Goal: Communication & Community: Answer question/provide support

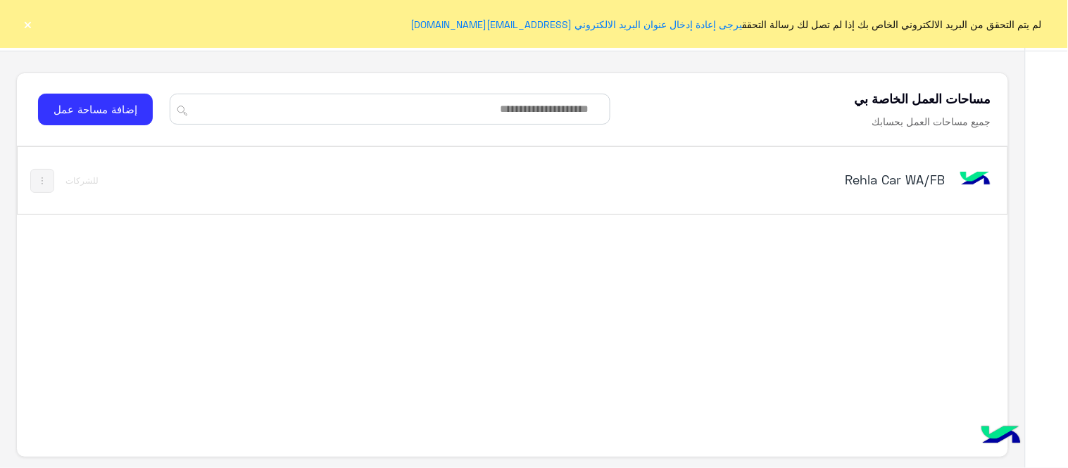
click at [31, 21] on button "×" at bounding box center [28, 24] width 14 height 14
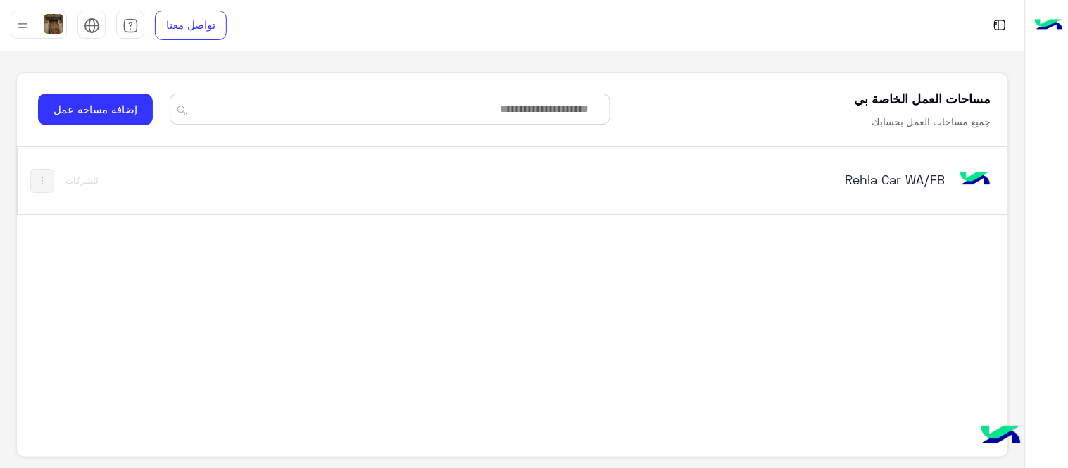
click at [891, 181] on h5 "Rehla Car WA/FB" at bounding box center [771, 179] width 347 height 17
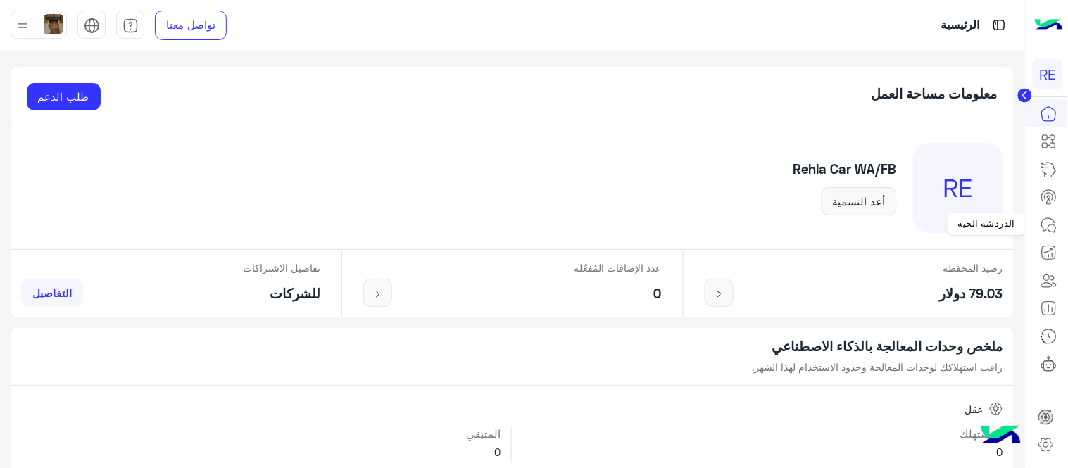
click at [1046, 220] on icon at bounding box center [1049, 225] width 17 height 17
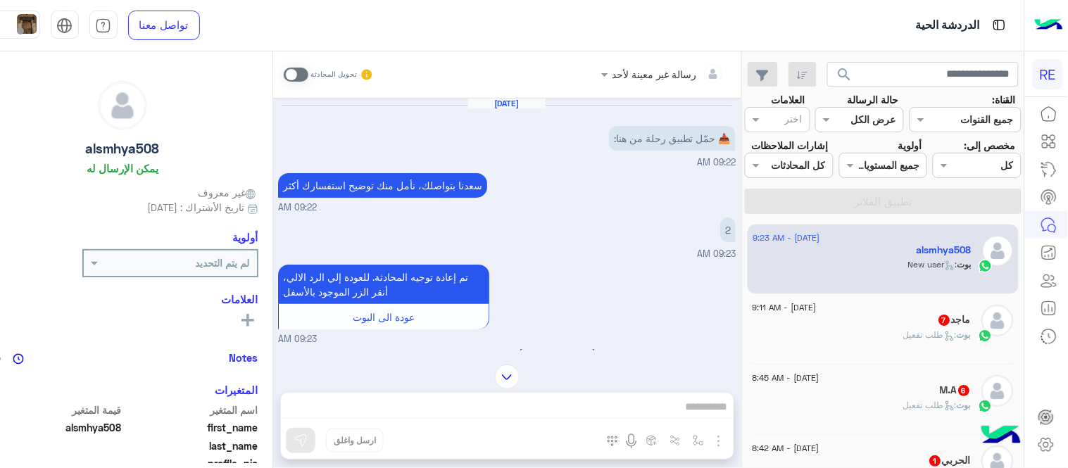
click at [308, 70] on span at bounding box center [296, 75] width 25 height 14
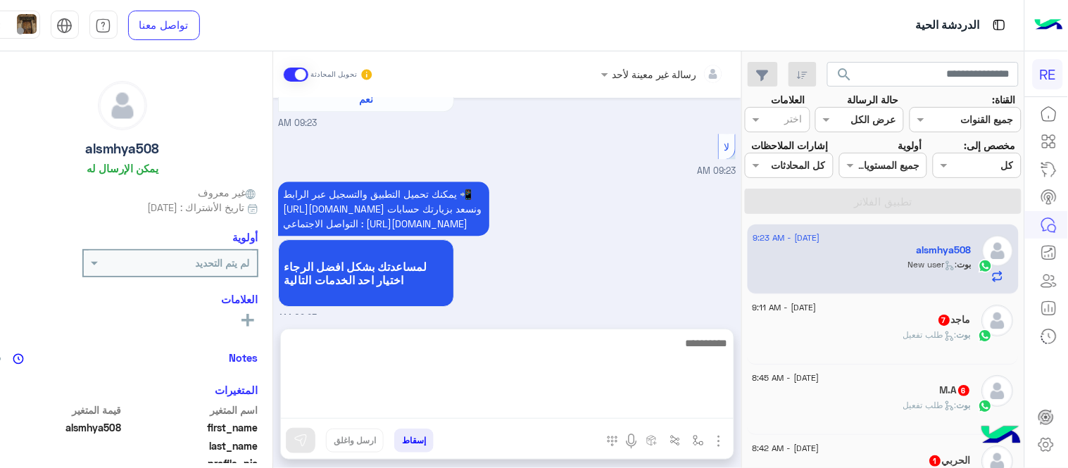
click at [587, 401] on textarea at bounding box center [507, 376] width 453 height 84
type textarea "**********"
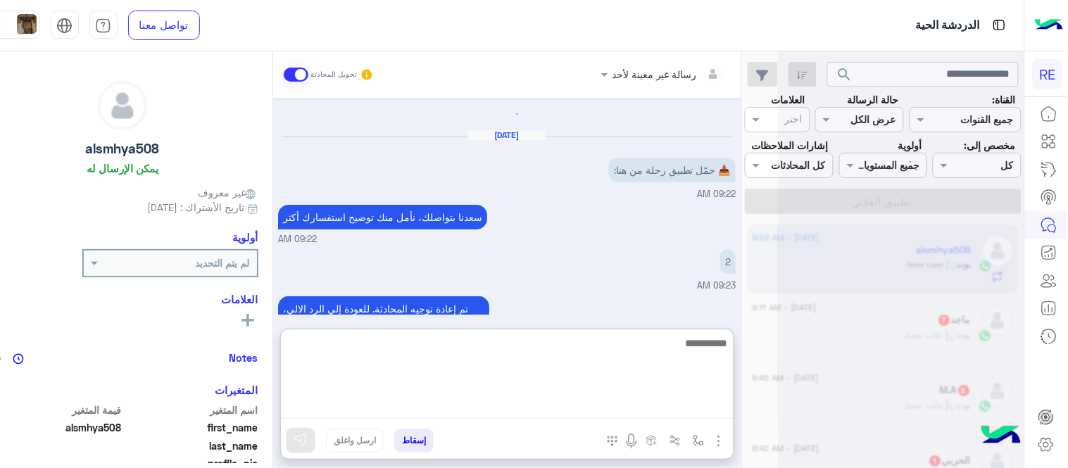
scroll to position [0, 0]
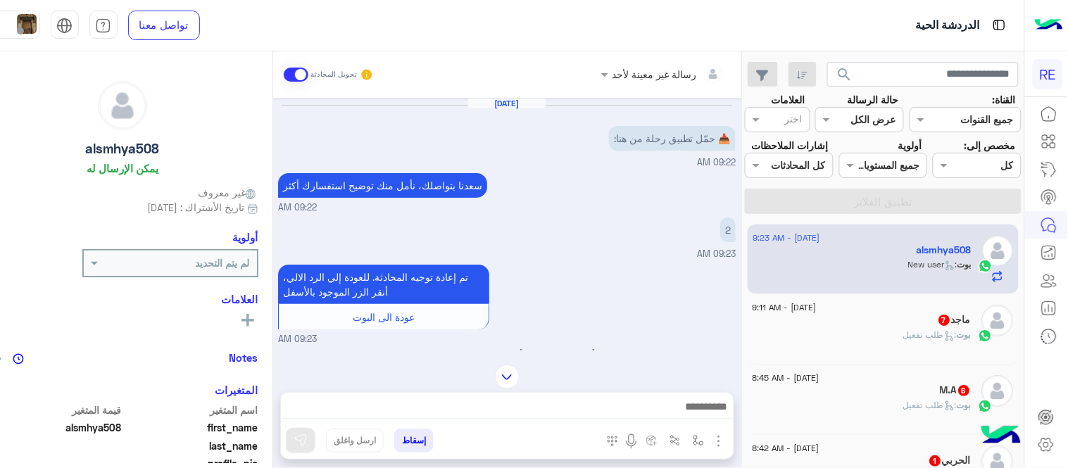
click at [905, 353] on div "بوت : طلب تفعيل" at bounding box center [862, 341] width 218 height 25
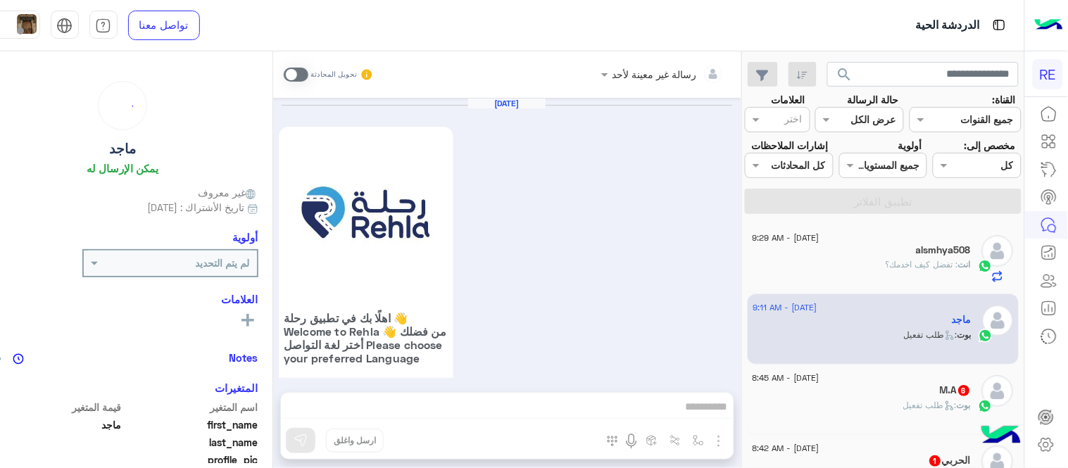
scroll to position [1260, 0]
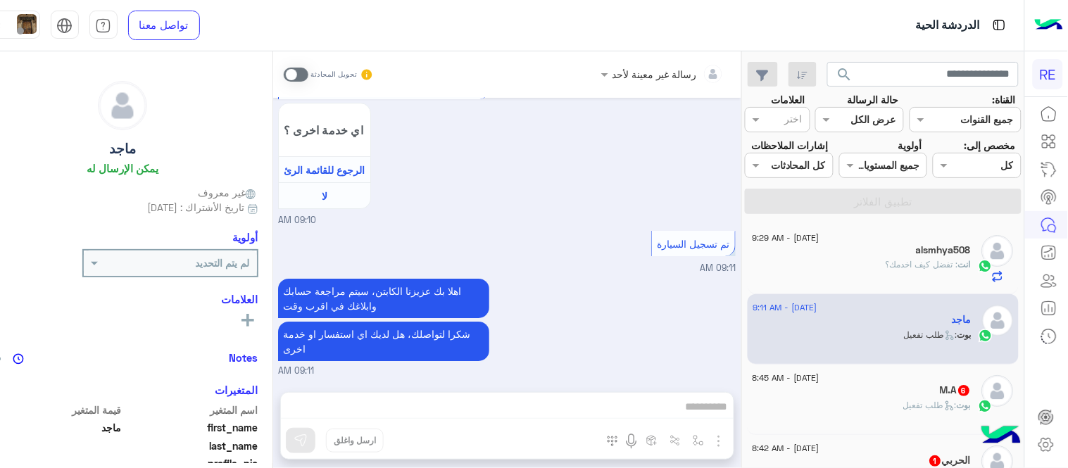
click at [308, 76] on span at bounding box center [296, 75] width 25 height 14
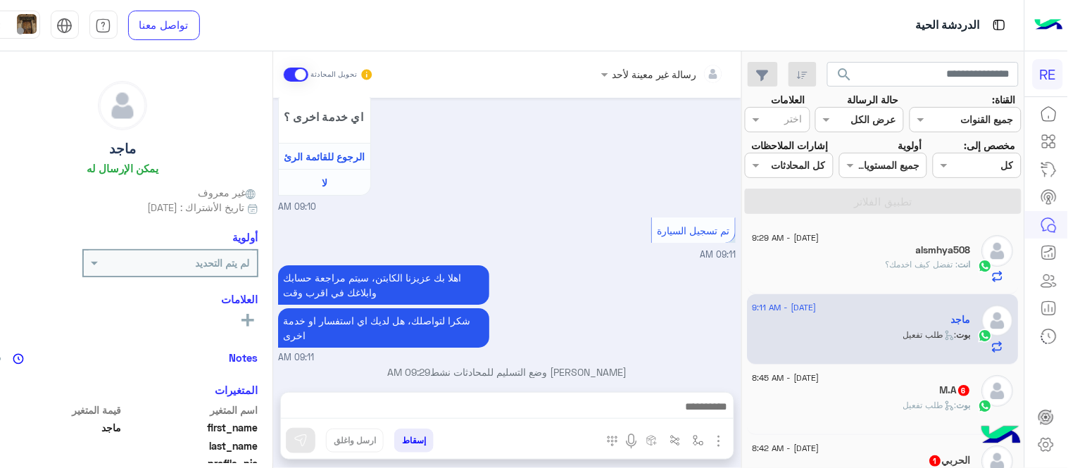
scroll to position [1286, 0]
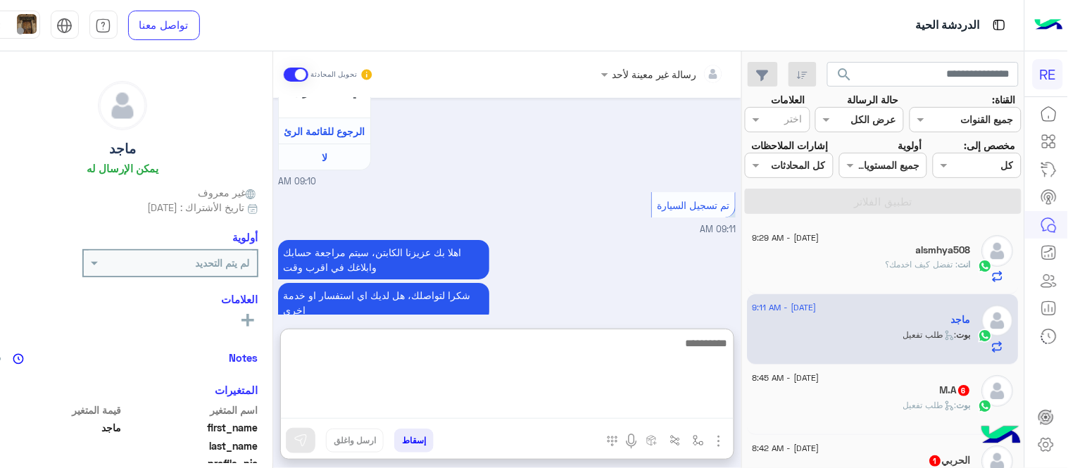
click at [545, 410] on textarea at bounding box center [507, 376] width 453 height 84
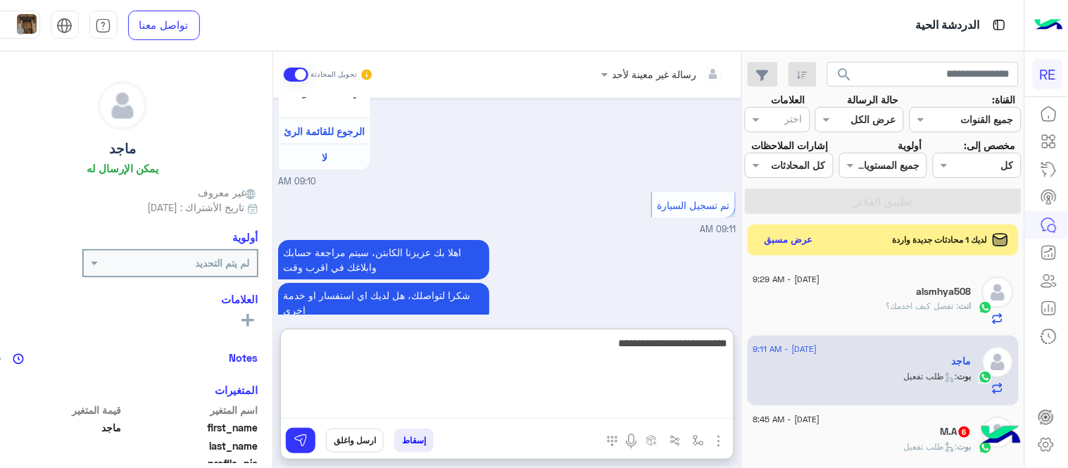
type textarea "**********"
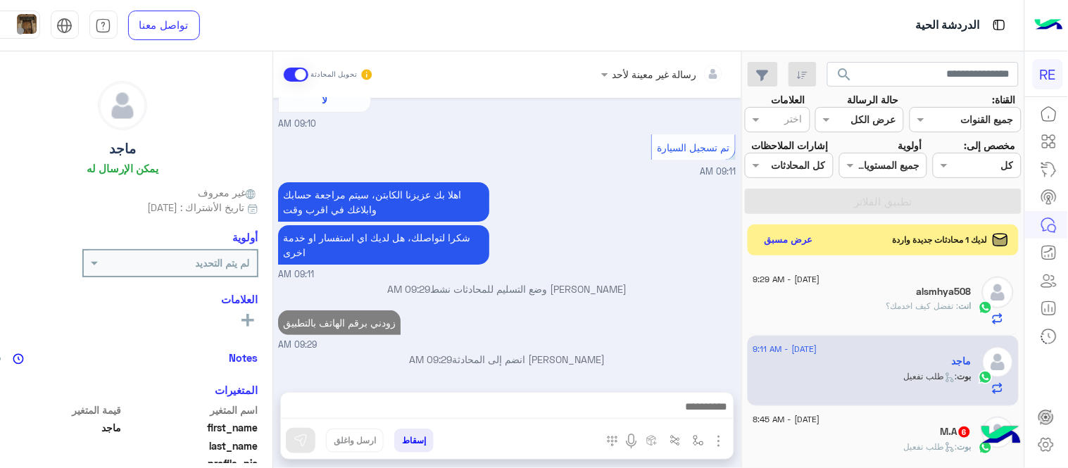
click at [521, 307] on div "زودني برقم الهاتف بالتطبيق 09:29 AM" at bounding box center [507, 329] width 458 height 45
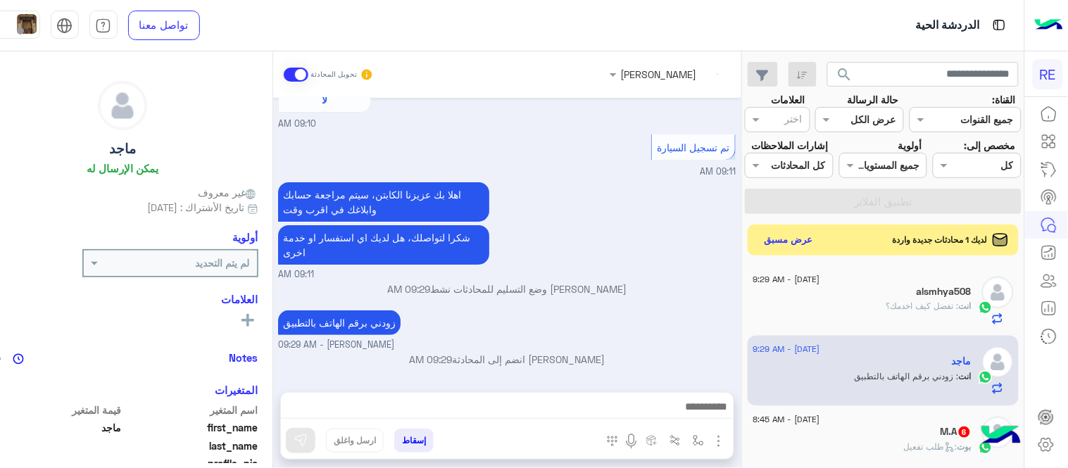
scroll to position [1356, 0]
click at [401, 320] on p "زودني برقم الهاتف بالتطبيق" at bounding box center [339, 323] width 123 height 25
copy app-msgs-text
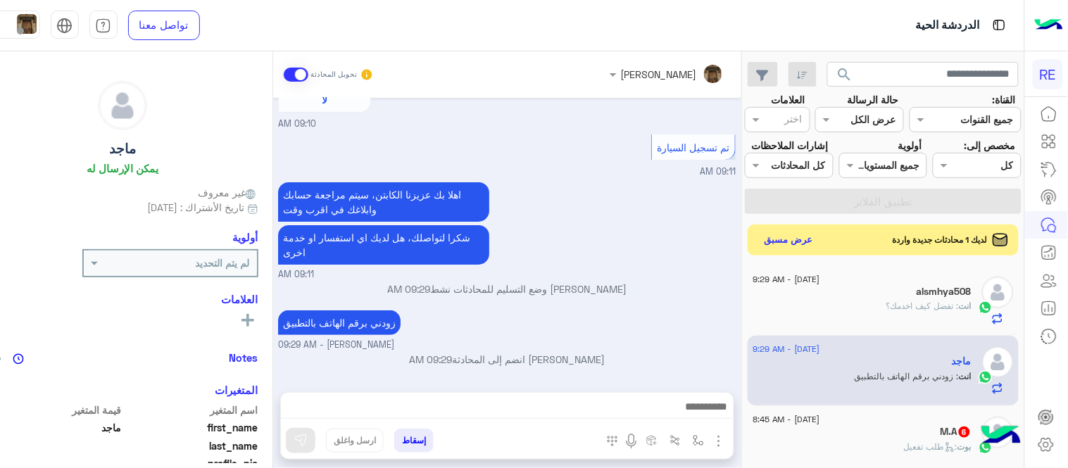
click at [892, 441] on div "M.A 6" at bounding box center [862, 433] width 218 height 15
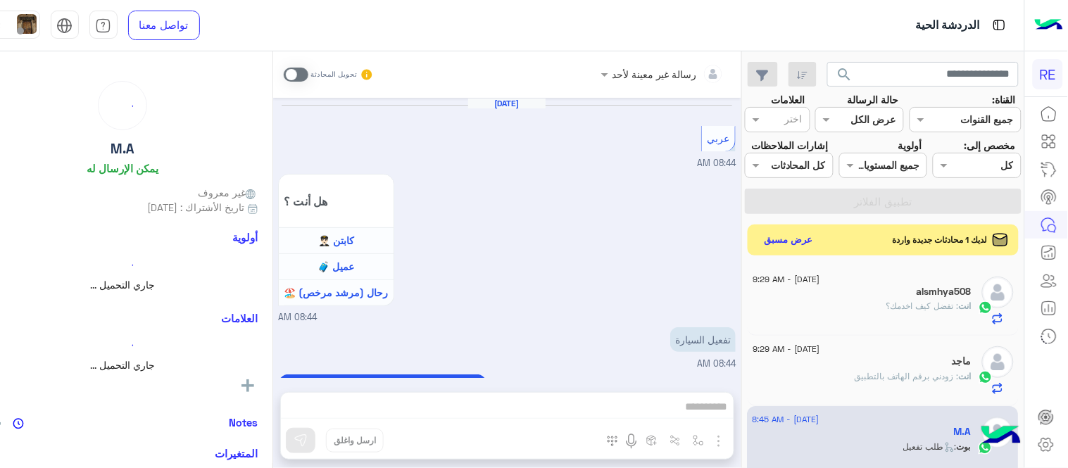
scroll to position [980, 0]
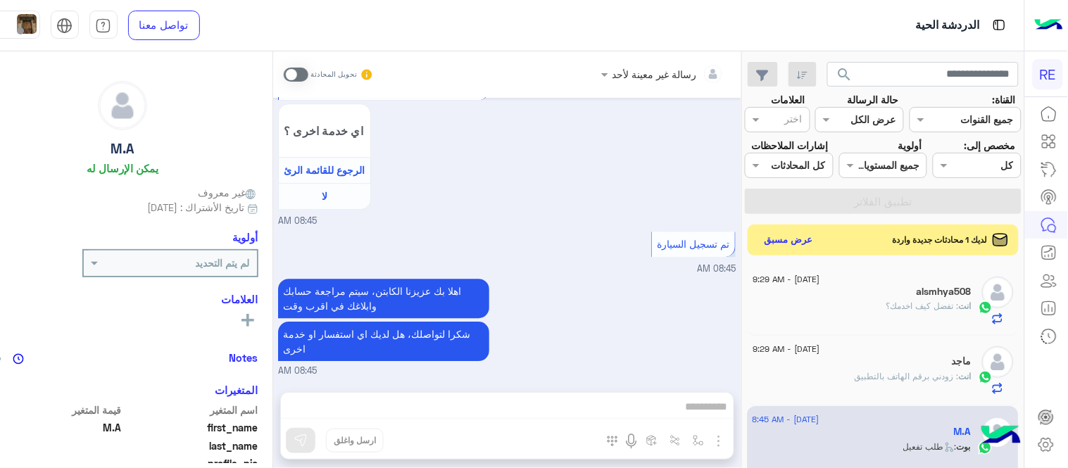
click at [308, 75] on span at bounding box center [296, 75] width 25 height 14
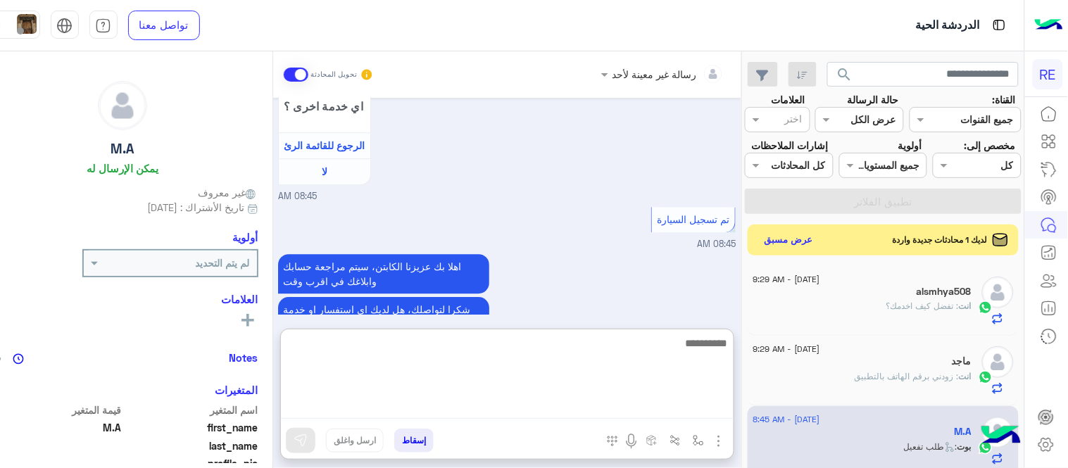
click at [517, 402] on textarea at bounding box center [507, 376] width 453 height 84
paste textarea "**********"
type textarea "**********"
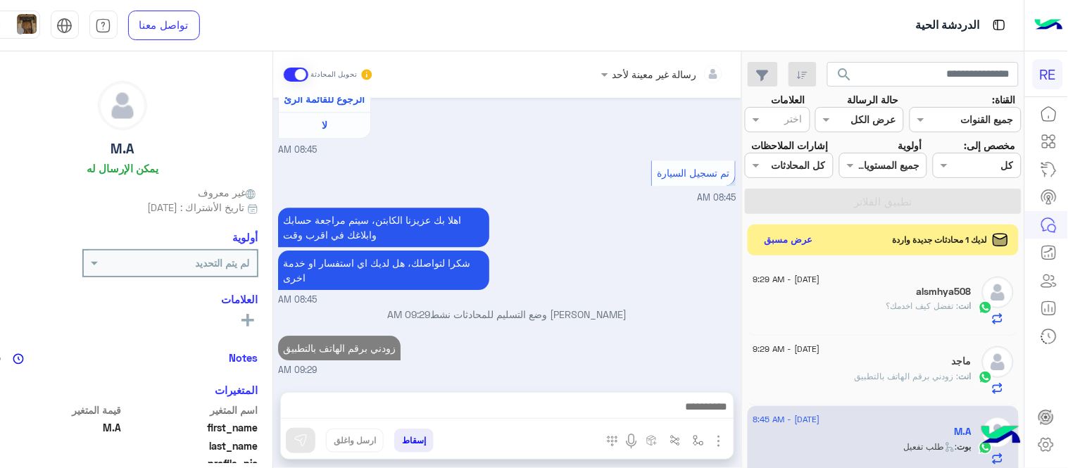
click at [648, 276] on div "[DATE] عربي 08:44 AM هل أنت ؟ كابتن 👨🏻‍✈️ عميل 🧳 رحال (مرشد مرخص) 🏖️ 08:44 AM ت…" at bounding box center [507, 238] width 468 height 280
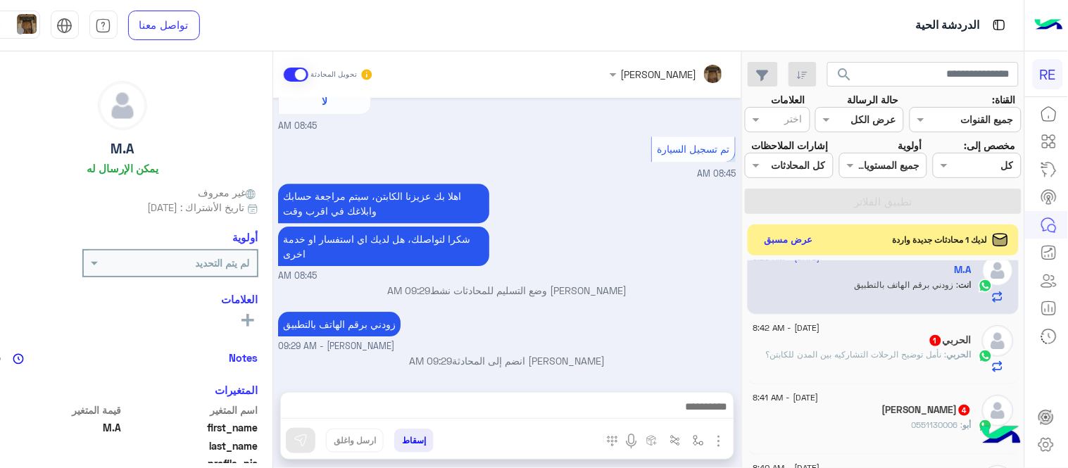
scroll to position [168, 0]
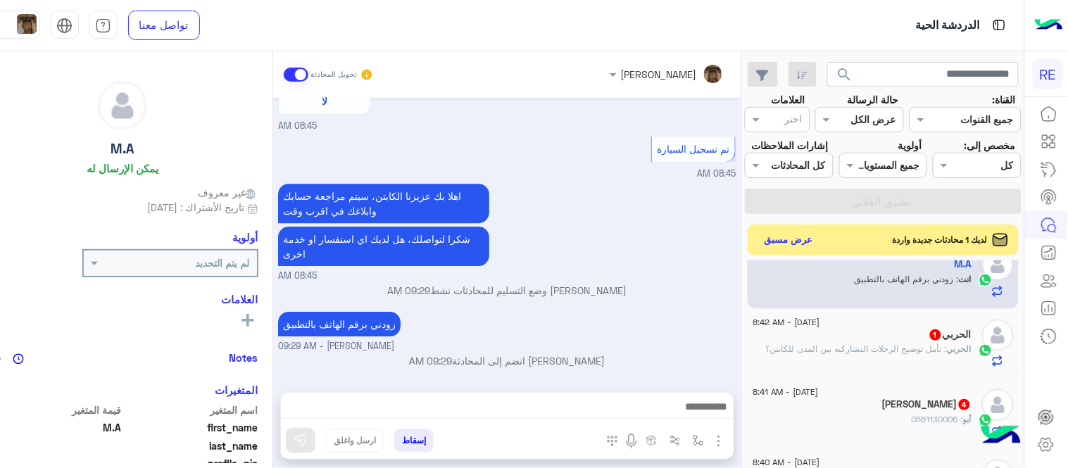
click at [839, 354] on span ": نأمل توضيح الرحلات التشاركيه بين المدن للكابتن؟" at bounding box center [856, 349] width 181 height 11
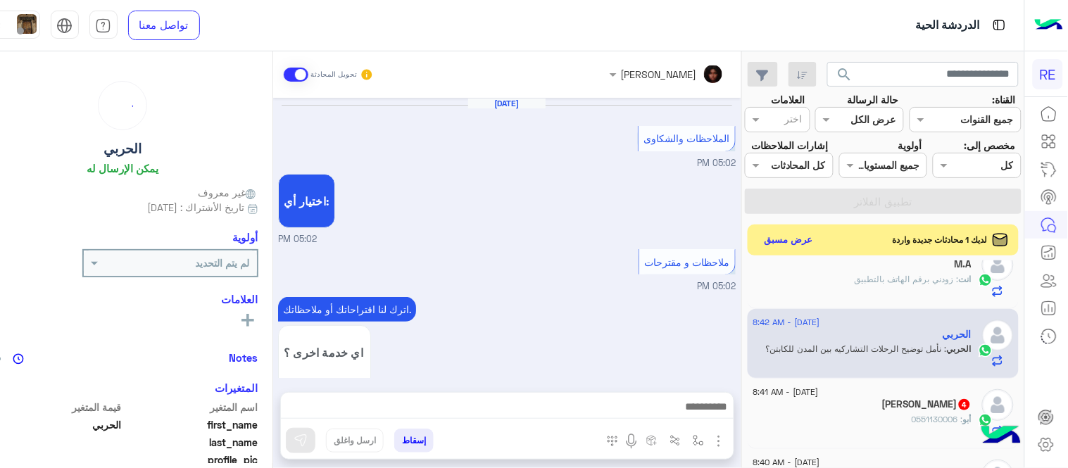
scroll to position [779, 0]
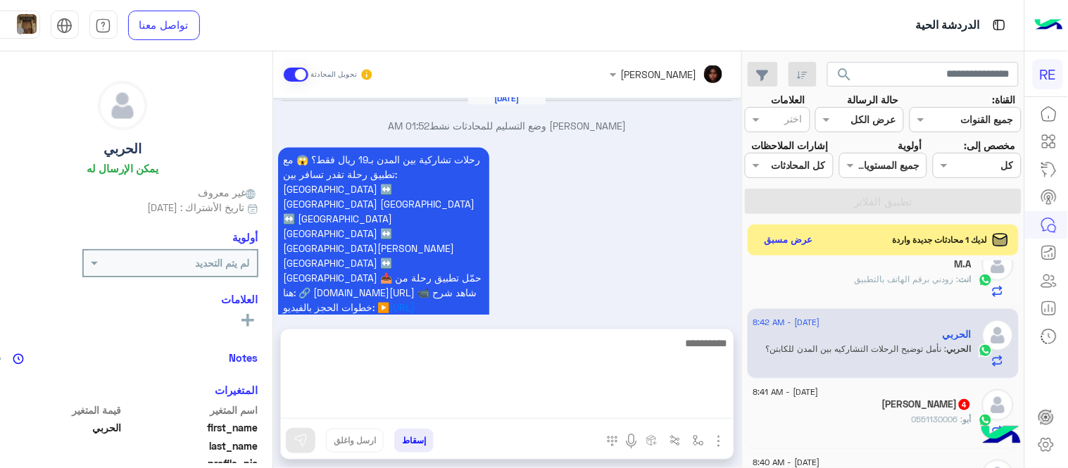
click at [558, 398] on textarea at bounding box center [507, 376] width 453 height 84
type textarea "*******"
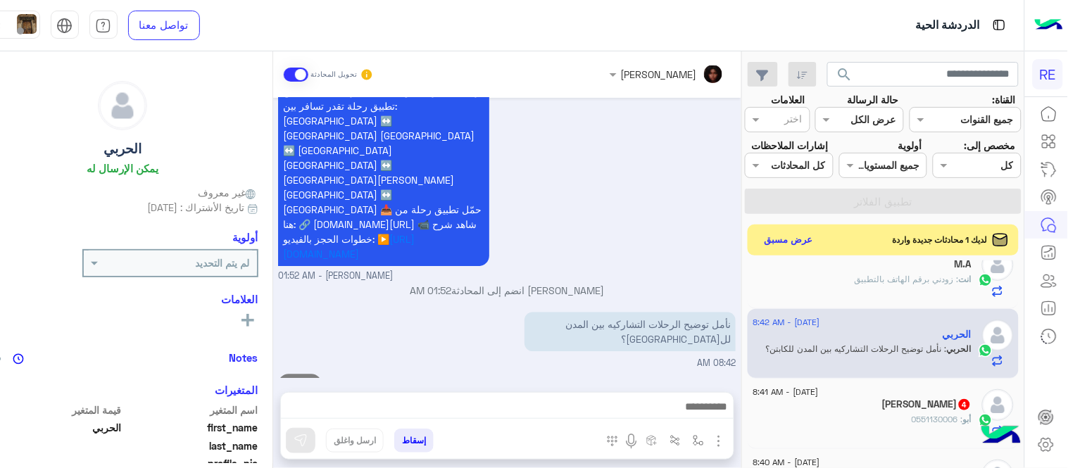
click at [698, 296] on div "[DATE] الملاحظات والشكاوى 05:02 PM اختيار أي: 05:02 PM ملاحظات و مقترحات 05:02 …" at bounding box center [507, 238] width 468 height 280
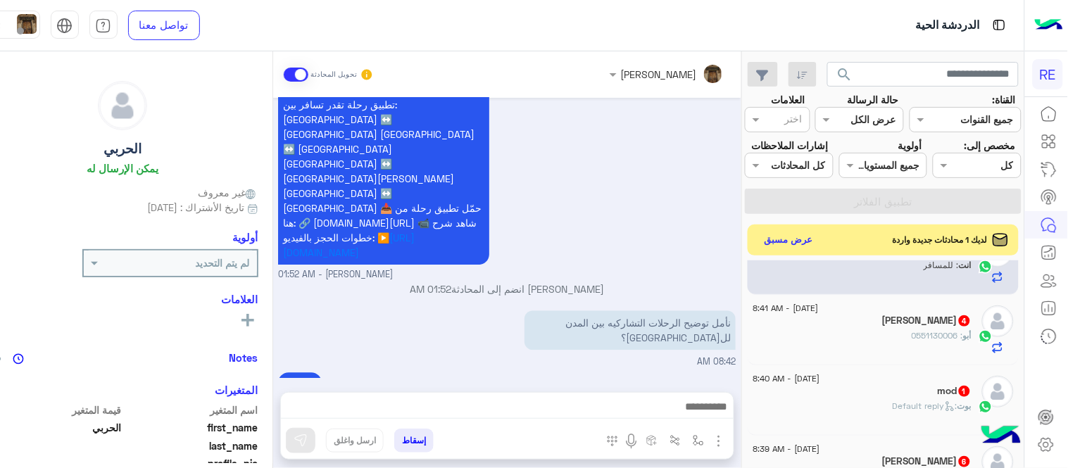
click at [819, 315] on span "[DATE] - 8:41 AM" at bounding box center [785, 308] width 65 height 13
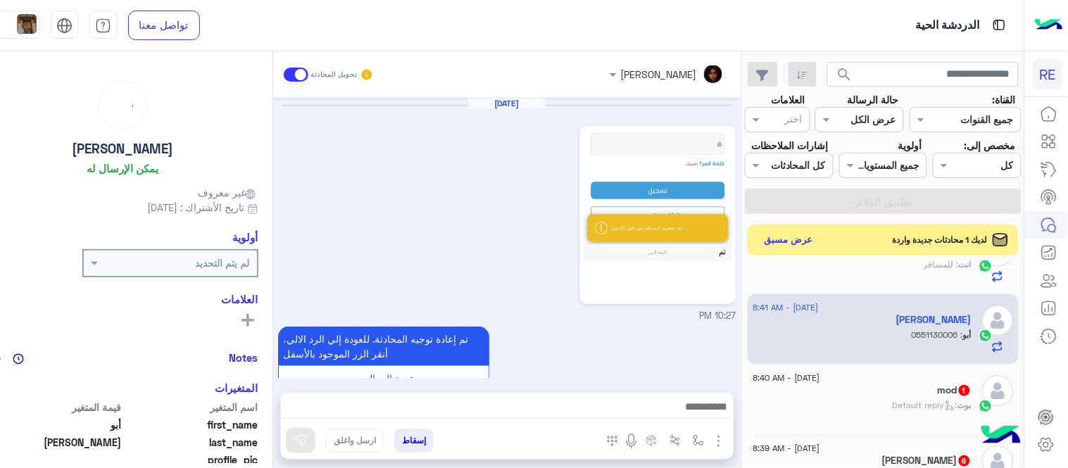
scroll to position [446, 0]
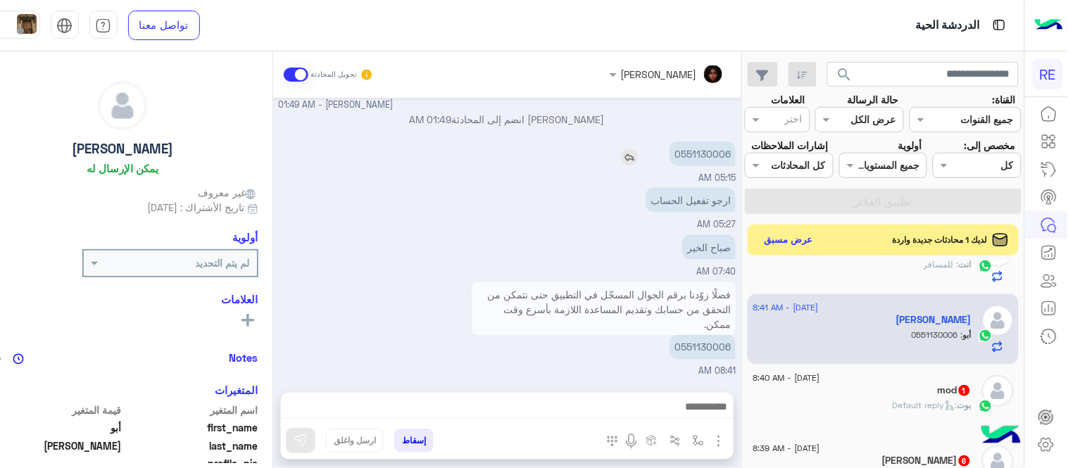
click at [728, 151] on p "0551130006" at bounding box center [703, 154] width 66 height 25
copy p "0551130006"
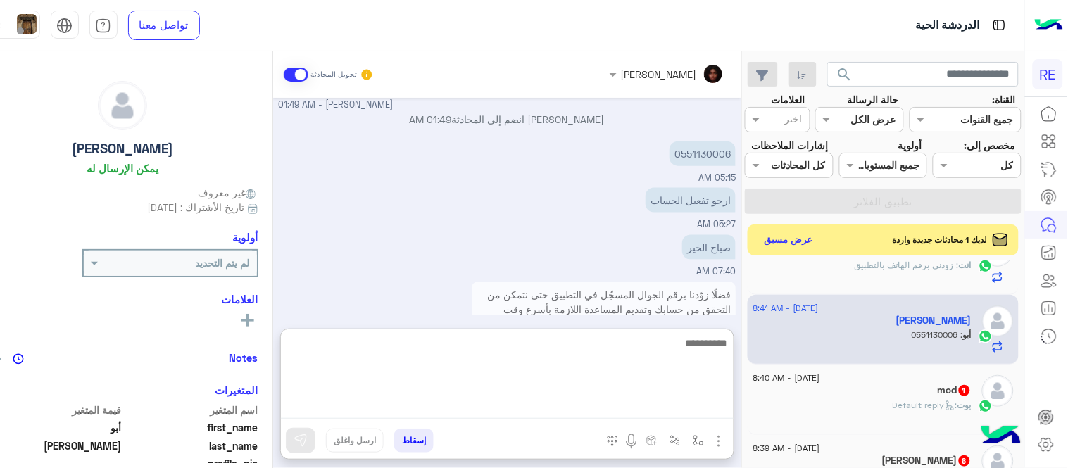
click at [487, 401] on textarea at bounding box center [507, 376] width 453 height 84
type textarea "**********"
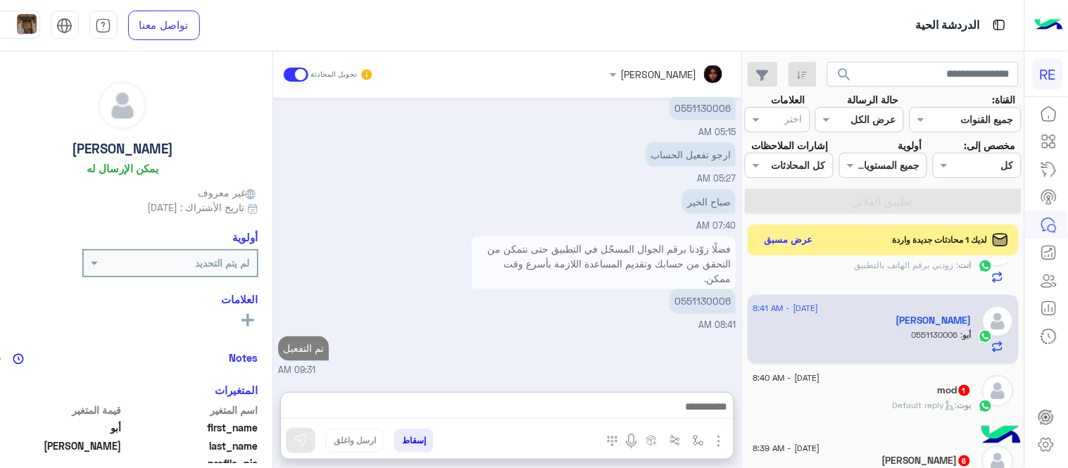
click at [620, 308] on div "[DATE] 10:27 PM تم إعادة توجيه المحادثة. للعودة إلي الرد الالي، أنقر الزر الموج…" at bounding box center [507, 238] width 468 height 280
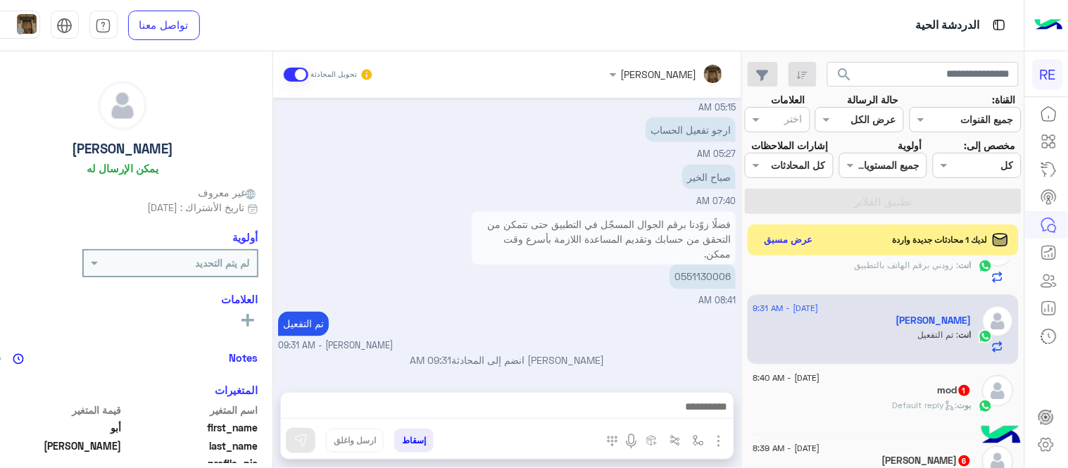
scroll to position [369, 0]
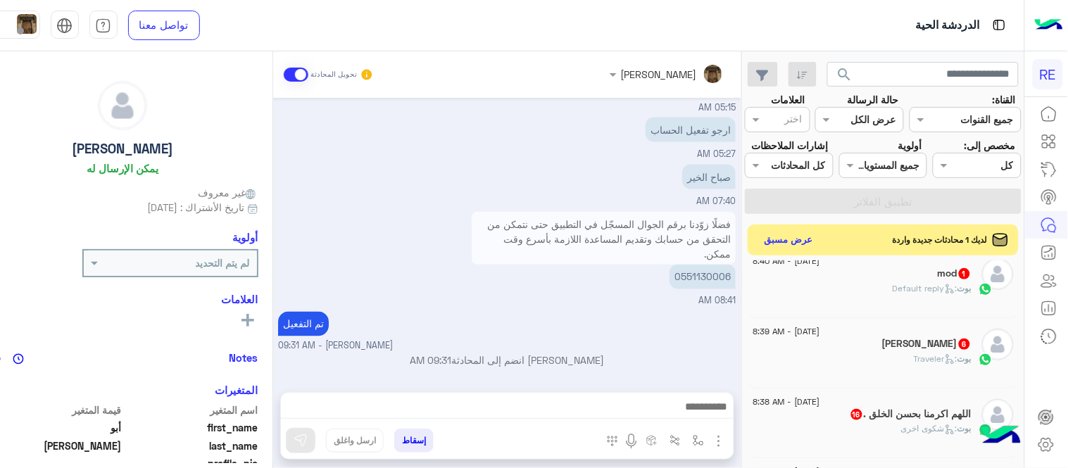
click at [871, 307] on div "[PERSON_NAME] : Default reply" at bounding box center [862, 294] width 218 height 25
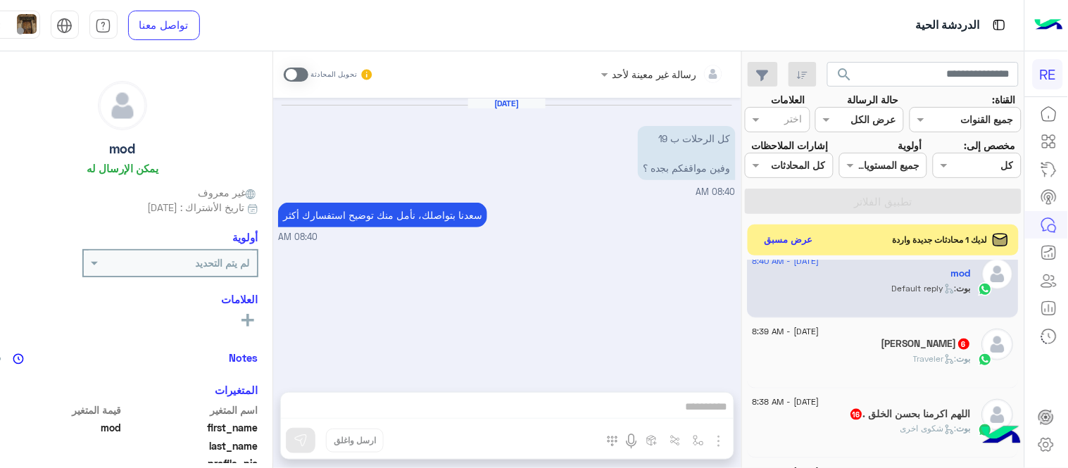
click at [308, 78] on span at bounding box center [296, 75] width 25 height 14
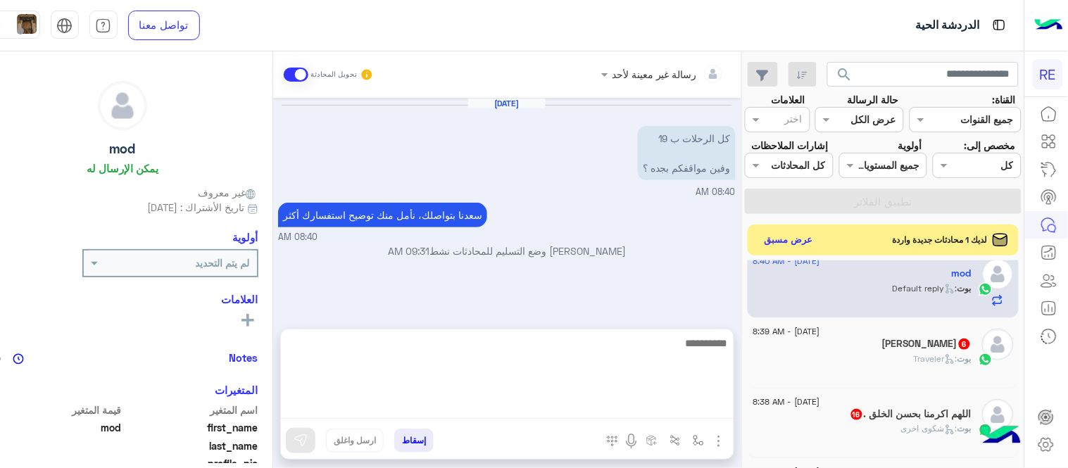
click at [470, 407] on textarea at bounding box center [507, 376] width 453 height 84
type textarea "*"
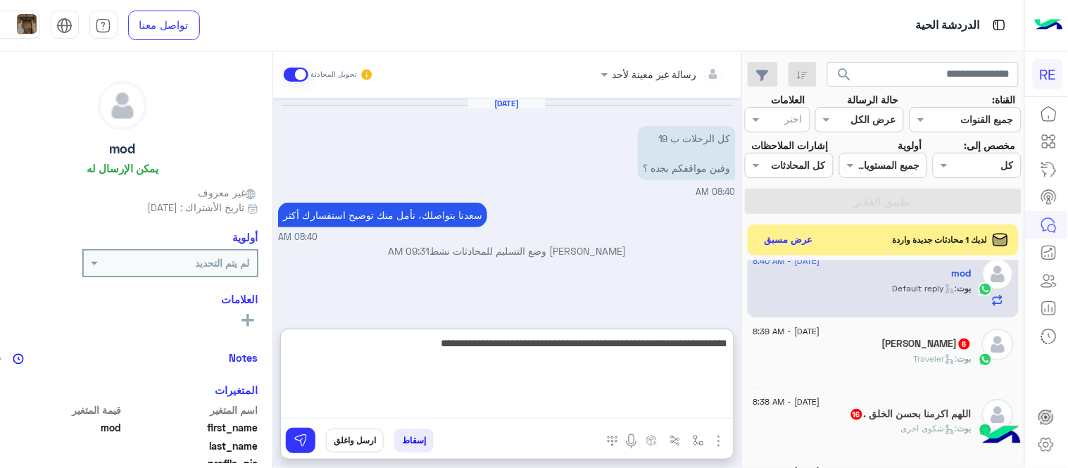
type textarea "**********"
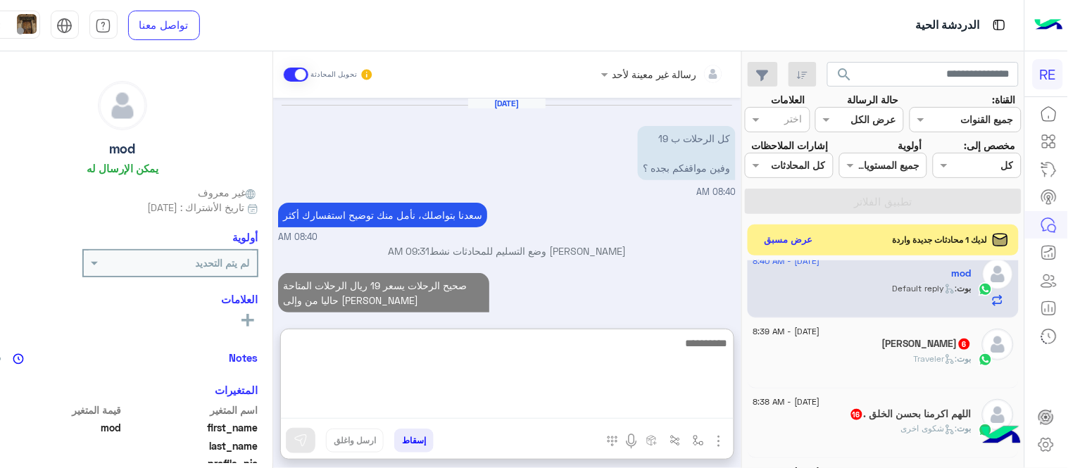
scroll to position [15, 0]
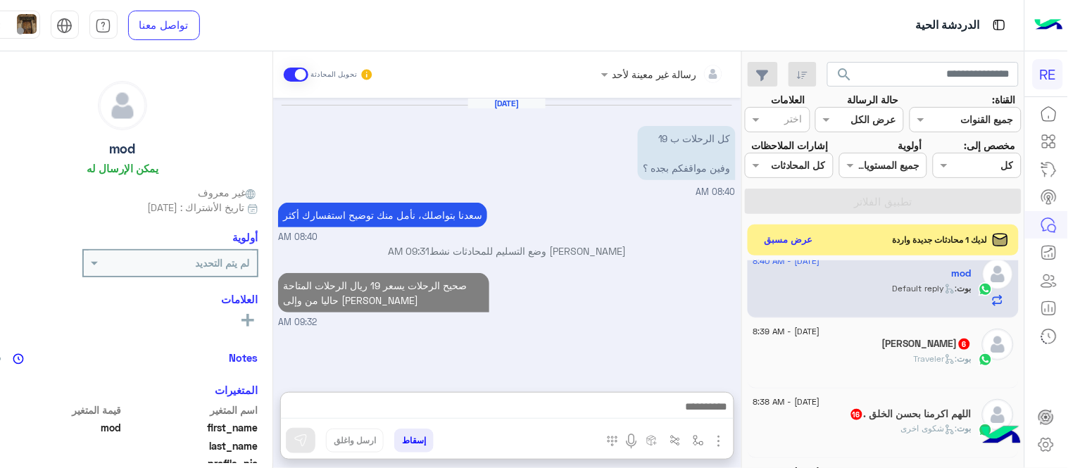
click at [715, 294] on div "[DATE] كل الرحلات ب 19 وفين مواقفكم بجده ؟ 08:40 AM [PERSON_NAME] بتواصلك، نأمل…" at bounding box center [507, 238] width 468 height 280
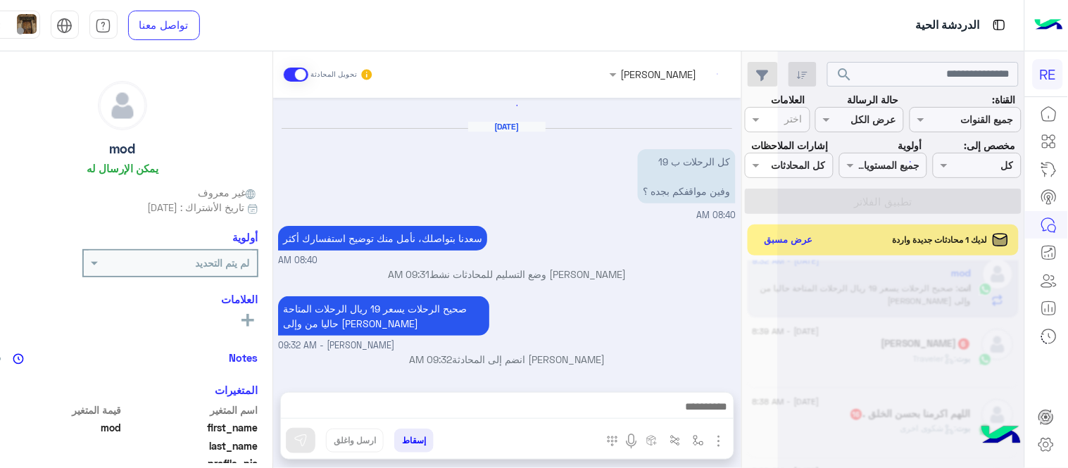
scroll to position [0, 0]
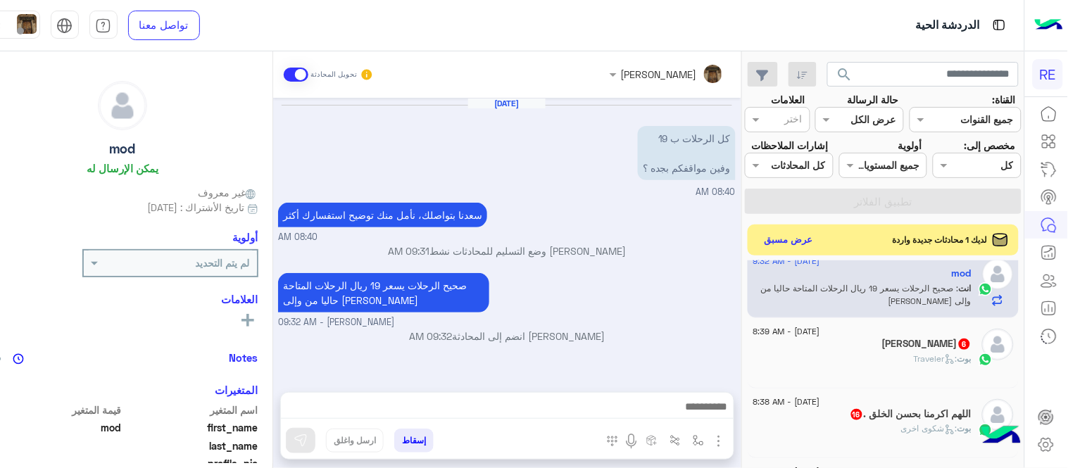
click at [860, 353] on div "[PERSON_NAME] 6" at bounding box center [862, 345] width 218 height 15
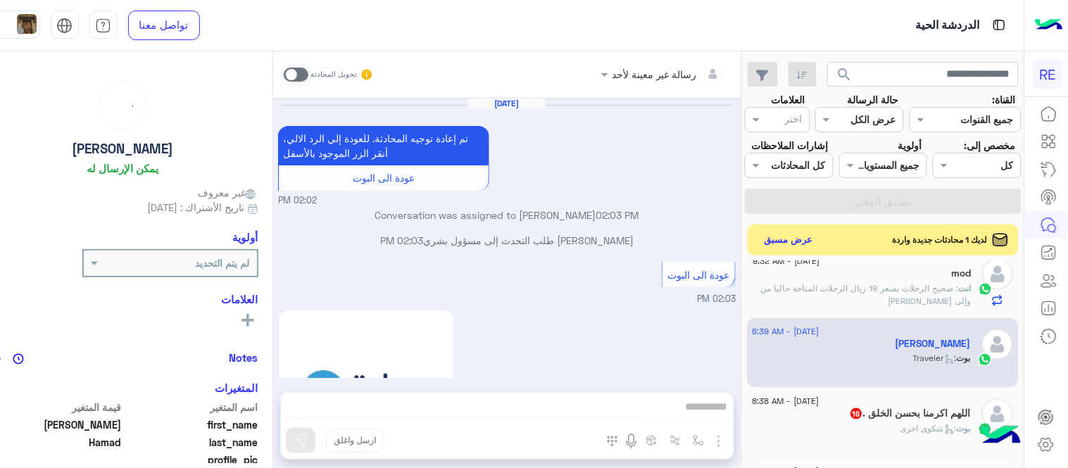
scroll to position [715, 0]
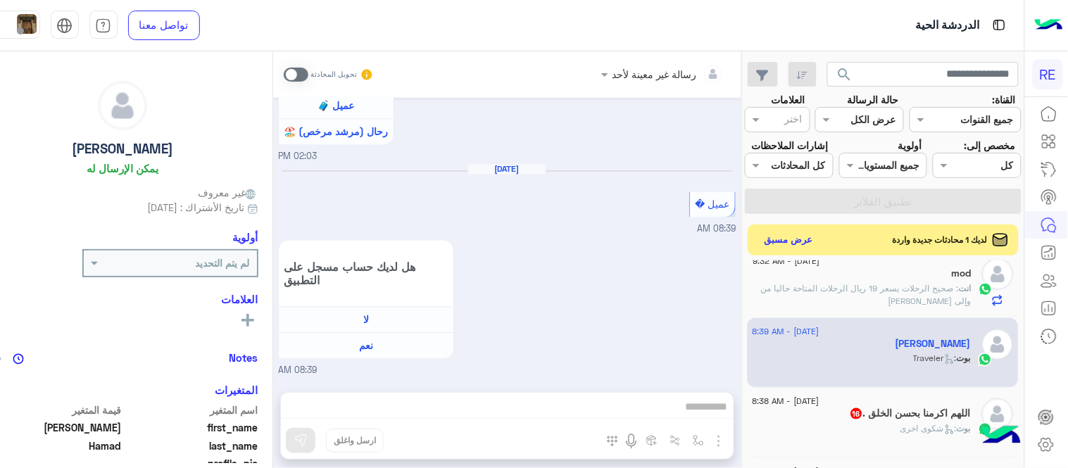
click at [308, 77] on span at bounding box center [296, 75] width 25 height 14
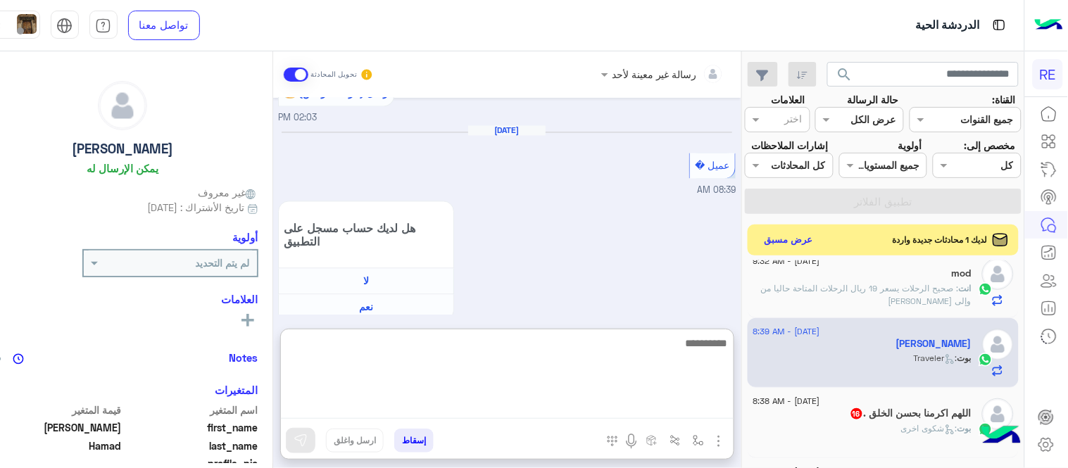
click at [480, 410] on textarea at bounding box center [507, 376] width 453 height 84
type textarea "**********"
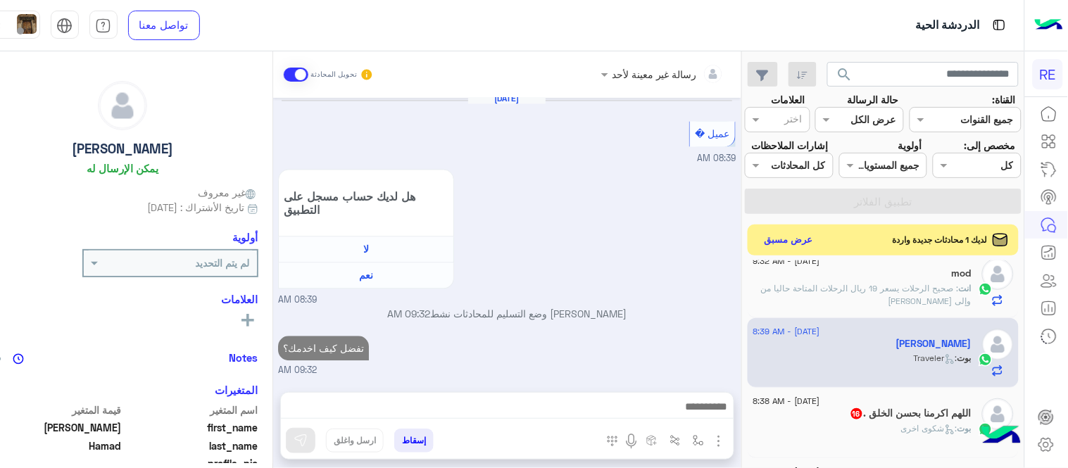
click at [689, 265] on div "[DATE] تم إعادة توجيه المحادثة. للعودة إلي الرد الالي، أنقر الزر الموجود بالأسف…" at bounding box center [507, 238] width 468 height 280
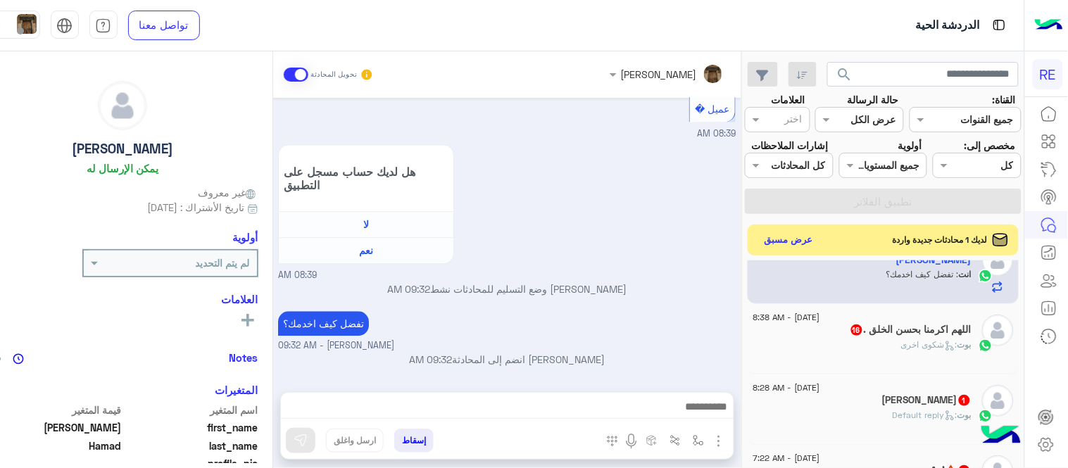
scroll to position [458, 0]
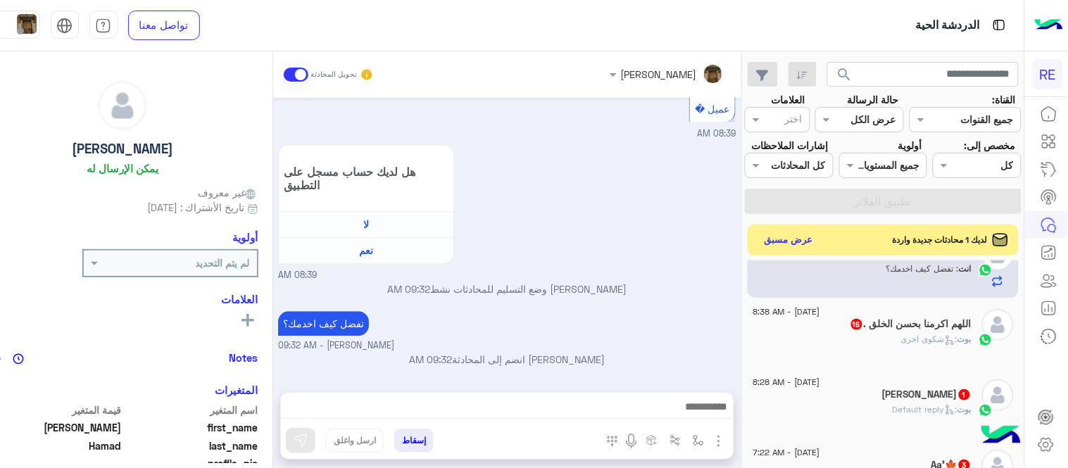
click at [846, 349] on div "بوت : شكوى اخرى" at bounding box center [862, 345] width 218 height 25
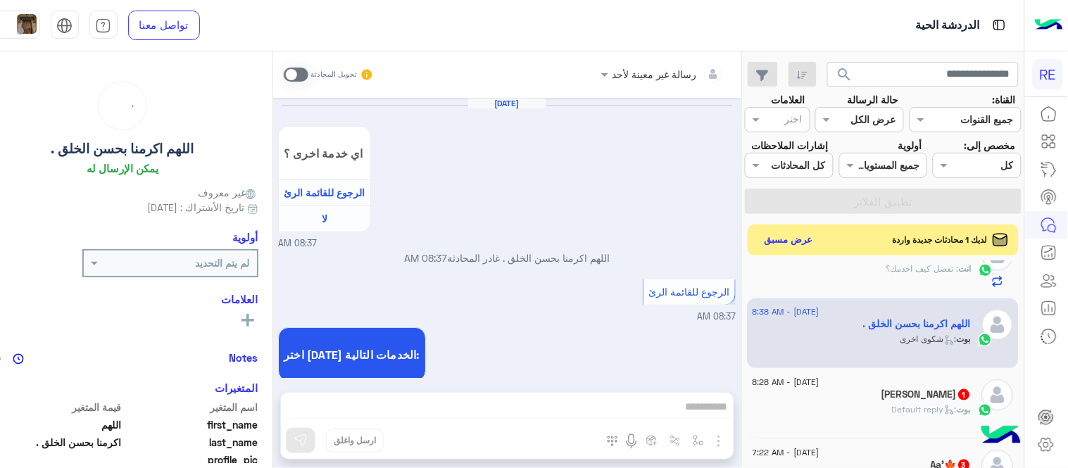
scroll to position [541, 0]
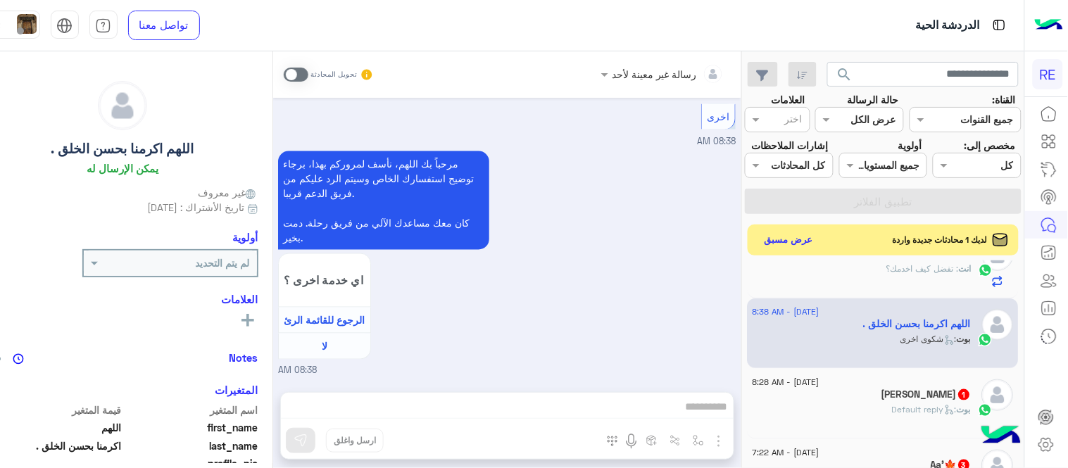
click at [308, 80] on span at bounding box center [296, 75] width 25 height 14
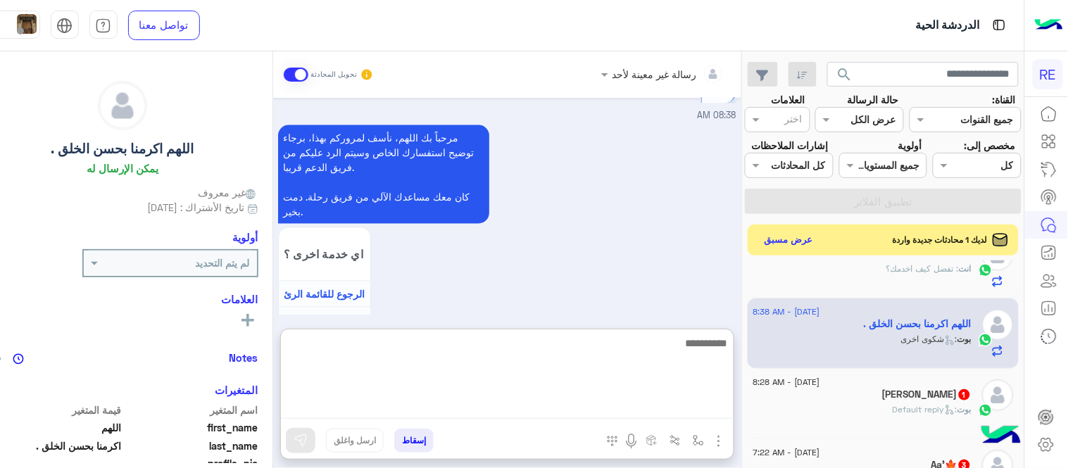
click at [466, 399] on textarea at bounding box center [507, 376] width 453 height 84
type textarea "**********"
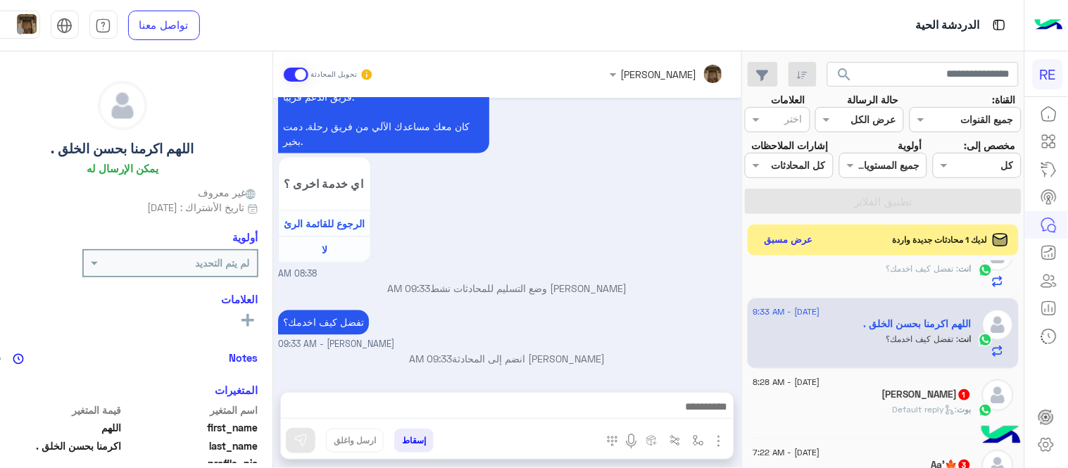
click at [709, 308] on div "تفضل كيف اخدمك؟ [PERSON_NAME] - 09:33 AM" at bounding box center [507, 329] width 458 height 45
click at [820, 389] on span "[DATE] - 8:28 AM" at bounding box center [786, 382] width 67 height 13
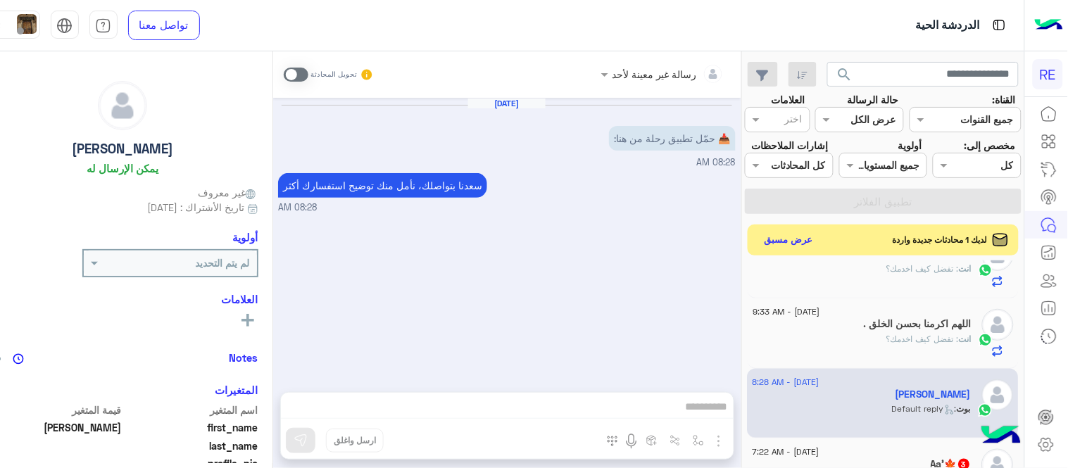
click at [308, 68] on span at bounding box center [296, 75] width 25 height 14
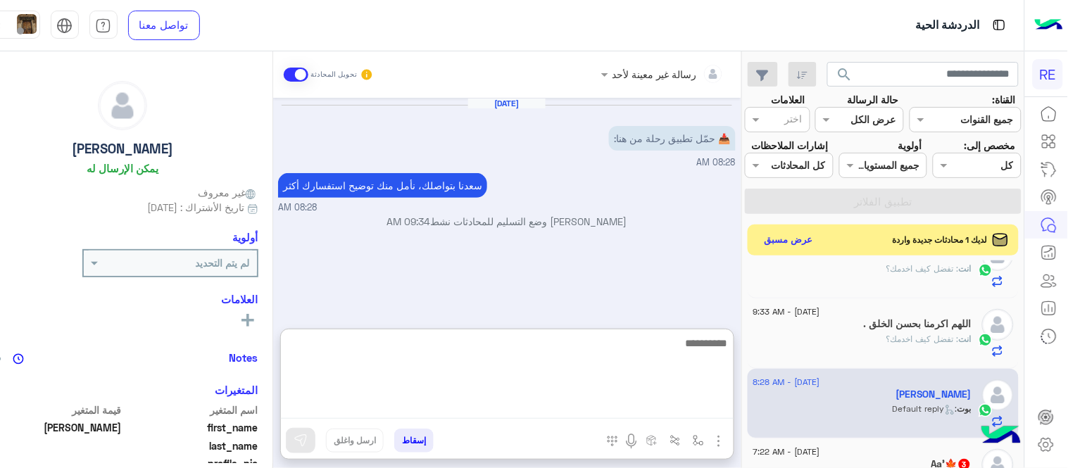
click at [427, 398] on textarea at bounding box center [507, 376] width 453 height 84
paste textarea "**********"
type textarea "**********"
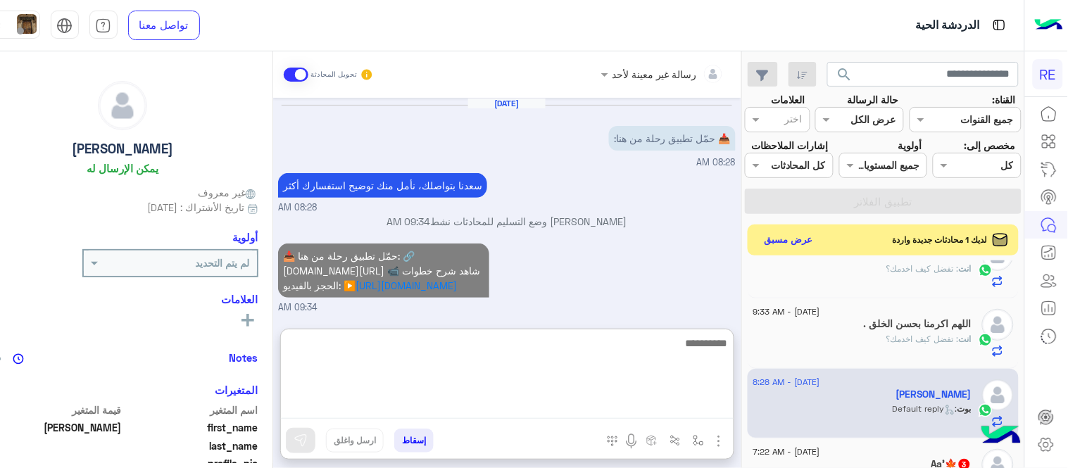
click at [427, 398] on textarea at bounding box center [507, 376] width 453 height 84
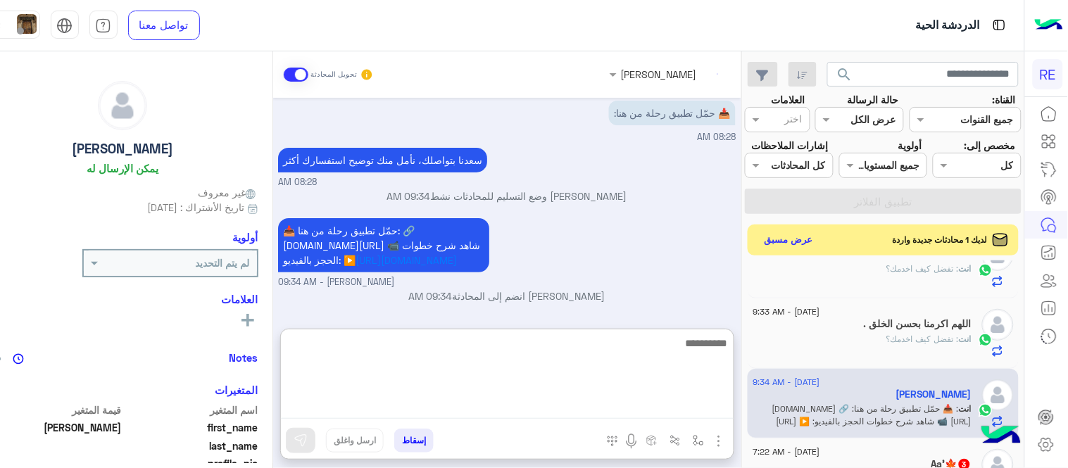
scroll to position [54, 0]
drag, startPoint x: 427, startPoint y: 398, endPoint x: 674, endPoint y: 251, distance: 287.6
click at [674, 251] on div "[PERSON_NAME] تحويل المحادثة [DATE] 📥 حمّل تطبيق رحلة من هنا: 08:28 AM [PERSON_…" at bounding box center [507, 262] width 468 height 422
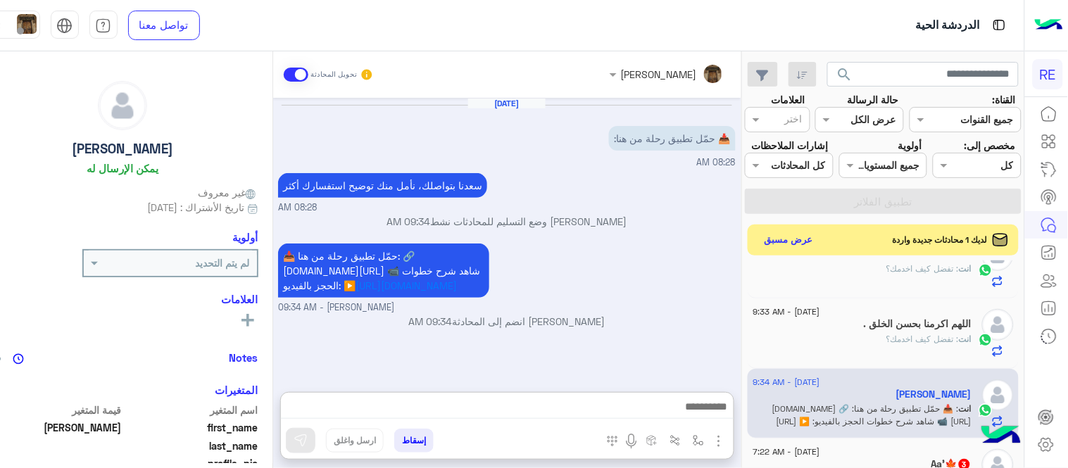
click at [674, 251] on div "📥 حمّل تطبيق رحلة من هنا: 🔗 [DOMAIN_NAME][URL] 📹 شاهد شرح خطوات الحجز بالفيديو:…" at bounding box center [507, 277] width 458 height 75
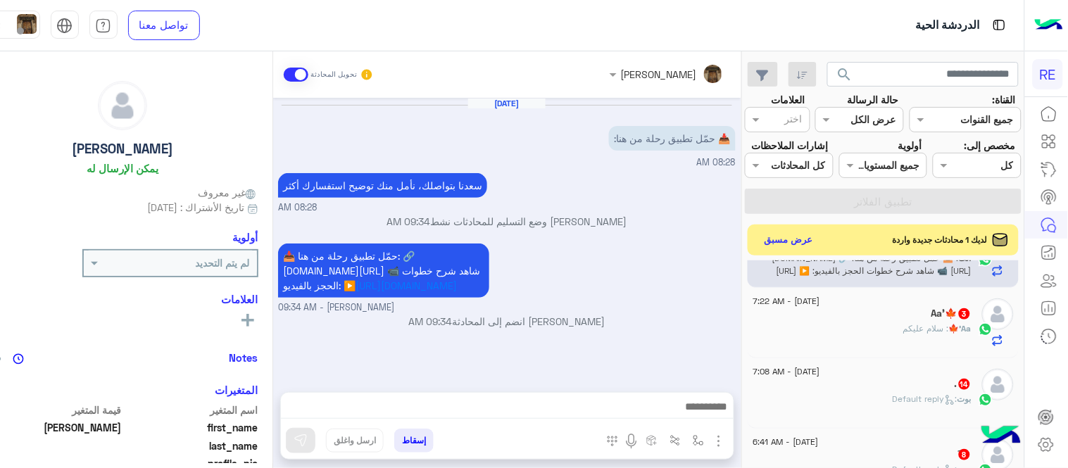
scroll to position [615, 0]
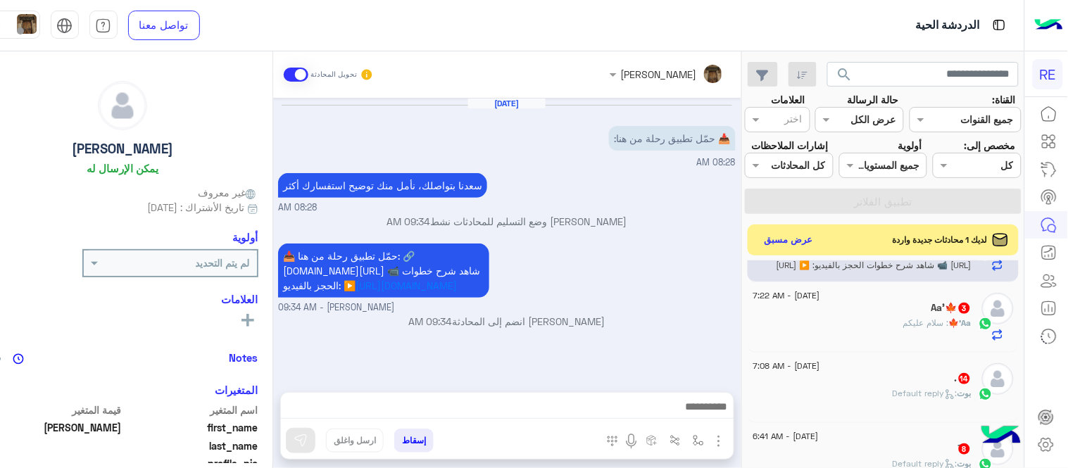
click at [872, 341] on div "Aa'🍁 : سلام عليكم" at bounding box center [862, 329] width 218 height 25
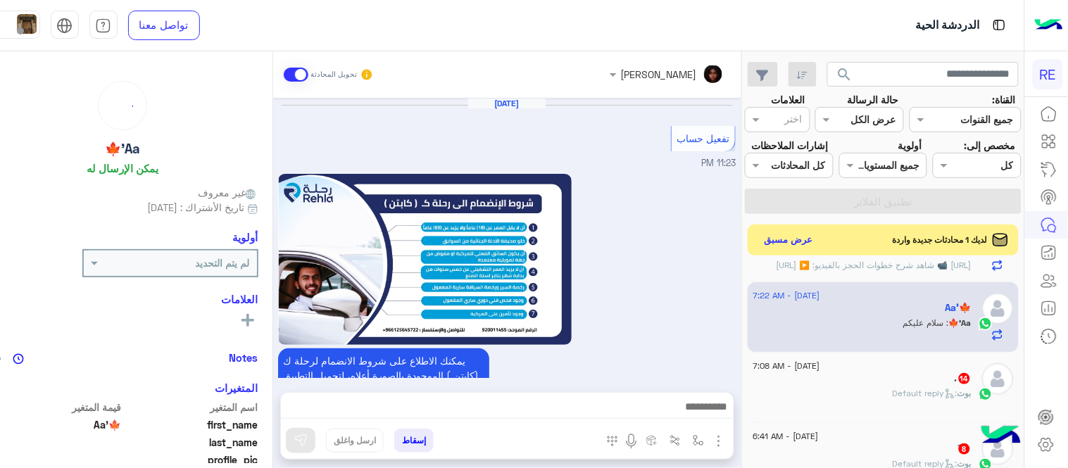
scroll to position [854, 0]
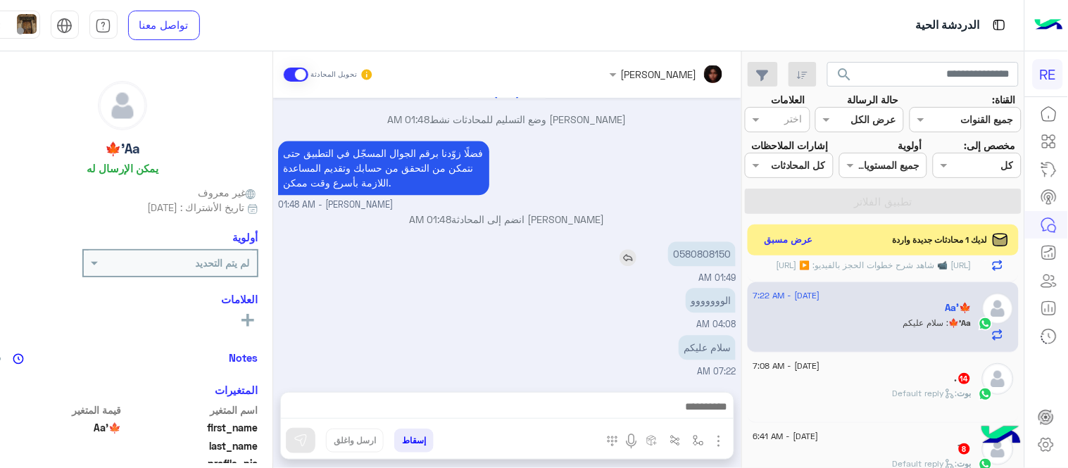
click at [728, 253] on p "0580808150" at bounding box center [702, 254] width 68 height 25
copy p "0580808150"
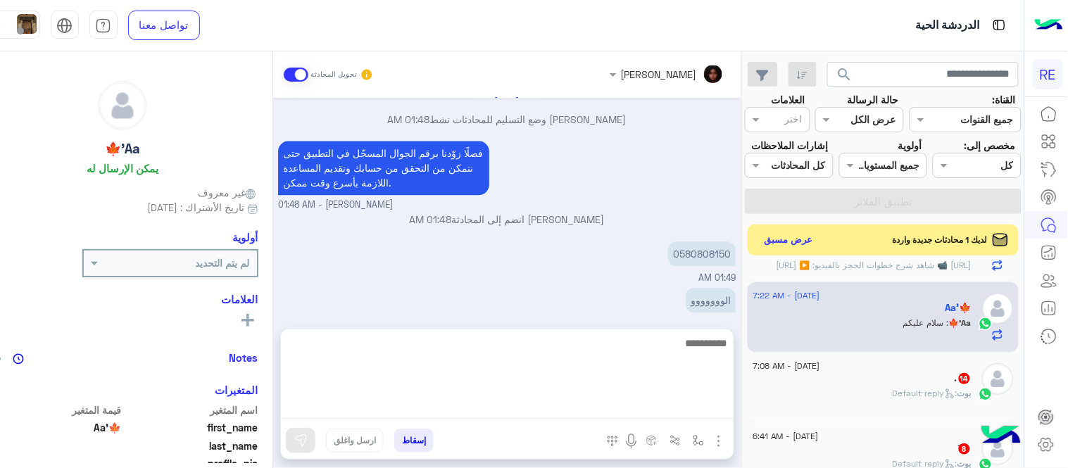
click at [610, 410] on textarea at bounding box center [507, 376] width 453 height 84
type textarea "**********"
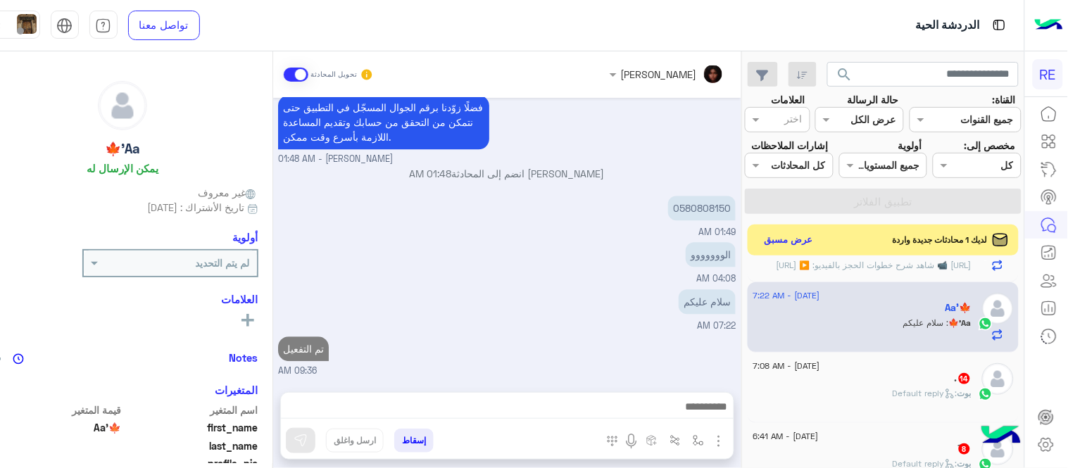
scroll to position [898, 0]
click at [643, 314] on div "[PERSON_NAME] تحويل المحادثة [DATE] تفعيل حساب 11:23 PM يمكنك الاطلاع على شروط …" at bounding box center [507, 262] width 468 height 422
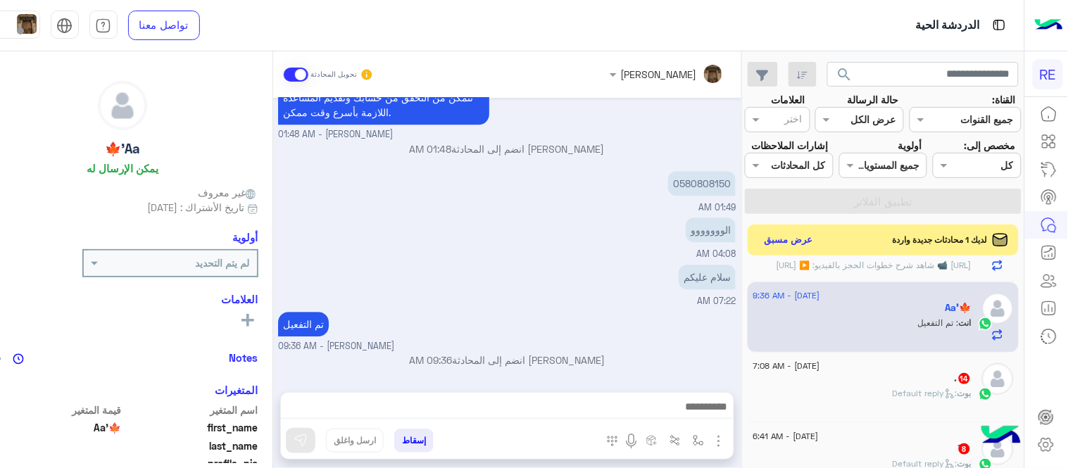
click at [887, 410] on div "[PERSON_NAME] : Default reply" at bounding box center [862, 399] width 218 height 25
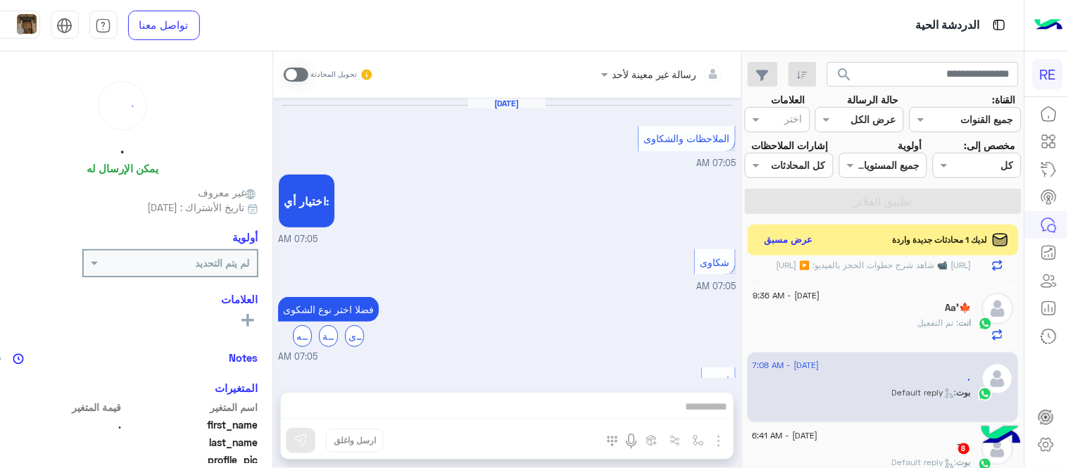
scroll to position [507, 0]
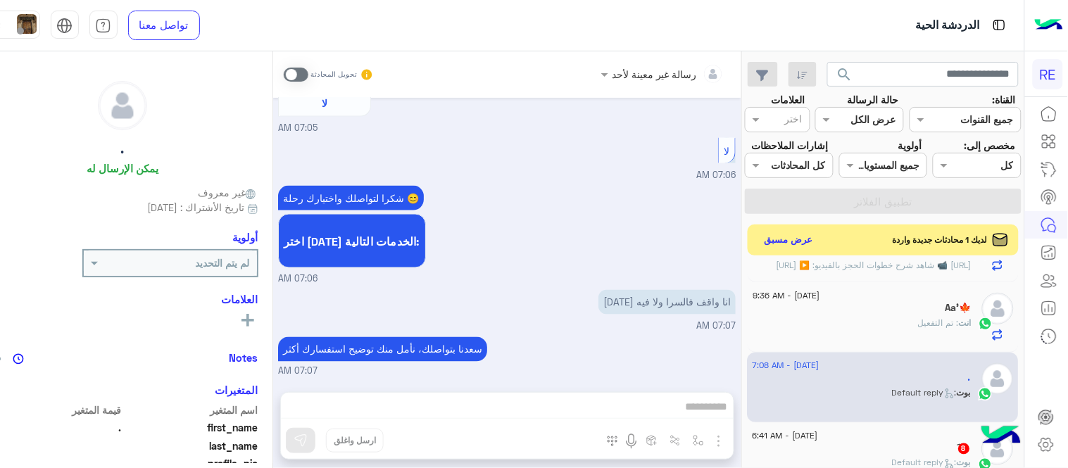
click at [308, 68] on span at bounding box center [296, 75] width 25 height 14
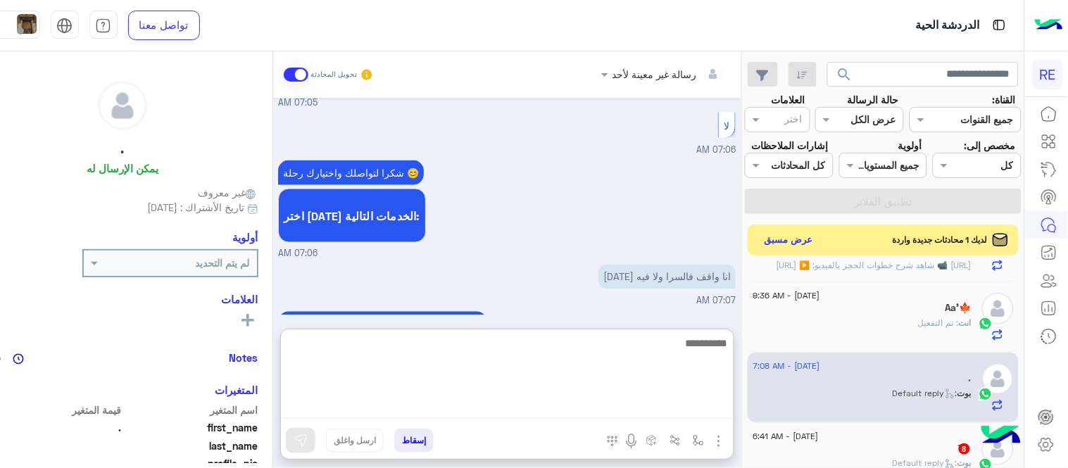
click at [511, 408] on textarea at bounding box center [507, 376] width 453 height 84
type textarea "*********"
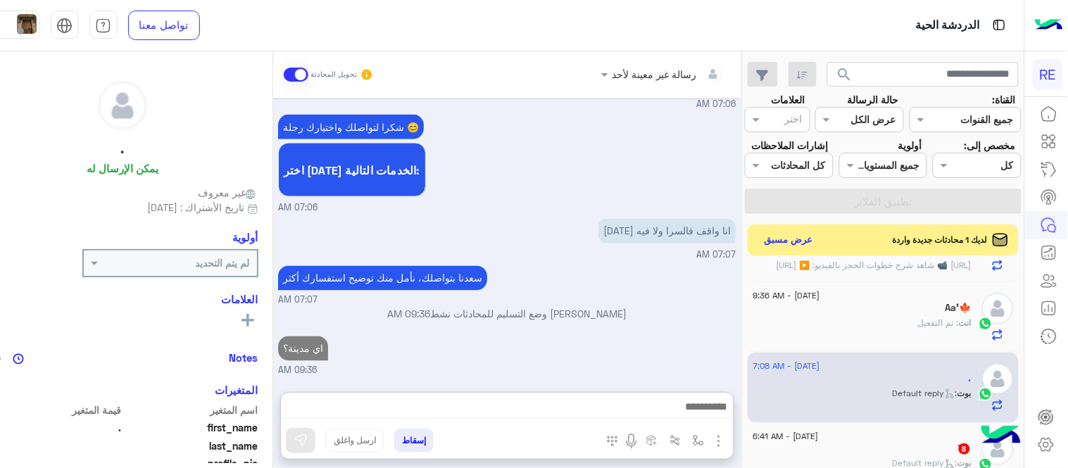
click at [670, 310] on div "[DATE] الملاحظات والشكاوى 07:05 AM اختيار أي: 07:05 AM شكاوى 07:05 AM فضلا اختر…" at bounding box center [507, 238] width 468 height 280
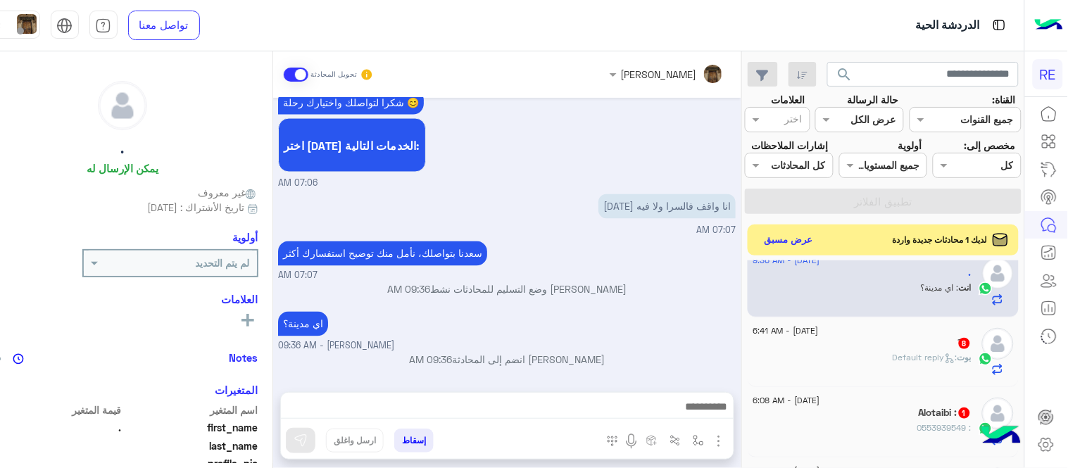
scroll to position [748, 0]
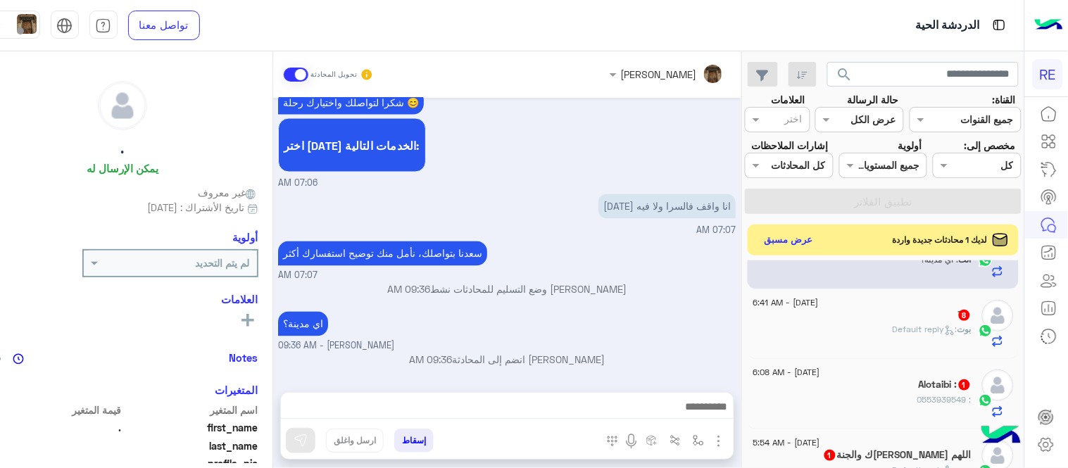
click at [901, 336] on p "[PERSON_NAME] : Default reply" at bounding box center [932, 329] width 79 height 13
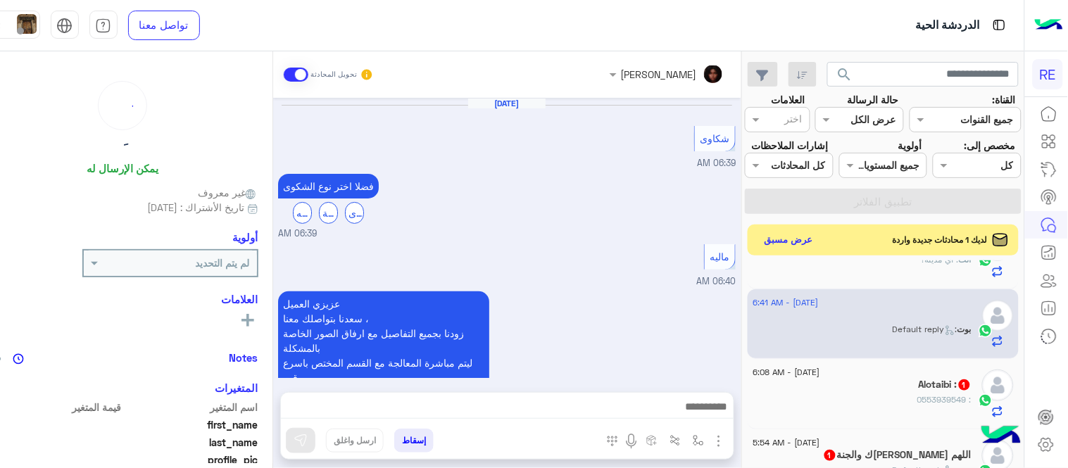
scroll to position [415, 0]
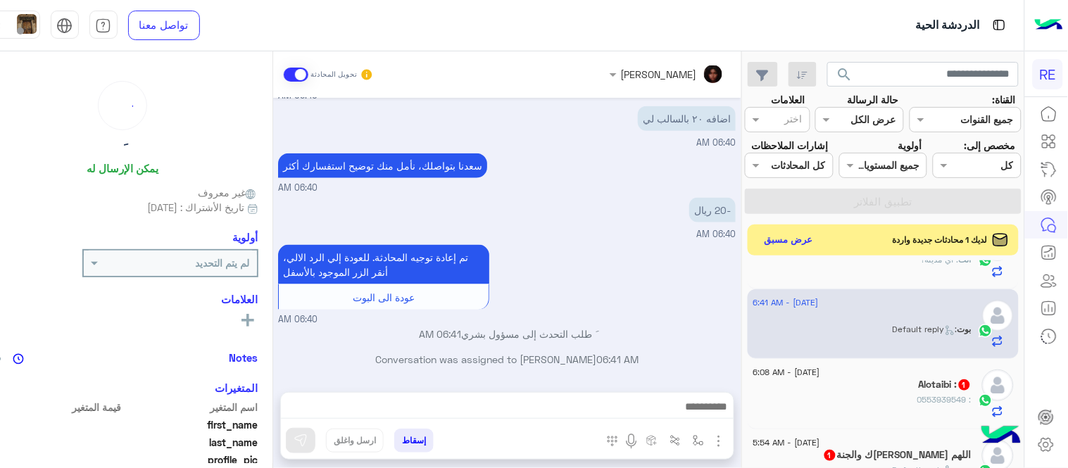
click at [784, 348] on div "[PERSON_NAME] : Default reply" at bounding box center [862, 335] width 218 height 25
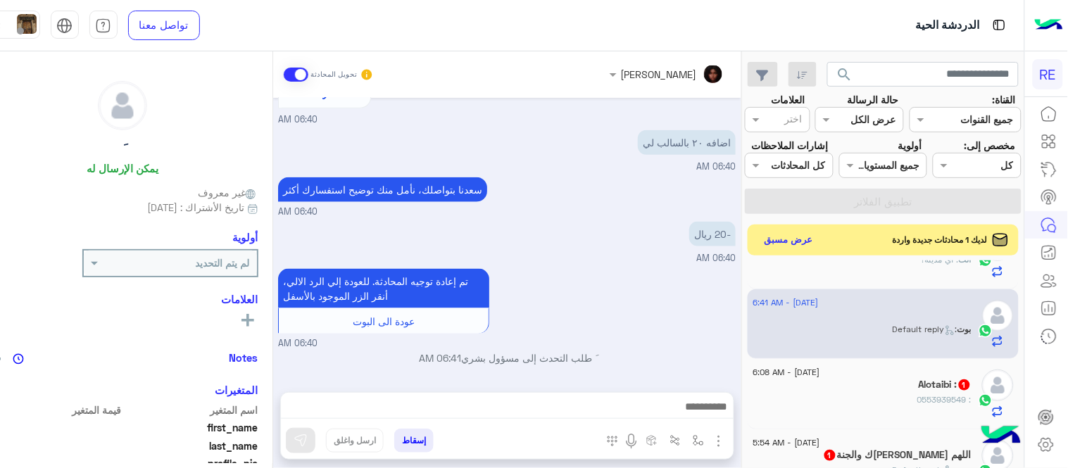
scroll to position [410, 0]
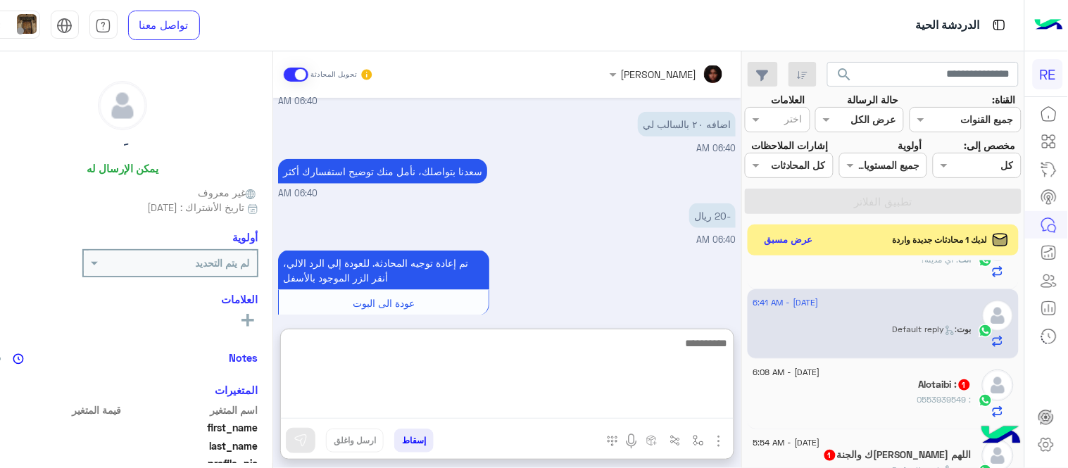
click at [540, 414] on textarea at bounding box center [507, 376] width 453 height 84
type textarea "**********"
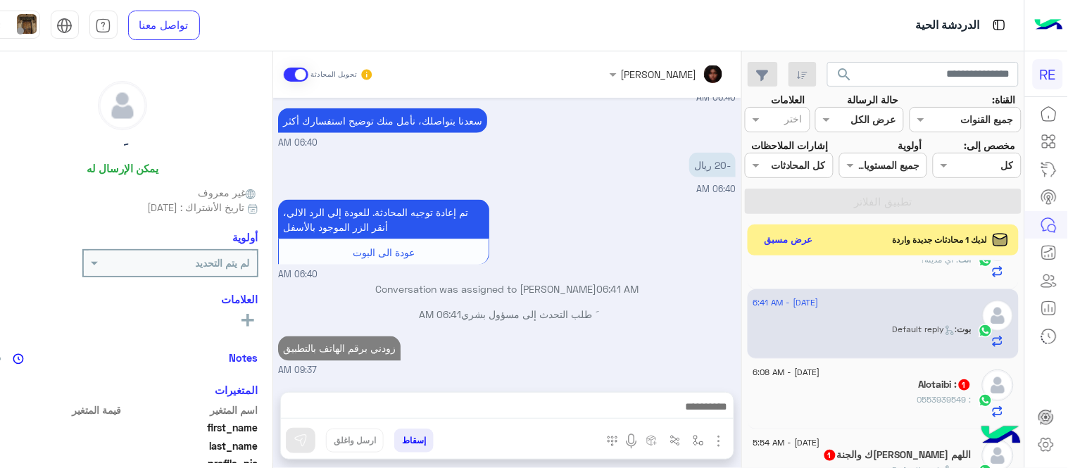
scroll to position [460, 0]
click at [705, 299] on div "[DATE] شكاوى 06:39 AM فضلا اختر نوع الشكوى ماليه تقنية اخرى 06:39 AM ماليه 06:4…" at bounding box center [507, 238] width 468 height 280
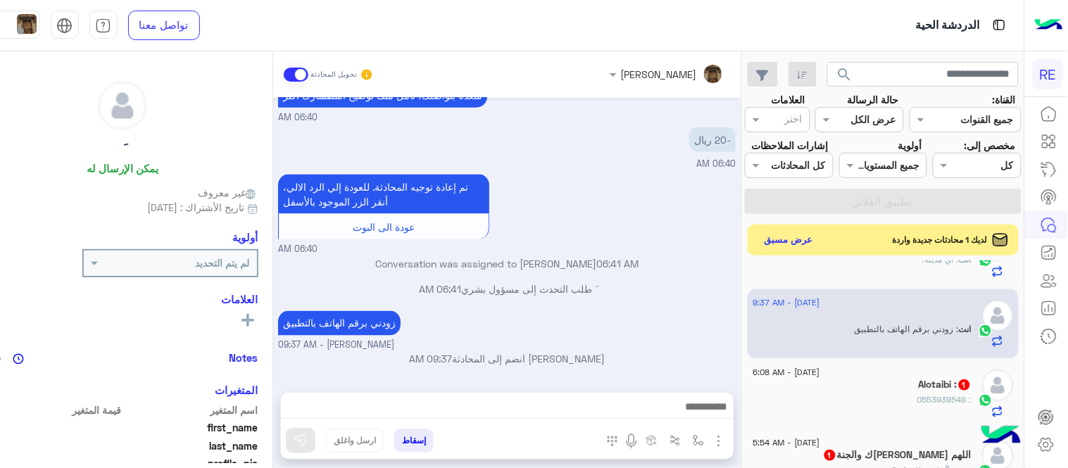
click at [897, 394] on div "Alotaibi : 1" at bounding box center [862, 386] width 218 height 15
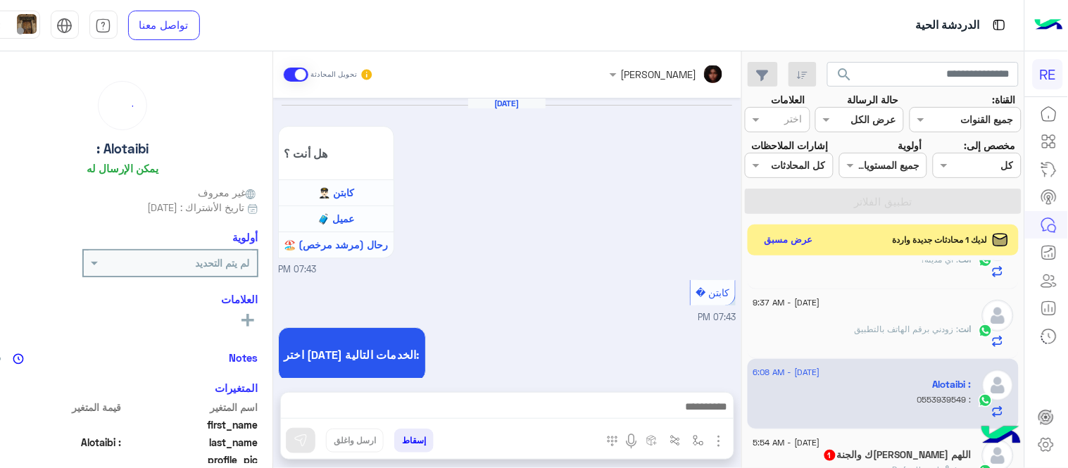
scroll to position [374, 0]
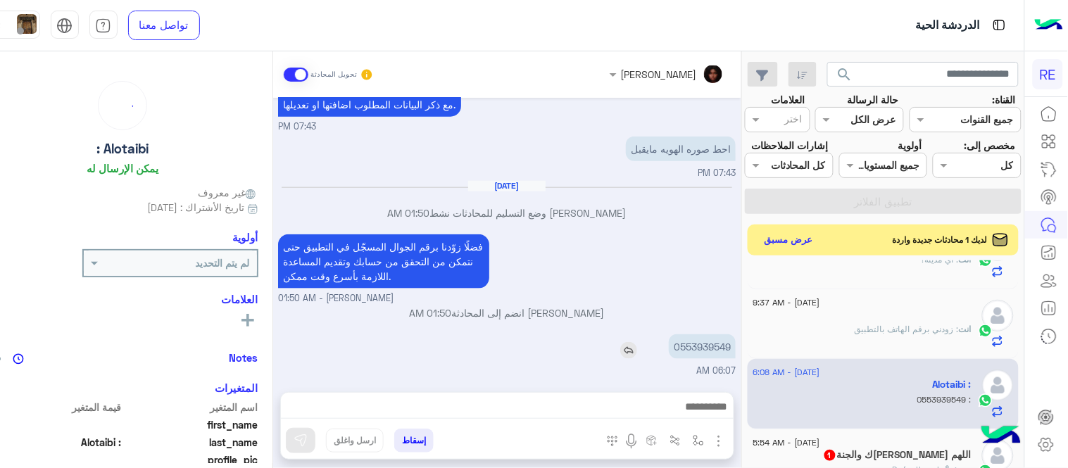
click at [722, 351] on p "0553939549" at bounding box center [702, 346] width 67 height 25
copy p "0553939549"
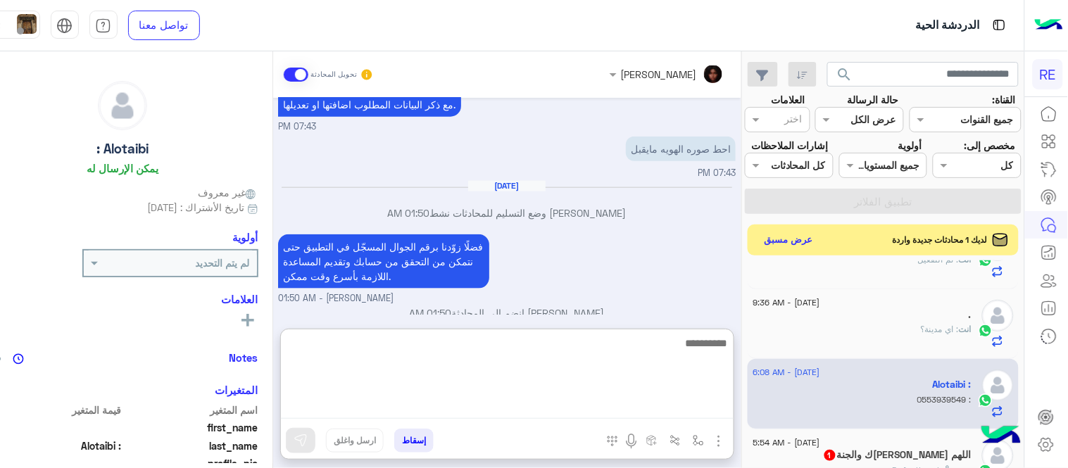
click at [463, 399] on textarea at bounding box center [507, 376] width 453 height 84
type textarea "********"
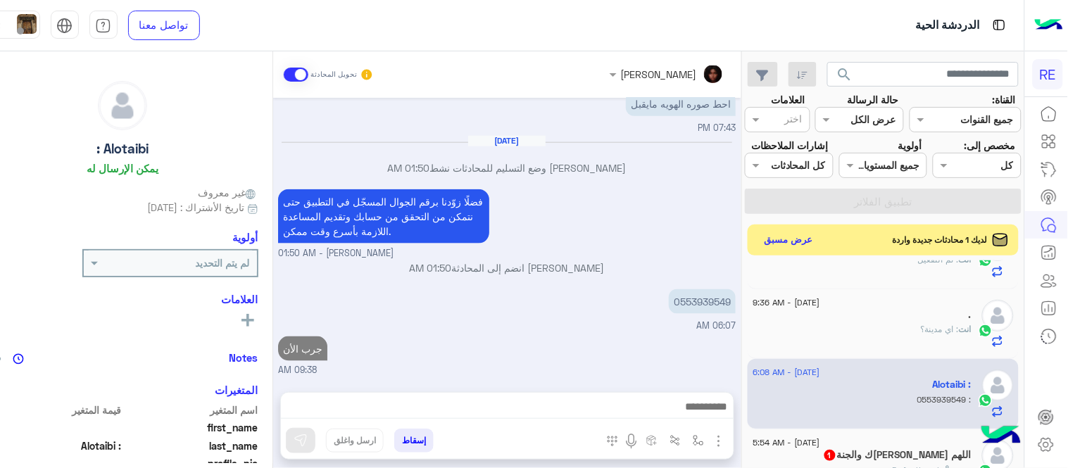
click at [604, 282] on div "[DATE] هل أنت ؟ كابتن 👨🏻‍✈️ عميل 🧳 رحال (مرشد مرخص) 🏖️ 07:43 PM كابتن � 07:43 P…" at bounding box center [507, 238] width 468 height 280
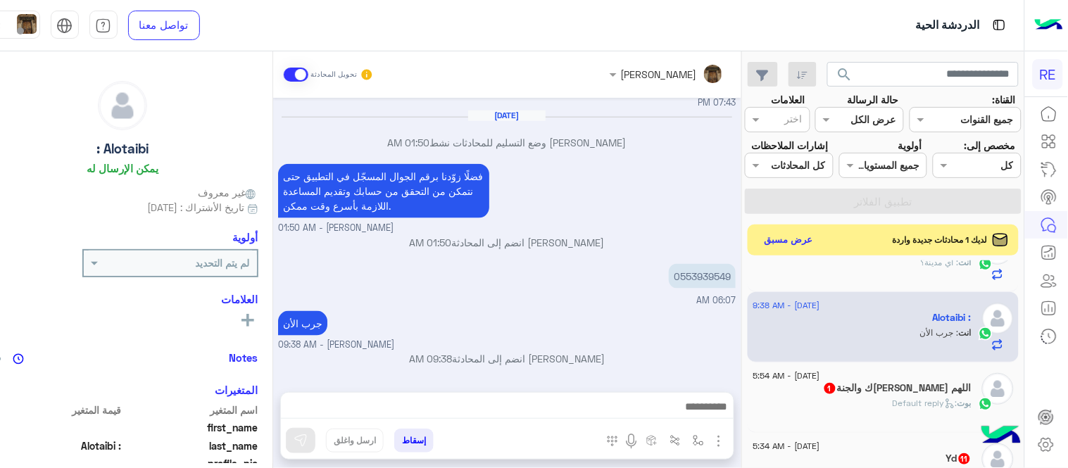
scroll to position [860, 0]
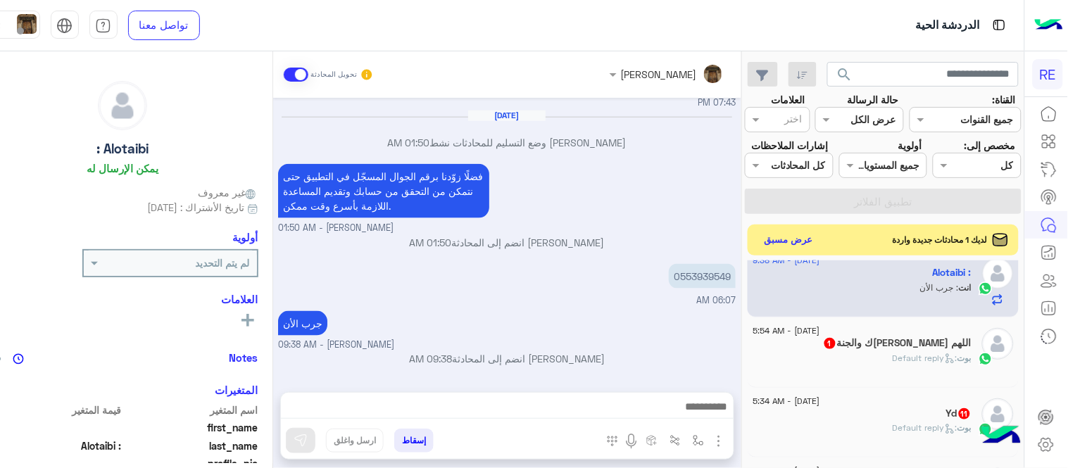
click at [880, 377] on div "[PERSON_NAME] : Default reply" at bounding box center [862, 364] width 218 height 25
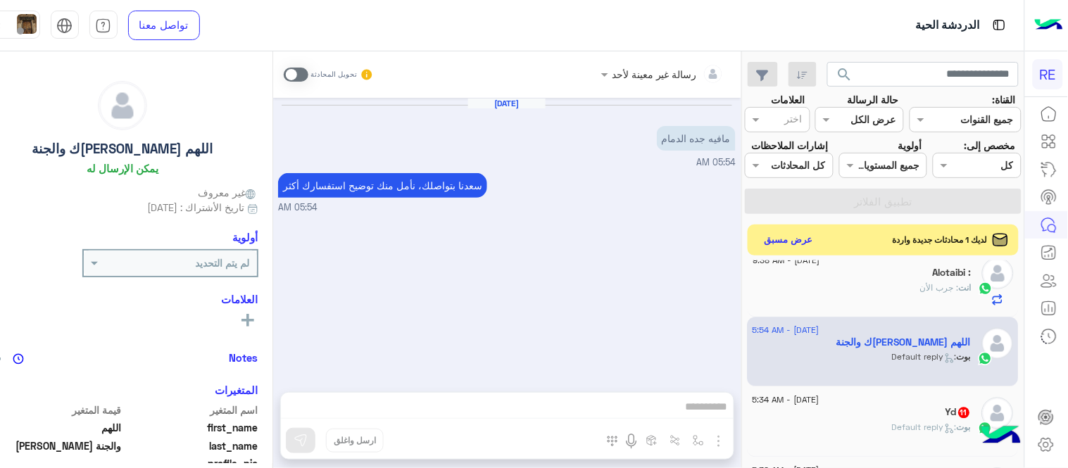
click at [308, 73] on span at bounding box center [296, 75] width 25 height 14
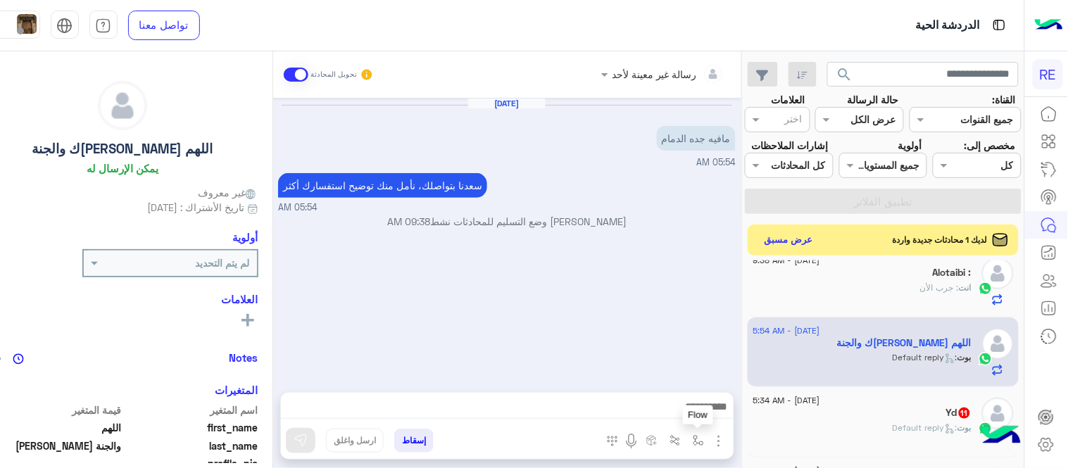
click at [710, 437] on button "button" at bounding box center [698, 440] width 23 height 23
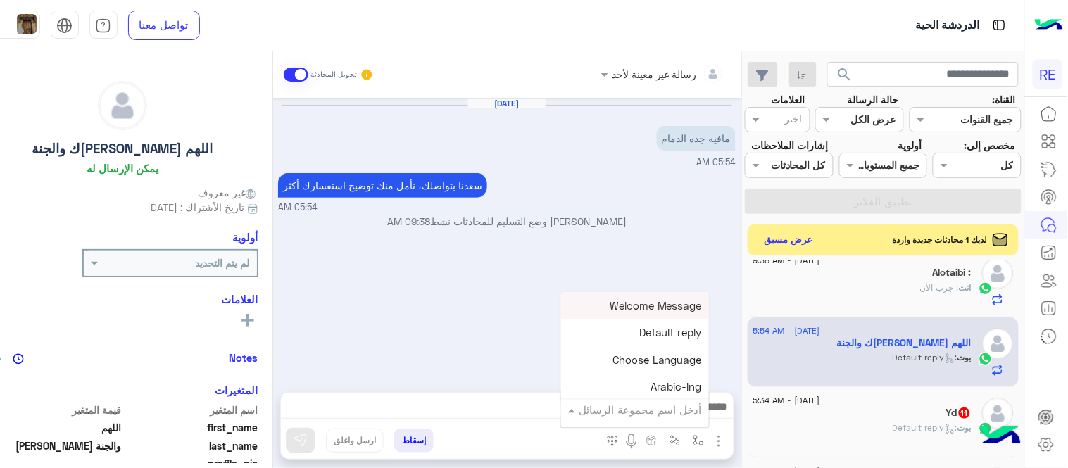
click at [694, 410] on input "text" at bounding box center [654, 410] width 95 height 16
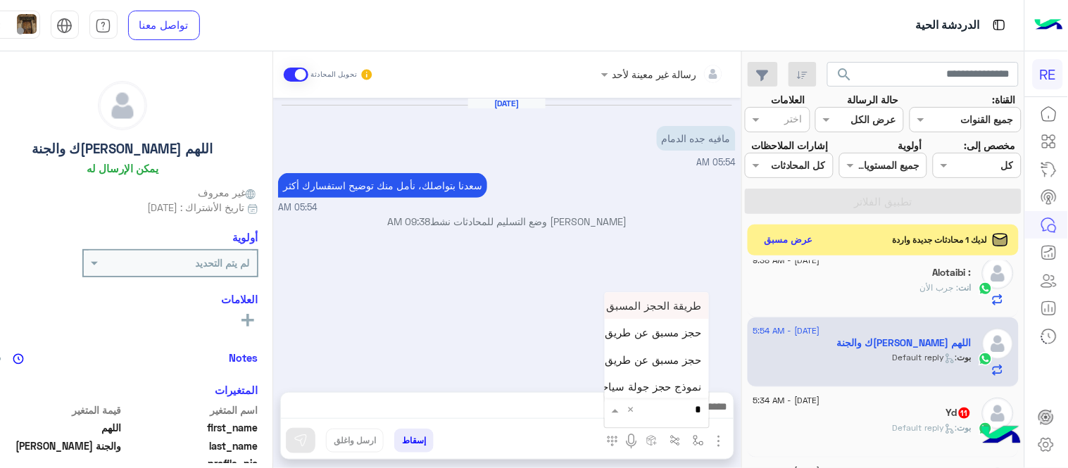
type input "**"
click at [687, 361] on span "حجز مسبق عن طريق التطبيق" at bounding box center [634, 359] width 135 height 13
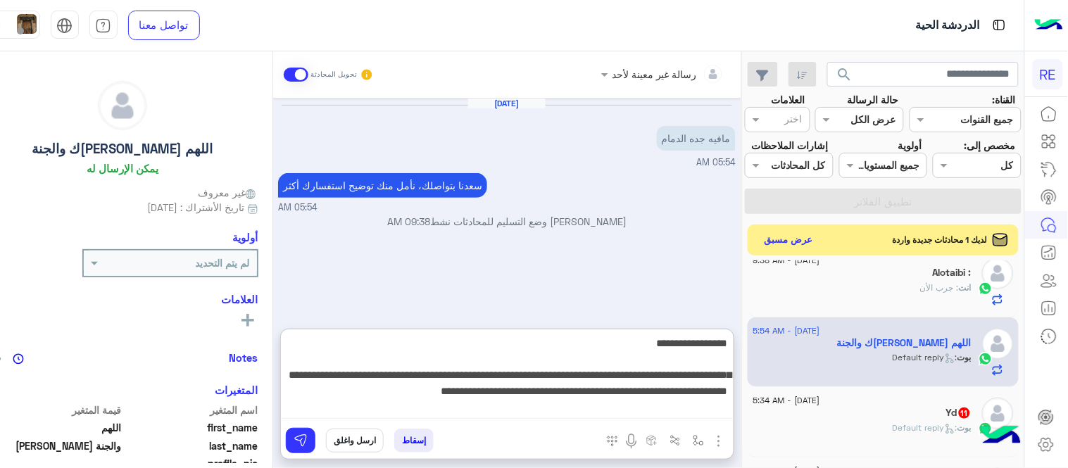
click at [493, 400] on textarea "**********" at bounding box center [507, 376] width 453 height 84
click at [377, 397] on textarea "**********" at bounding box center [507, 376] width 453 height 84
type textarea "**********"
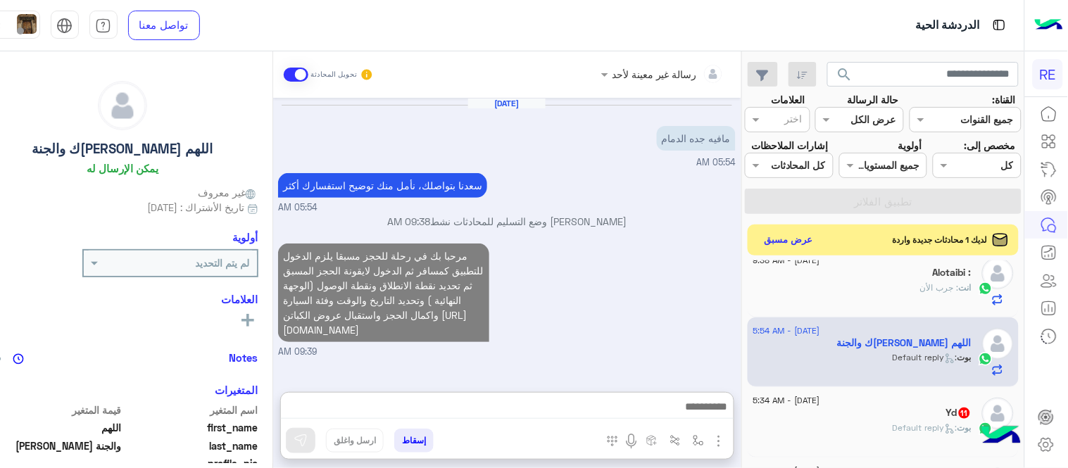
scroll to position [18, 0]
click at [663, 207] on div "[DATE] مافيه جده الدمام 05:54 AM [PERSON_NAME] بتواصلك، نأمل منك توضيح استفسارك…" at bounding box center [507, 238] width 468 height 280
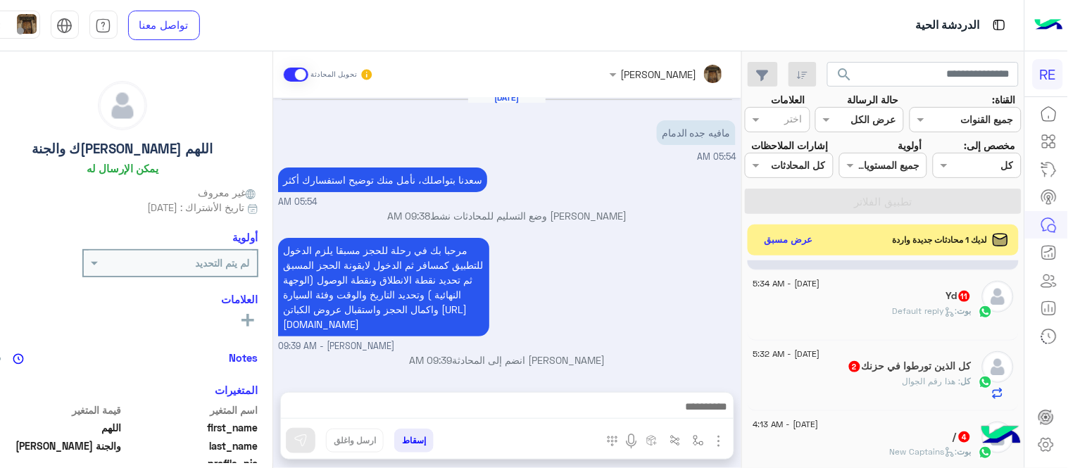
scroll to position [989, 0]
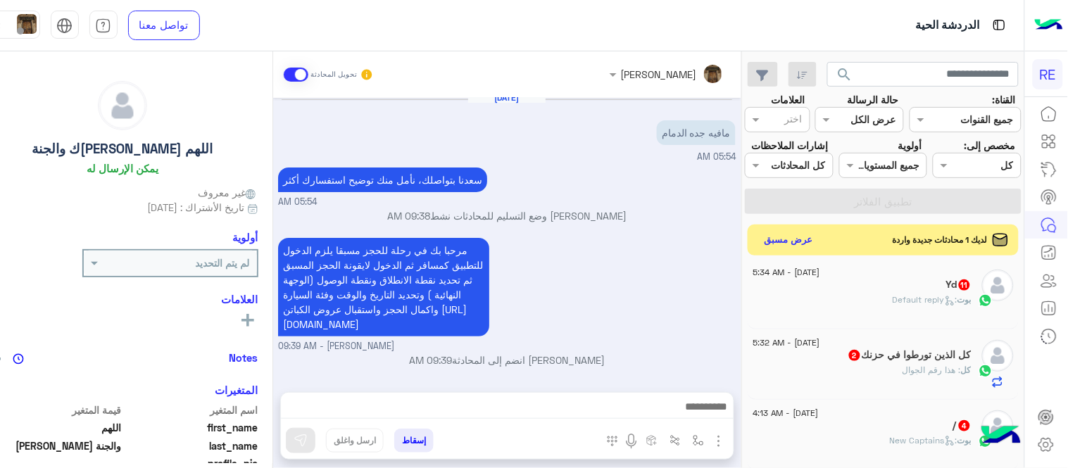
click at [900, 305] on span ": Default reply" at bounding box center [925, 299] width 65 height 11
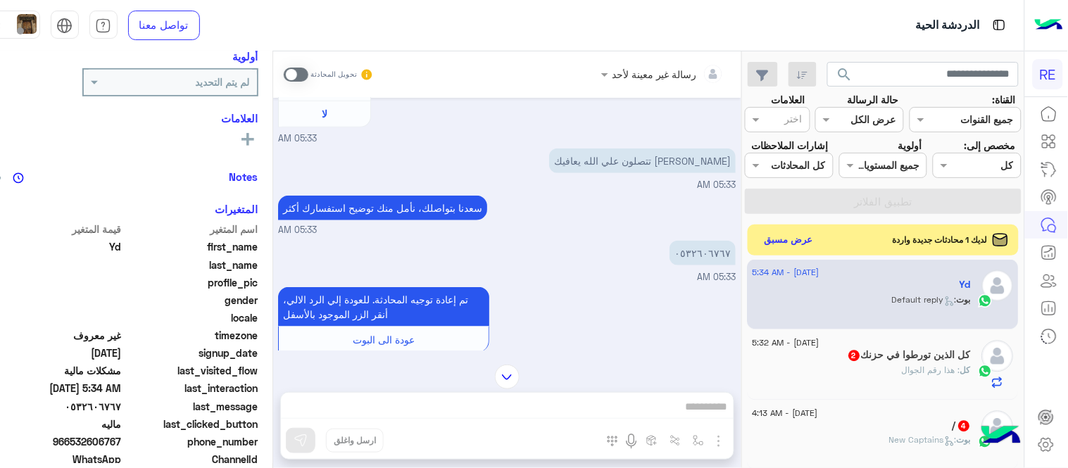
scroll to position [322, 0]
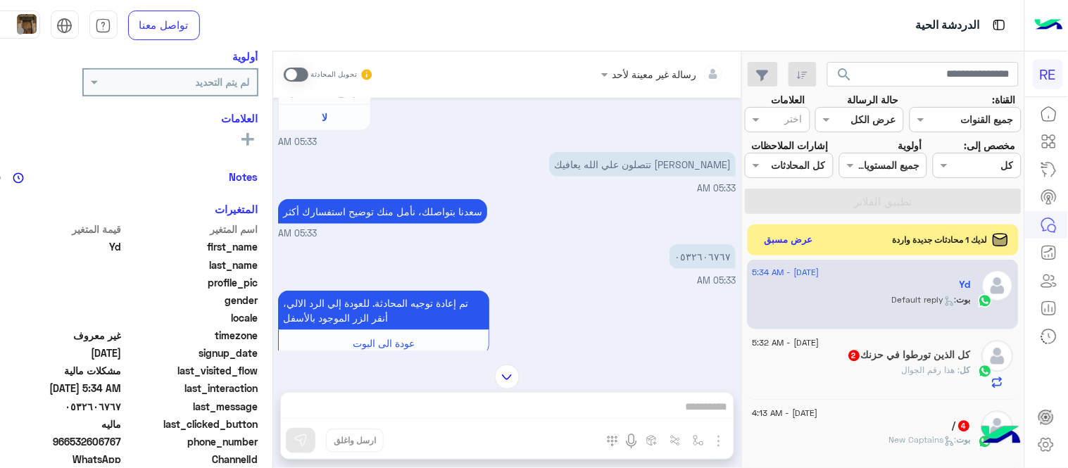
click at [308, 72] on span at bounding box center [296, 75] width 25 height 14
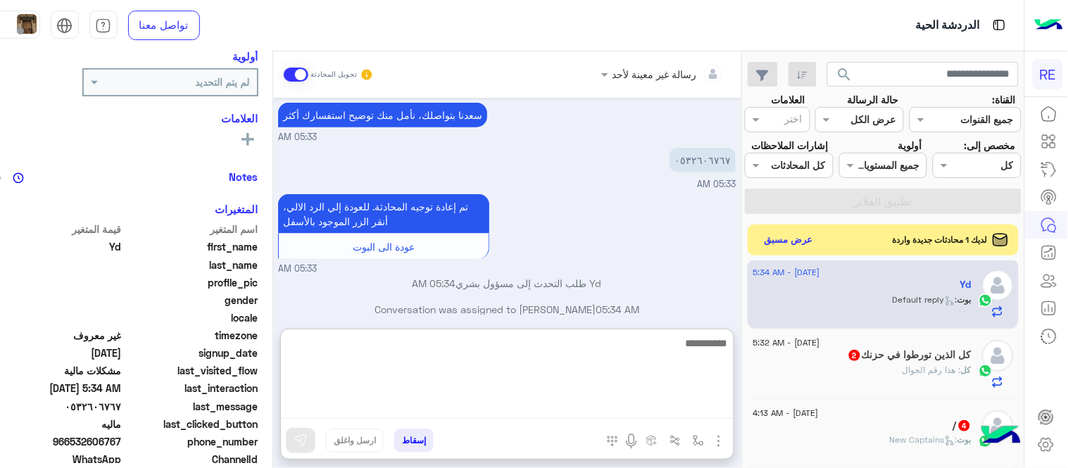
click at [474, 406] on textarea at bounding box center [507, 376] width 453 height 84
type textarea "**********"
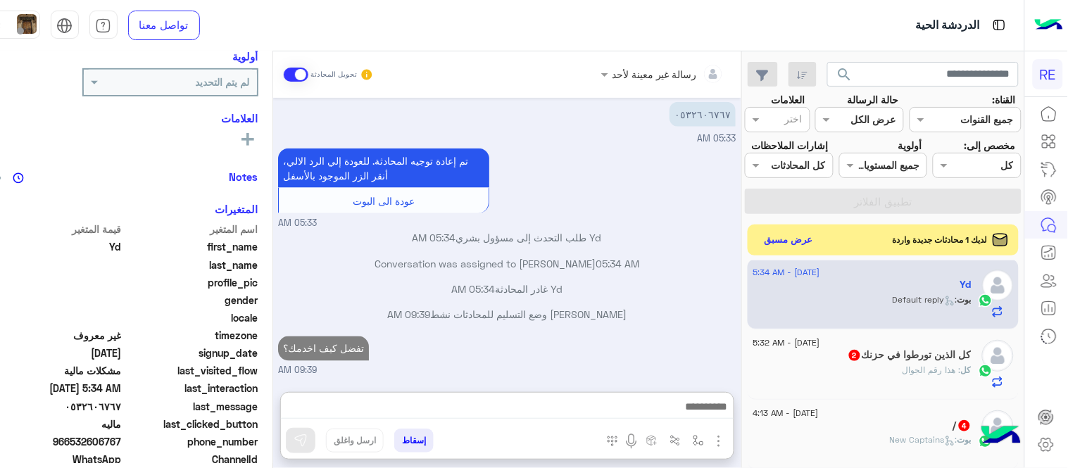
scroll to position [488, 0]
click at [880, 349] on div "[DATE] - 5:32 AM" at bounding box center [862, 344] width 218 height 9
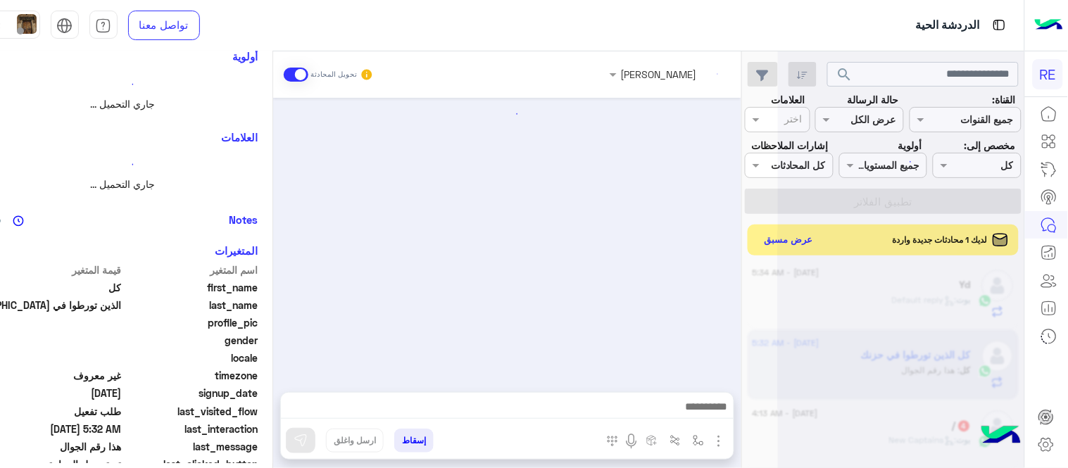
click at [880, 361] on div at bounding box center [901, 240] width 246 height 468
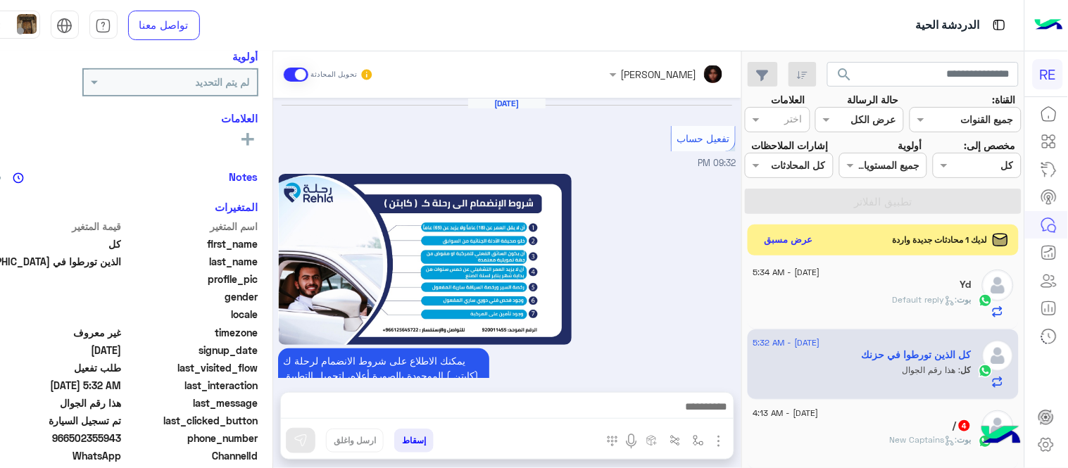
scroll to position [854, 0]
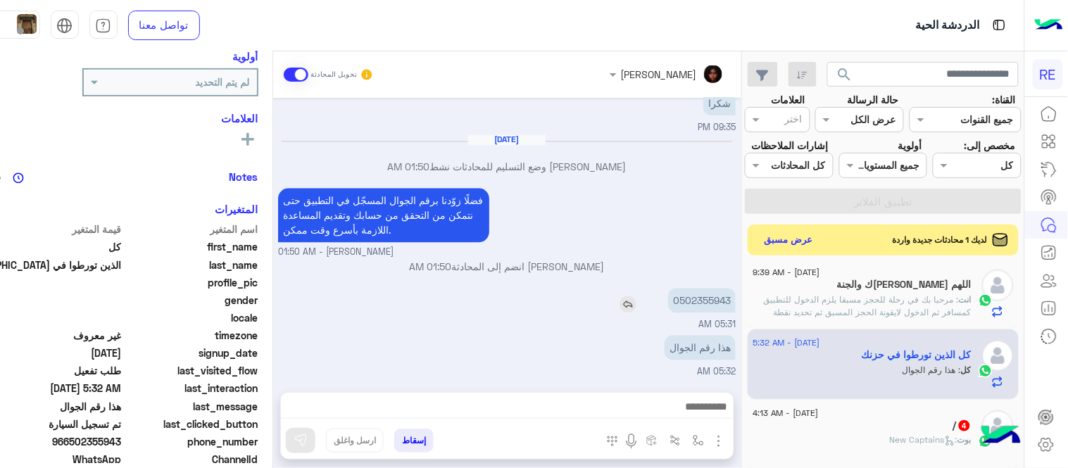
click at [736, 305] on p "0502355943" at bounding box center [702, 300] width 68 height 25
copy p "0502355943"
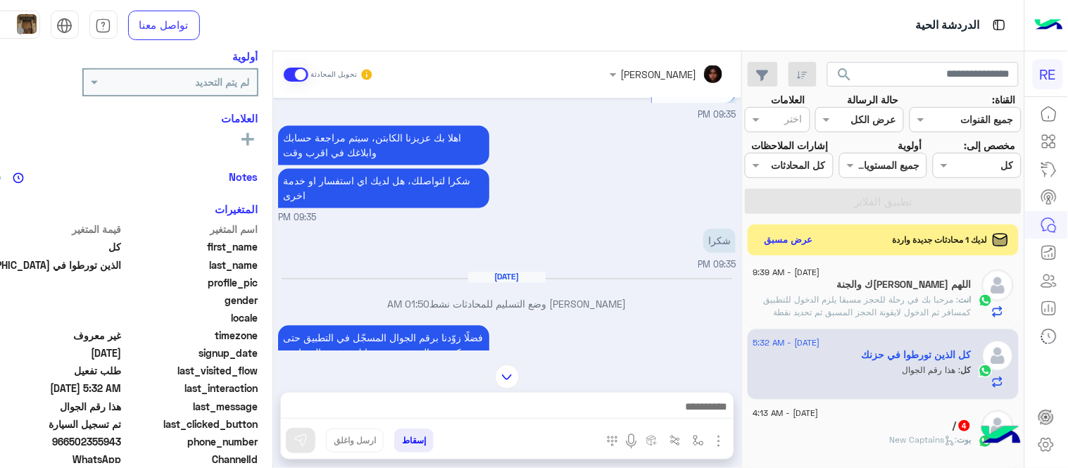
scroll to position [708, 0]
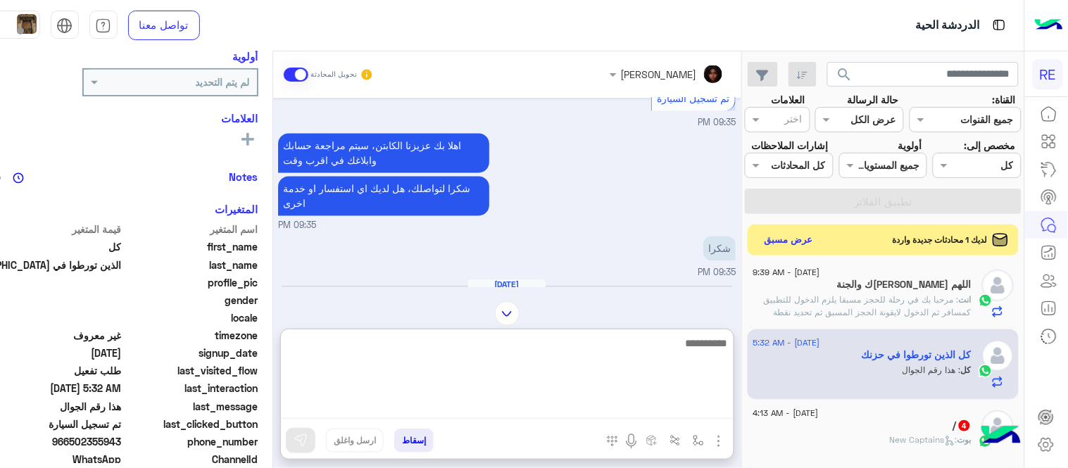
click at [550, 406] on textarea at bounding box center [507, 376] width 453 height 84
type textarea "**********"
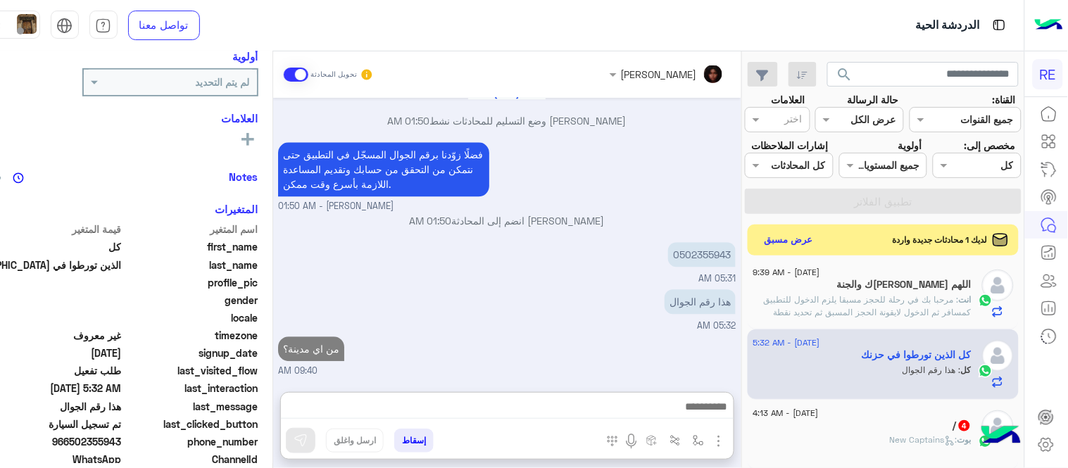
click at [679, 278] on div "[DATE] تفعيل حساب 09:32 PM يمكنك الاطلاع على شروط الانضمام لرحلة ك (كابتن ) الم…" at bounding box center [507, 238] width 468 height 280
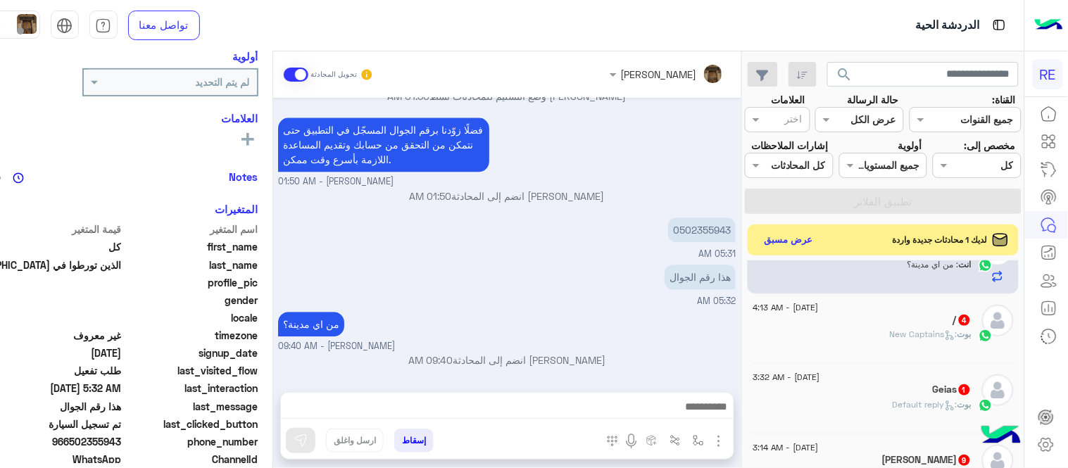
scroll to position [1106, 0]
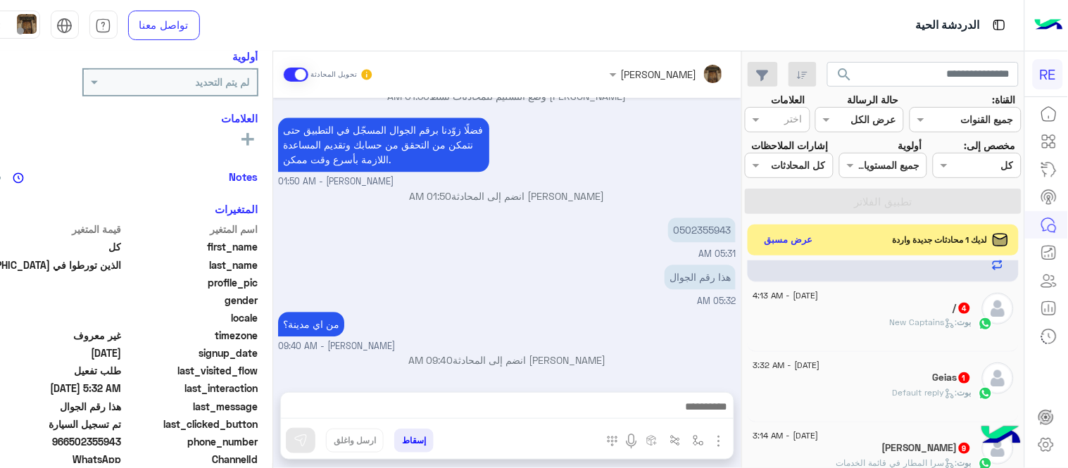
click at [910, 327] on span "بوت : New Captains" at bounding box center [931, 322] width 82 height 11
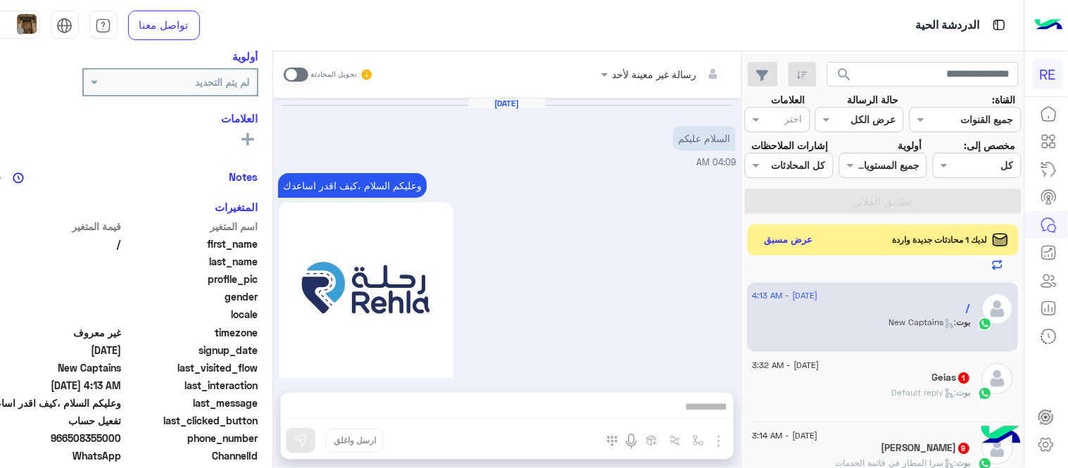
scroll to position [1159, 0]
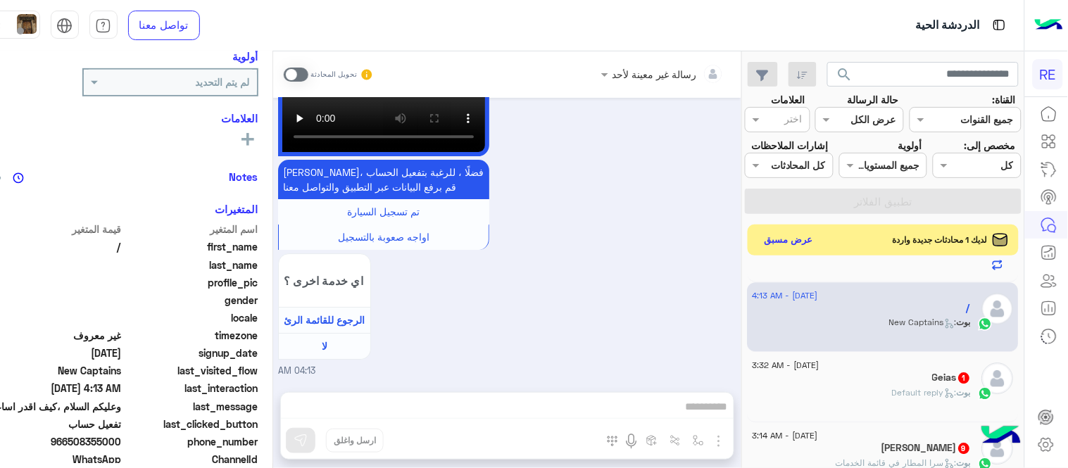
click at [308, 72] on span at bounding box center [296, 75] width 25 height 14
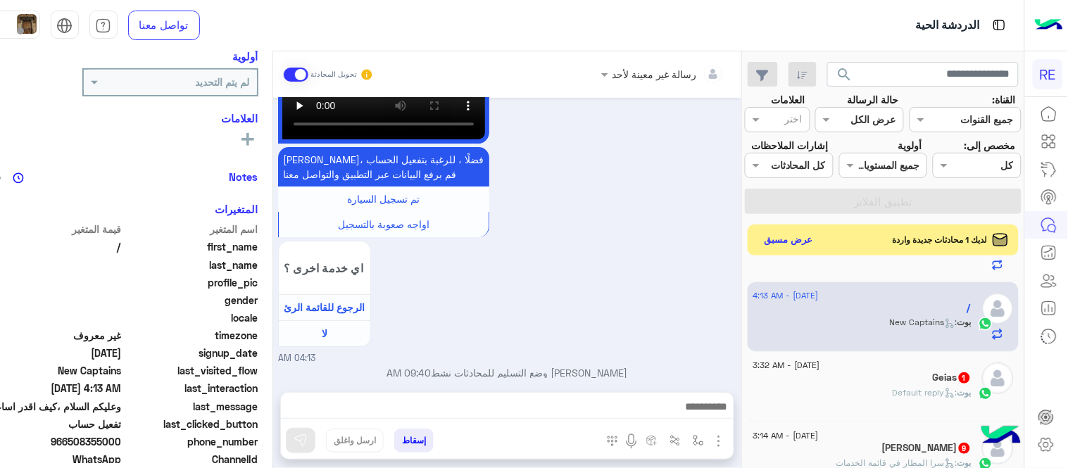
scroll to position [1185, 0]
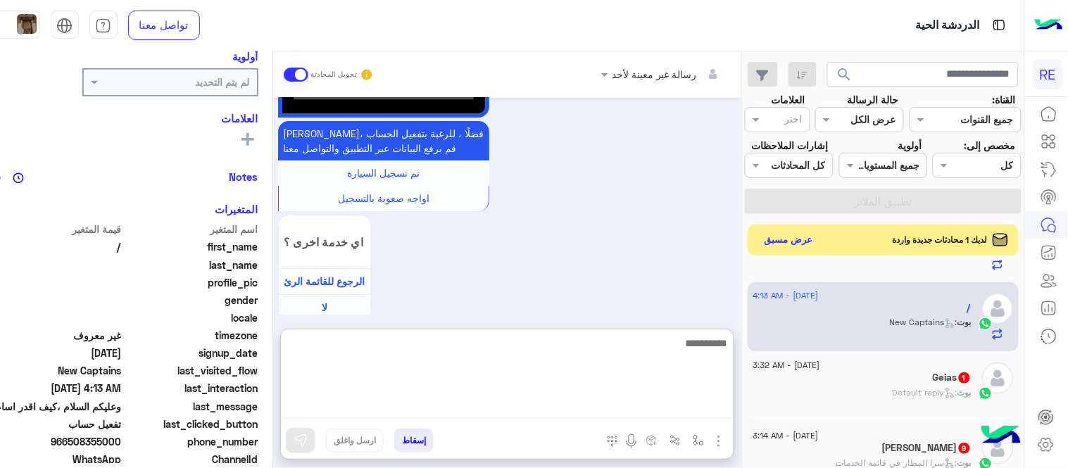
click at [474, 404] on textarea at bounding box center [507, 376] width 453 height 84
type textarea "**********"
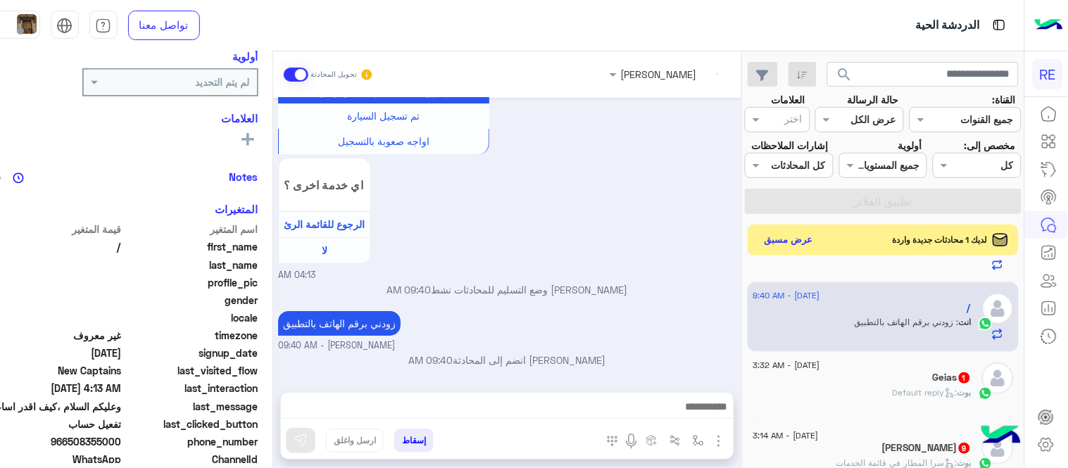
click at [890, 387] on div "Geias 1" at bounding box center [862, 379] width 218 height 15
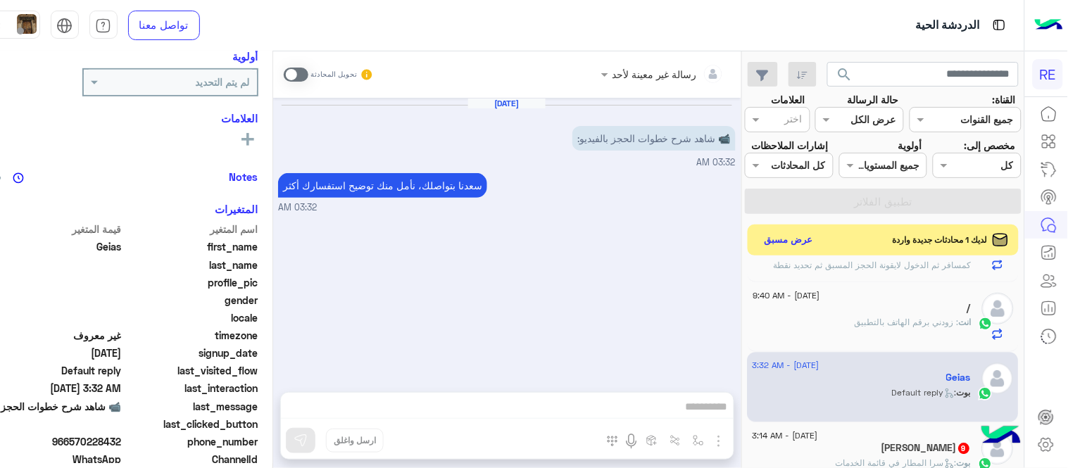
click at [308, 75] on span at bounding box center [296, 75] width 25 height 14
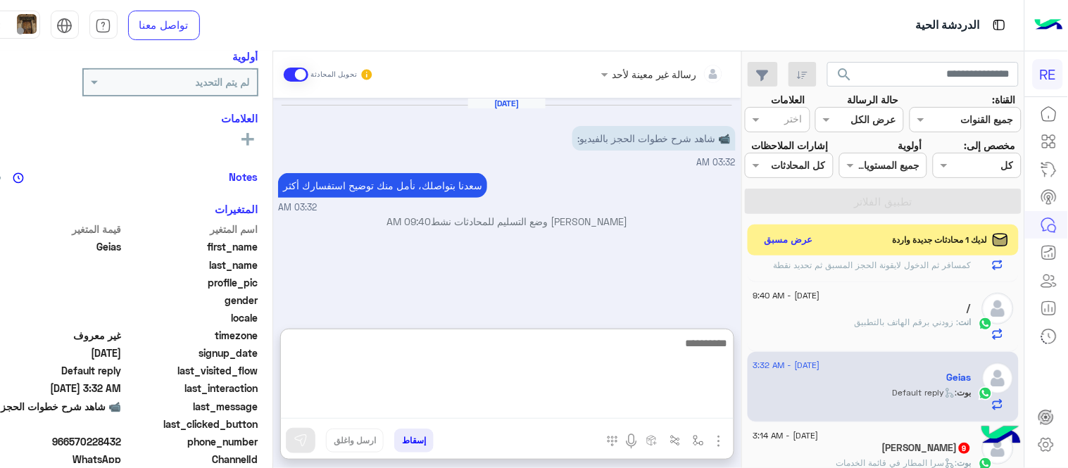
click at [518, 408] on textarea at bounding box center [507, 376] width 453 height 84
paste textarea "**********"
type textarea "**********"
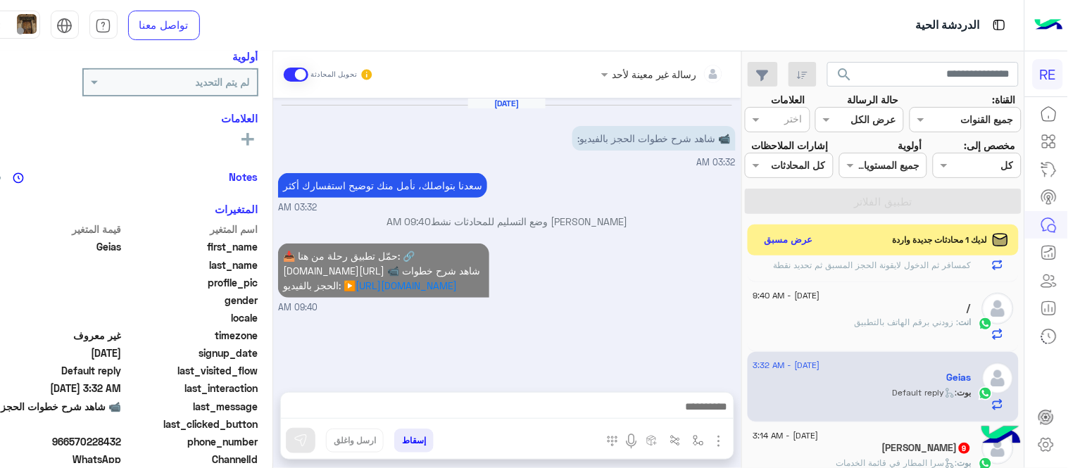
click at [660, 307] on div "📥 حمّل تطبيق رحلة من هنا: 🔗 [DOMAIN_NAME][URL] 📹 شاهد شرح خطوات الحجز بالفيديو:…" at bounding box center [507, 277] width 458 height 75
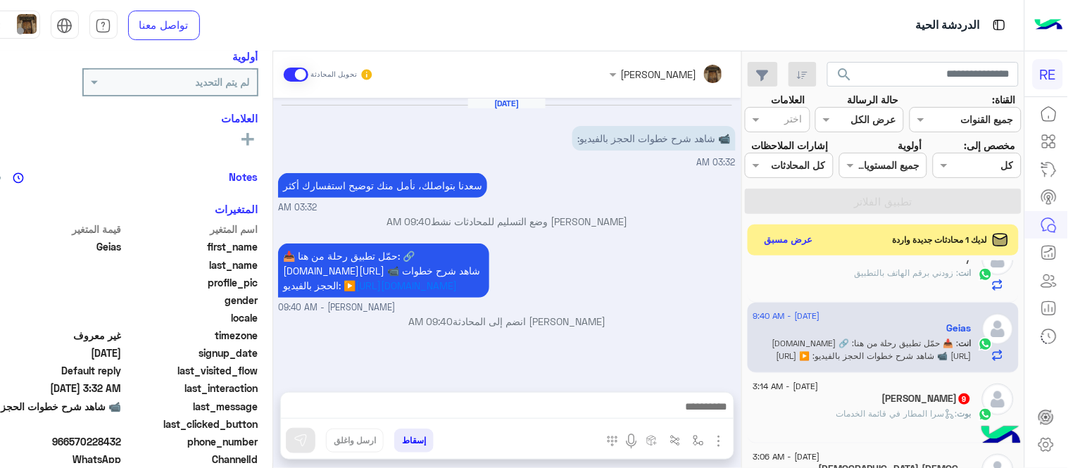
scroll to position [1172, 0]
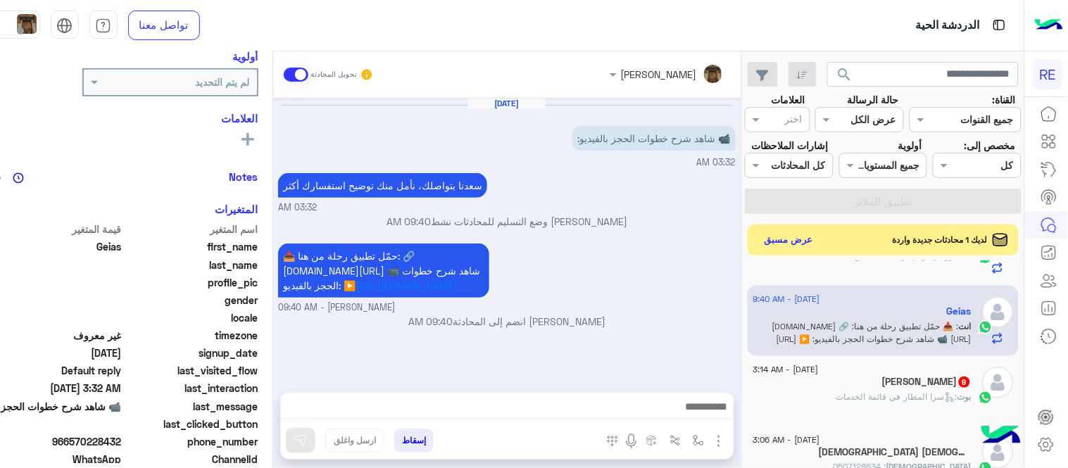
click at [877, 402] on span ": سرا المطار في قائمة الخدمات" at bounding box center [896, 396] width 121 height 11
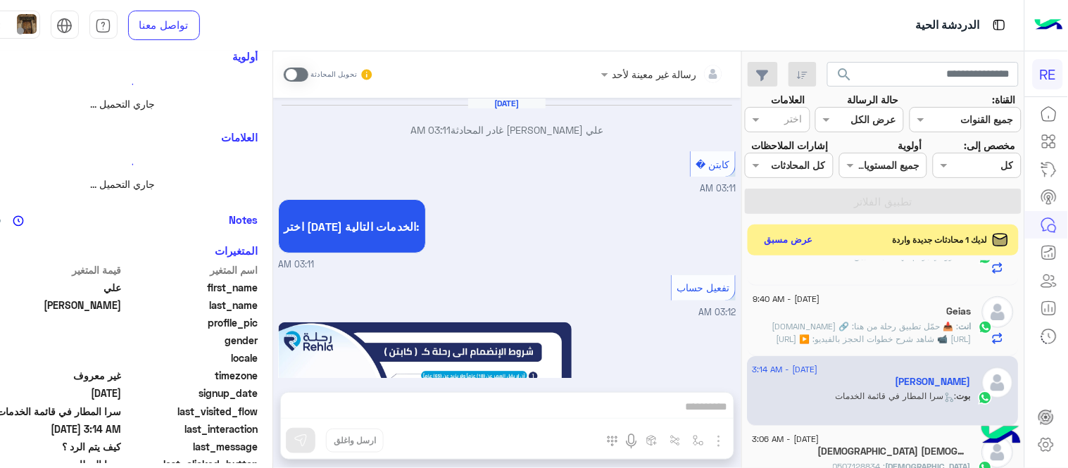
scroll to position [1338, 0]
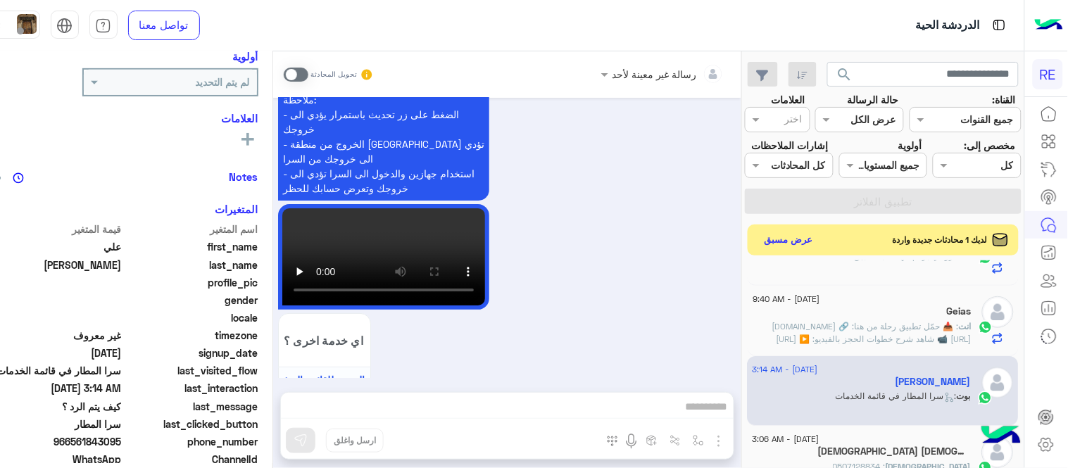
click at [308, 71] on span at bounding box center [296, 75] width 25 height 14
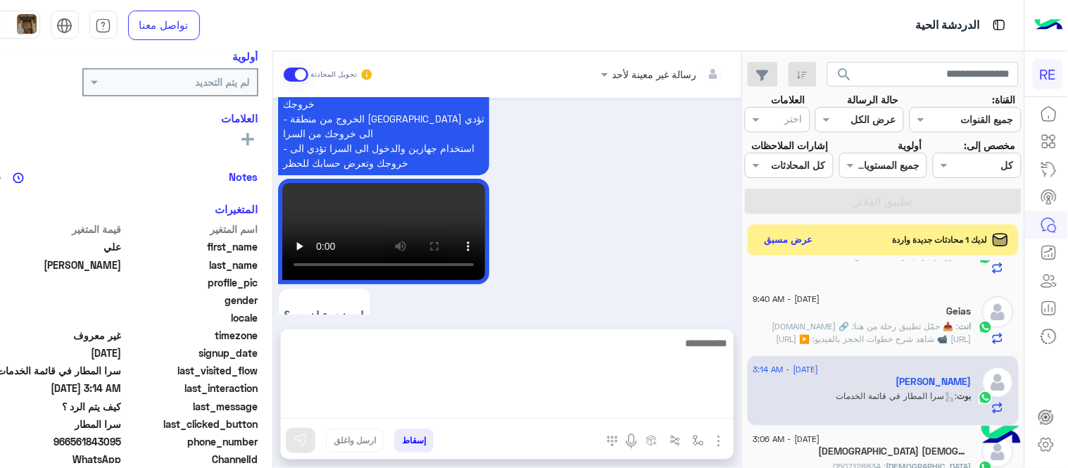
click at [451, 408] on textarea at bounding box center [507, 376] width 453 height 84
type textarea "**********"
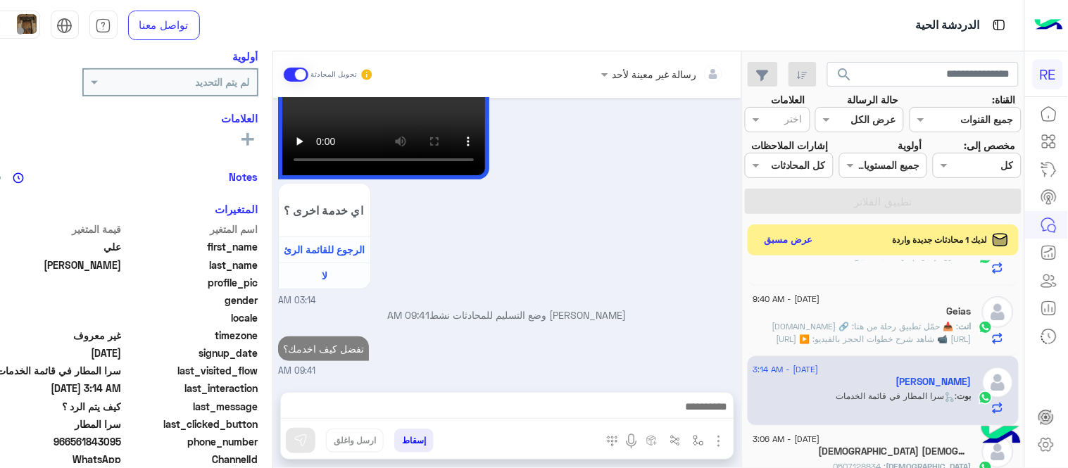
click at [646, 257] on div "[DATE] علي [PERSON_NAME] غادر المحادثة 03:11 AM كابتن � 03:11 AM اختر [DATE] ال…" at bounding box center [507, 238] width 468 height 280
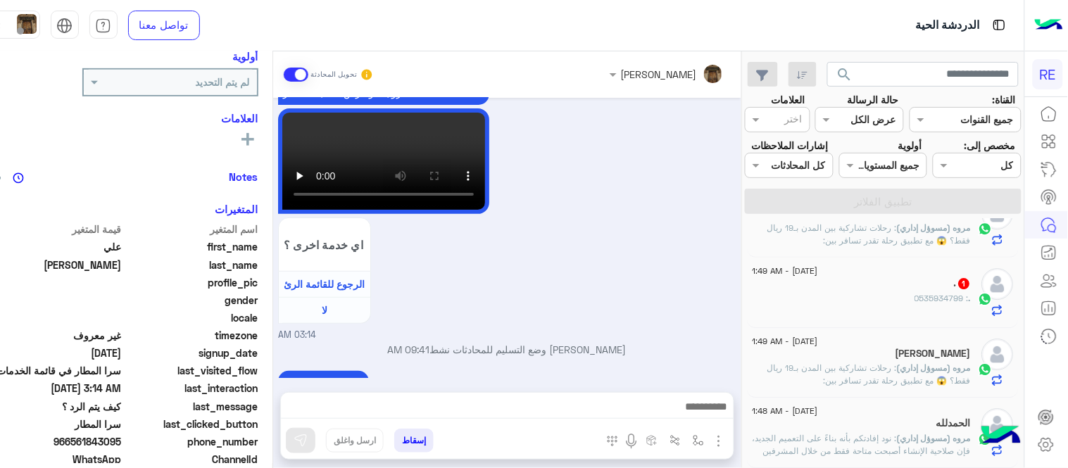
scroll to position [7, 0]
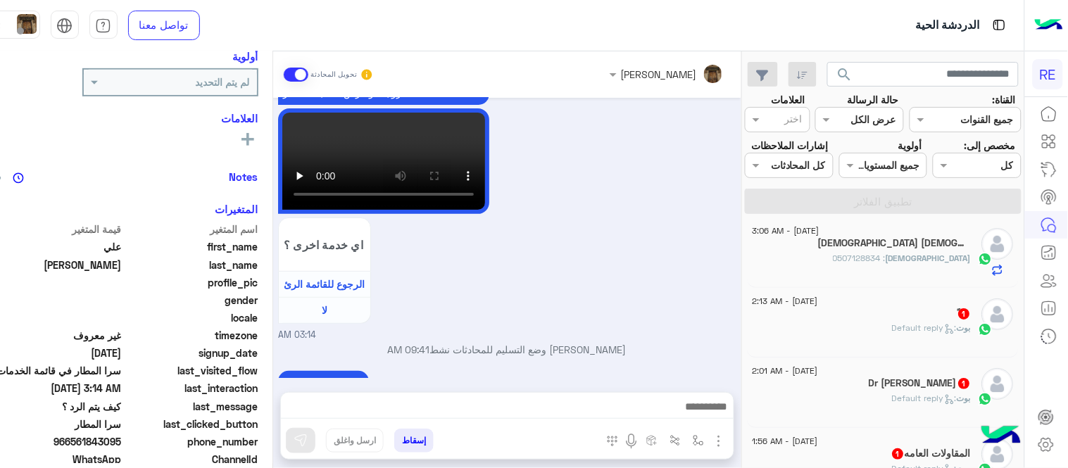
click at [891, 277] on div "[DEMOGRAPHIC_DATA] : 0507128834" at bounding box center [862, 264] width 218 height 25
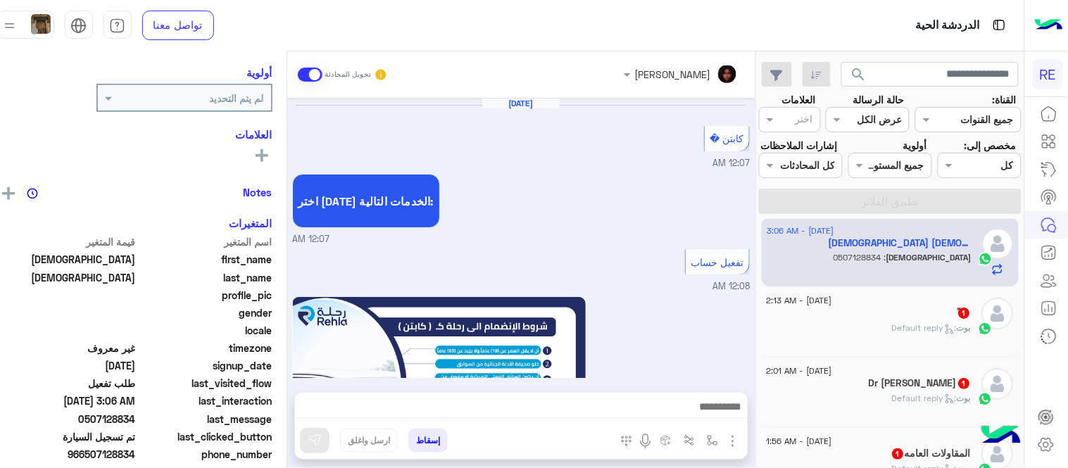
scroll to position [859, 0]
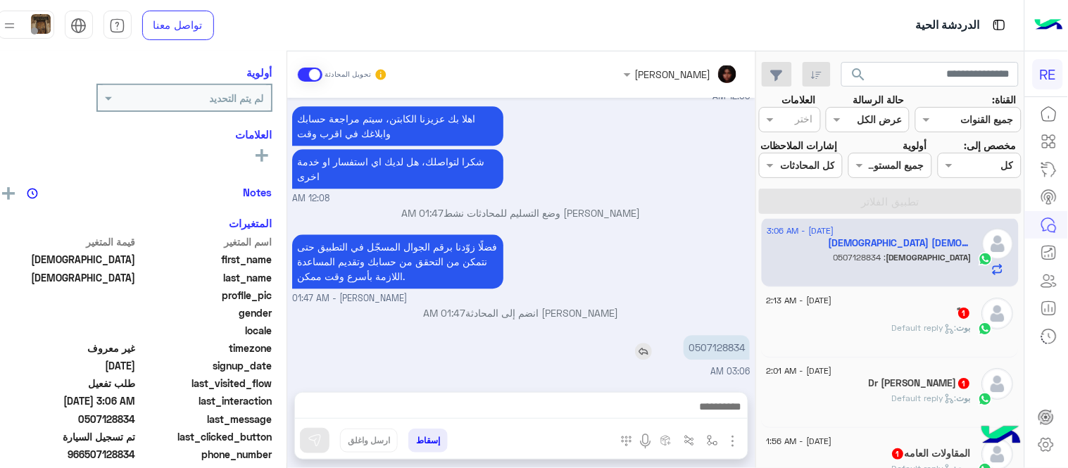
click at [729, 341] on p "0507128834" at bounding box center [717, 347] width 66 height 25
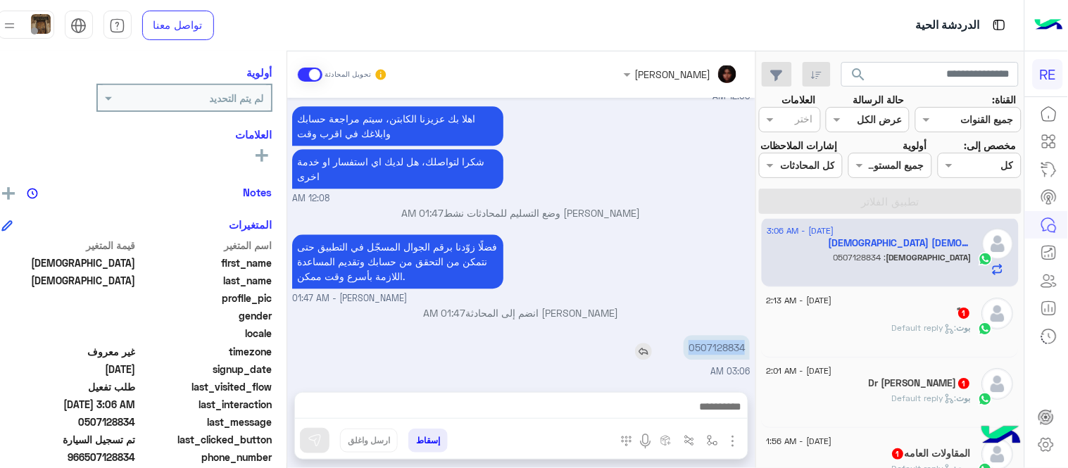
copy p "0507128834"
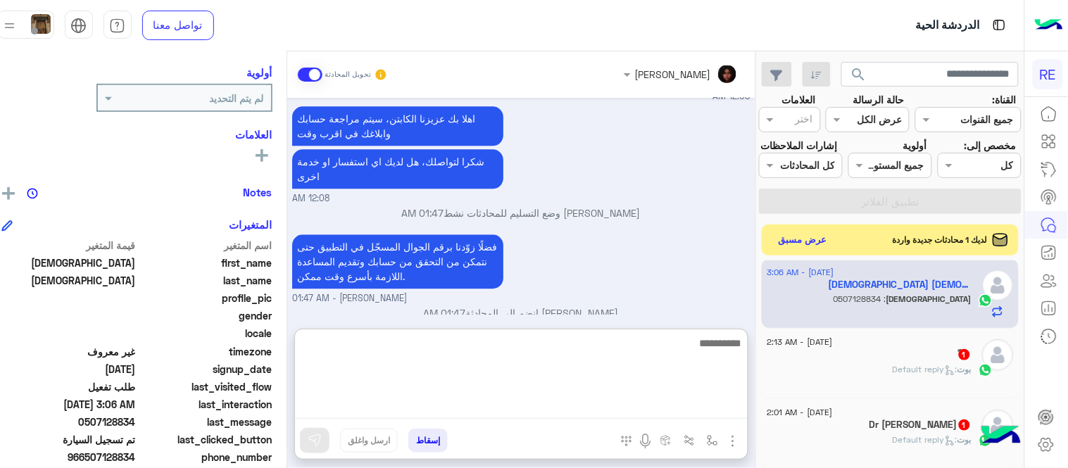
click at [540, 415] on textarea at bounding box center [521, 376] width 453 height 84
type textarea "**********"
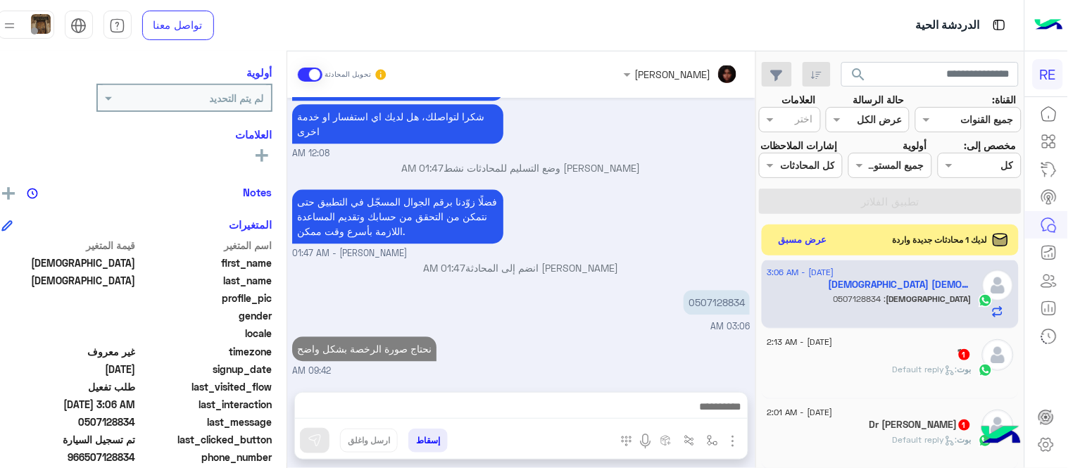
click at [653, 277] on div "[DATE] كابتن � 12:07 AM اختر [DATE] الخدمات التالية: 12:07 AM تفعيل حساب 12:08 …" at bounding box center [521, 238] width 468 height 280
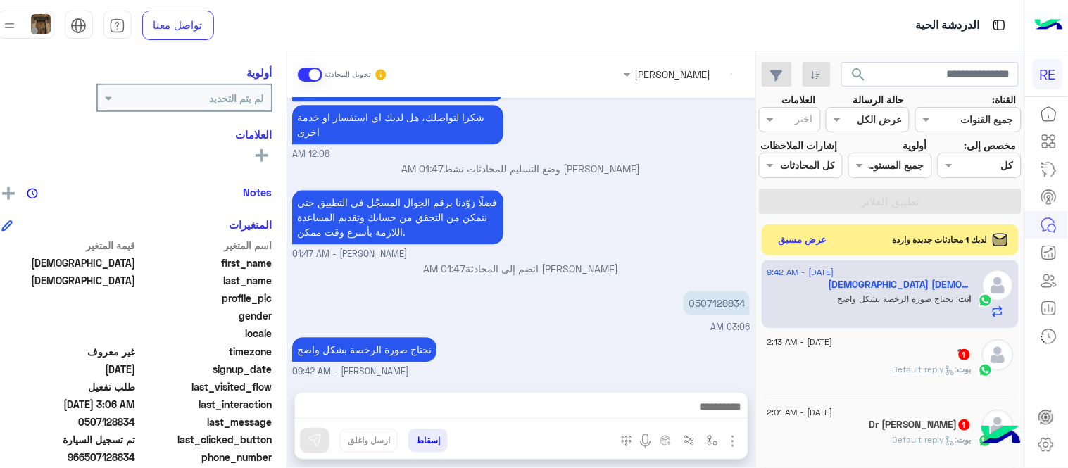
scroll to position [929, 0]
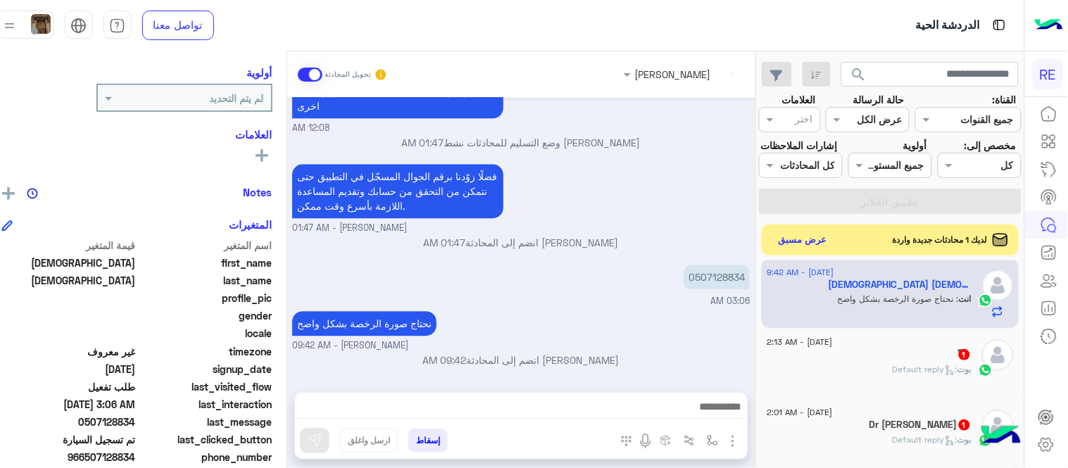
click at [899, 375] on span ": Default reply" at bounding box center [925, 369] width 65 height 11
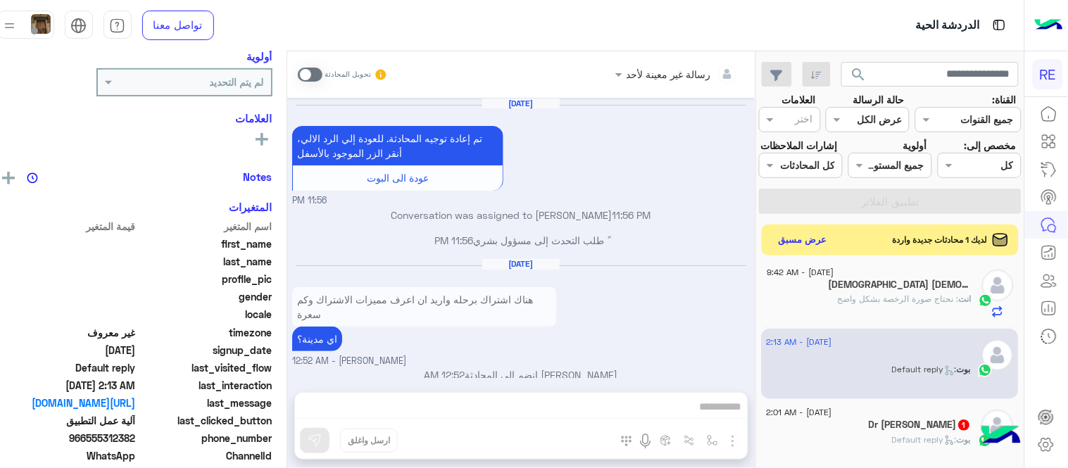
scroll to position [263, 0]
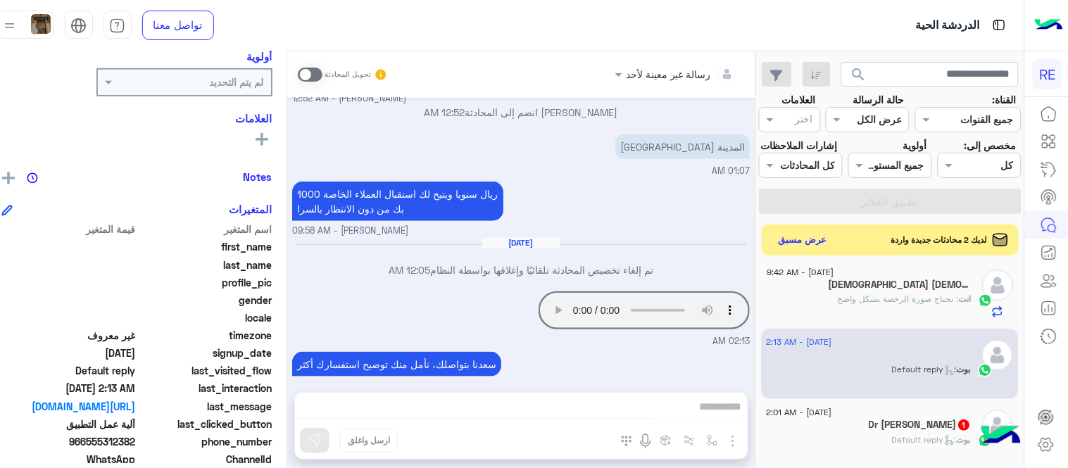
click at [322, 73] on span at bounding box center [310, 75] width 25 height 14
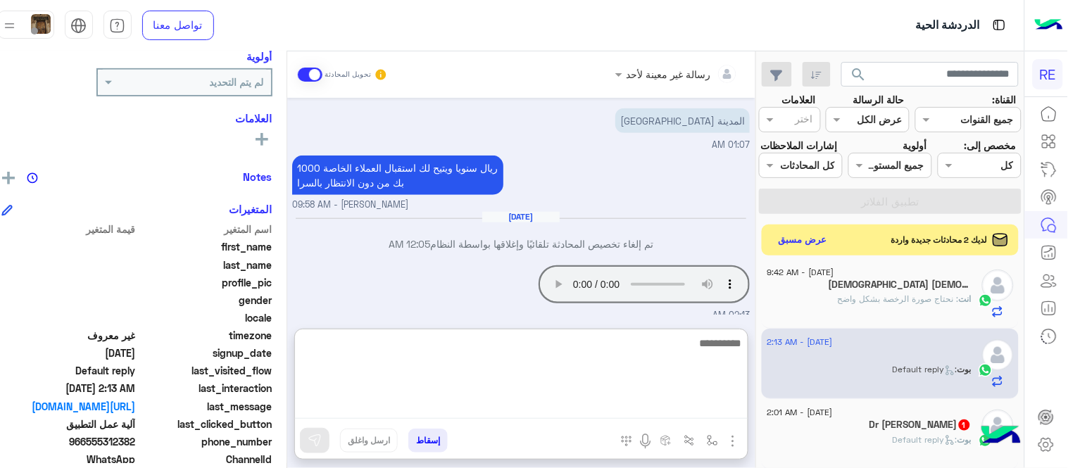
click at [446, 400] on textarea at bounding box center [521, 376] width 453 height 84
type textarea "*"
type textarea "**********"
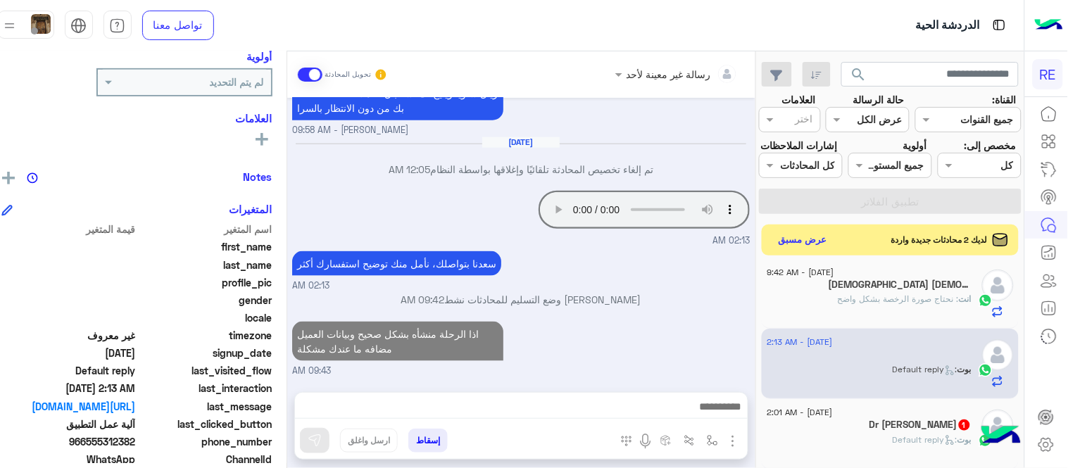
scroll to position [348, 0]
click at [670, 318] on div "اذا الرحلة منشأه بشكل صحيح وبيانات العميل مضافه ما عندك مشكلة 09:43 AM" at bounding box center [521, 348] width 458 height 60
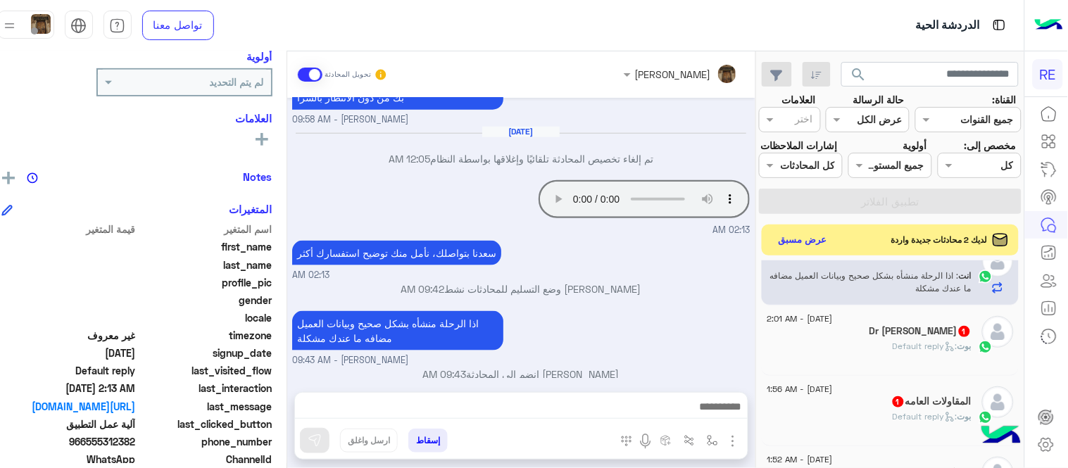
scroll to position [106, 0]
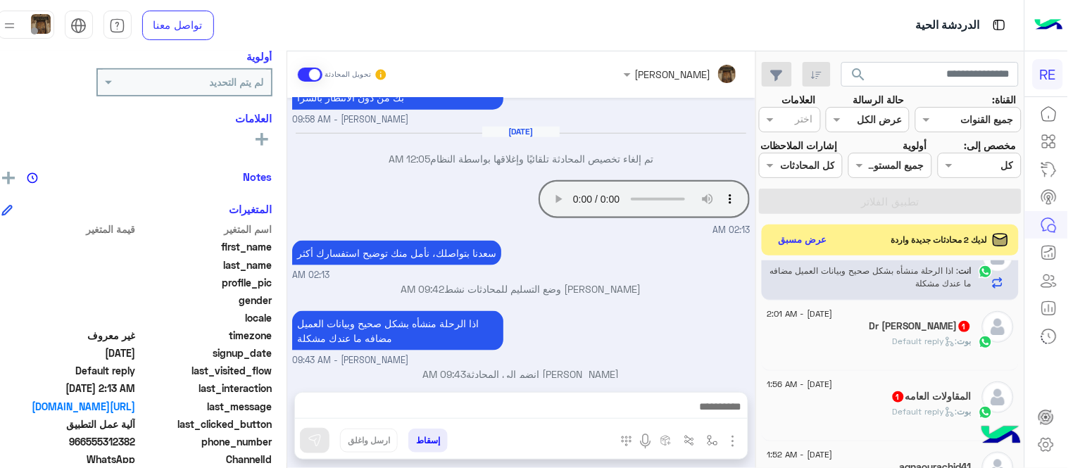
click at [862, 360] on div "[PERSON_NAME] : Default reply" at bounding box center [869, 347] width 204 height 25
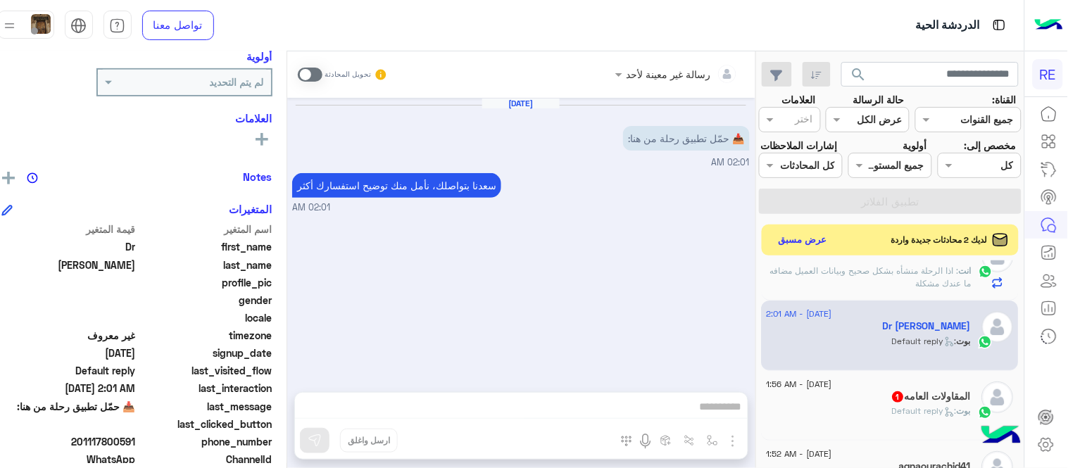
click at [321, 71] on span at bounding box center [310, 75] width 25 height 14
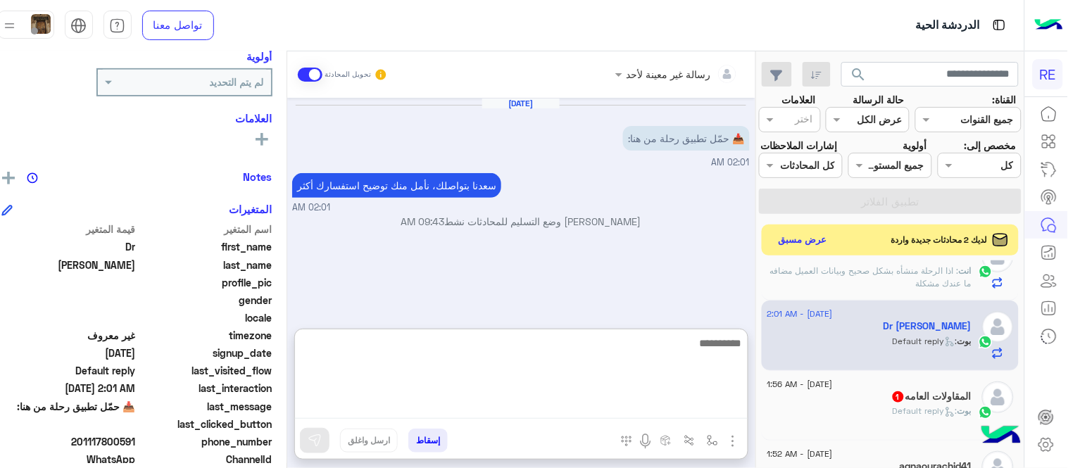
click at [439, 406] on textarea at bounding box center [521, 376] width 453 height 84
paste textarea "**********"
type textarea "**********"
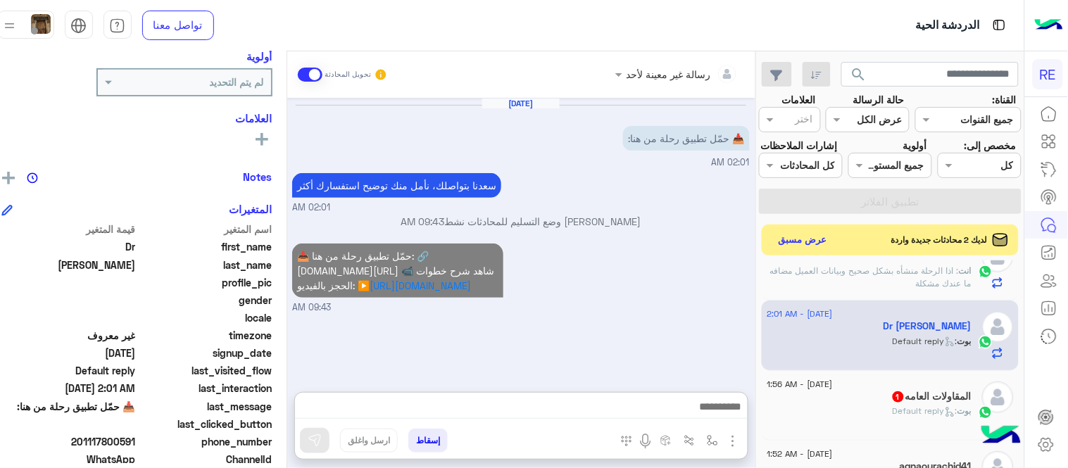
click at [608, 282] on div "📥 حمّل تطبيق رحلة من هنا: 🔗 [DOMAIN_NAME][URL] 📹 شاهد شرح خطوات الحجز بالفيديو:…" at bounding box center [521, 277] width 458 height 75
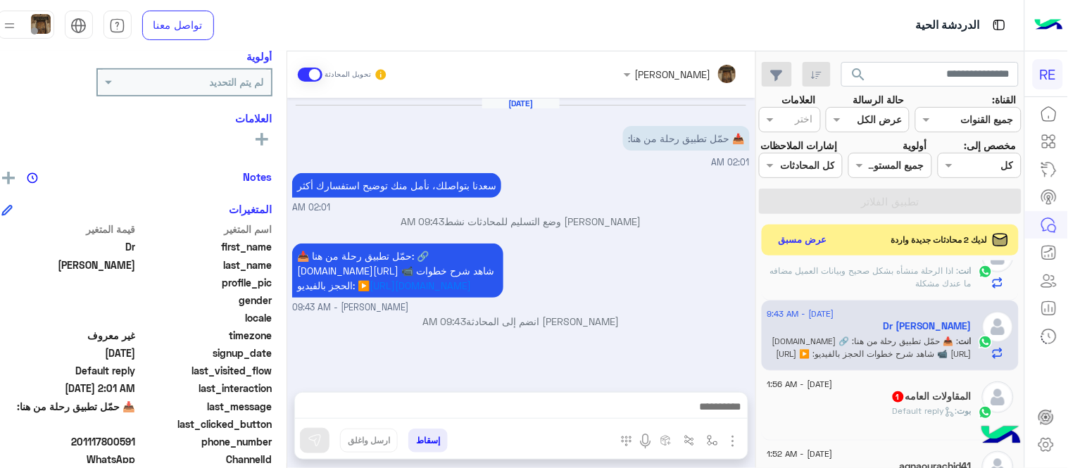
click at [891, 402] on span "1" at bounding box center [898, 396] width 14 height 12
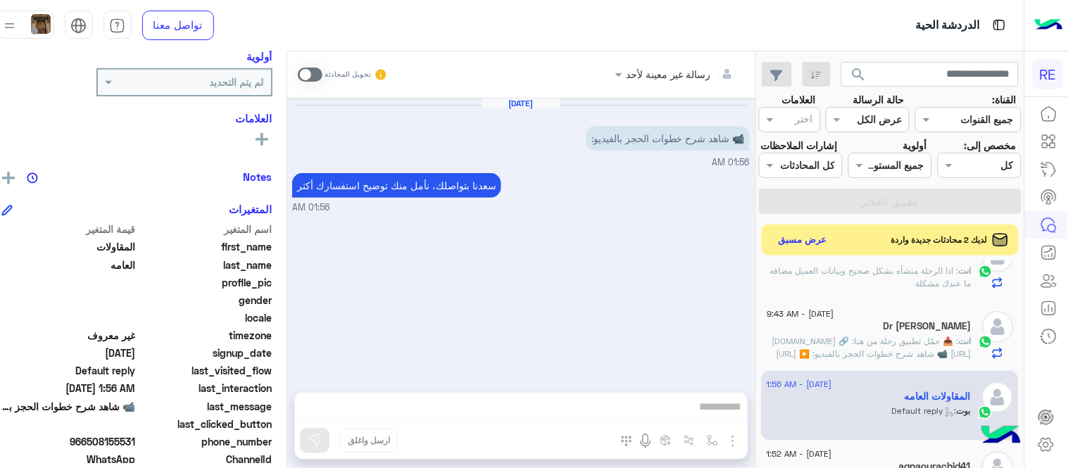
click at [322, 80] on span at bounding box center [310, 75] width 25 height 14
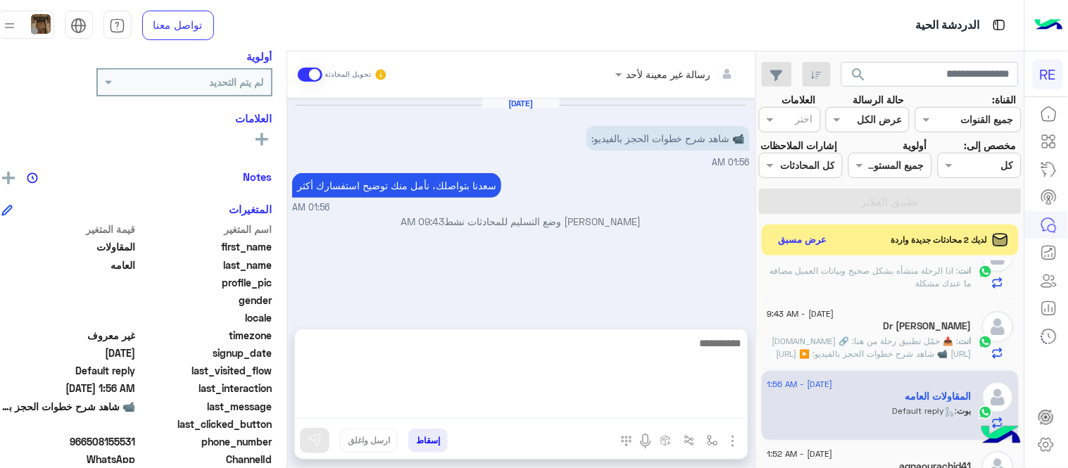
click at [426, 399] on textarea at bounding box center [521, 376] width 453 height 84
paste textarea "**********"
type textarea "**********"
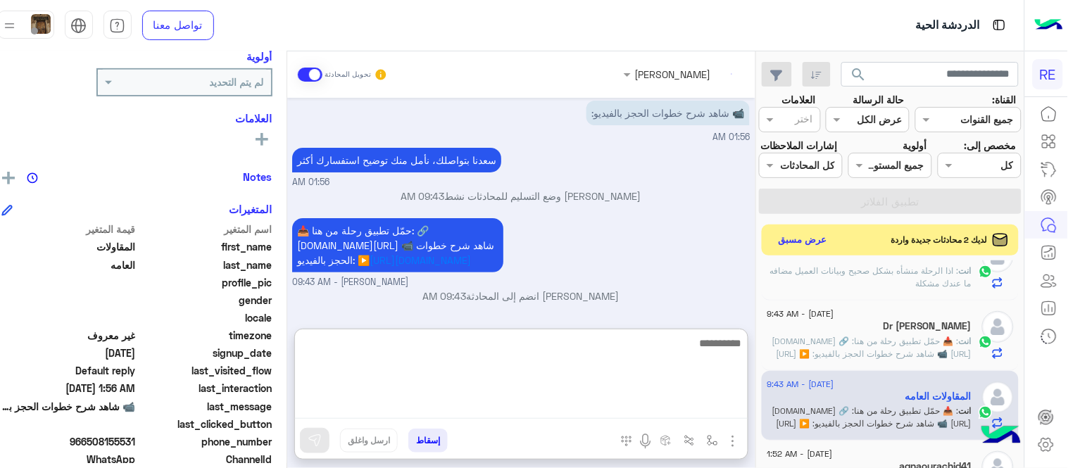
scroll to position [54, 0]
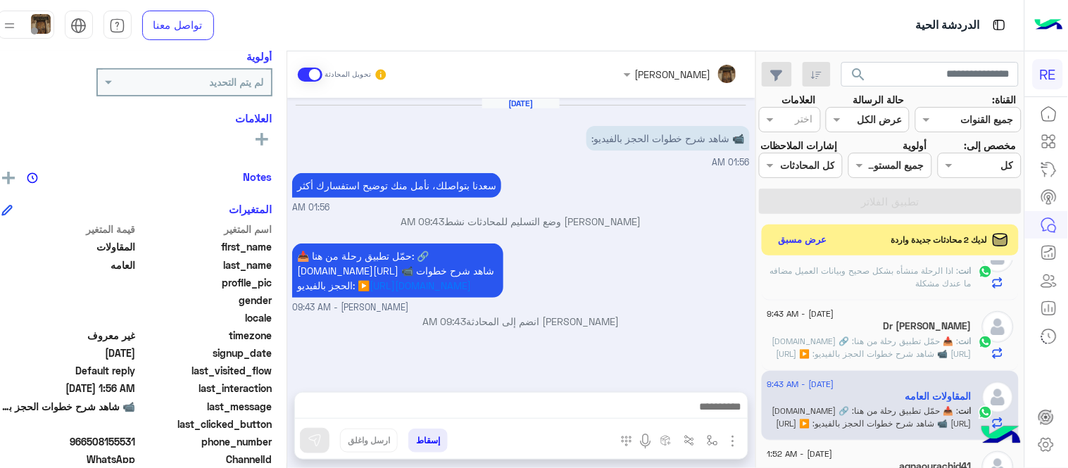
click at [705, 268] on div "📥 حمّل تطبيق رحلة من هنا: 🔗 [DOMAIN_NAME][URL] 📹 شاهد شرح خطوات الحجز بالفيديو:…" at bounding box center [521, 277] width 458 height 75
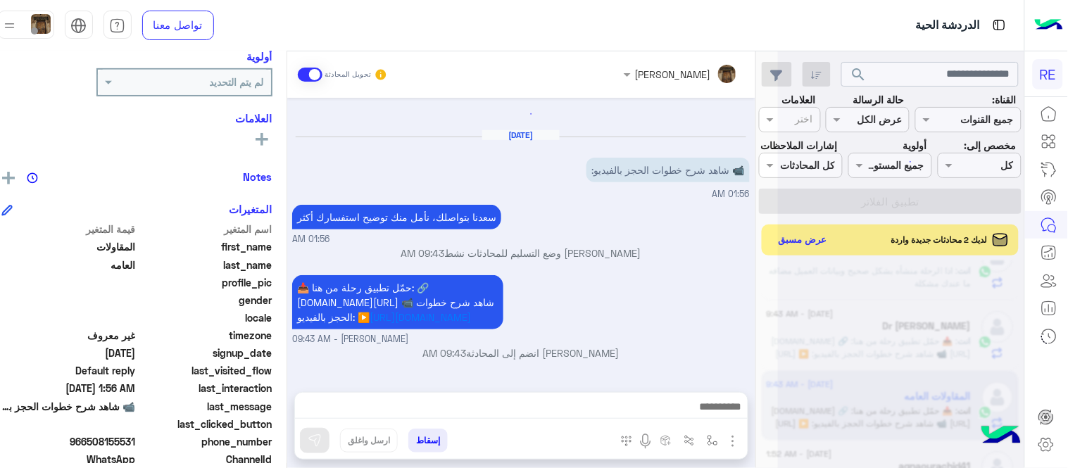
scroll to position [0, 0]
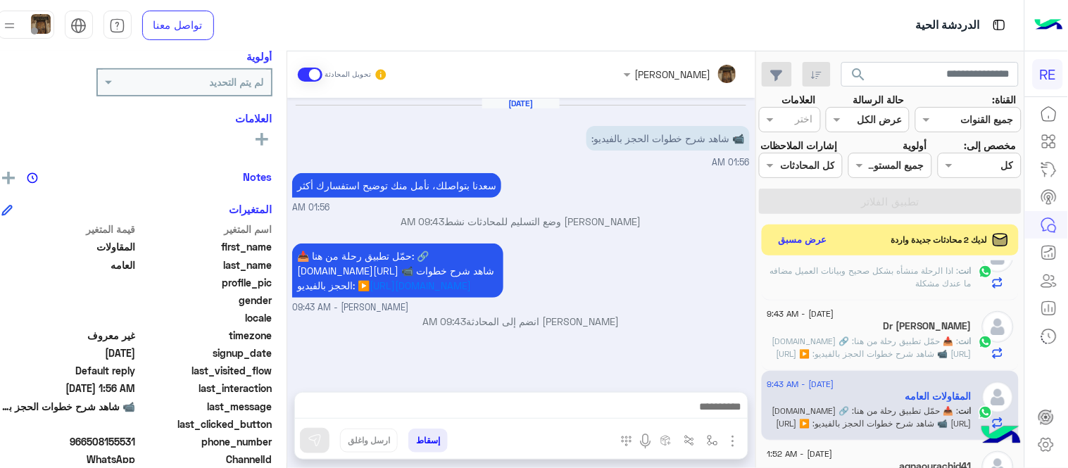
click at [771, 306] on mat-drawer-container "search القناة: القناه جميع القنوات حالة الرسالة القناه عرض الكل العلامات اختر م…" at bounding box center [505, 262] width 1037 height 422
click at [750, 297] on div "📥 حمّل تطبيق رحلة من هنا: 🔗 [DOMAIN_NAME][URL] 📹 شاهد شرح خطوات الحجز بالفيديو:…" at bounding box center [521, 277] width 458 height 75
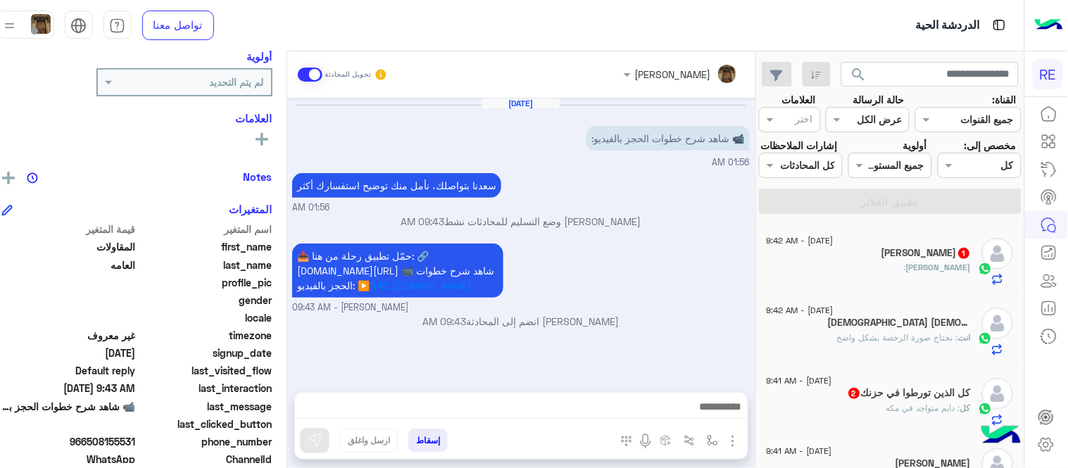
scroll to position [217, 0]
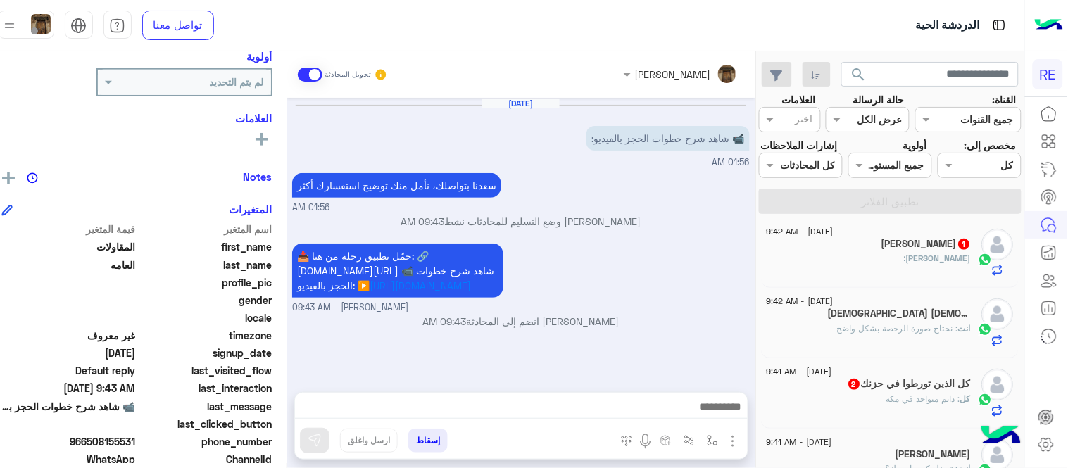
click at [853, 390] on span "2" at bounding box center [854, 384] width 11 height 11
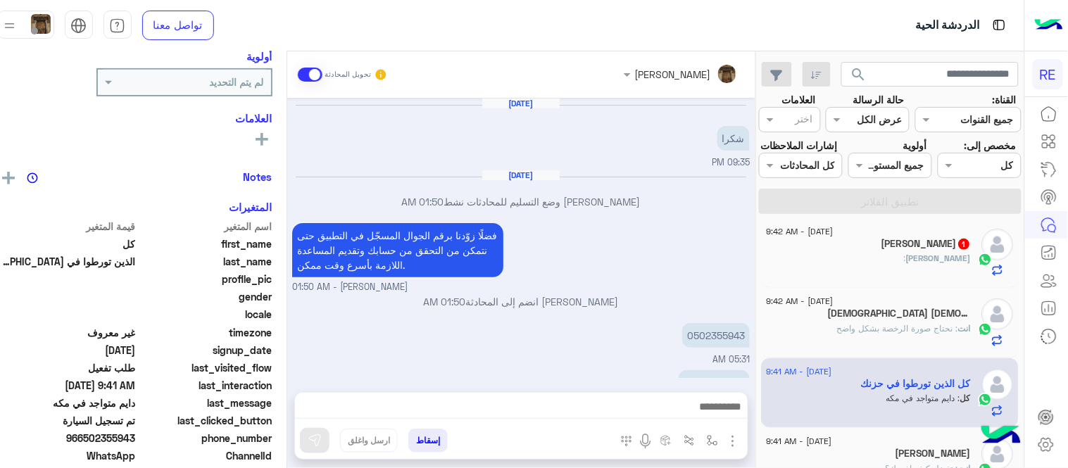
scroll to position [199, 0]
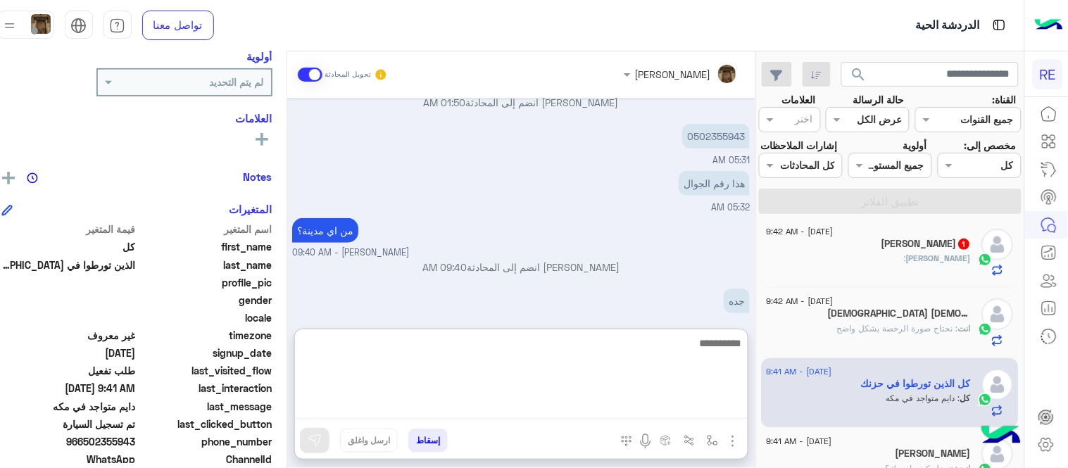
click at [613, 401] on textarea at bounding box center [521, 376] width 453 height 84
type textarea "**********"
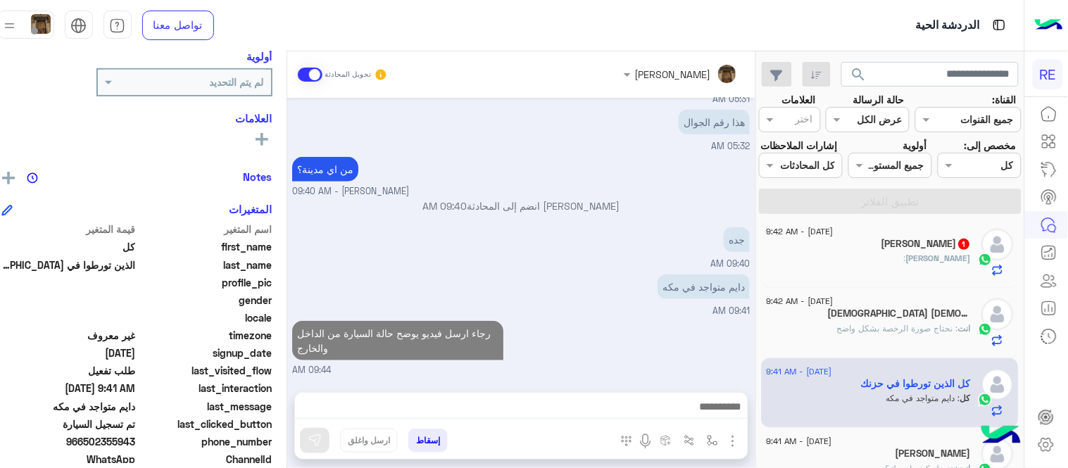
scroll to position [276, 0]
click at [946, 334] on span ": نحتاج صورة الرخصة بشكل واضح" at bounding box center [898, 328] width 121 height 11
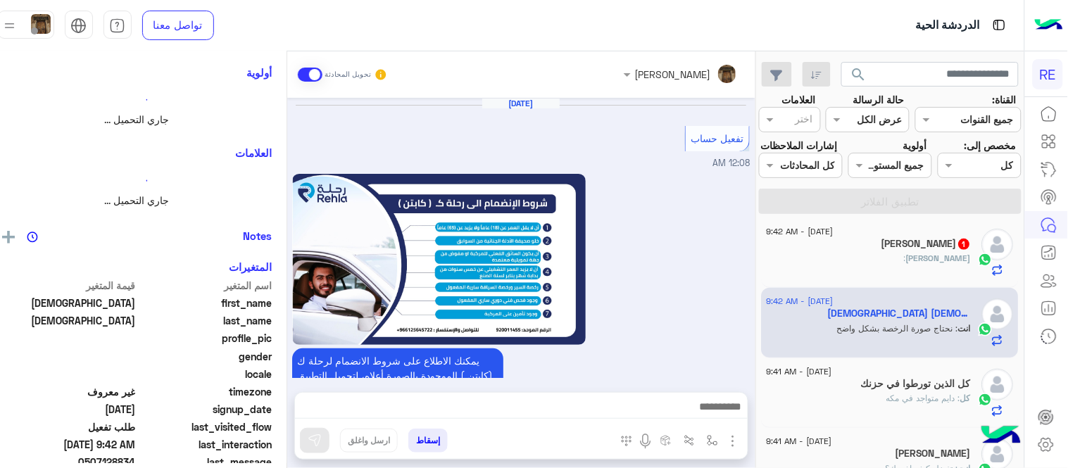
scroll to position [806, 0]
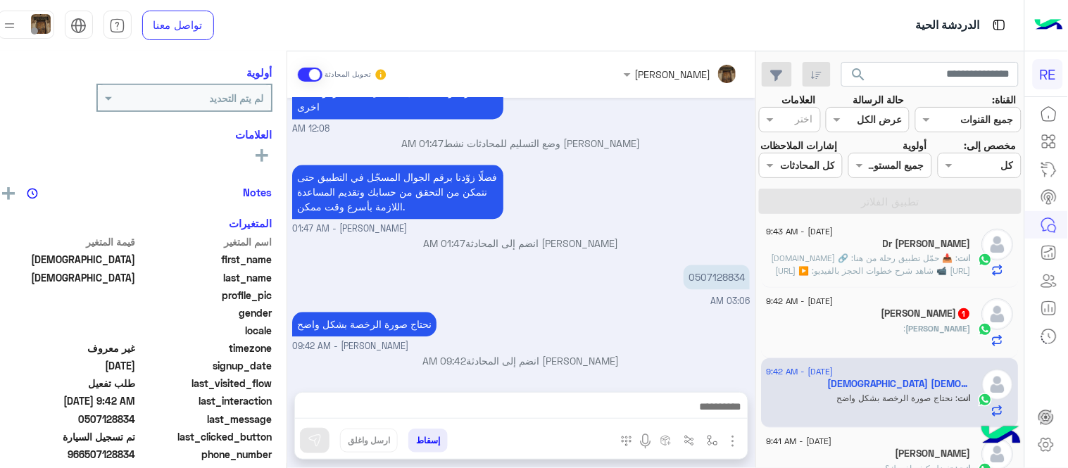
click at [893, 250] on h5 "Dr [PERSON_NAME]" at bounding box center [928, 244] width 88 height 12
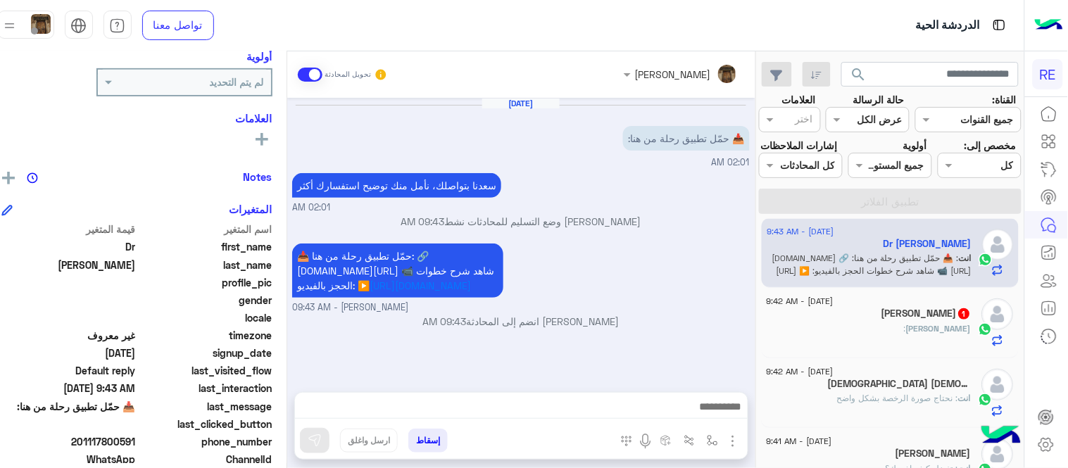
click at [900, 358] on div "[DATE] - 9:42 AM [PERSON_NAME] 1 [PERSON_NAME] :" at bounding box center [890, 323] width 257 height 70
click at [889, 347] on div "[PERSON_NAME] :" at bounding box center [869, 334] width 204 height 25
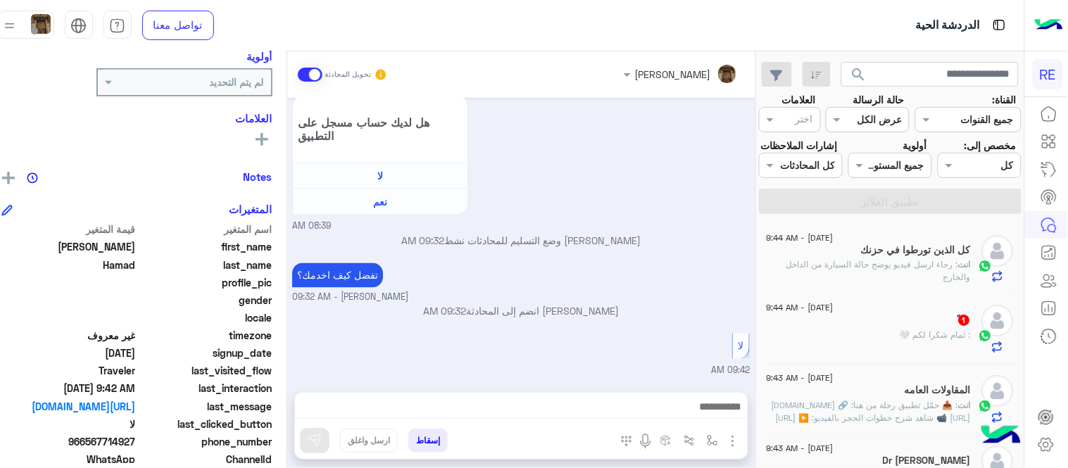
click at [831, 346] on div "ً : تمام شكرا لكم 🤍" at bounding box center [869, 341] width 204 height 25
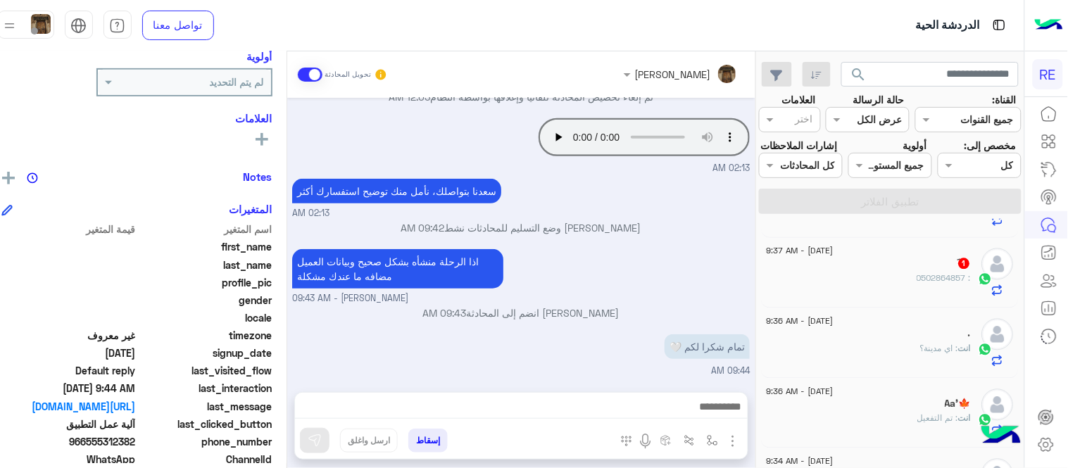
scroll to position [822, 0]
click at [882, 299] on div "َ : 0502864857" at bounding box center [869, 289] width 204 height 25
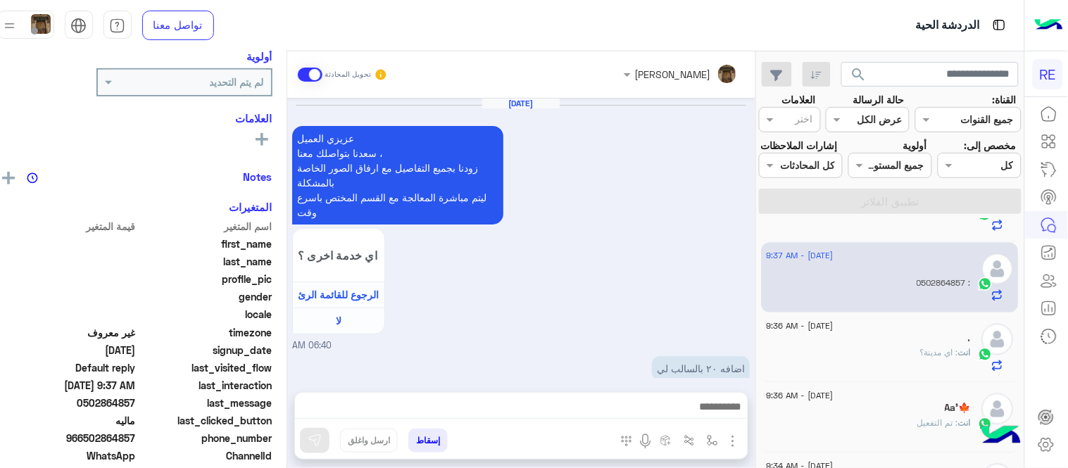
scroll to position [367, 0]
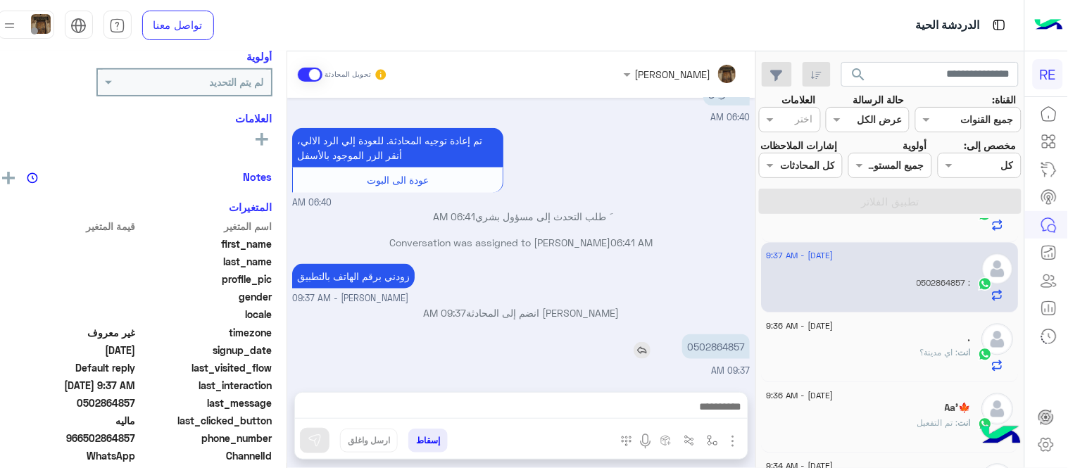
click at [722, 341] on p "0502864857" at bounding box center [716, 346] width 68 height 25
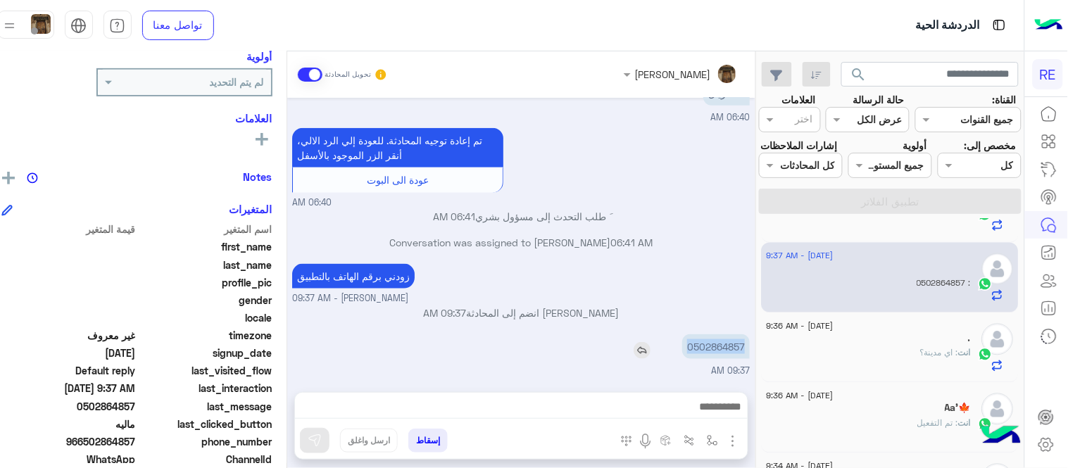
copy p "0502864857"
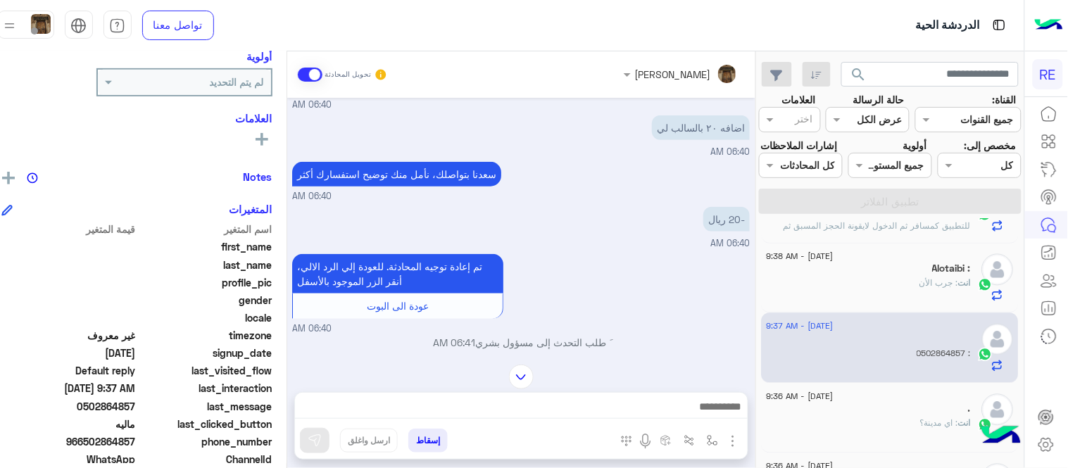
scroll to position [824, 0]
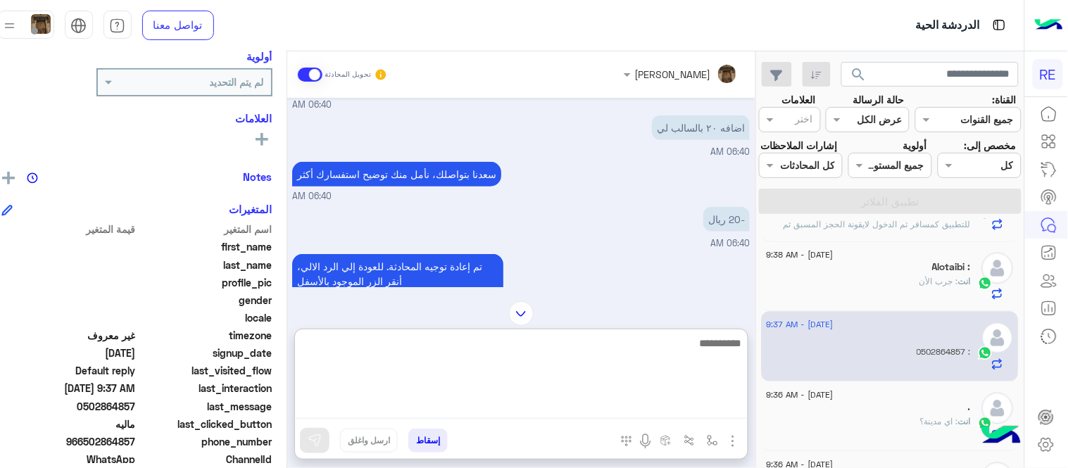
click at [536, 399] on textarea at bounding box center [521, 376] width 453 height 84
type textarea "**********"
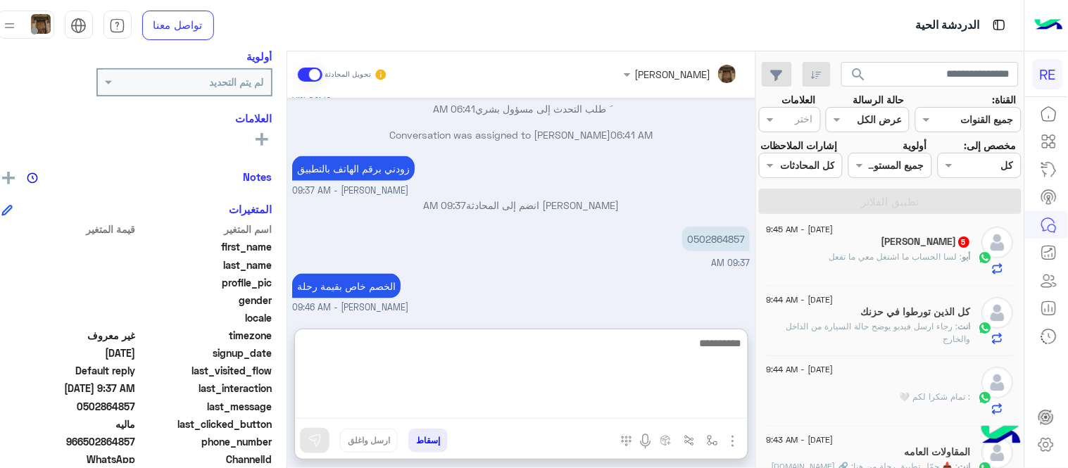
scroll to position [0, 0]
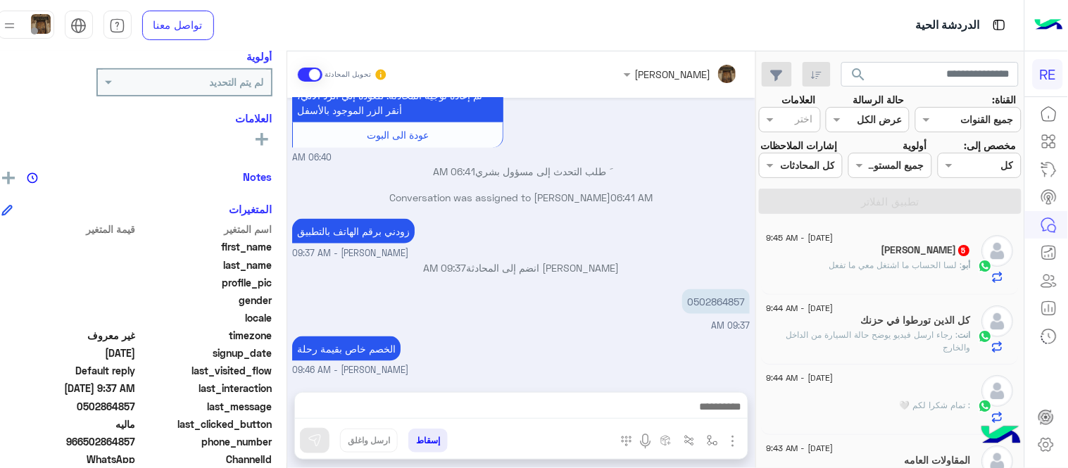
click at [879, 270] on span ": ‏لسا الحساب ما اشتغل معي ما تفعل" at bounding box center [896, 265] width 133 height 11
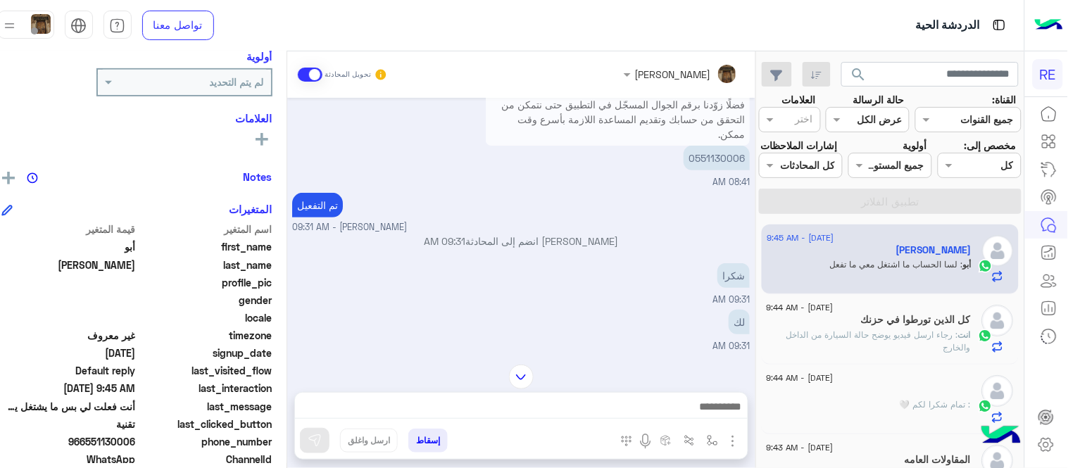
scroll to position [114, 0]
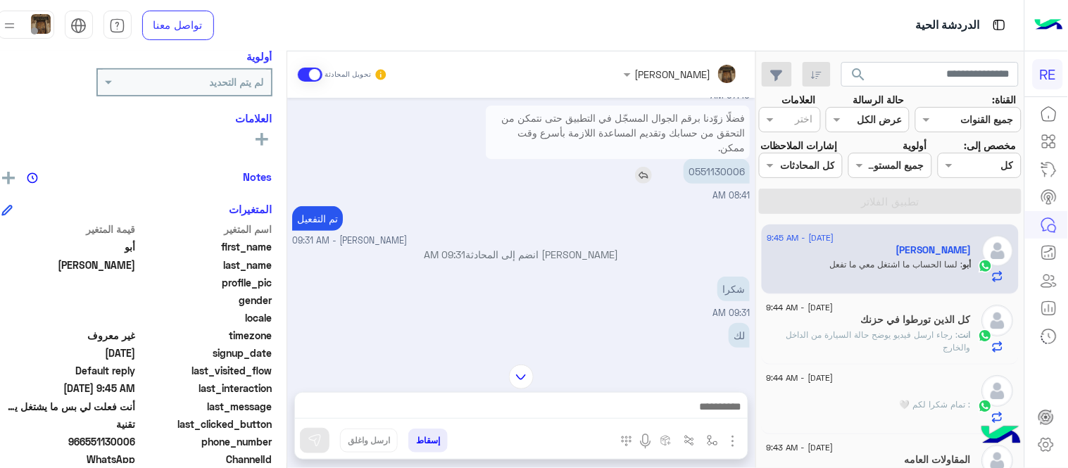
click at [750, 165] on p "0551130006" at bounding box center [717, 171] width 66 height 25
copy p "0551130006"
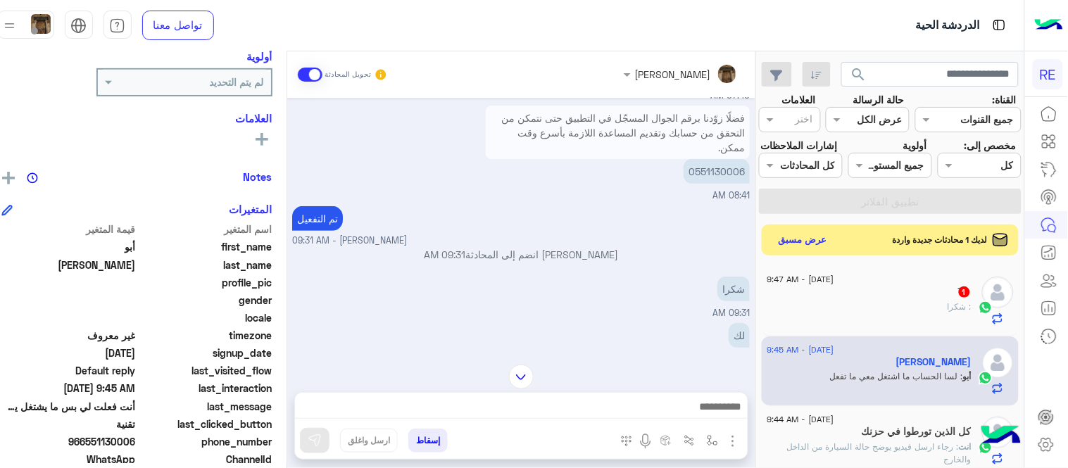
click at [852, 301] on div "َ 1" at bounding box center [869, 293] width 204 height 15
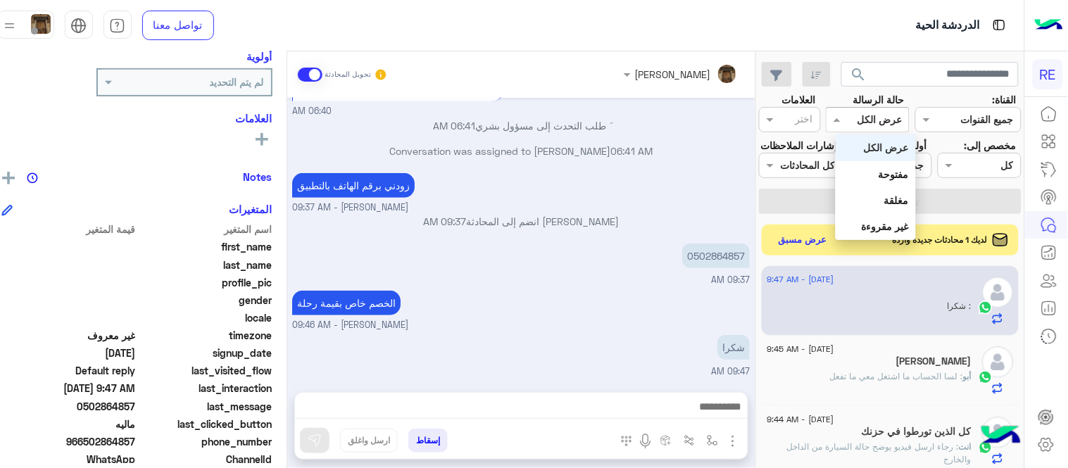
click at [877, 123] on input "text" at bounding box center [884, 120] width 36 height 15
click at [882, 225] on b "غير مقروءة" at bounding box center [885, 226] width 47 height 12
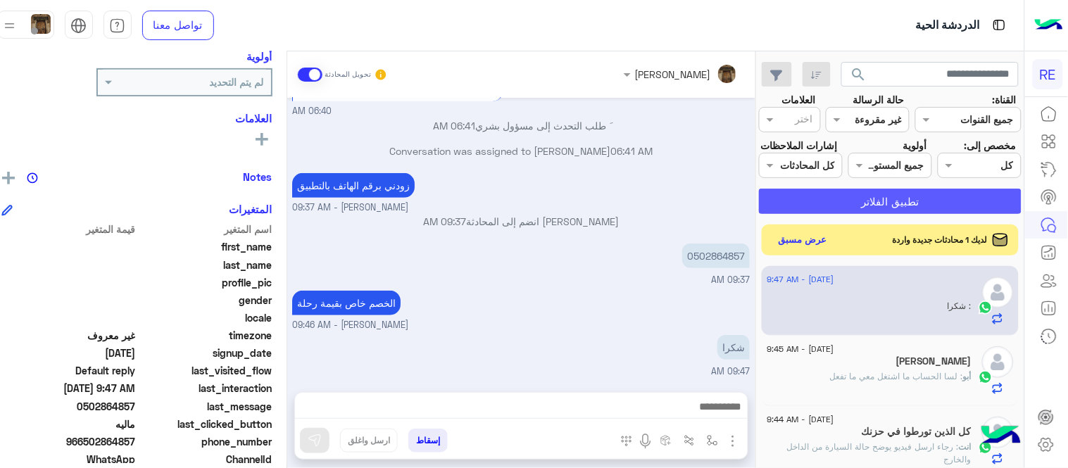
click at [869, 210] on button "تطبيق الفلاتر" at bounding box center [890, 201] width 263 height 25
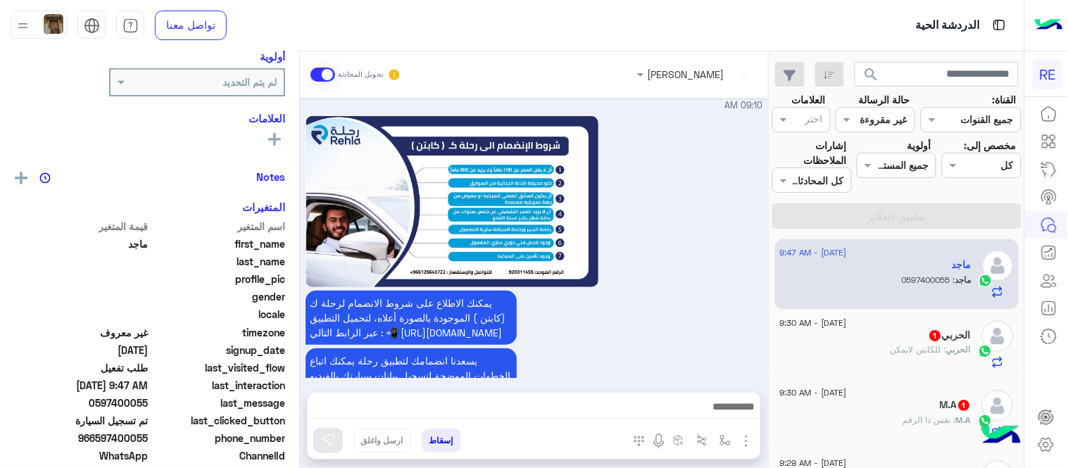
scroll to position [829, 0]
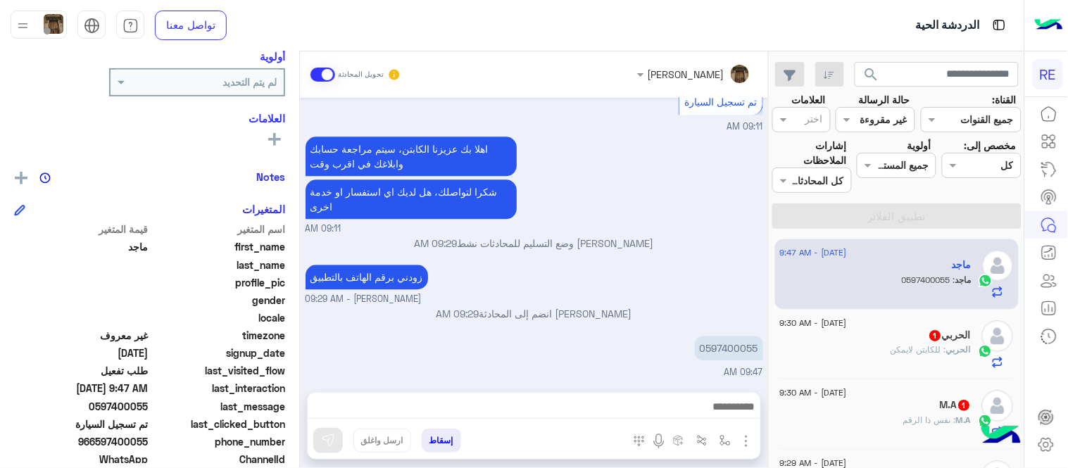
click at [715, 370] on div "0597400055 09:47 AM" at bounding box center [535, 355] width 458 height 47
click at [724, 344] on p "0597400055" at bounding box center [729, 348] width 68 height 25
copy p "0597400055"
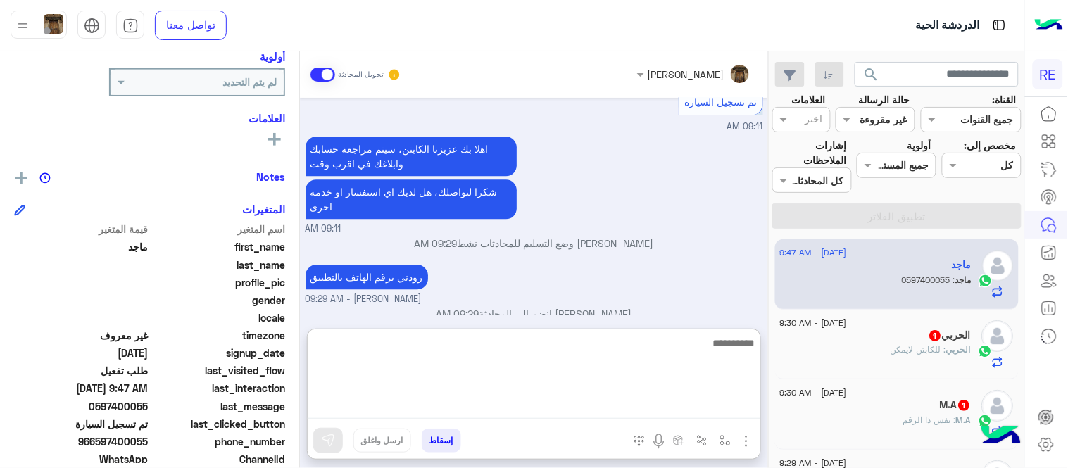
click at [489, 405] on textarea at bounding box center [534, 376] width 453 height 84
type textarea "**********"
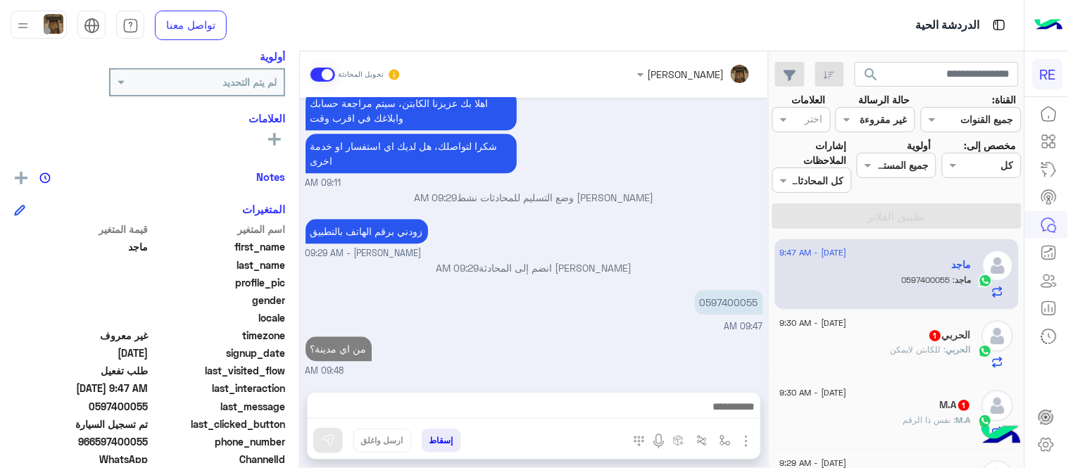
scroll to position [898, 0]
click at [900, 359] on div "الحربي : للكابتن لايمكن" at bounding box center [876, 356] width 192 height 25
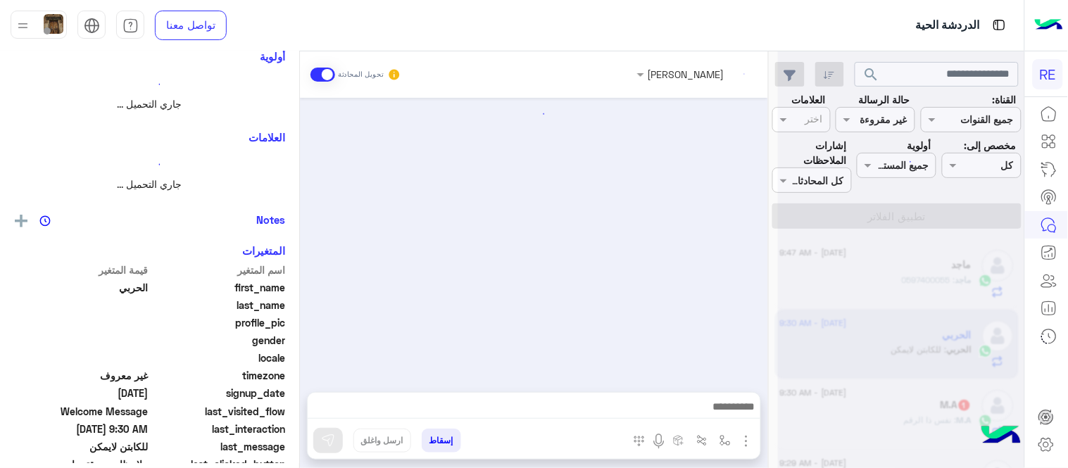
scroll to position [726, 0]
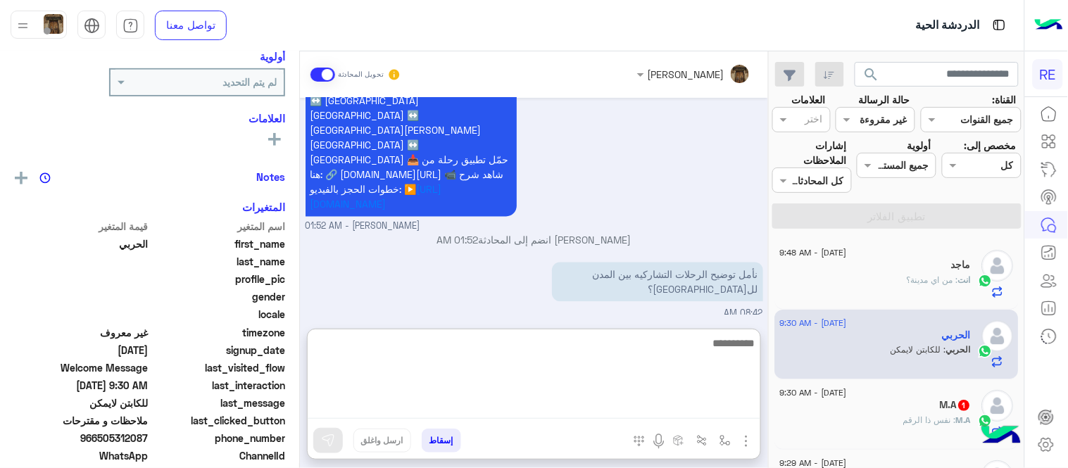
click at [632, 402] on textarea at bounding box center [534, 376] width 453 height 84
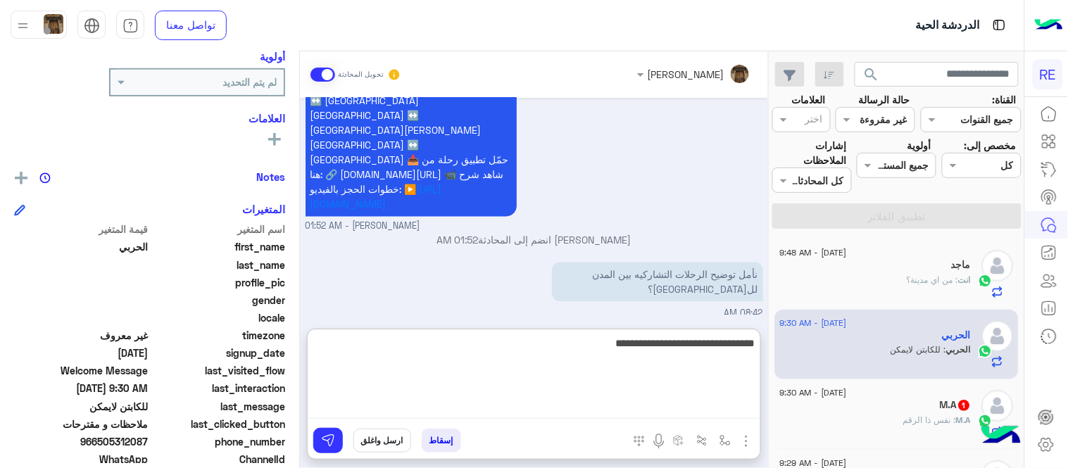
type textarea "**********"
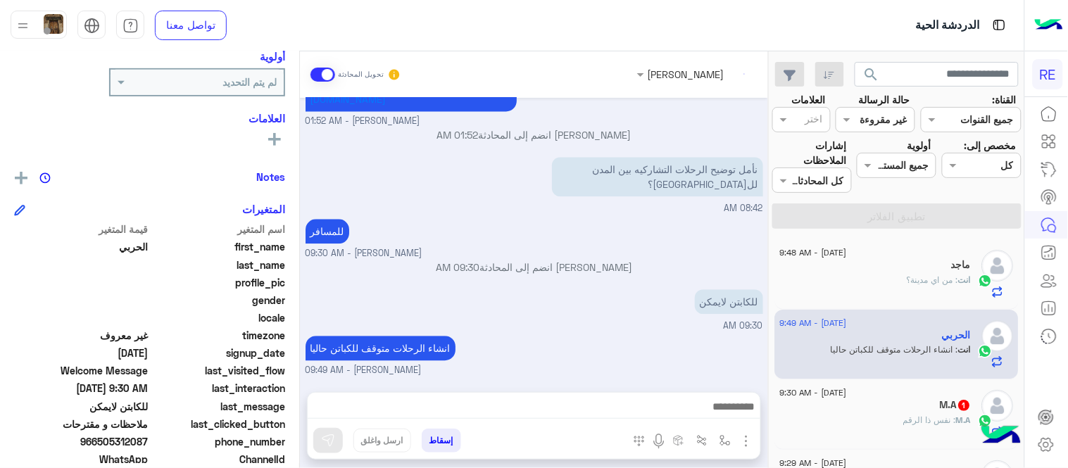
scroll to position [779, 0]
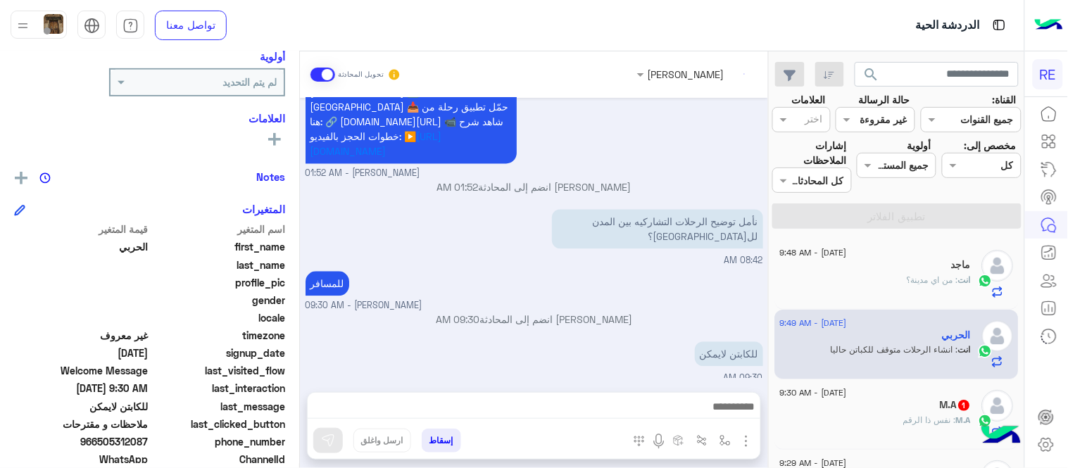
click at [872, 409] on div "M.A 1" at bounding box center [876, 406] width 192 height 15
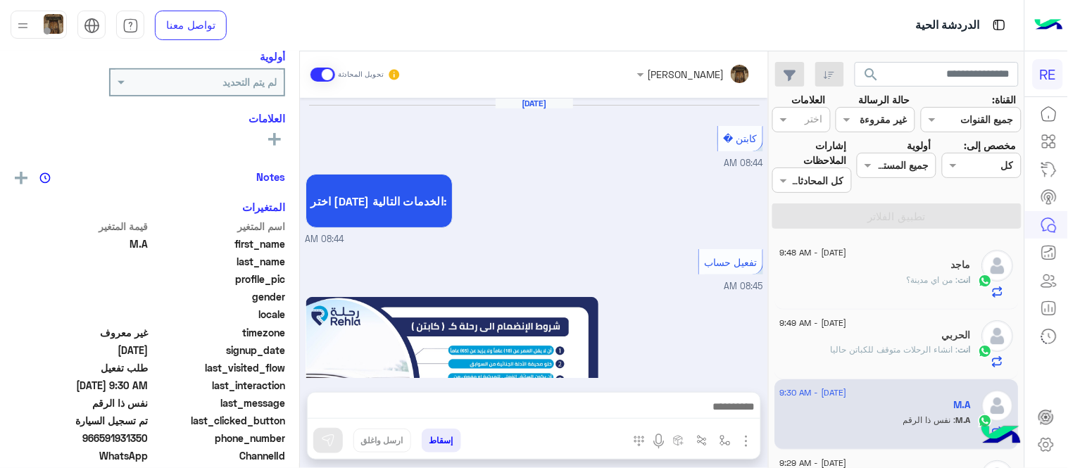
scroll to position [829, 0]
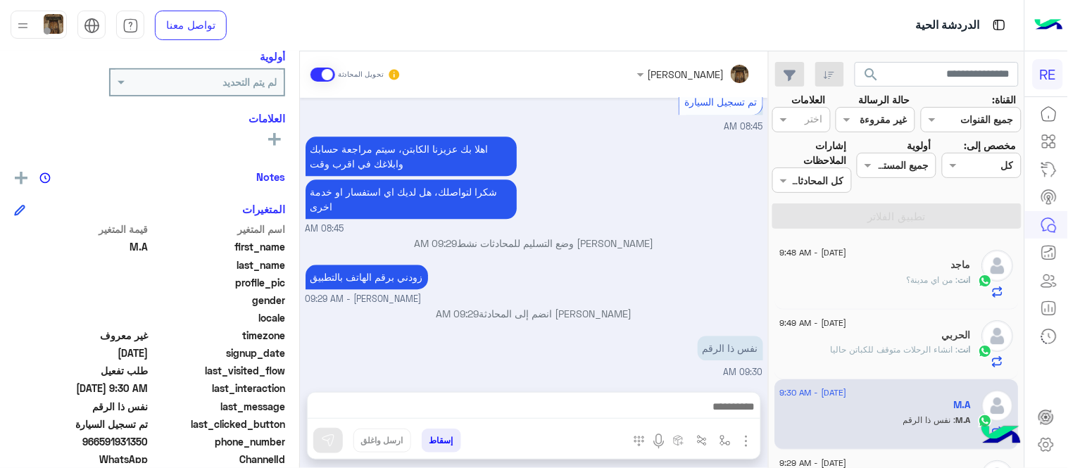
drag, startPoint x: 100, startPoint y: 439, endPoint x: 149, endPoint y: 446, distance: 49.9
click at [149, 446] on span "966591931350" at bounding box center [81, 441] width 134 height 15
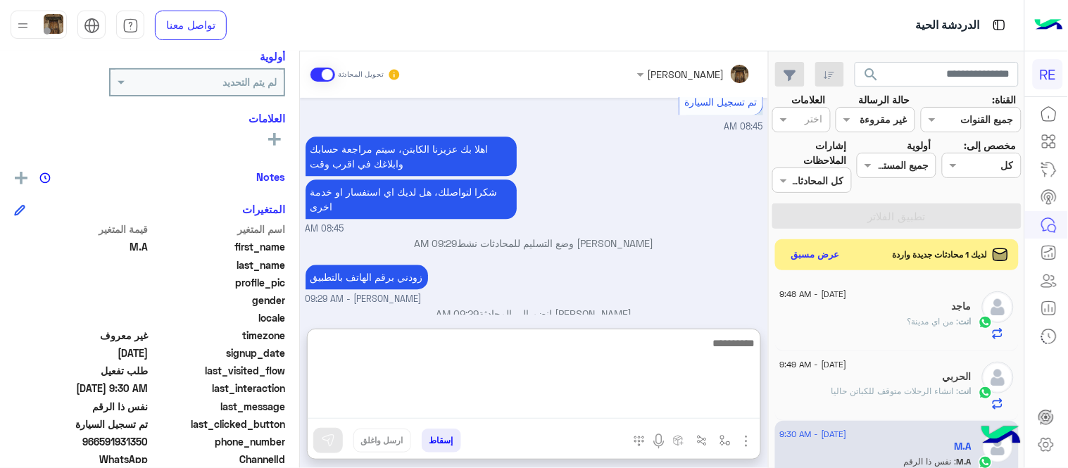
click at [569, 406] on textarea at bounding box center [534, 376] width 453 height 84
type textarea "**********"
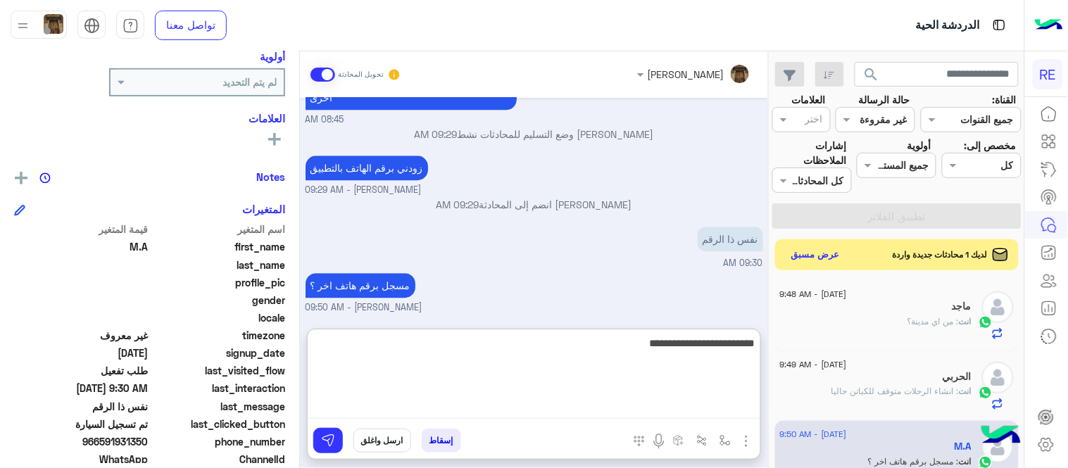
scroll to position [984, 0]
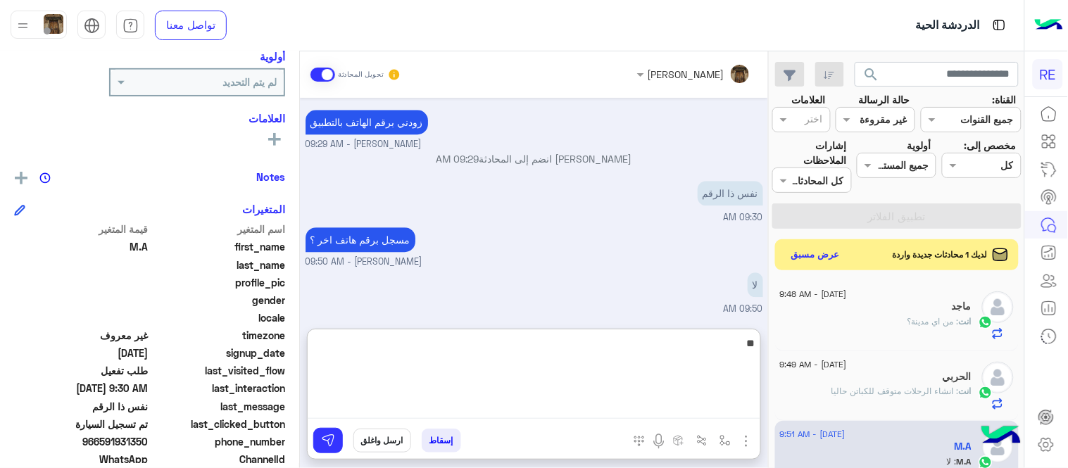
type textarea "*"
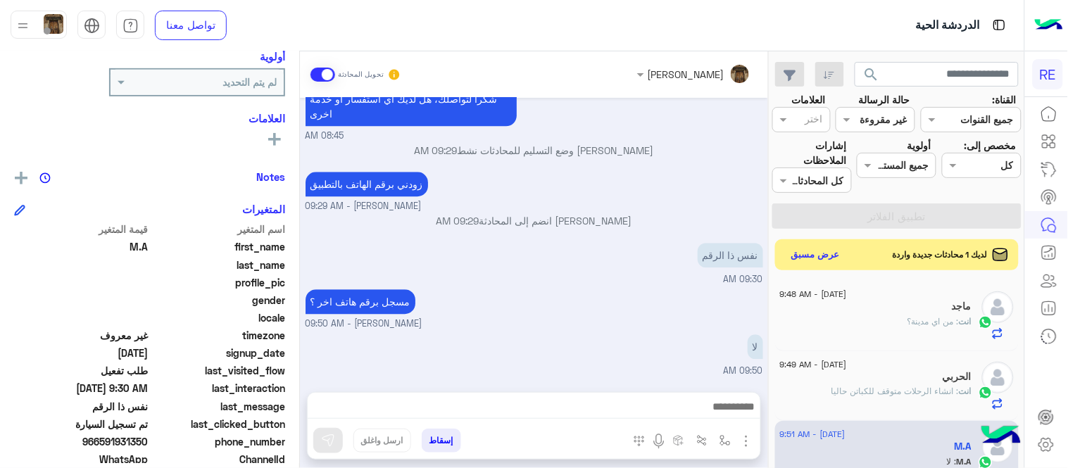
click at [649, 239] on div "نفس ذا الرقم 09:30 AM" at bounding box center [535, 262] width 458 height 47
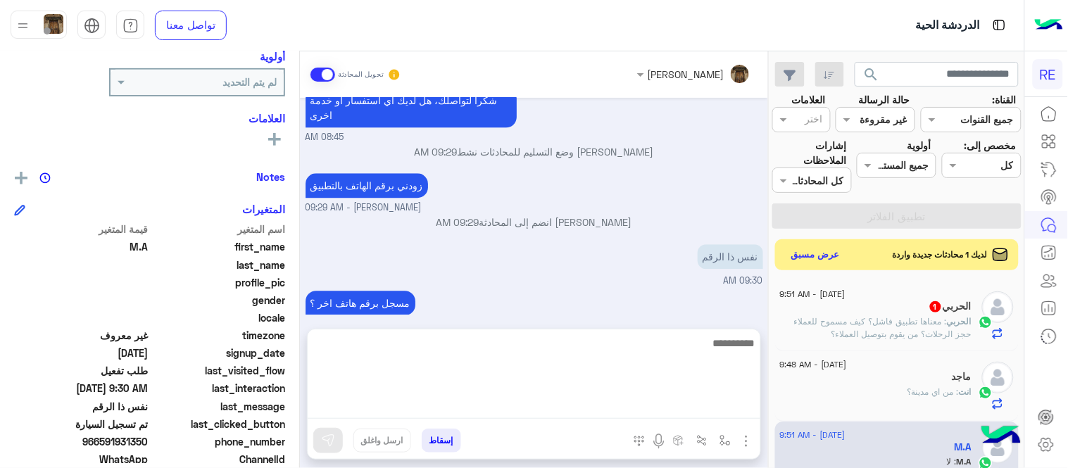
click at [551, 411] on textarea at bounding box center [534, 376] width 453 height 84
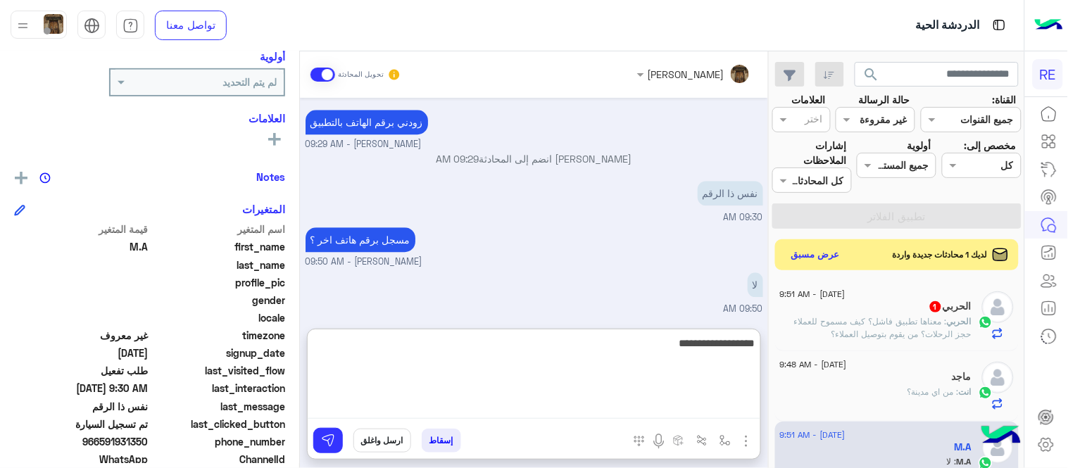
paste textarea "**********"
type textarea "**********"
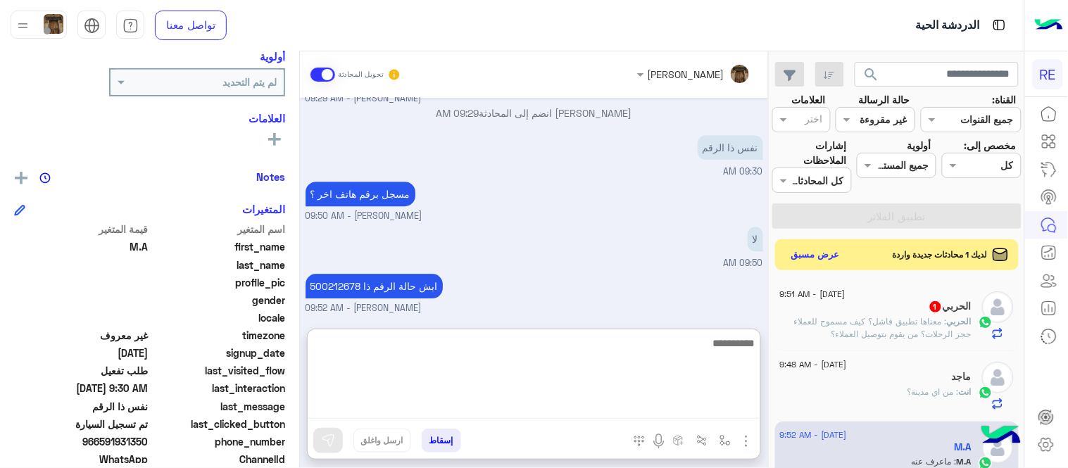
scroll to position [1029, 0]
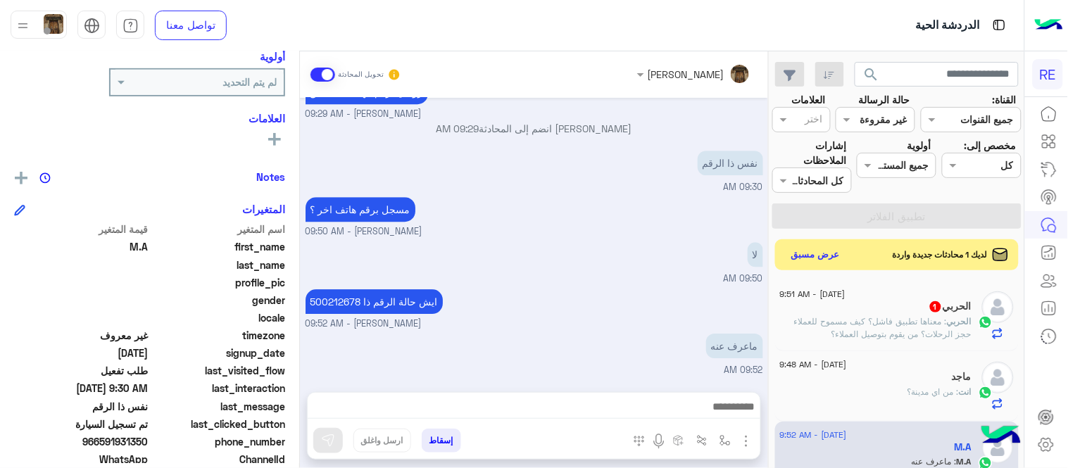
click at [447, 135] on div "[DATE] كابتن � 08:44 AM اختر [DATE] الخدمات التالية: 08:44 AM تفعيل حساب 08:45 …" at bounding box center [534, 238] width 468 height 280
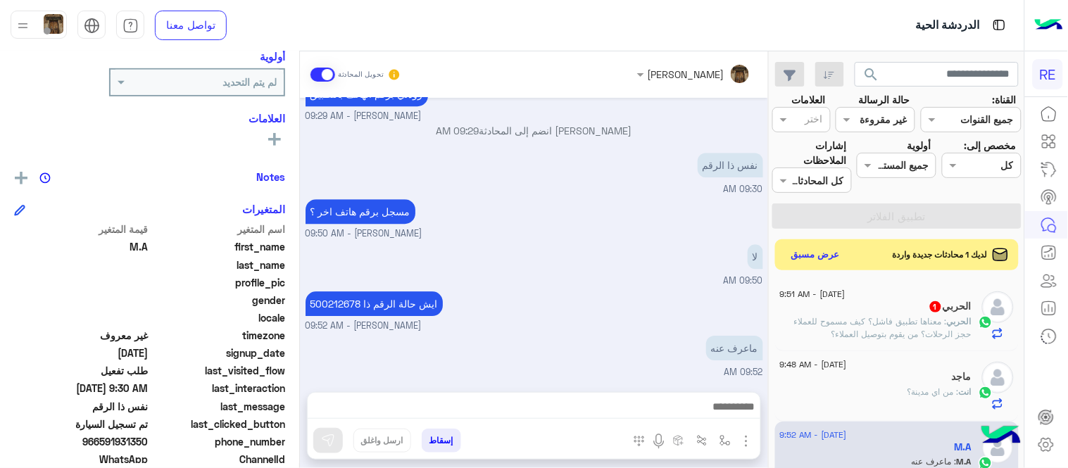
click at [447, 135] on p "[PERSON_NAME] انضم إلى المحادثة 09:29 AM" at bounding box center [535, 130] width 458 height 15
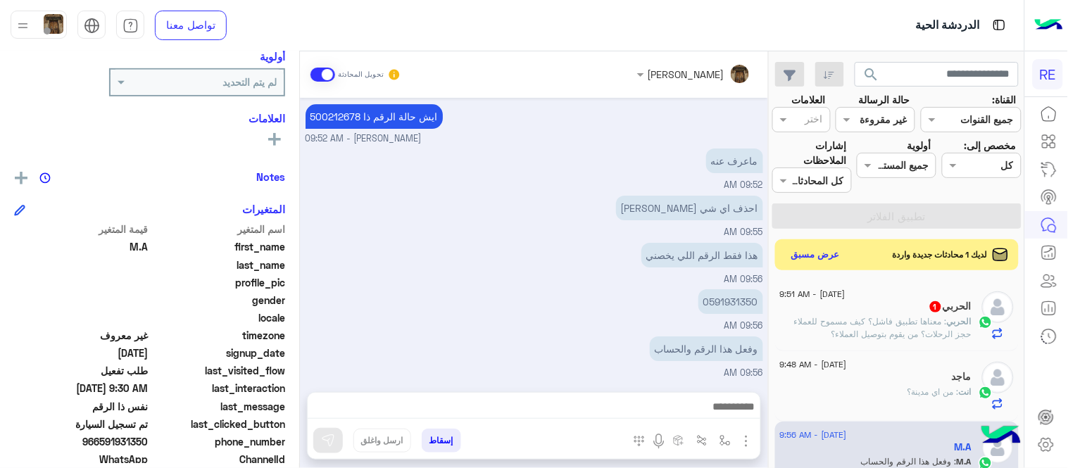
scroll to position [1246, 0]
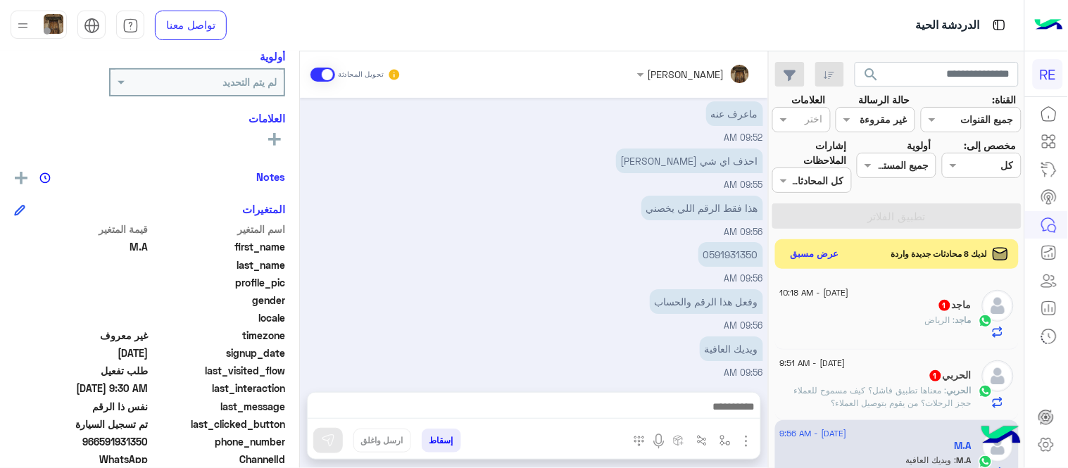
click at [799, 248] on button "عرض مسبق" at bounding box center [815, 254] width 59 height 19
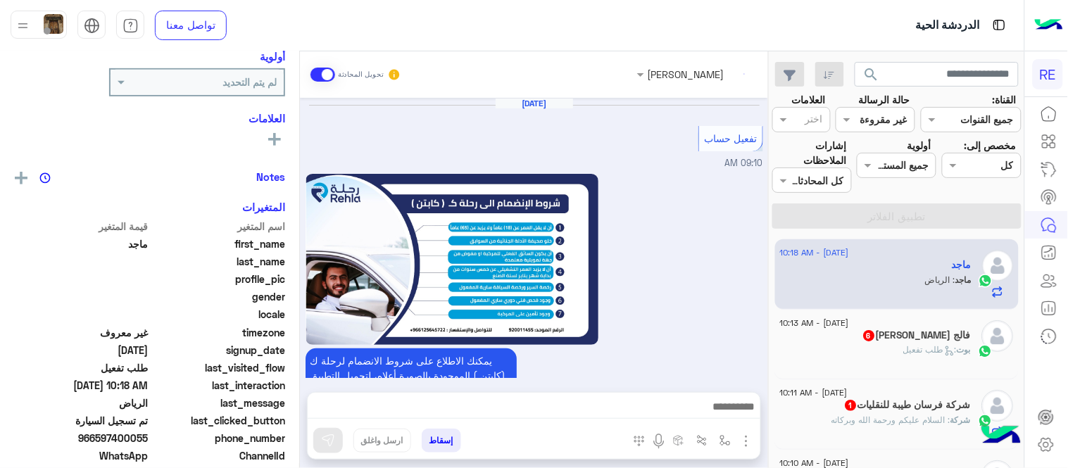
scroll to position [798, 0]
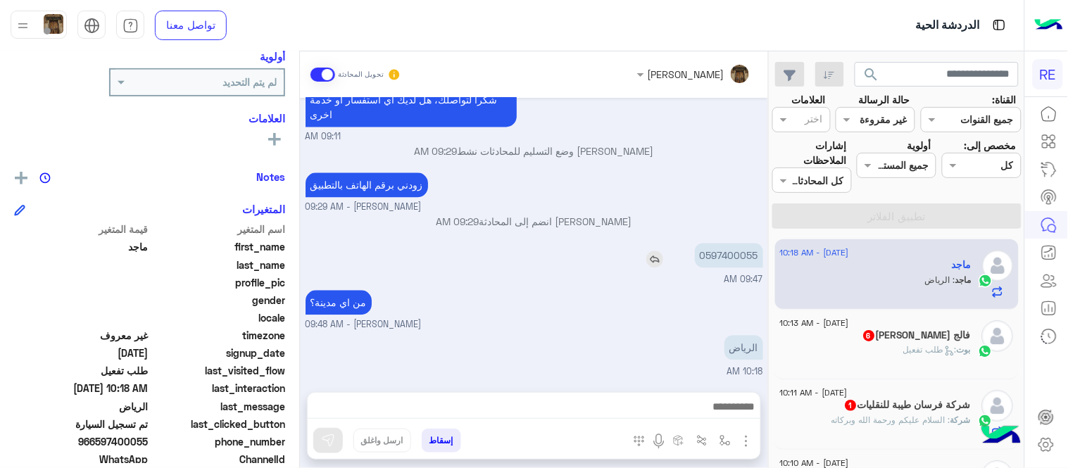
click at [721, 264] on p "0597400055" at bounding box center [729, 255] width 68 height 25
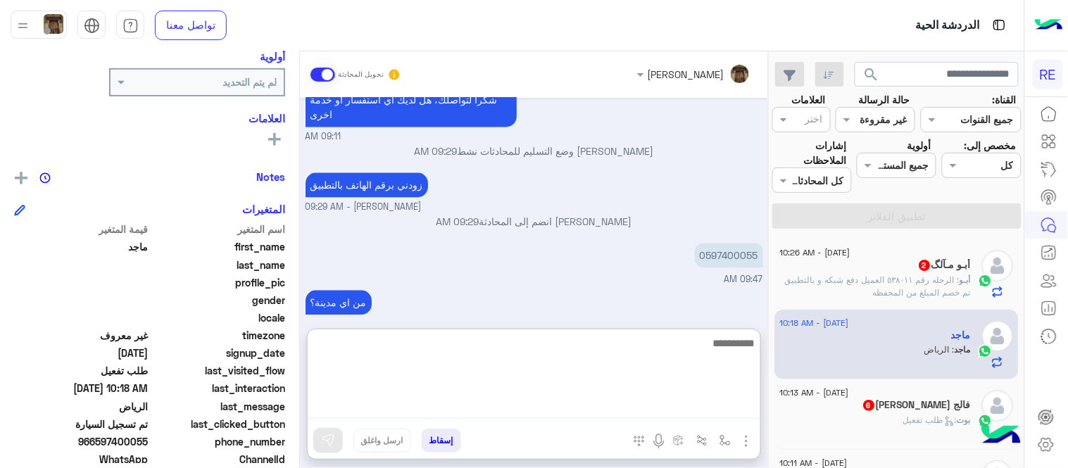
click at [622, 413] on textarea at bounding box center [534, 376] width 453 height 84
type textarea "**********"
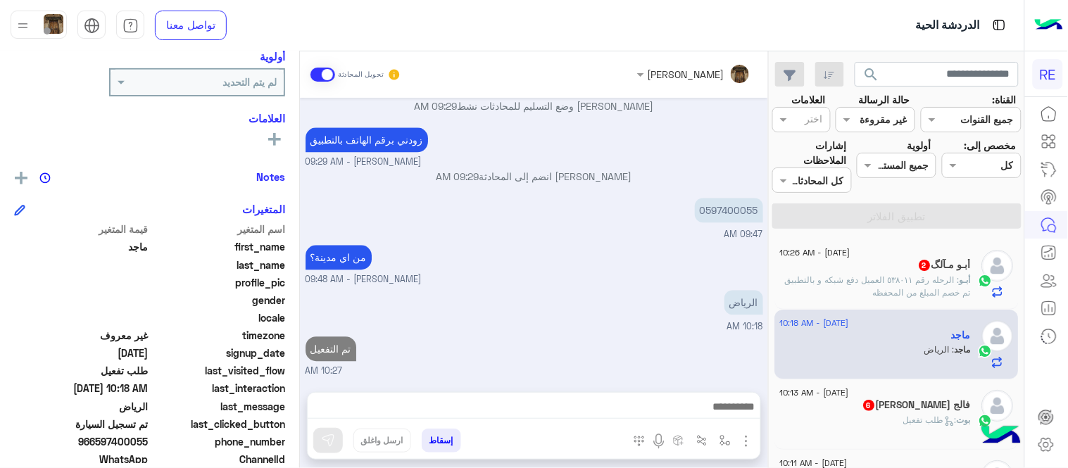
scroll to position [867, 0]
click at [918, 404] on h5 "فالج [PERSON_NAME] 6" at bounding box center [917, 405] width 109 height 12
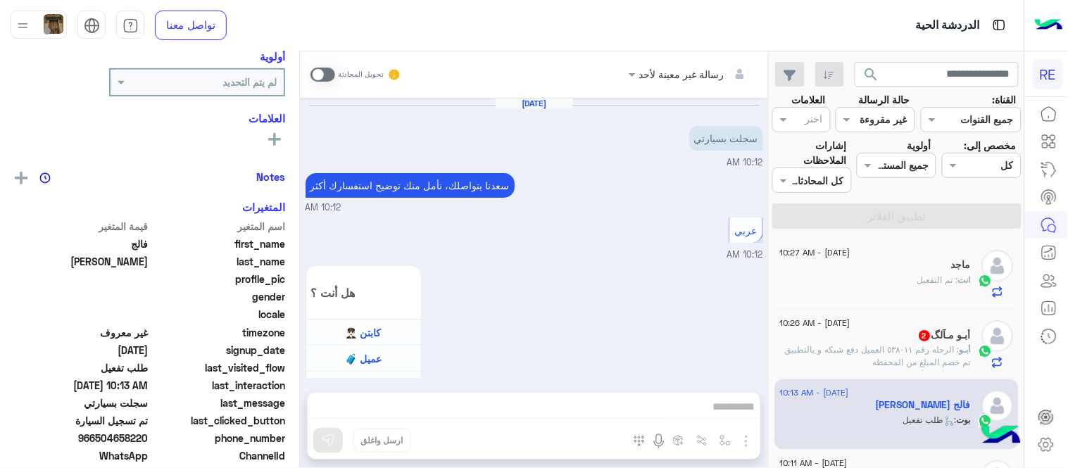
scroll to position [980, 0]
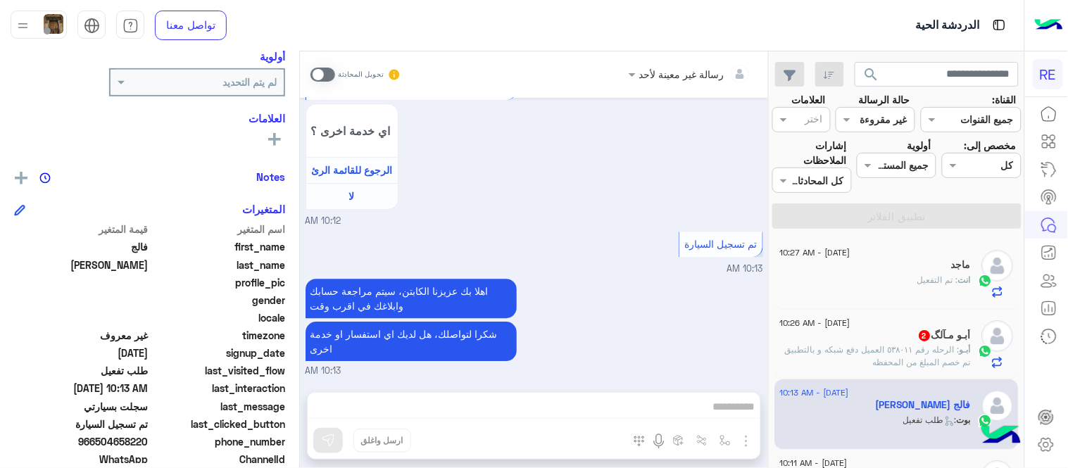
click at [329, 73] on span at bounding box center [323, 75] width 25 height 14
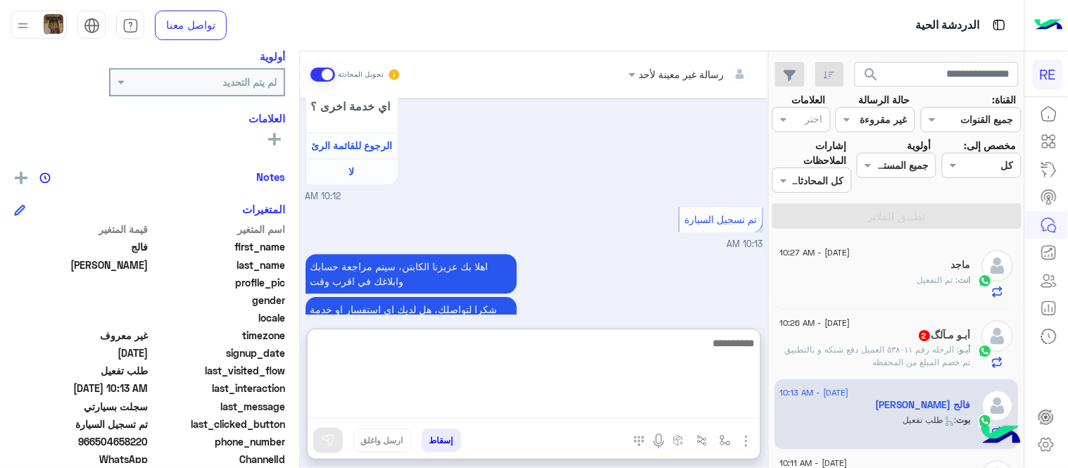
click at [662, 405] on textarea at bounding box center [534, 376] width 453 height 84
type textarea "**********"
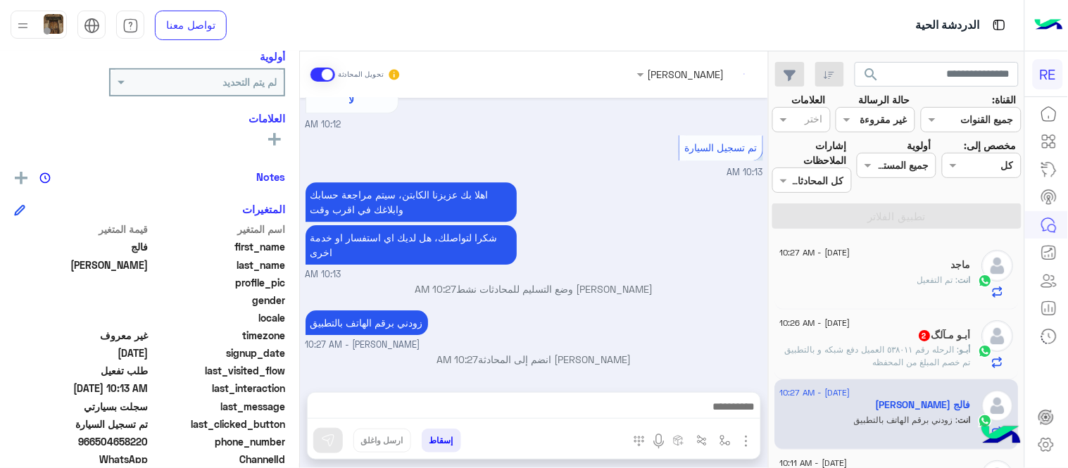
scroll to position [1075, 0]
click at [726, 282] on div "[DATE] سجلت بسيارتي 10:12 AM [PERSON_NAME] بتواصلك، نأمل منك توضيح استفسارك أكث…" at bounding box center [534, 238] width 468 height 280
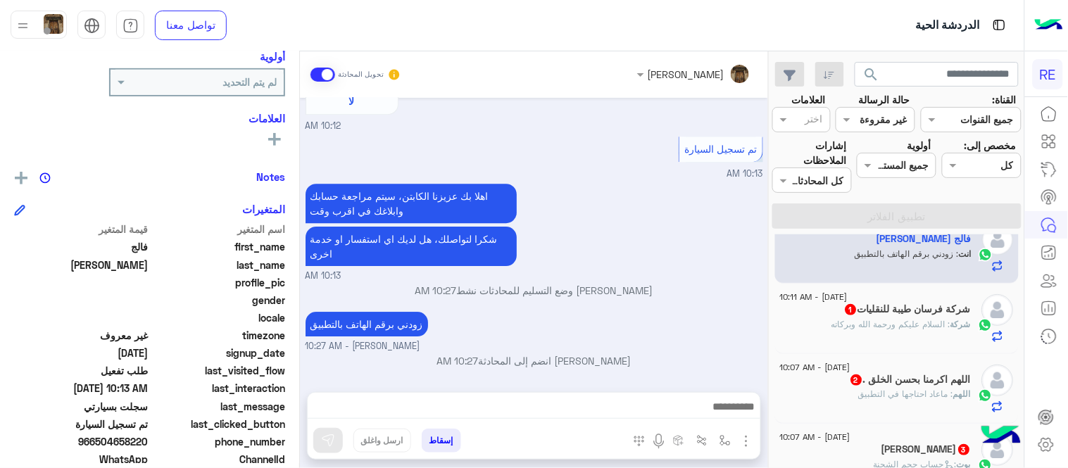
scroll to position [176, 0]
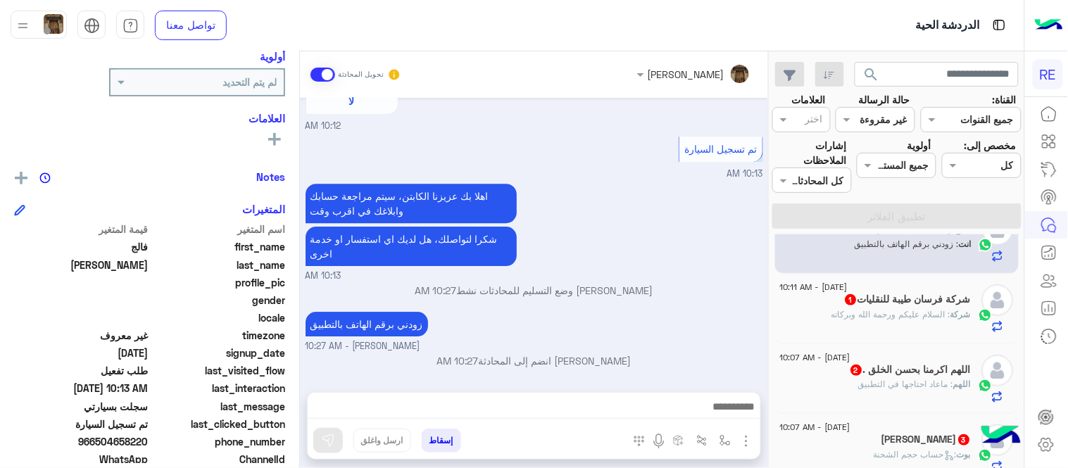
click at [846, 389] on div "اللهم : ماعاد احتاجها في التطبيق" at bounding box center [876, 390] width 192 height 25
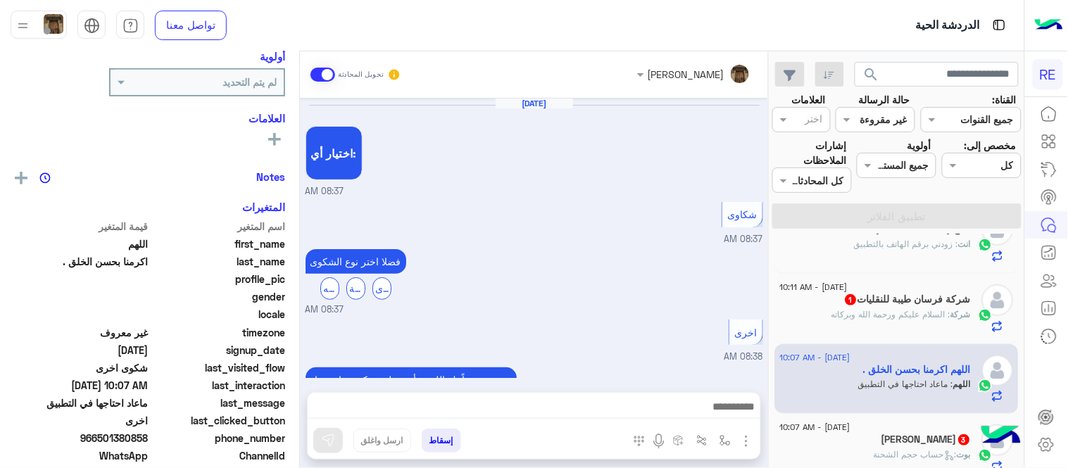
scroll to position [406, 0]
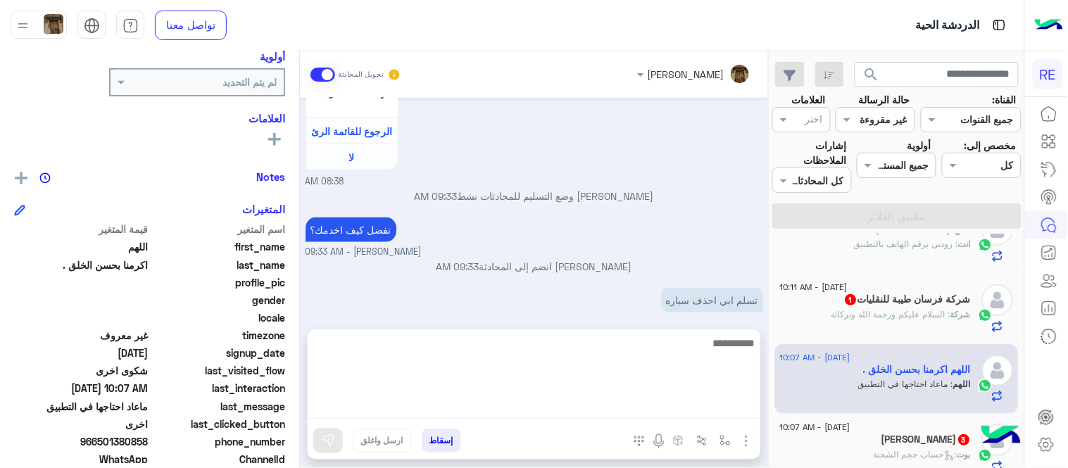
click at [625, 406] on textarea at bounding box center [534, 376] width 453 height 84
type textarea "**********"
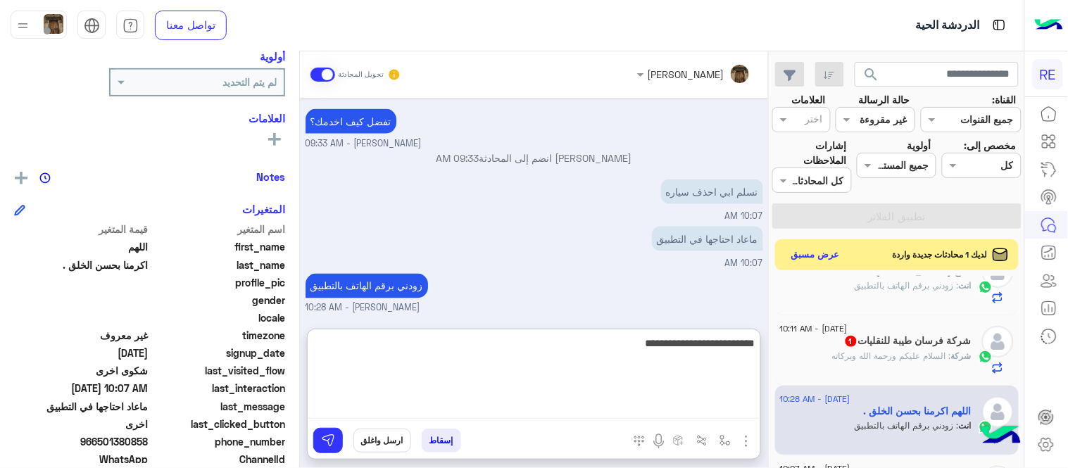
type textarea "**********"
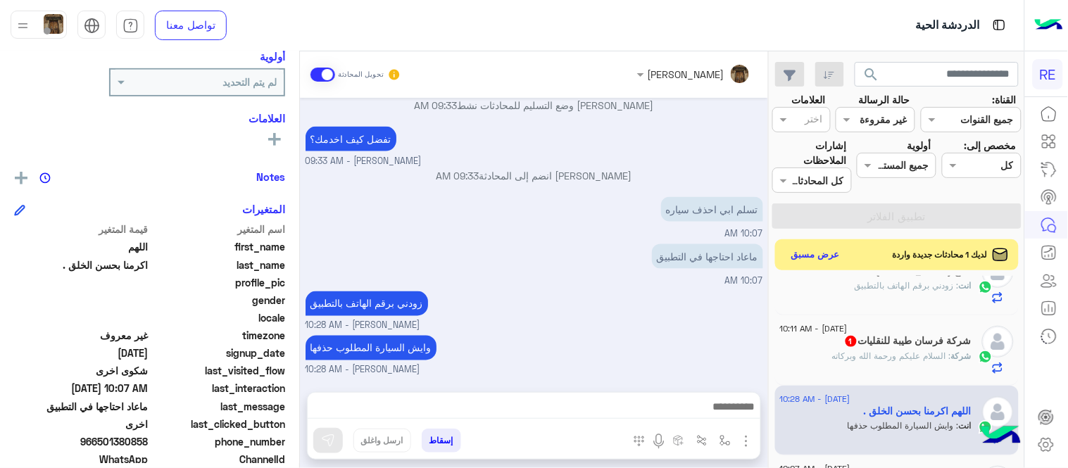
click at [643, 249] on div "[DATE] اختيار أي: 08:37 AM شكاوى 08:37 AM فضلا اختر نوع الشكوى ماليه تقنية اخرى…" at bounding box center [534, 238] width 468 height 280
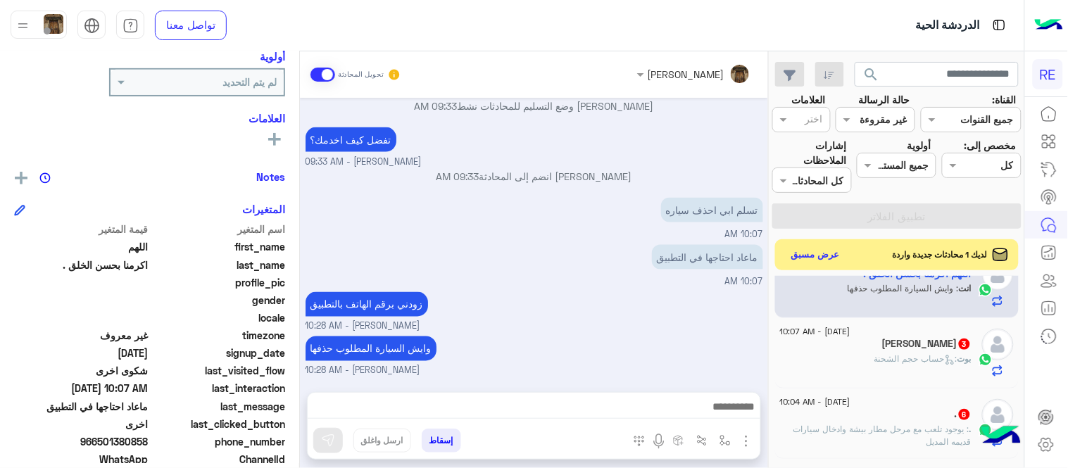
scroll to position [330, 0]
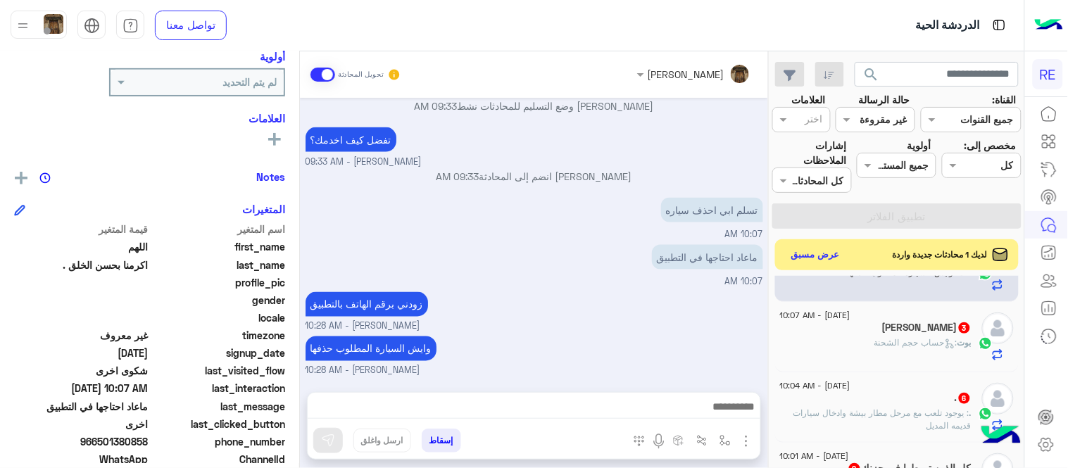
click at [855, 351] on div "بوت : حساب حجم الشحنة" at bounding box center [876, 349] width 192 height 25
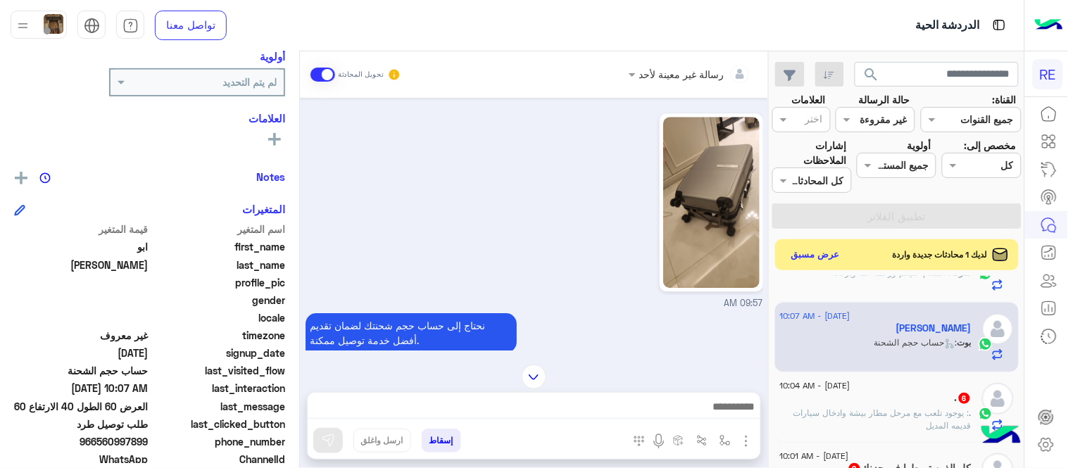
scroll to position [974, 0]
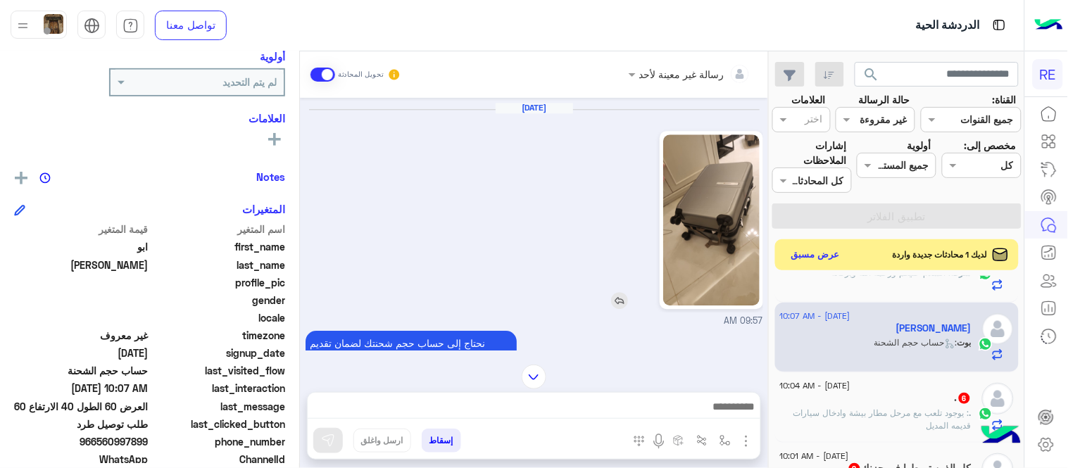
click at [741, 188] on img at bounding box center [711, 219] width 96 height 171
drag, startPoint x: 99, startPoint y: 435, endPoint x: 150, endPoint y: 441, distance: 51.0
click at [149, 441] on span "966560997899" at bounding box center [81, 441] width 134 height 15
click at [613, 275] on div at bounding box center [671, 220] width 184 height 178
click at [859, 418] on span ": يوجود تلعب مع مرحل مطار بيشة وادخال سيارات قديمه المديل" at bounding box center [883, 419] width 178 height 23
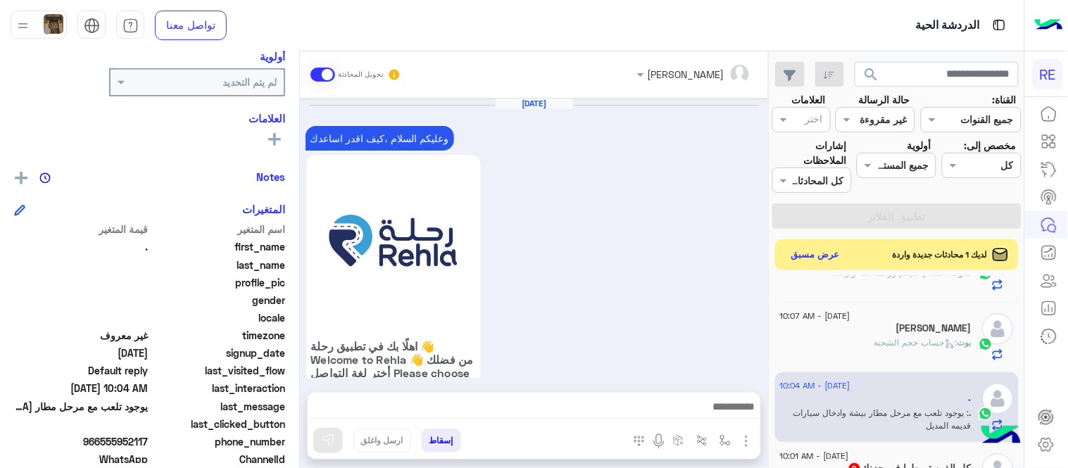
scroll to position [546, 0]
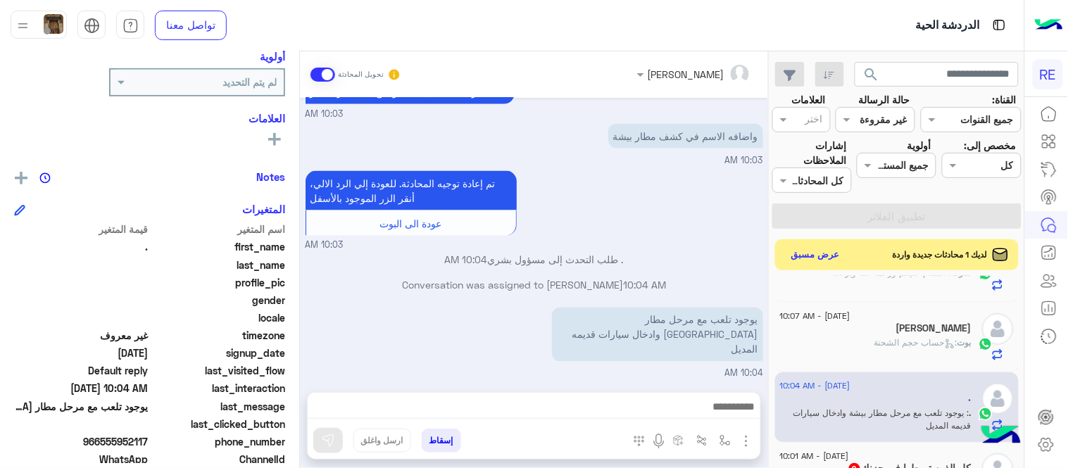
click at [900, 334] on div "[PERSON_NAME]" at bounding box center [876, 329] width 192 height 15
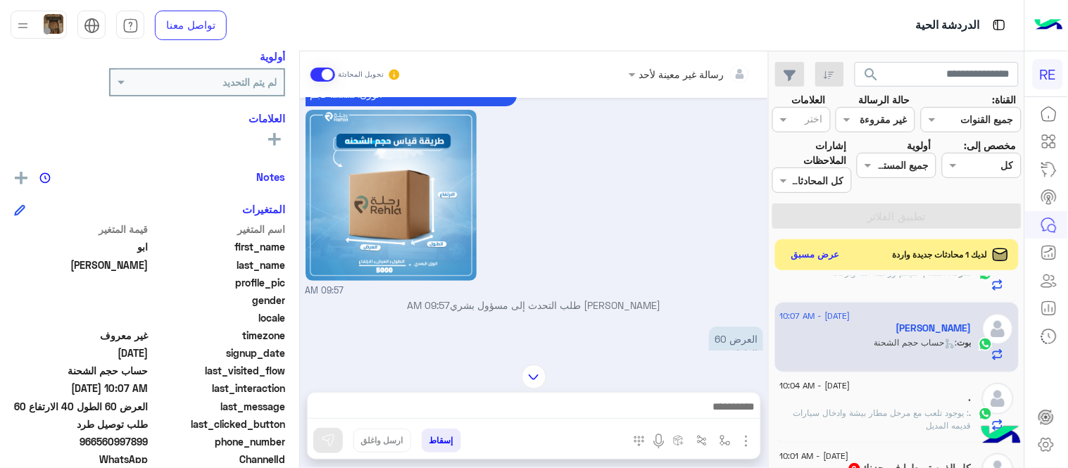
scroll to position [1610, 0]
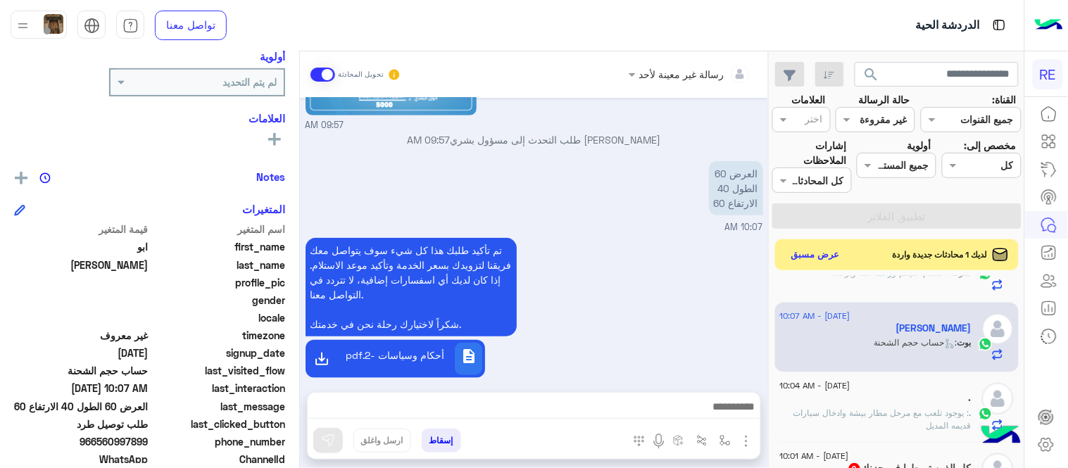
click at [883, 422] on p ". : يوجود تلعب مع مرحل مطار بيشة وادخال سيارات قديمه المديل" at bounding box center [876, 419] width 192 height 25
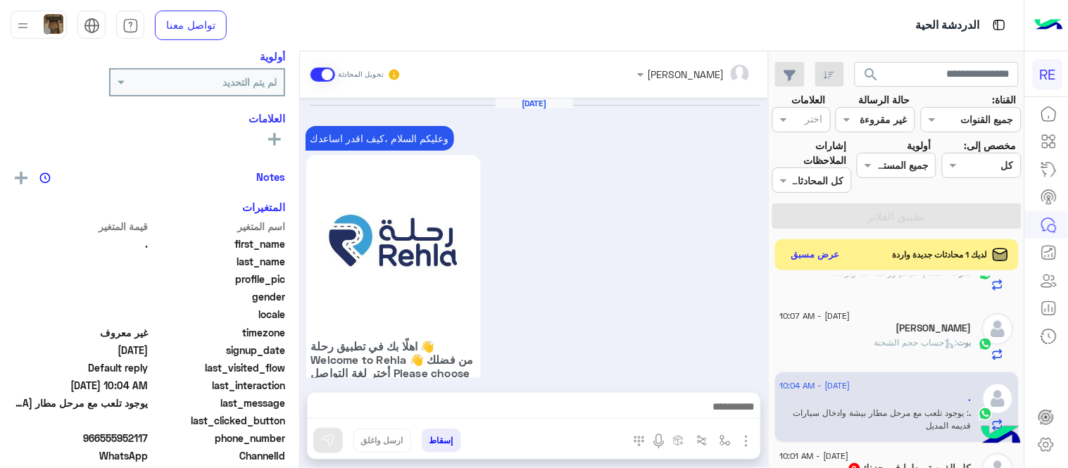
scroll to position [546, 0]
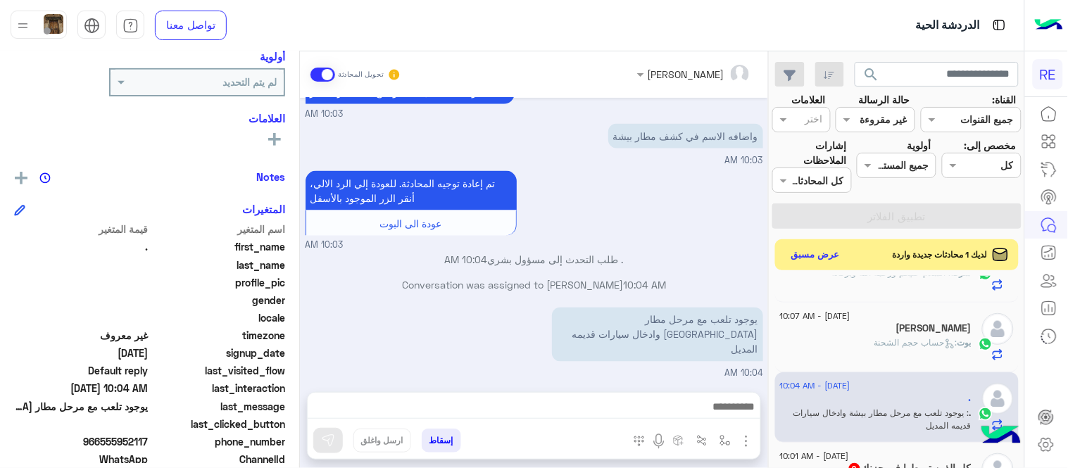
click at [880, 330] on div "[PERSON_NAME]" at bounding box center [876, 329] width 192 height 15
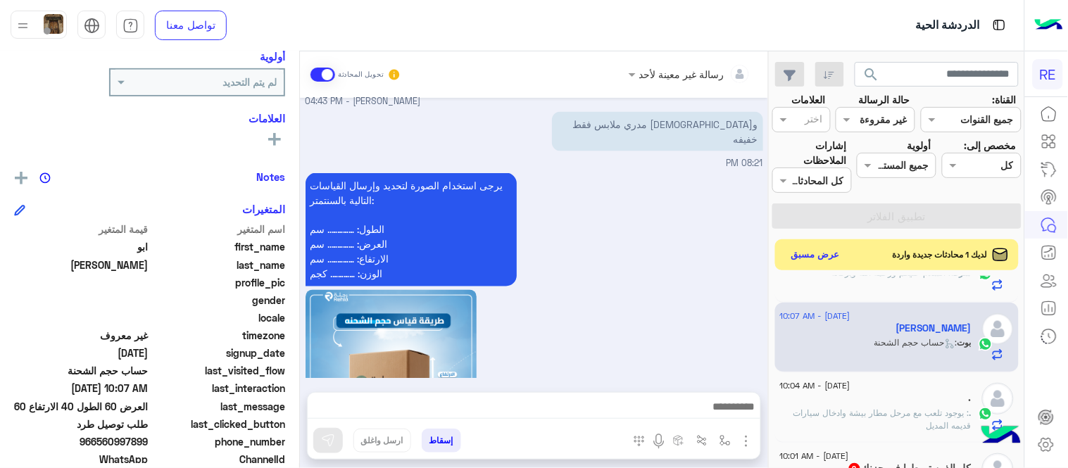
scroll to position [1610, 0]
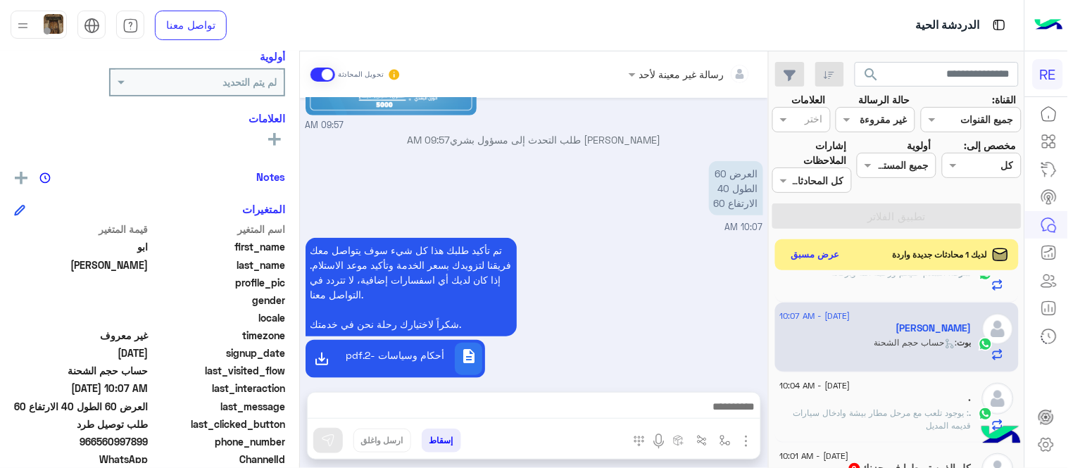
click at [882, 404] on div "." at bounding box center [876, 399] width 192 height 15
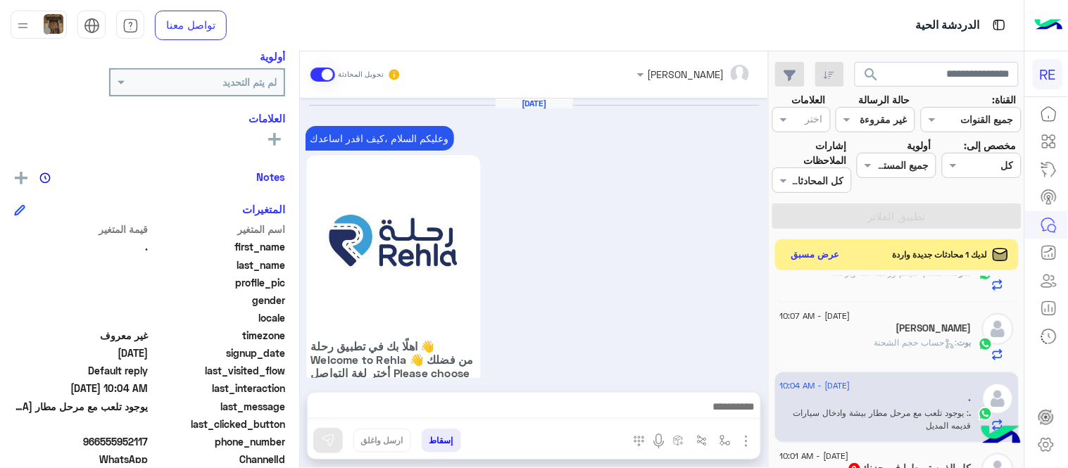
scroll to position [546, 0]
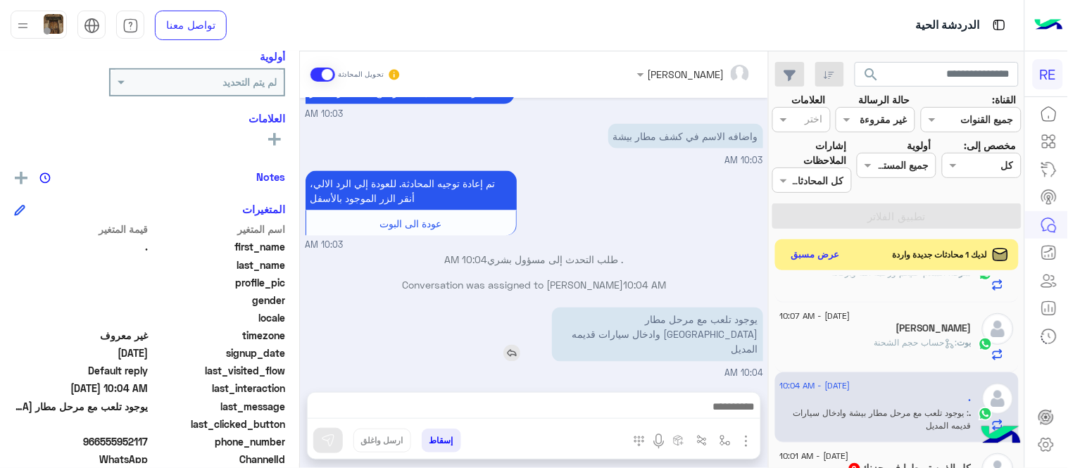
click at [508, 348] on img at bounding box center [511, 353] width 17 height 17
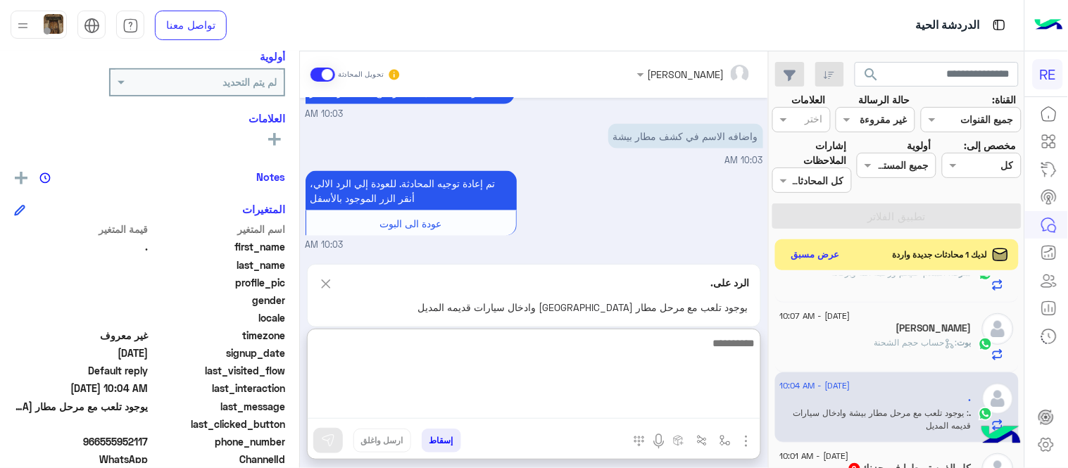
click at [582, 412] on textarea at bounding box center [534, 376] width 453 height 84
type textarea "*********"
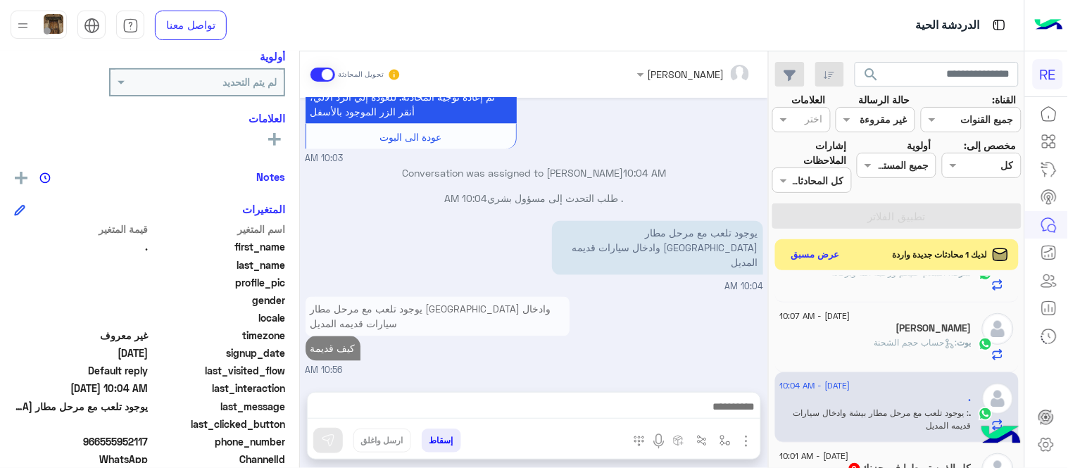
click at [733, 282] on div "[DATE] وعليكم السلام ،كيف اقدر اساعدك اهلًا بك في تطبيق رحلة 👋 Welcome to Rehla…" at bounding box center [534, 238] width 468 height 280
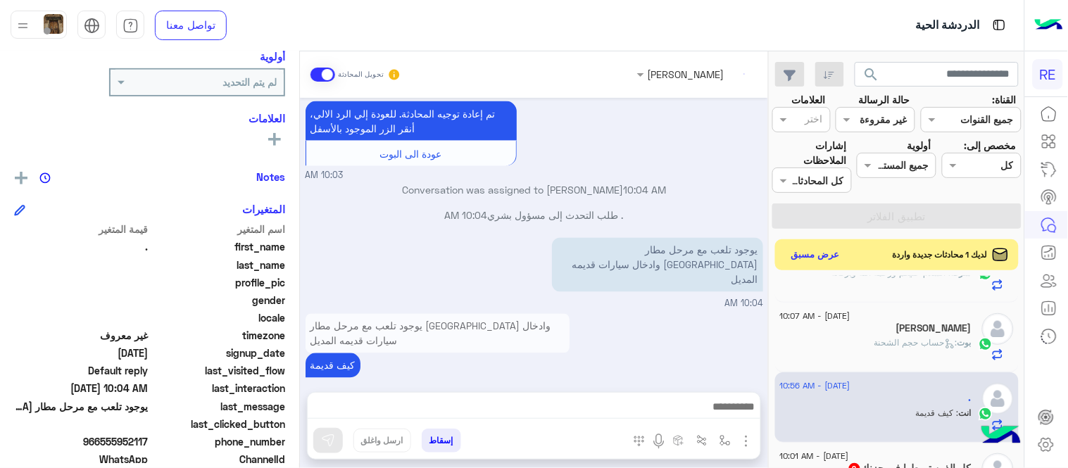
scroll to position [642, 0]
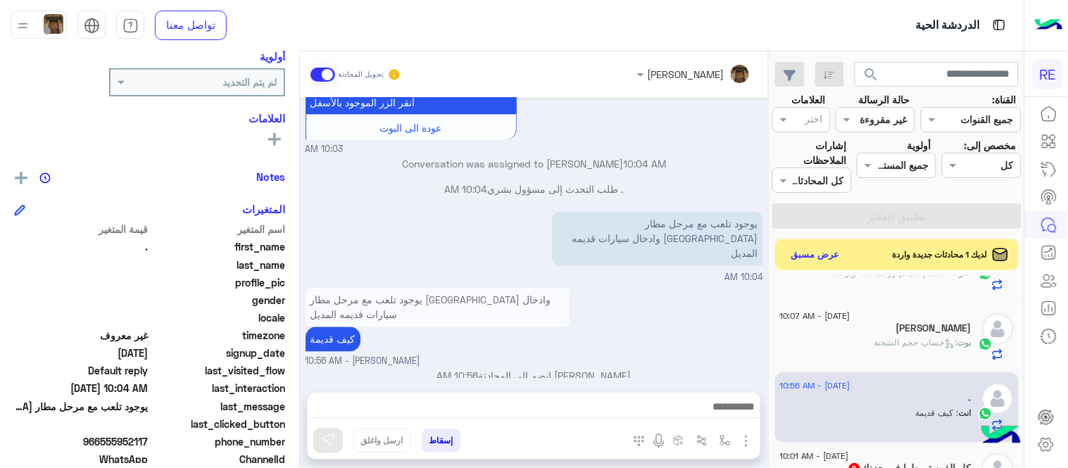
drag, startPoint x: 775, startPoint y: 337, endPoint x: 779, endPoint y: 359, distance: 22.9
click at [779, 359] on div "[DATE] - 10:29 AM [PERSON_NAME] بحسن الخلق . 4 اللهم : الي ماشر عليها الابيض مع…" at bounding box center [897, 375] width 255 height 198
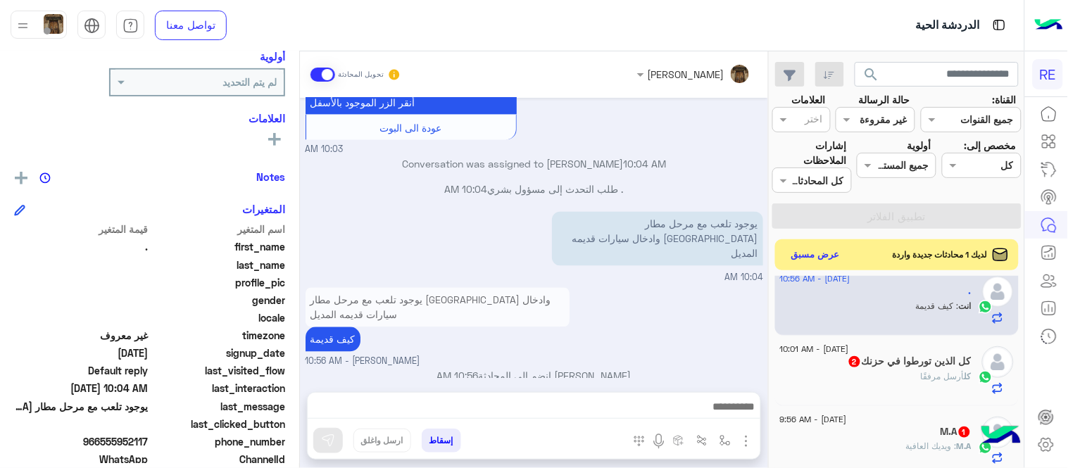
click at [891, 378] on div "كل أرسل مرفقًا" at bounding box center [876, 382] width 192 height 25
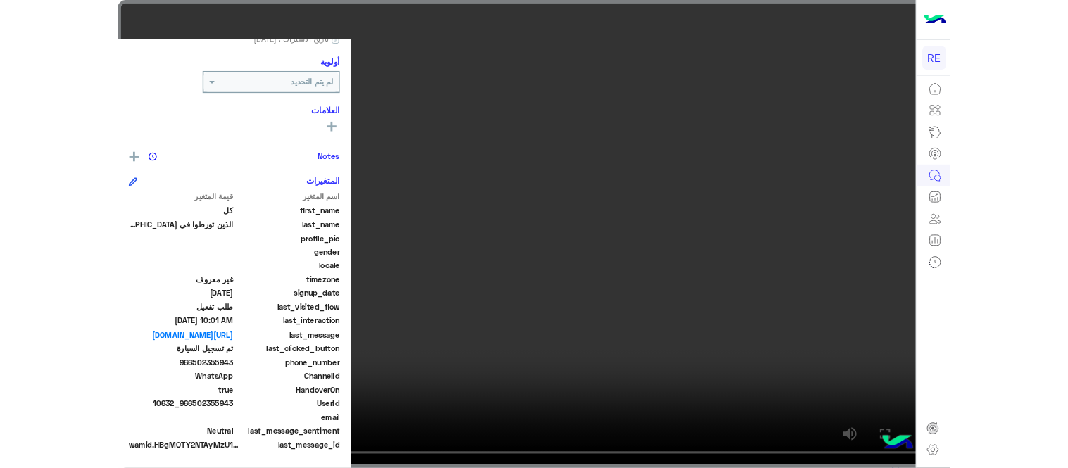
scroll to position [156, 0]
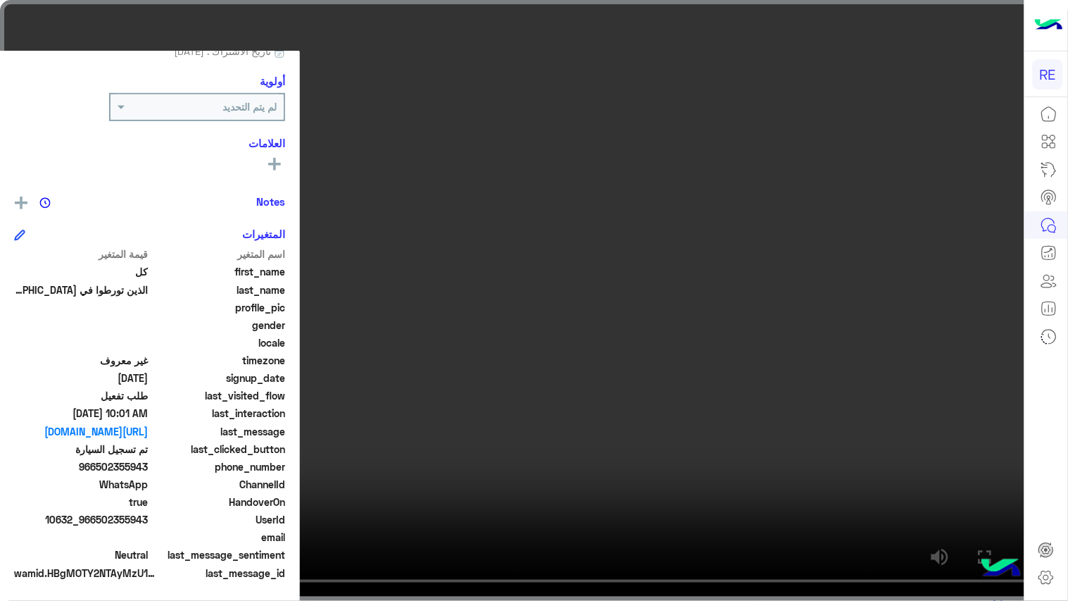
click at [759, 383] on video at bounding box center [534, 300] width 1068 height 601
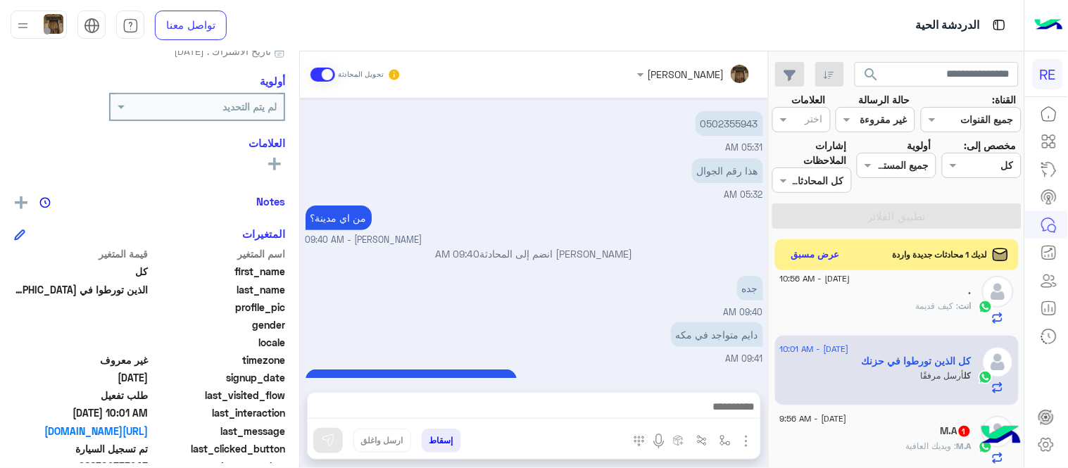
click at [631, 261] on div "[PERSON_NAME] انضم إلى المحادثة 09:40 AM" at bounding box center [535, 258] width 458 height 25
click at [714, 123] on p "0502355943" at bounding box center [730, 123] width 68 height 25
click at [651, 301] on div "جده 09:40 AM" at bounding box center [535, 295] width 458 height 47
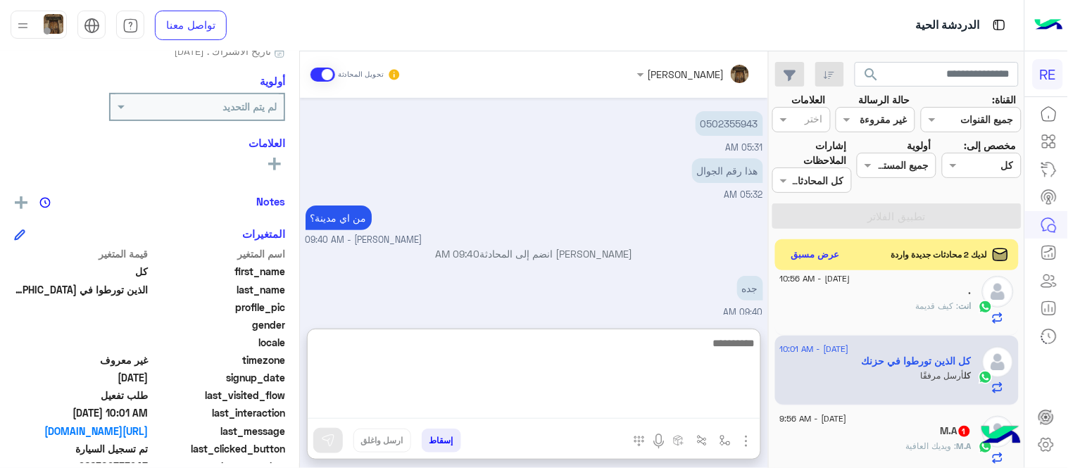
click at [577, 411] on textarea at bounding box center [534, 376] width 453 height 84
type textarea "**********"
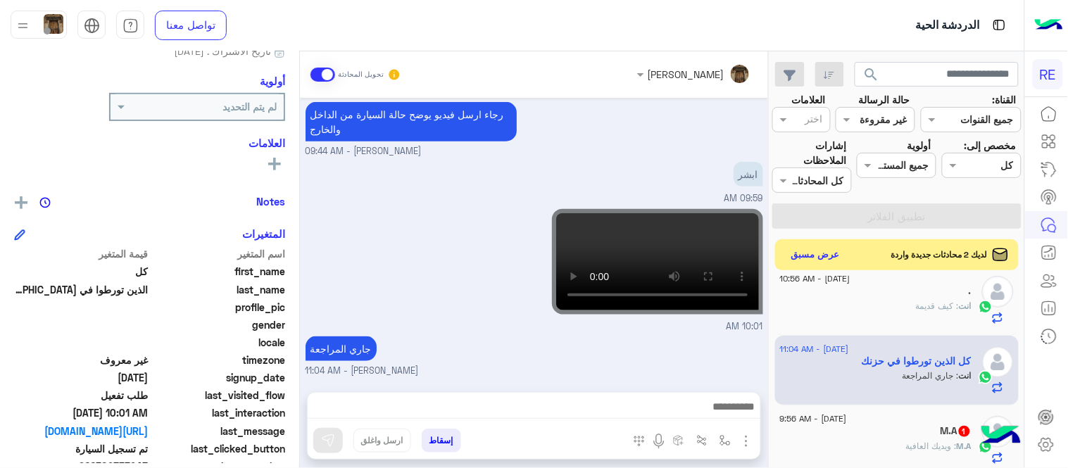
click at [747, 284] on div "[DATE] [PERSON_NAME] انضم إلى المحادثة 01:50 AM 0502355943 05:31 AM هذا رقم الج…" at bounding box center [534, 238] width 468 height 280
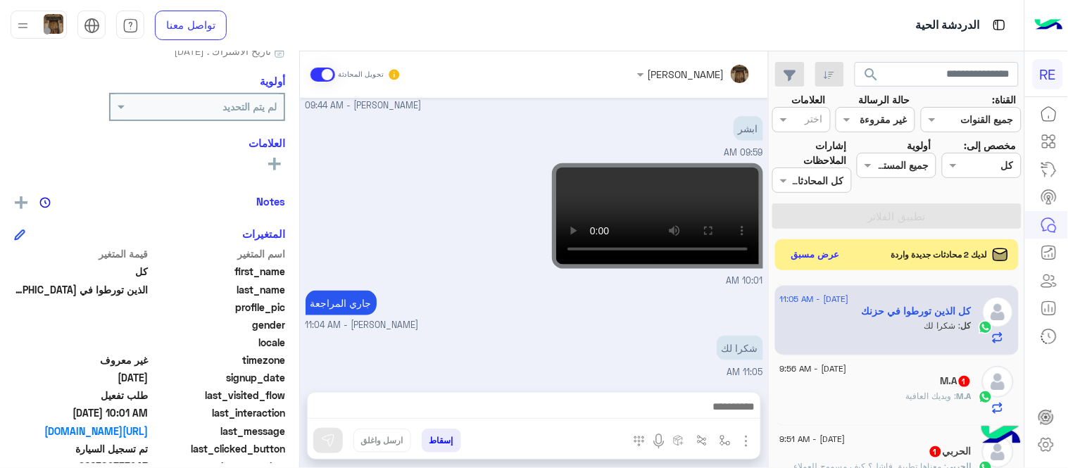
scroll to position [520, 0]
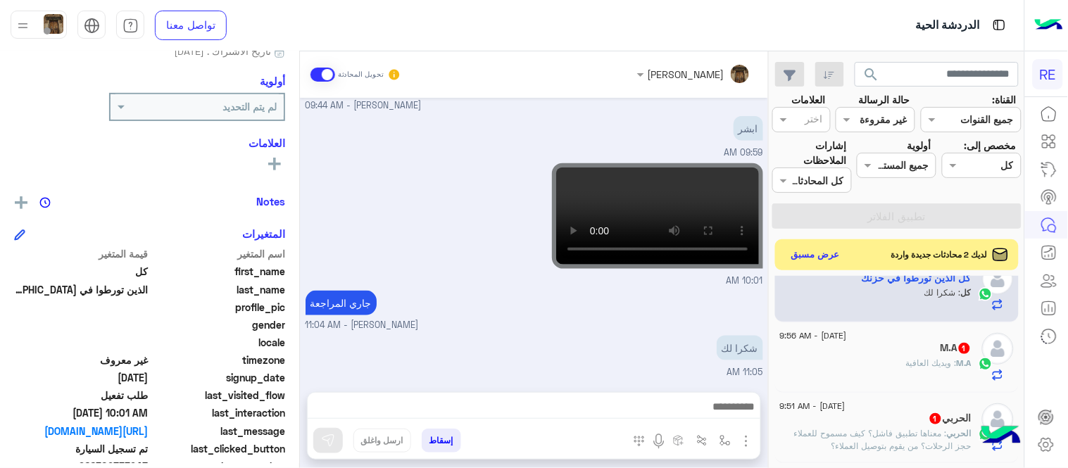
click at [887, 368] on div "M.A : ويديك العافية" at bounding box center [876, 369] width 192 height 25
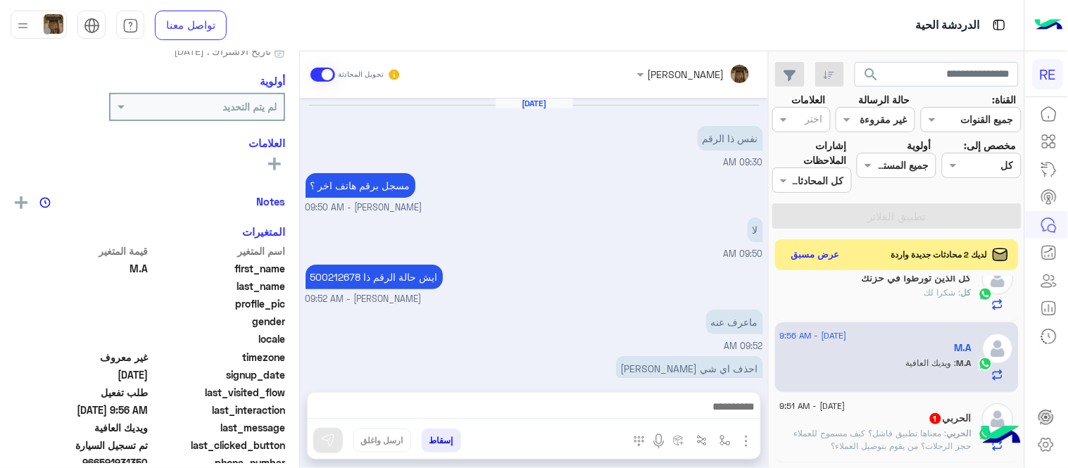
scroll to position [208, 0]
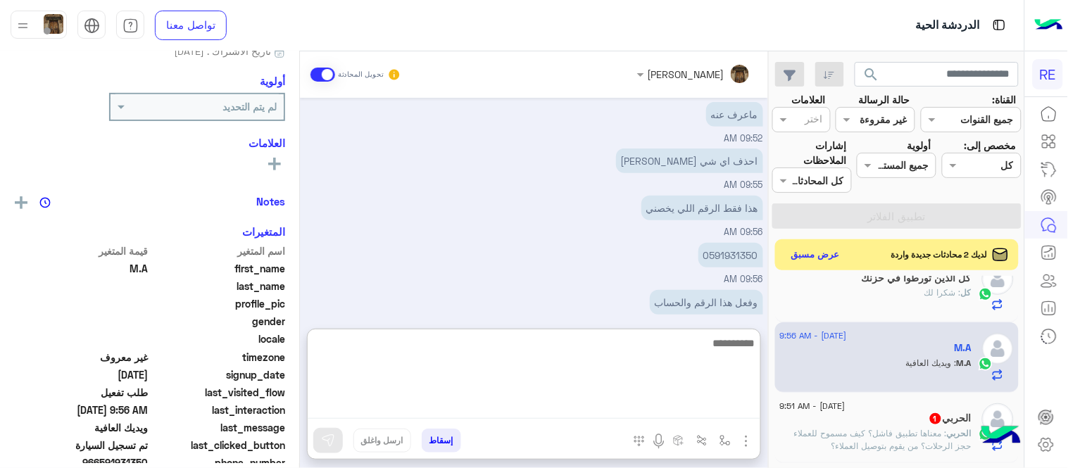
click at [585, 403] on textarea at bounding box center [534, 376] width 453 height 84
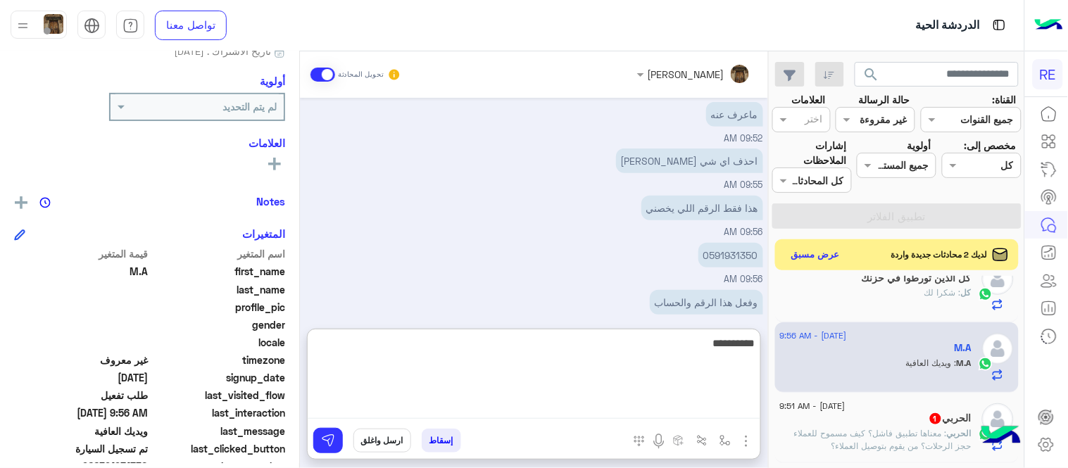
type textarea "**********"
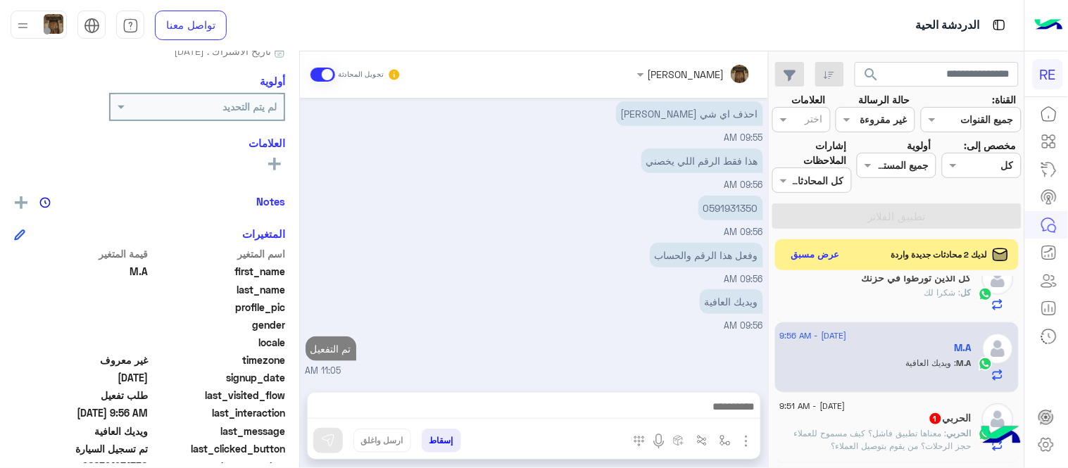
scroll to position [253, 0]
click at [484, 241] on div "[DATE] نفس ذا الرقم 09:30 AM مسجل برقم هاتف اخر ؟ [PERSON_NAME] - 09:50 AM لا 0…" at bounding box center [534, 238] width 468 height 280
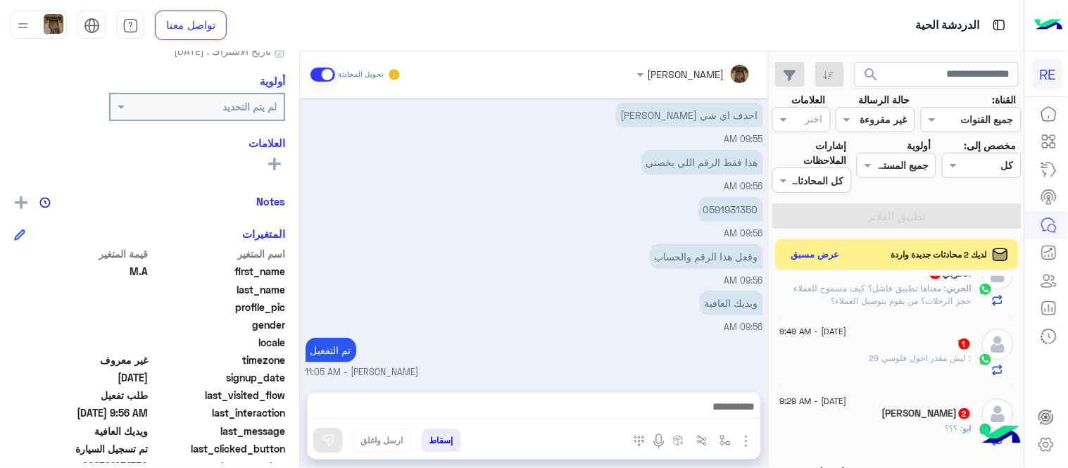
scroll to position [637, 0]
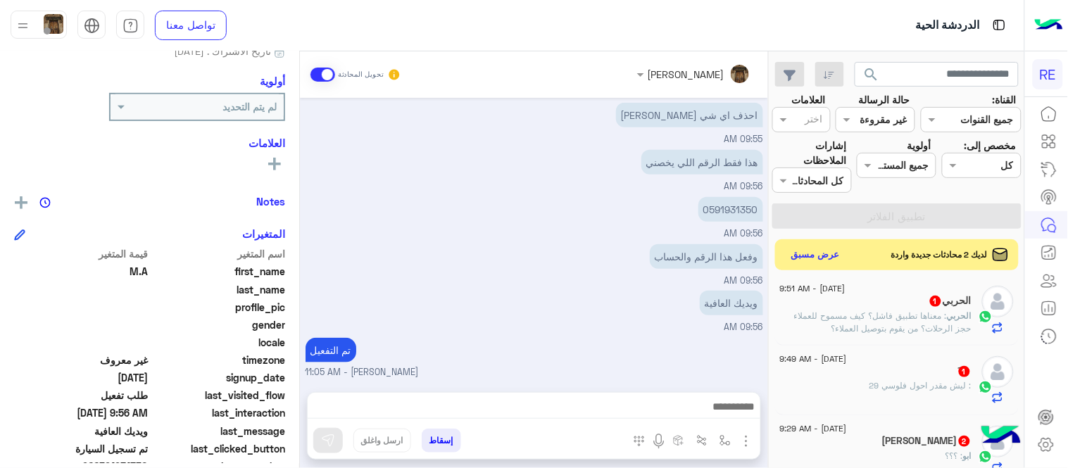
click at [844, 391] on div "َ : ليش مقدر احول فلوسي 29" at bounding box center [876, 392] width 192 height 25
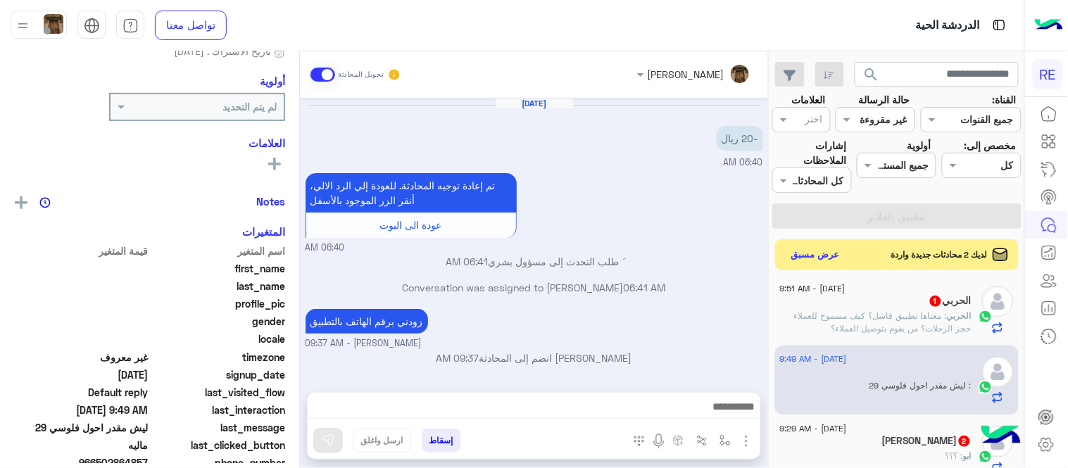
scroll to position [183, 0]
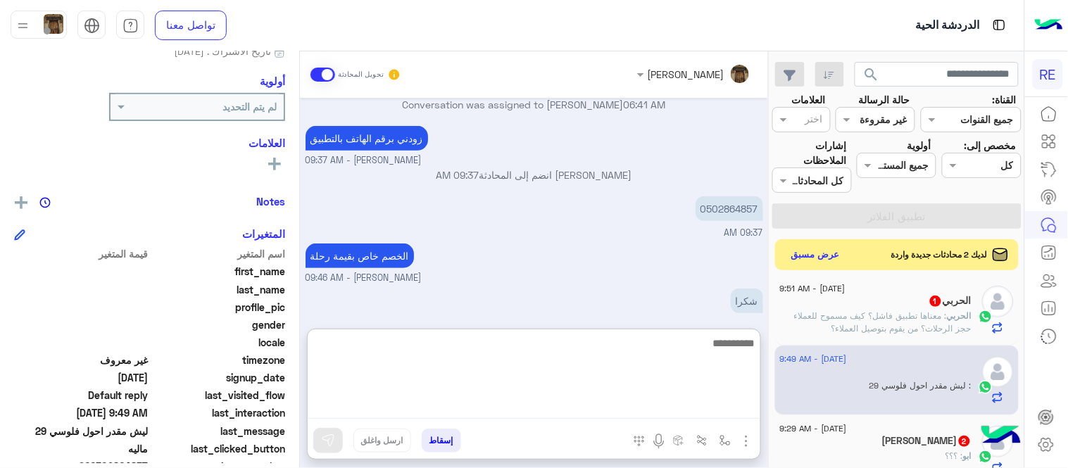
click at [606, 408] on textarea at bounding box center [534, 376] width 453 height 84
type textarea "**********"
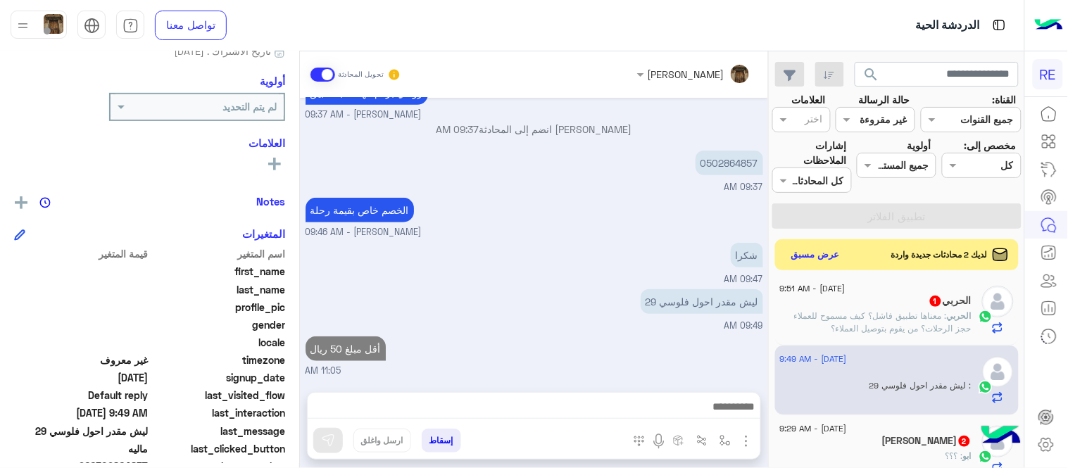
scroll to position [228, 0]
click at [636, 313] on div "[DATE] -20 ريال 06:40 AM تم إعادة توجيه المحادثة. للعودة إلي الرد الالي، أنقر ا…" at bounding box center [534, 238] width 468 height 280
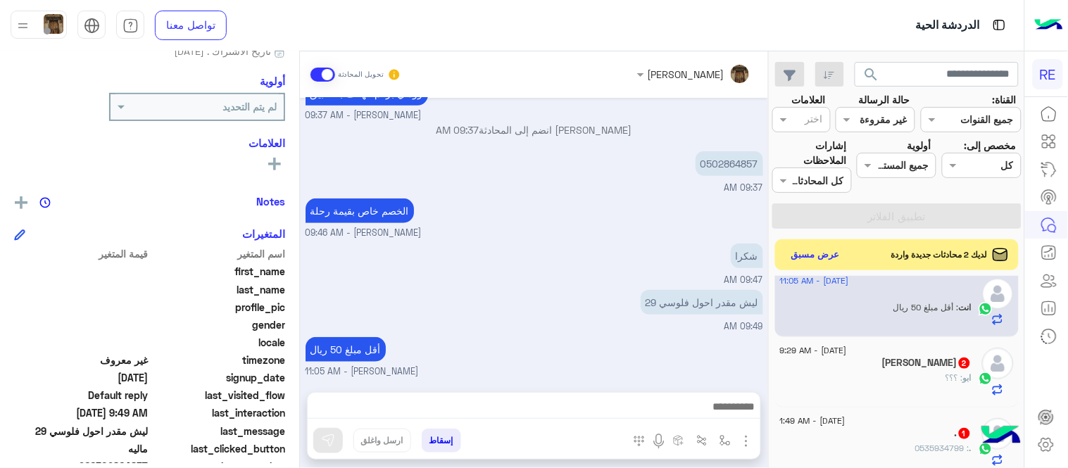
scroll to position [705, 0]
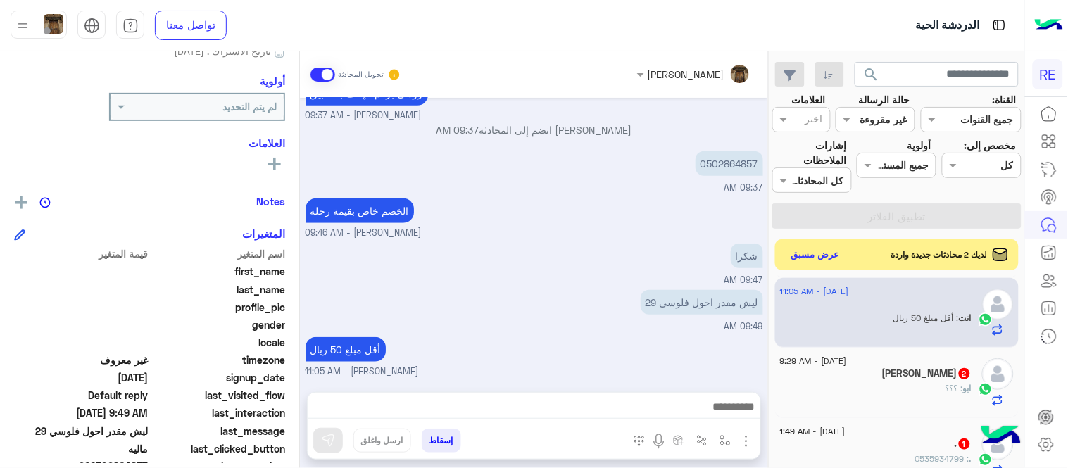
click at [910, 387] on div "[DEMOGRAPHIC_DATA] : ؟؟؟" at bounding box center [876, 394] width 192 height 25
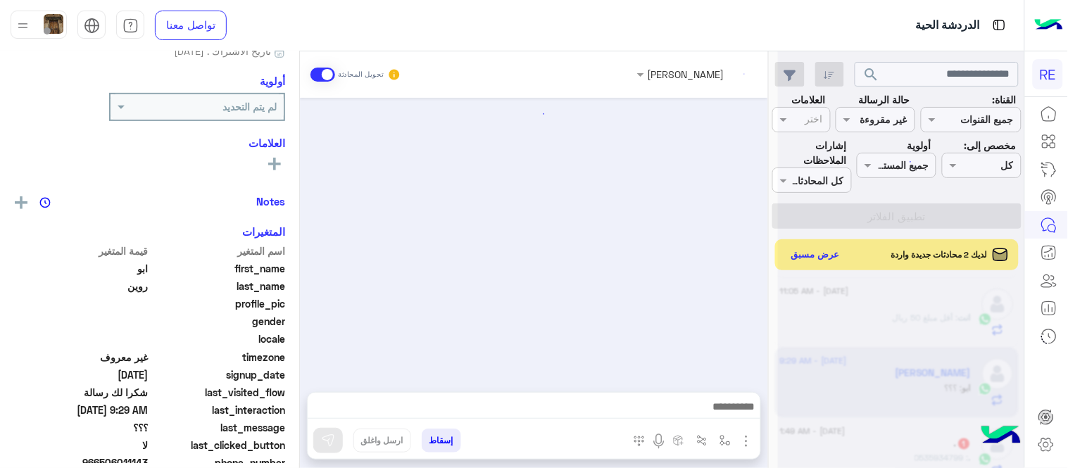
scroll to position [234, 0]
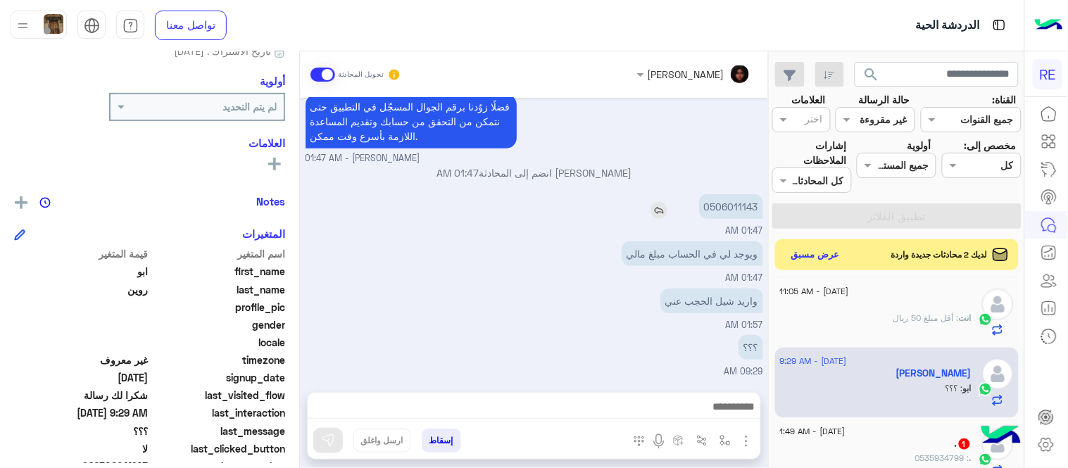
click at [739, 202] on p "0506011143" at bounding box center [731, 206] width 64 height 25
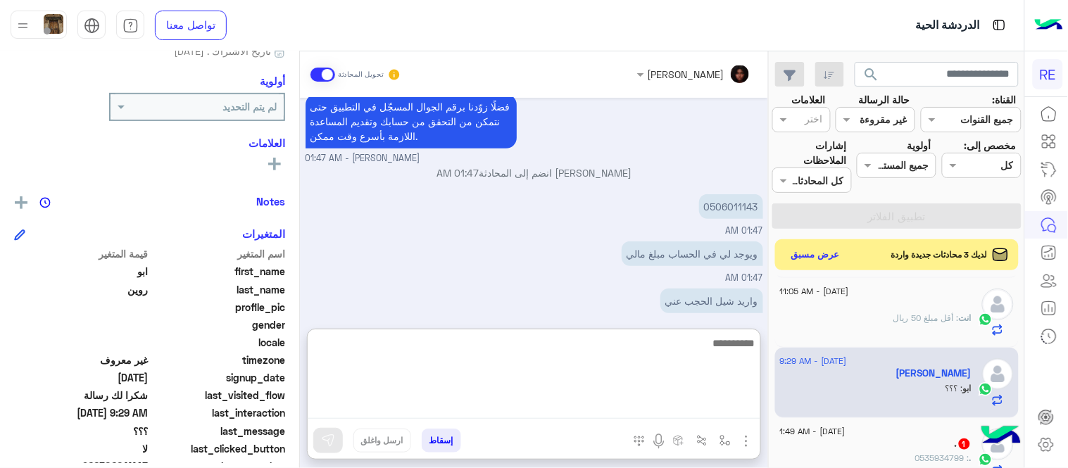
click at [522, 406] on textarea at bounding box center [534, 376] width 453 height 84
type textarea "*"
type textarea "**********"
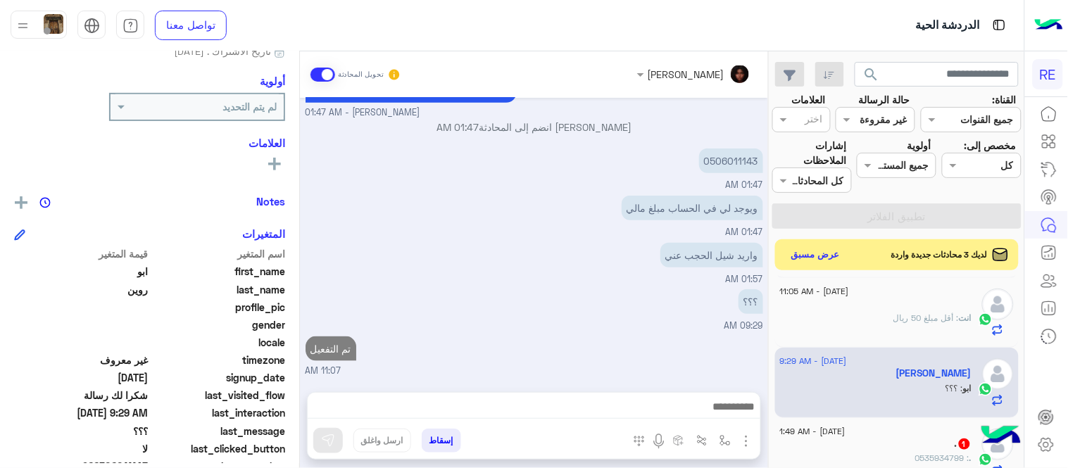
scroll to position [279, 0]
click at [475, 284] on div "[DATE] [PERSON_NAME] غادر المحادثة 01:29 AM لا 01:30 AM شكرا لتواصلك واختيارك ر…" at bounding box center [534, 238] width 468 height 280
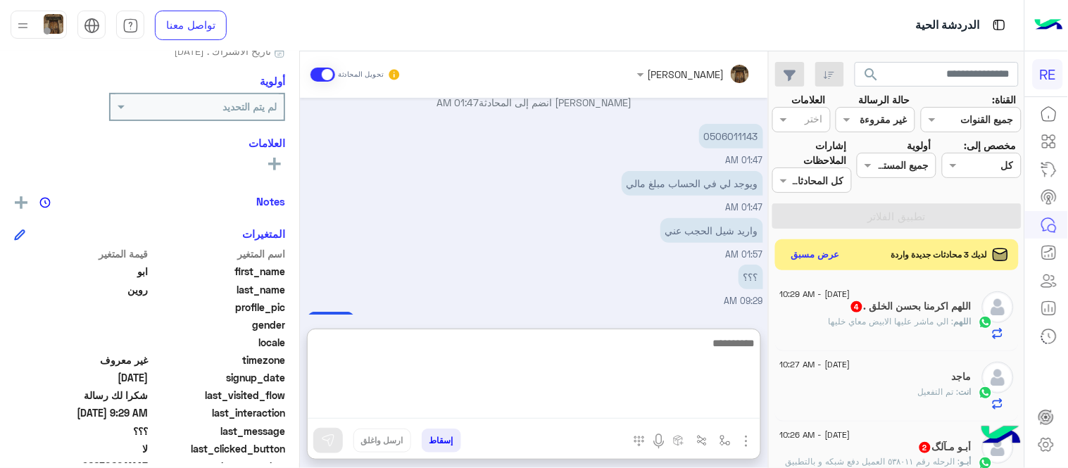
scroll to position [342, 0]
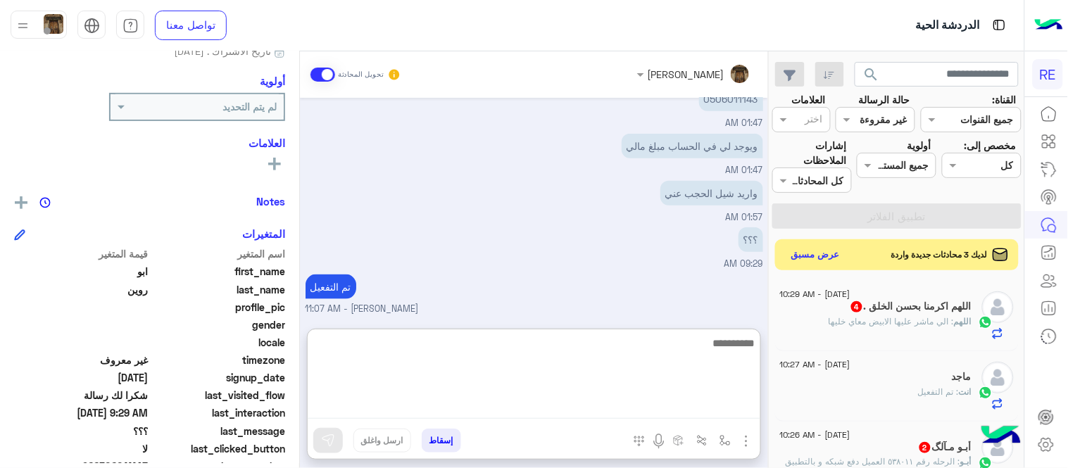
click at [575, 410] on textarea at bounding box center [534, 376] width 453 height 84
type textarea "******"
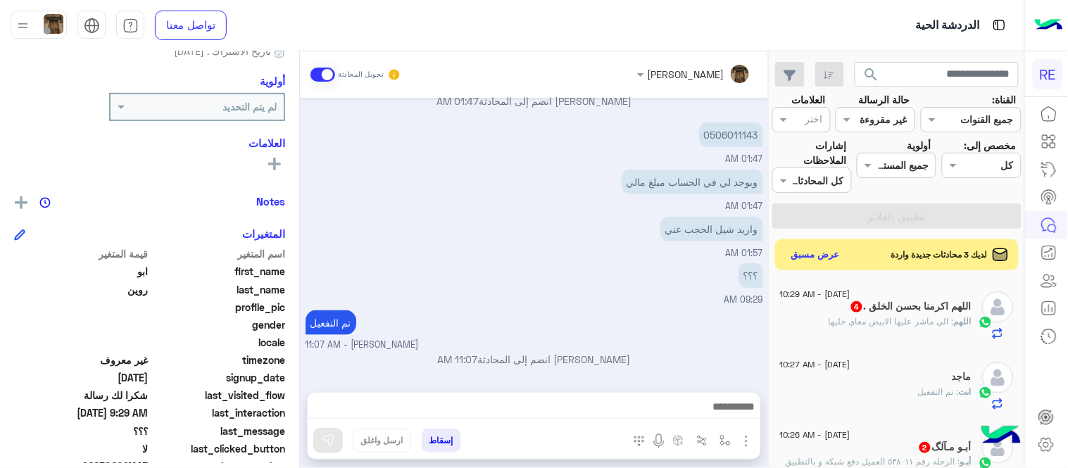
click at [597, 311] on div "تم التفعيل [PERSON_NAME] - 11:07 AM" at bounding box center [535, 329] width 458 height 45
click at [836, 442] on div "أبـو مـآلگ 2" at bounding box center [876, 448] width 192 height 15
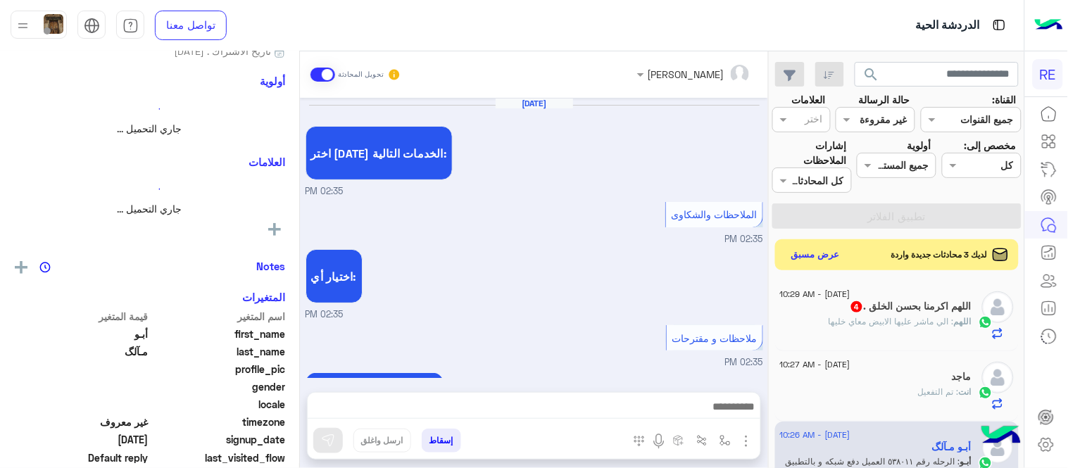
scroll to position [502, 0]
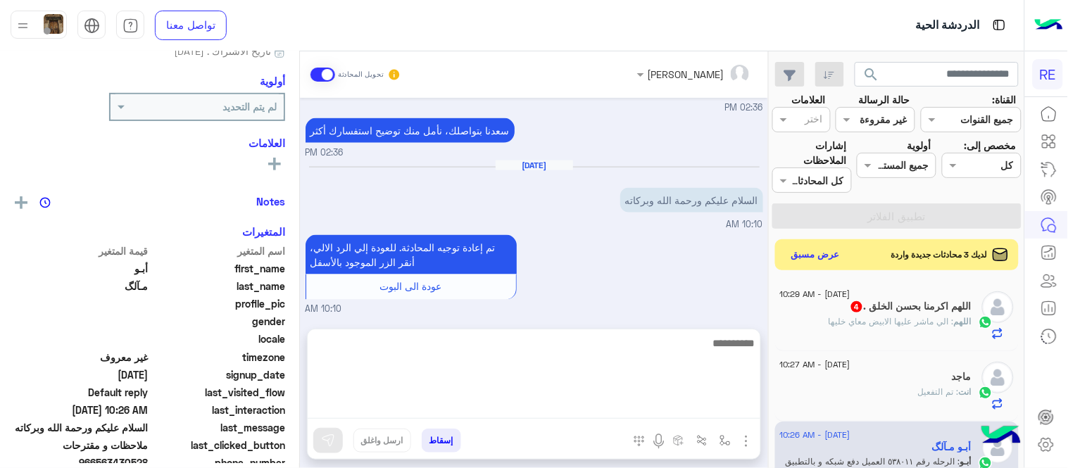
click at [516, 406] on textarea at bounding box center [534, 376] width 453 height 84
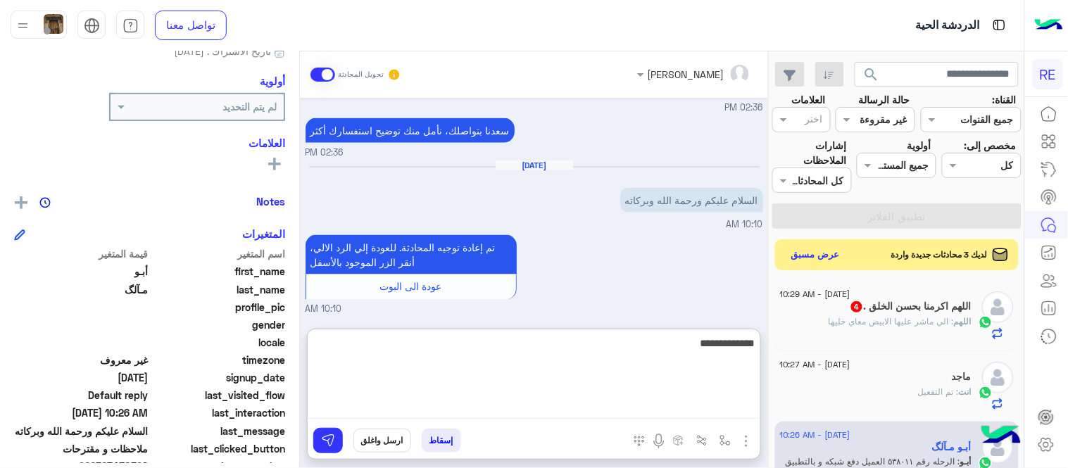
type textarea "**********"
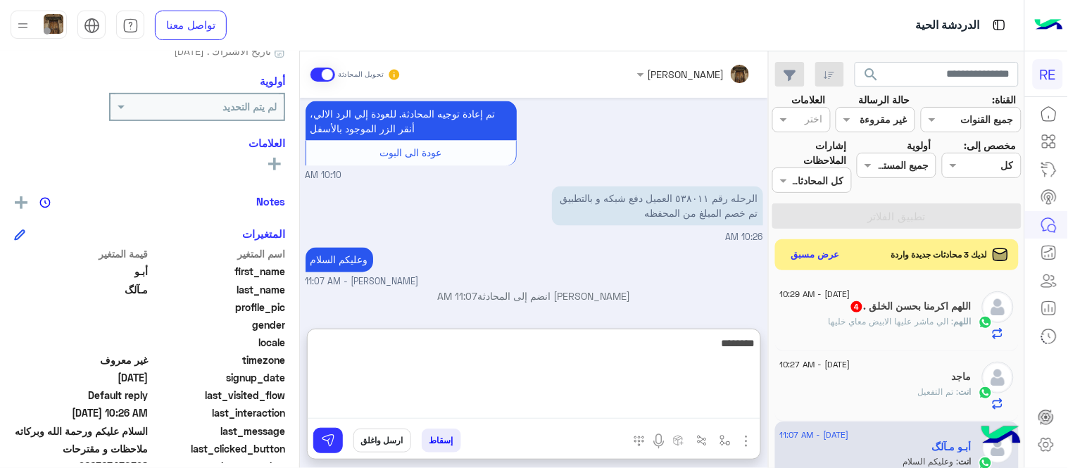
type textarea "********"
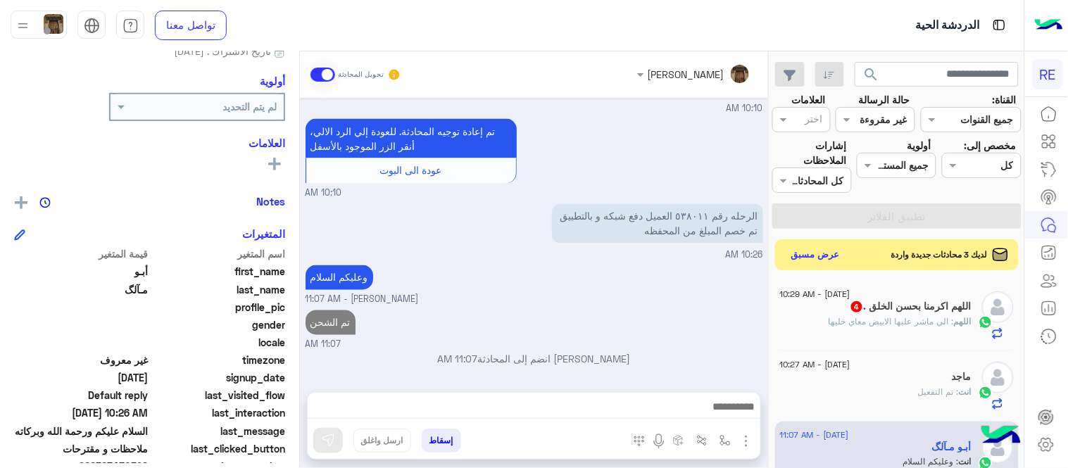
click at [627, 308] on div "[DATE] اختر [DATE] الخدمات التالية: 02:35 PM الملاحظات والشكاوى 02:35 PM اختيار…" at bounding box center [534, 238] width 468 height 280
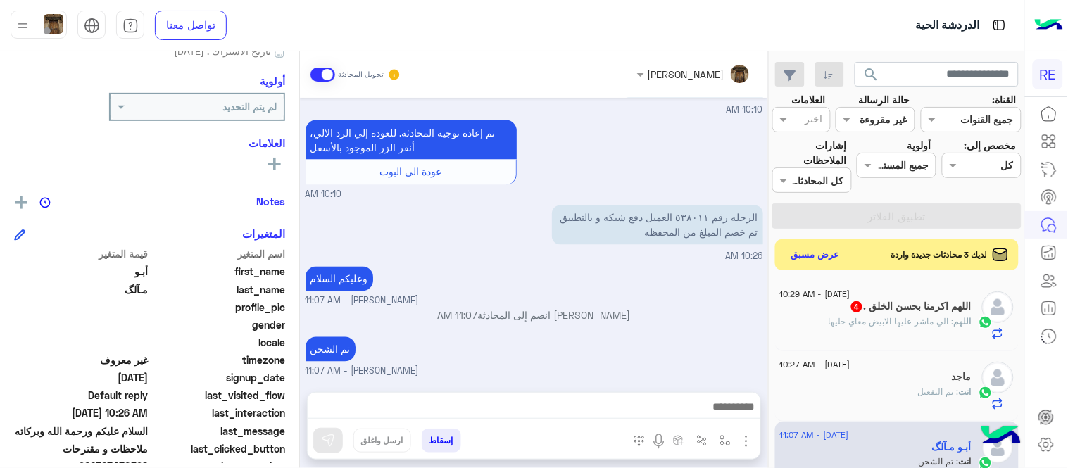
click at [832, 310] on div "اللهم اكرمنا بحسن الخلق . 4" at bounding box center [876, 308] width 192 height 15
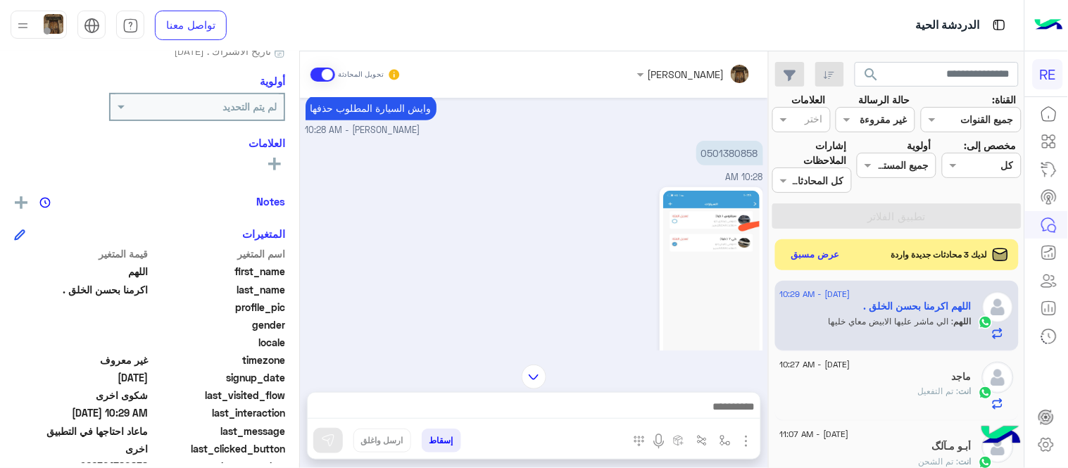
scroll to position [236, 0]
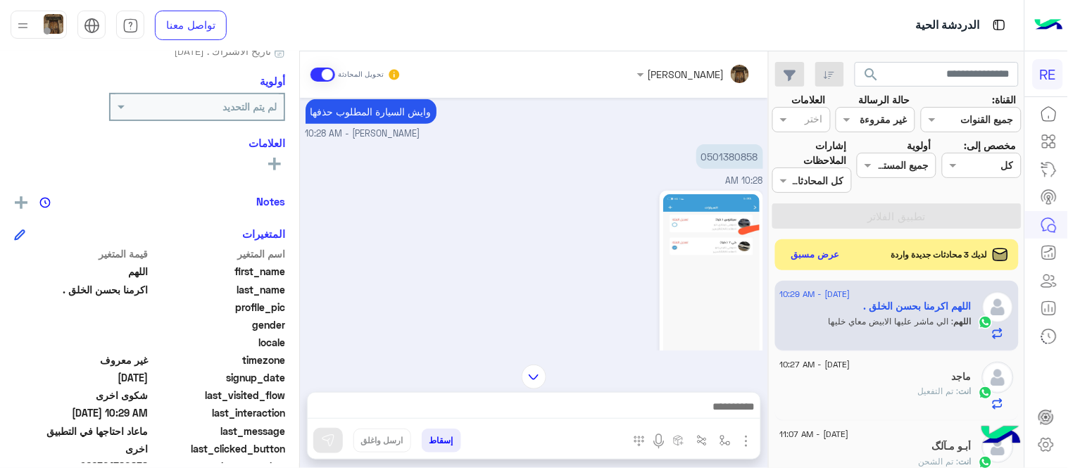
click at [690, 244] on img at bounding box center [711, 279] width 96 height 171
click at [720, 155] on p "0501380858" at bounding box center [729, 156] width 67 height 25
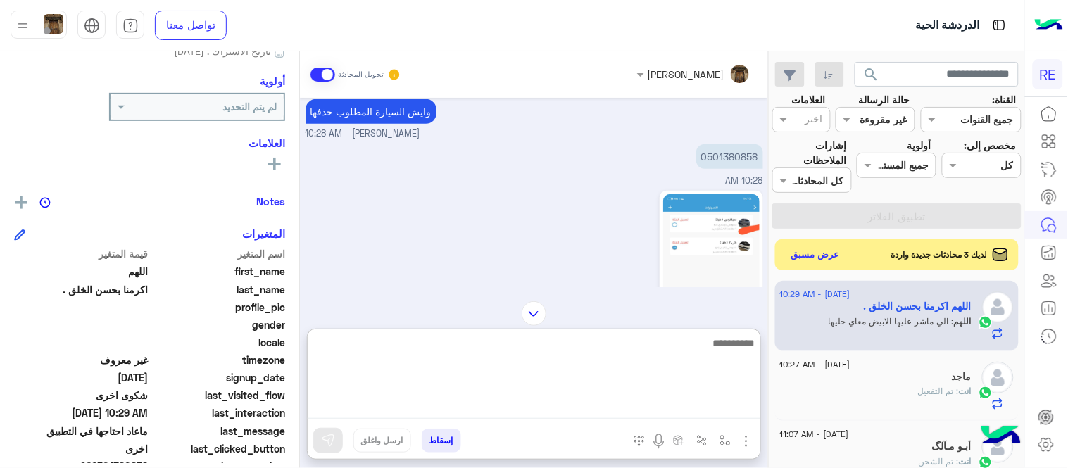
click at [549, 398] on textarea at bounding box center [534, 376] width 453 height 84
type textarea "********"
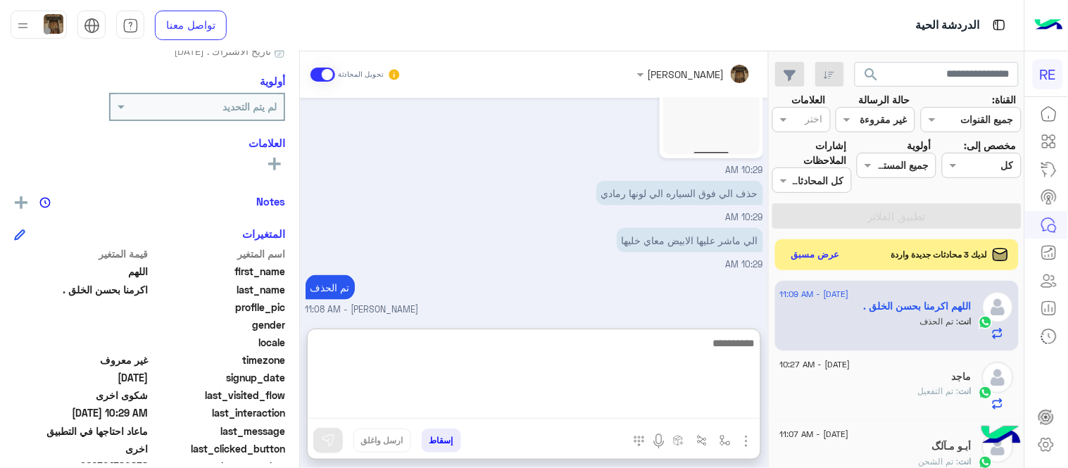
click at [694, 339] on textarea at bounding box center [534, 376] width 453 height 84
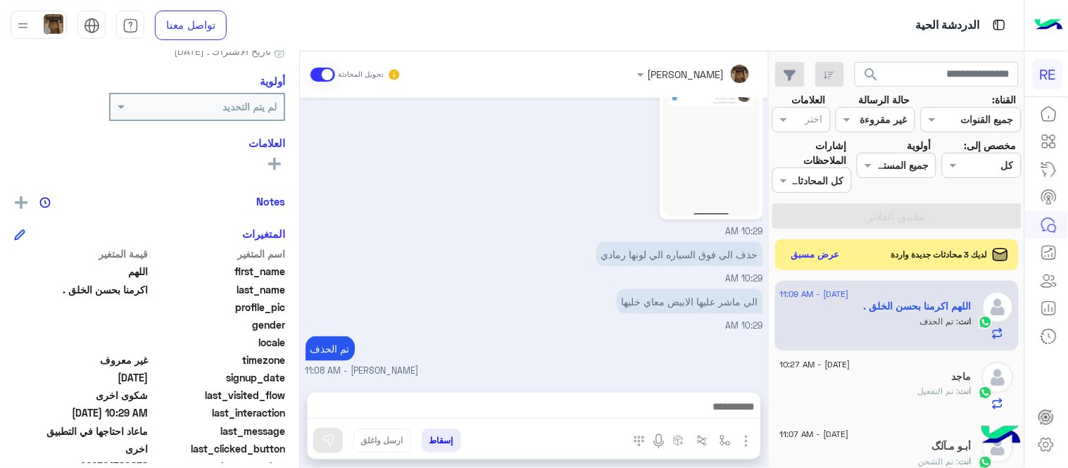
scroll to position [383, 0]
click at [677, 322] on div "[PERSON_NAME] تحويل المحادثة [DATE] تفضل كيف اخدمك؟ [PERSON_NAME] - 09:33 AM [P…" at bounding box center [534, 262] width 468 height 422
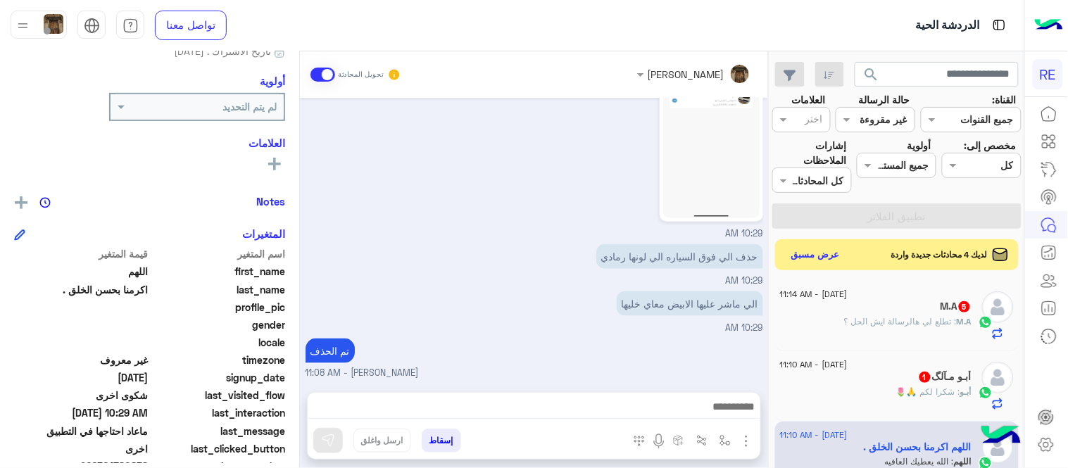
scroll to position [430, 0]
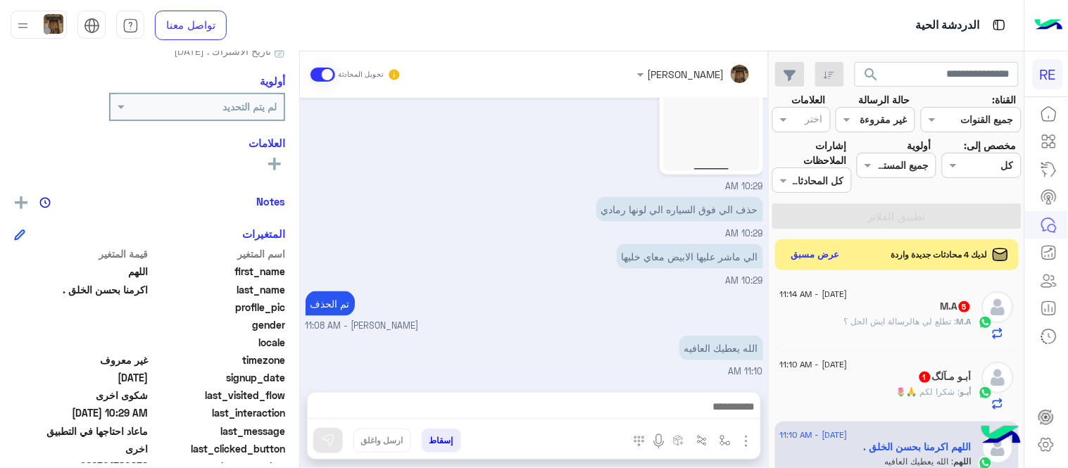
click at [900, 381] on div "أبـو مـآلگ 1" at bounding box center [876, 378] width 192 height 15
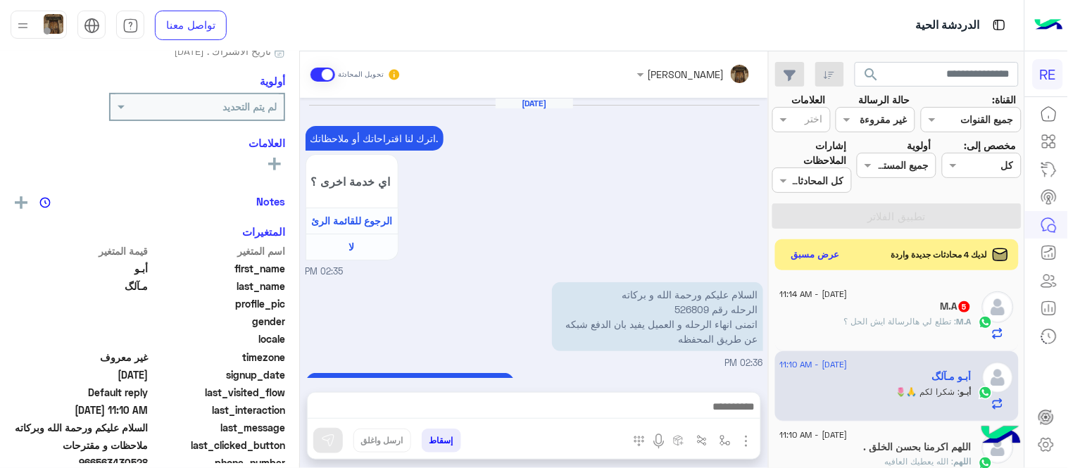
scroll to position [417, 0]
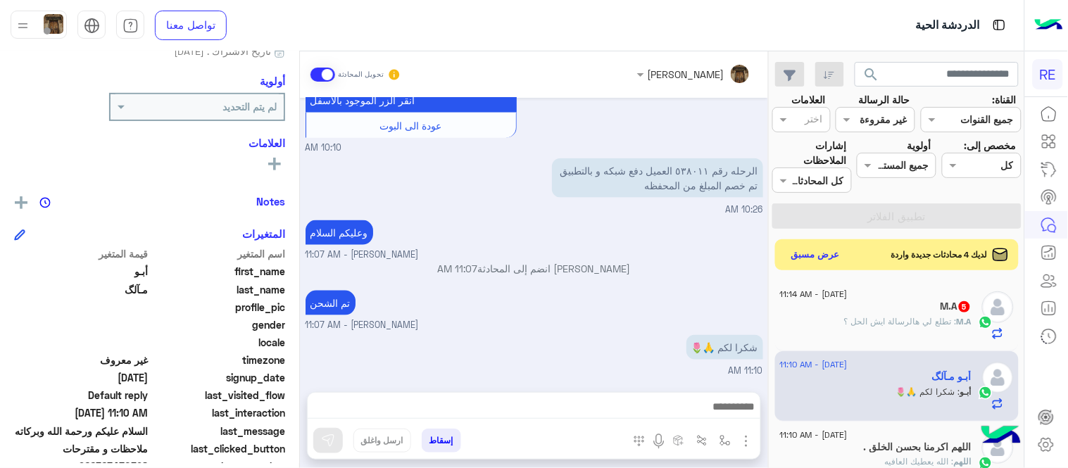
click at [900, 304] on div "M.A 5" at bounding box center [876, 308] width 192 height 15
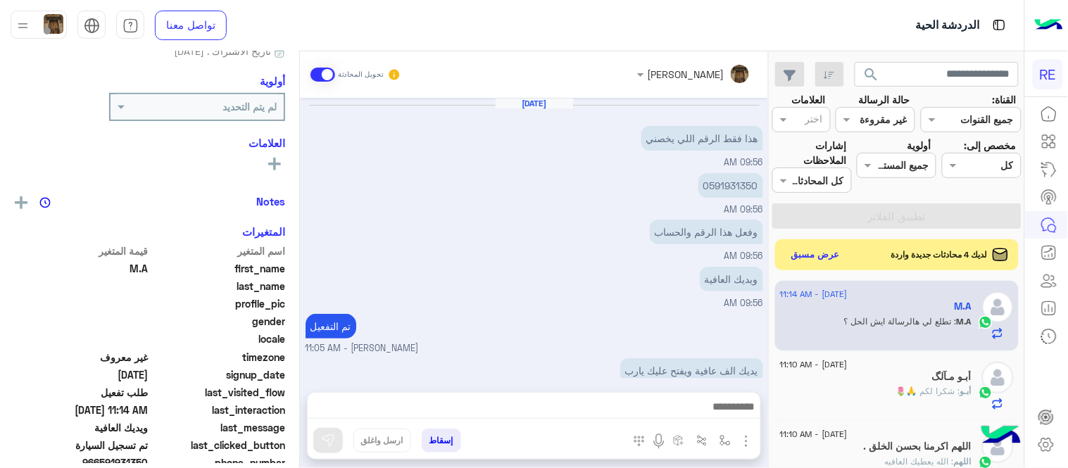
scroll to position [542, 0]
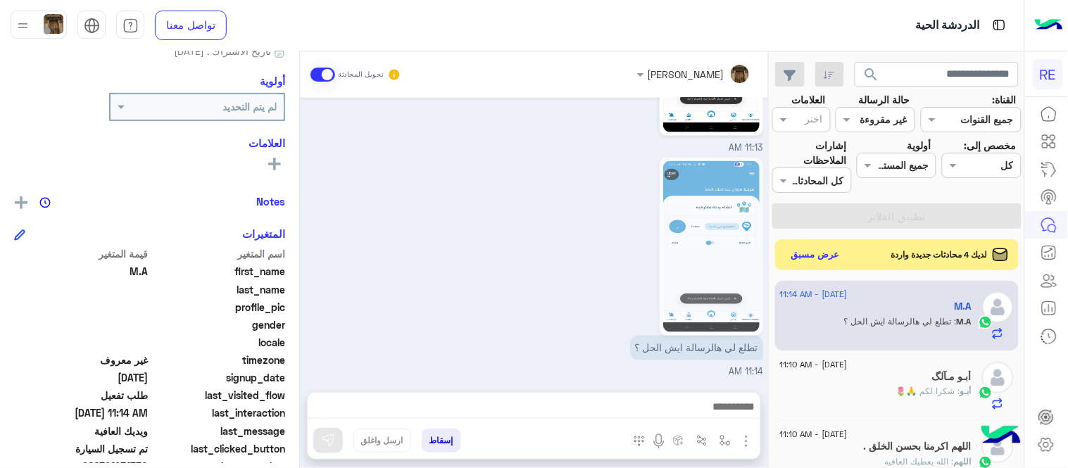
click at [711, 278] on img at bounding box center [711, 246] width 96 height 171
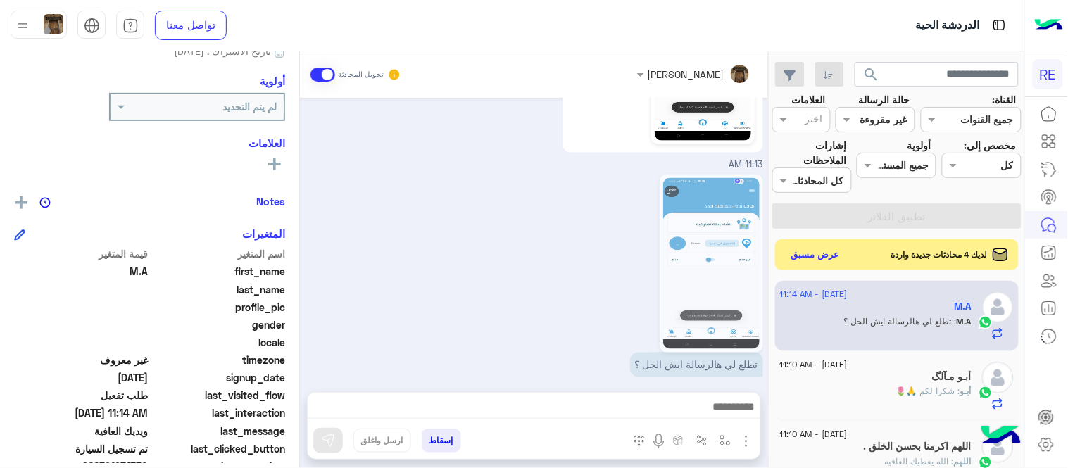
scroll to position [1, 0]
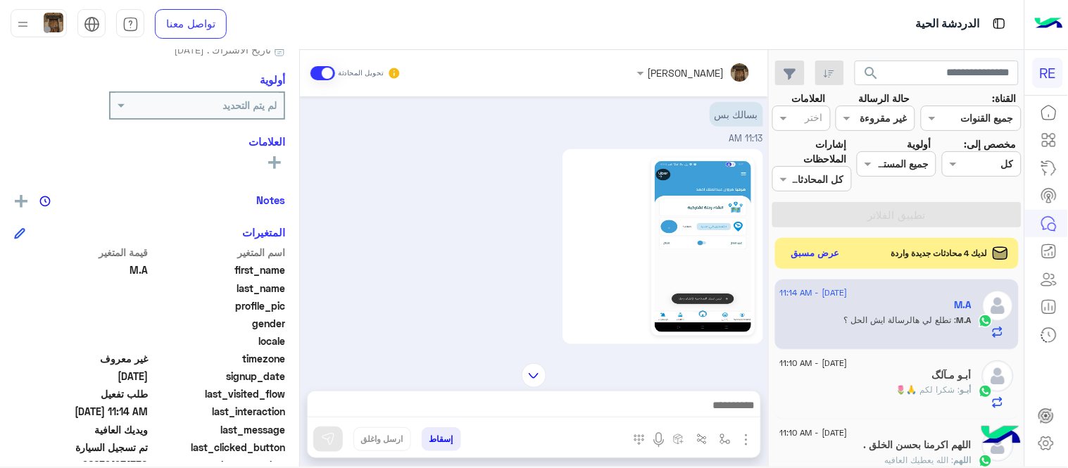
click at [711, 278] on img at bounding box center [703, 246] width 96 height 171
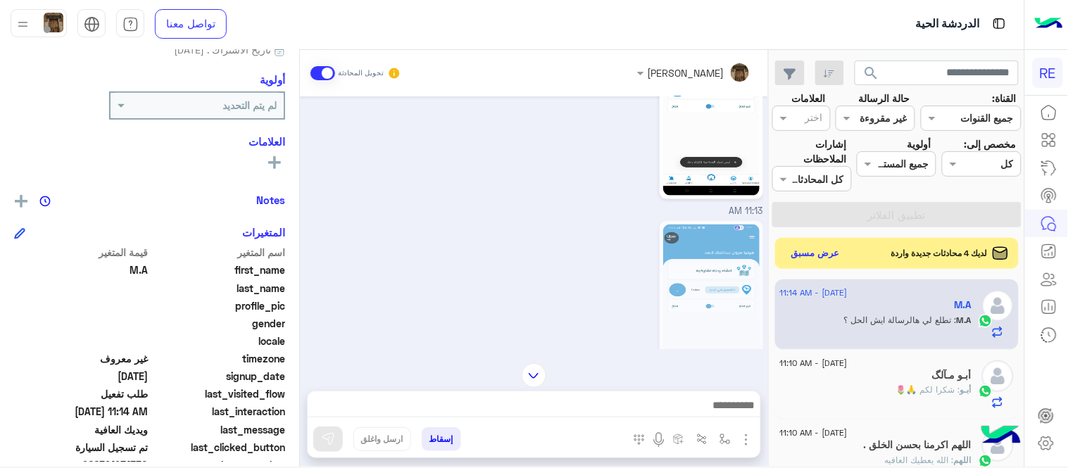
scroll to position [542, 0]
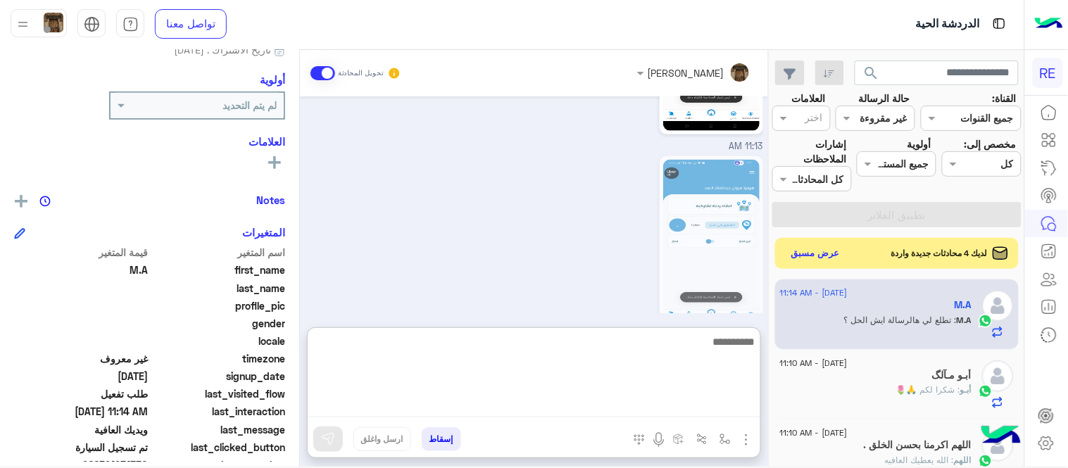
click at [456, 407] on textarea at bounding box center [534, 375] width 453 height 84
type textarea "**********"
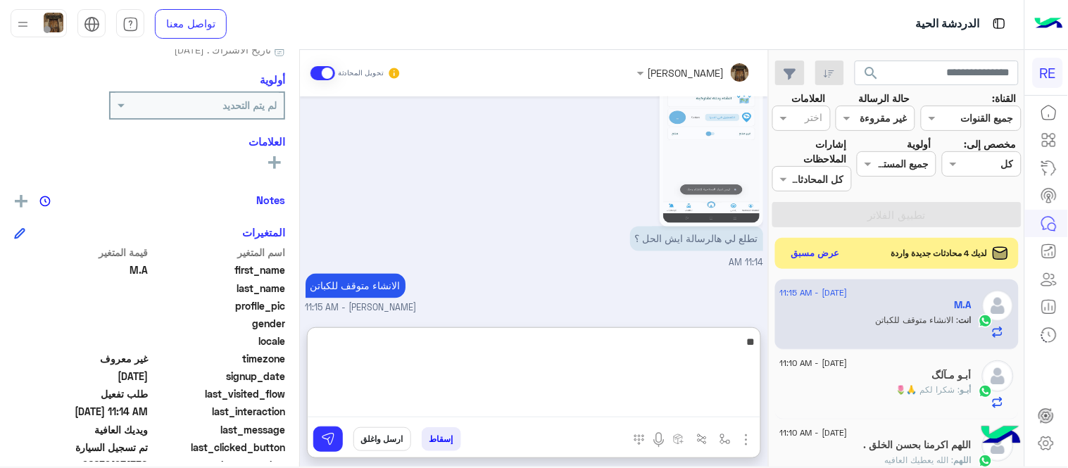
type textarea "*"
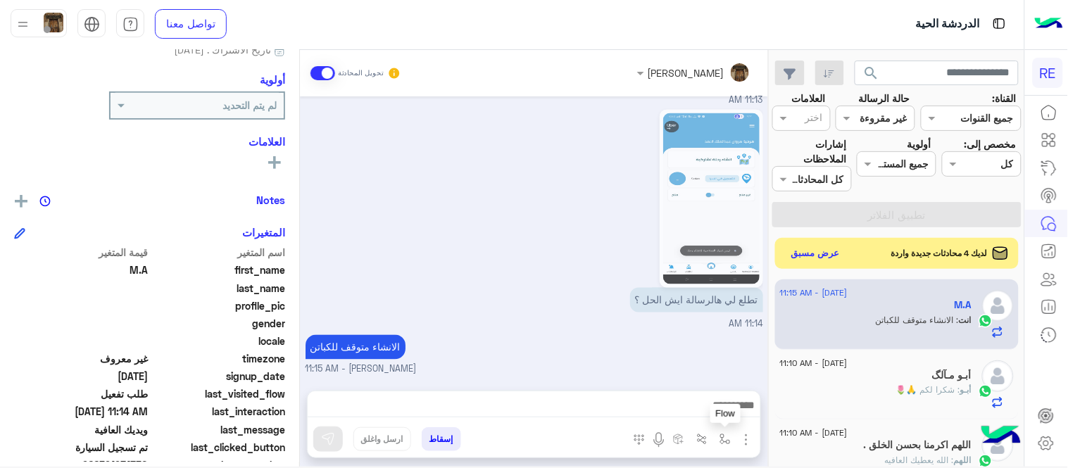
scroll to position [587, 0]
click at [719, 442] on button "button" at bounding box center [725, 438] width 23 height 23
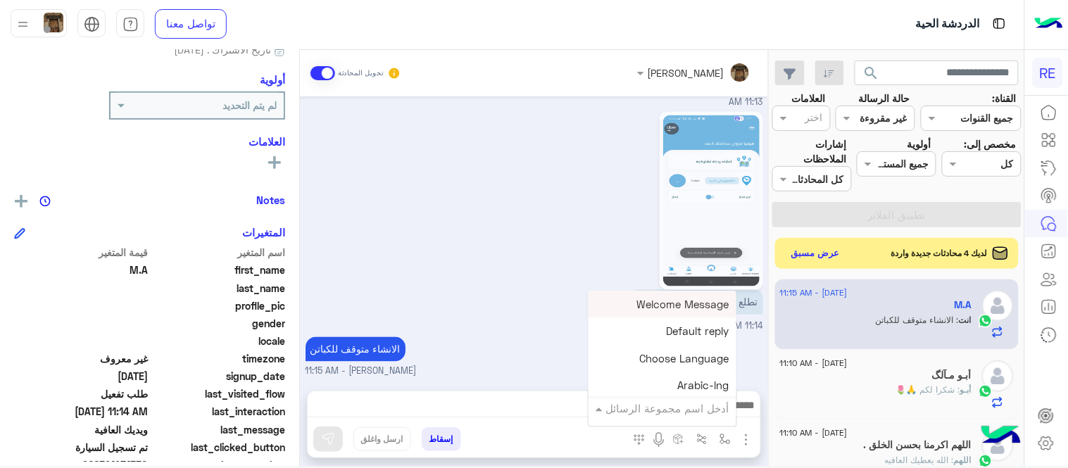
click at [660, 402] on input "text" at bounding box center [681, 409] width 95 height 16
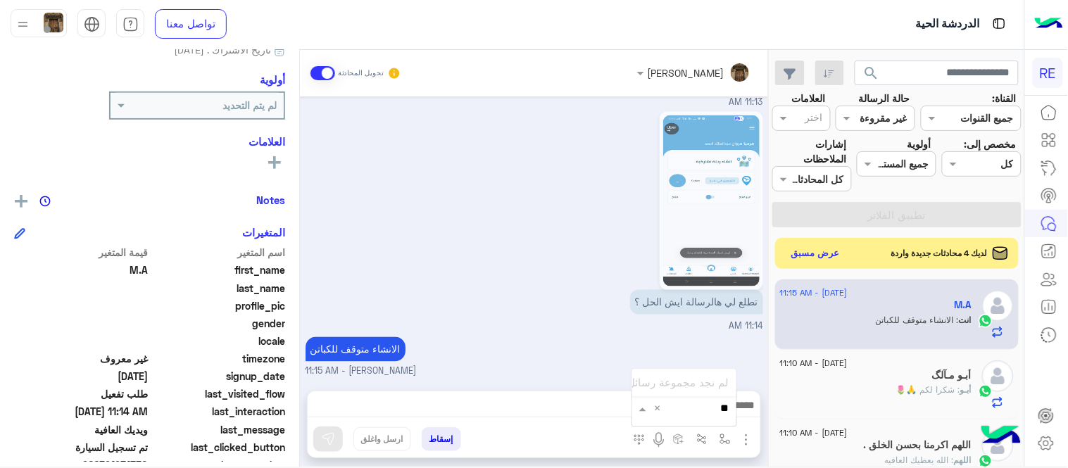
type input "*"
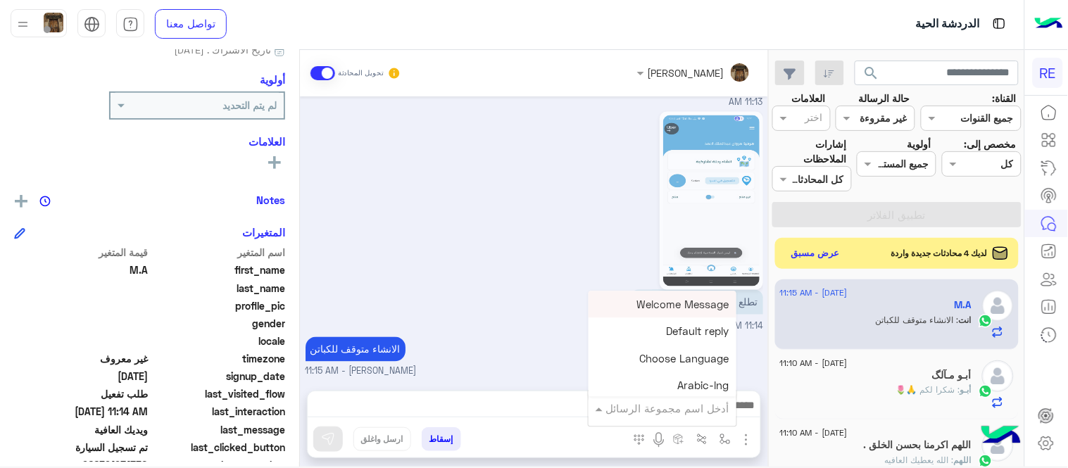
type input "*"
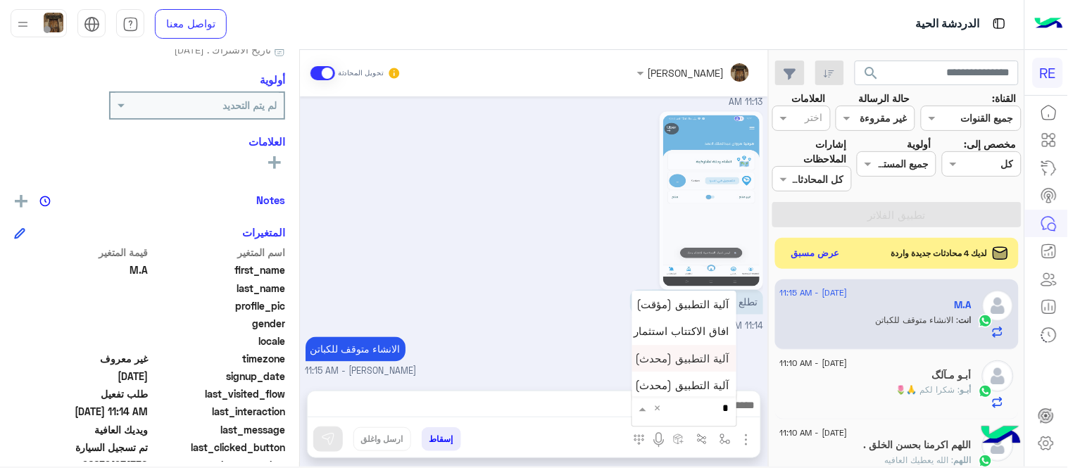
click at [698, 356] on span "آلية التطبيق (محدث)" at bounding box center [683, 358] width 94 height 13
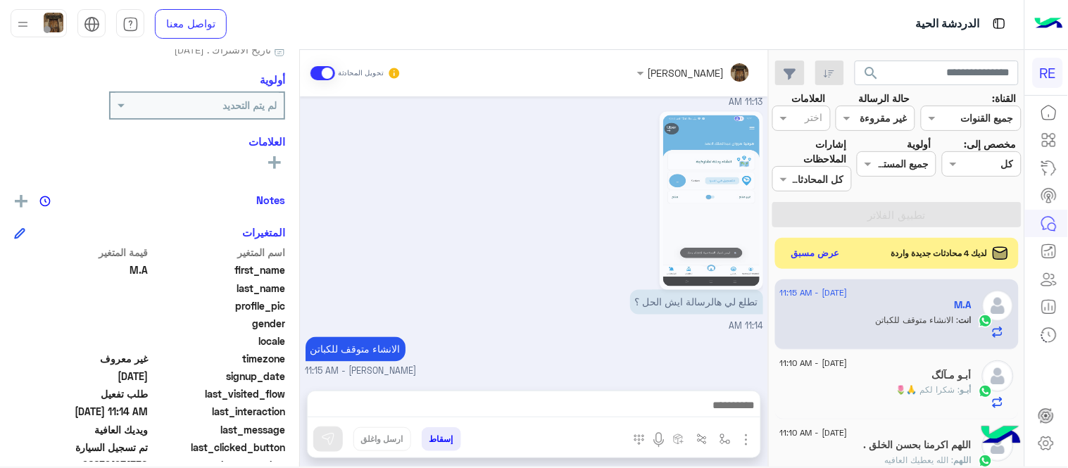
type textarea "**********"
click at [327, 441] on img at bounding box center [328, 439] width 14 height 14
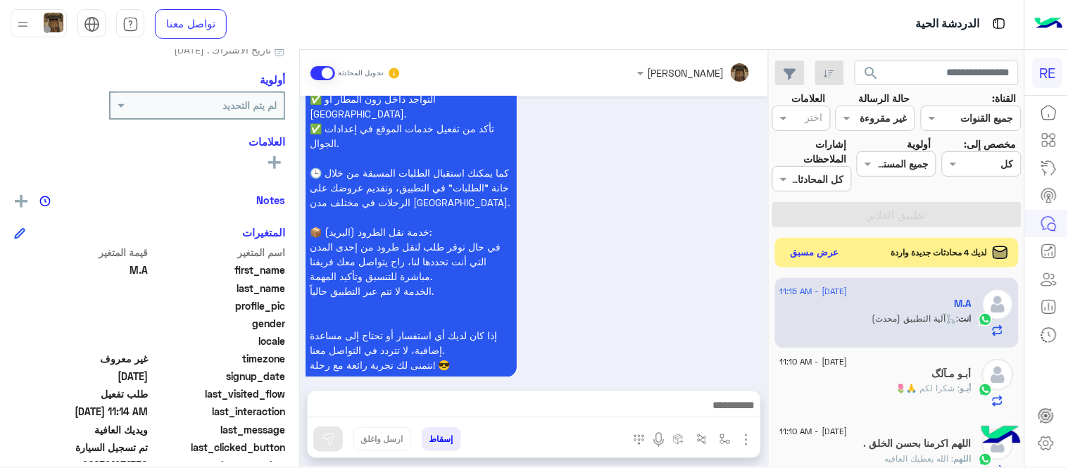
click at [825, 258] on button "عرض مسبق" at bounding box center [815, 253] width 59 height 19
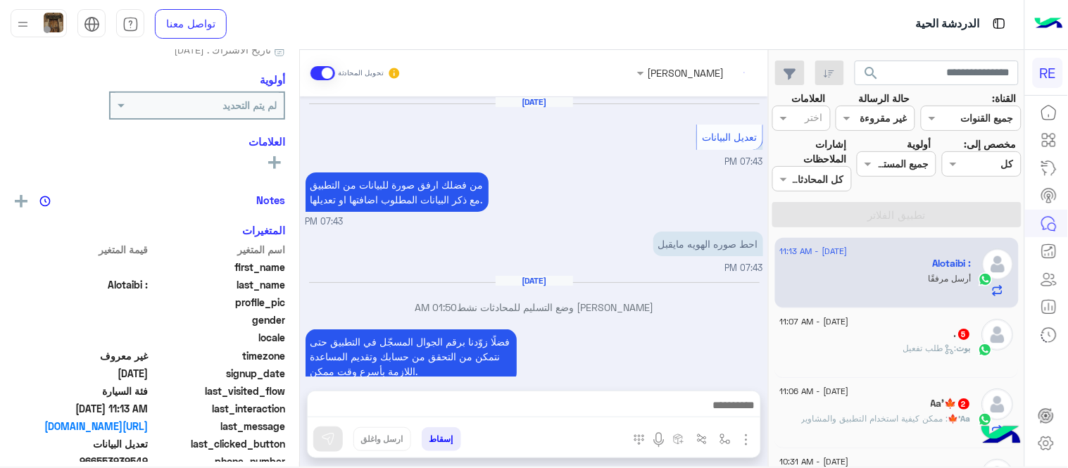
scroll to position [367, 0]
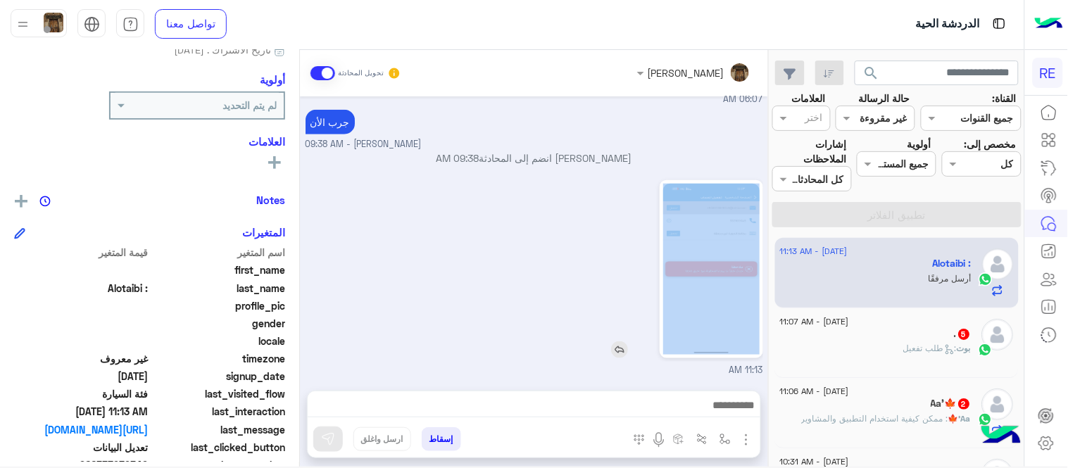
drag, startPoint x: 524, startPoint y: 321, endPoint x: 650, endPoint y: 287, distance: 130.7
click at [650, 287] on div "11:13 AM" at bounding box center [535, 277] width 458 height 201
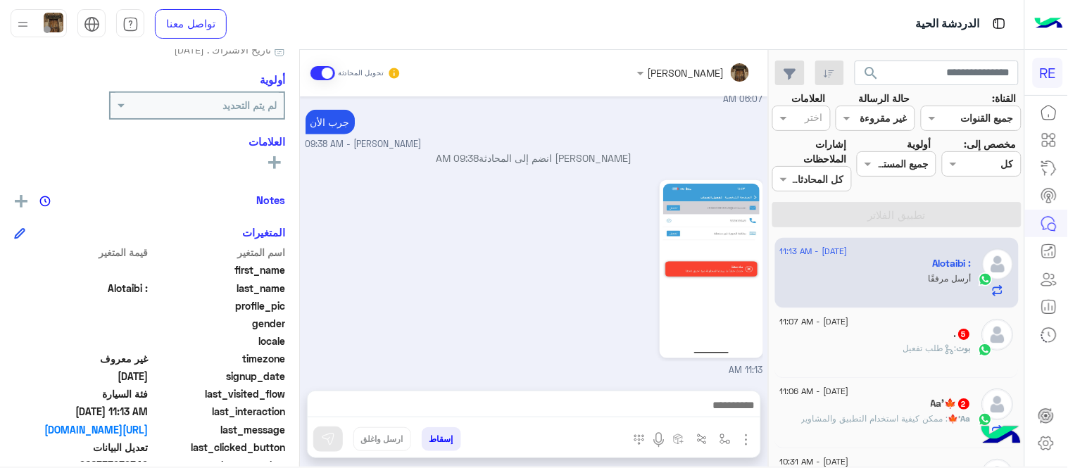
click at [643, 418] on div at bounding box center [534, 408] width 453 height 35
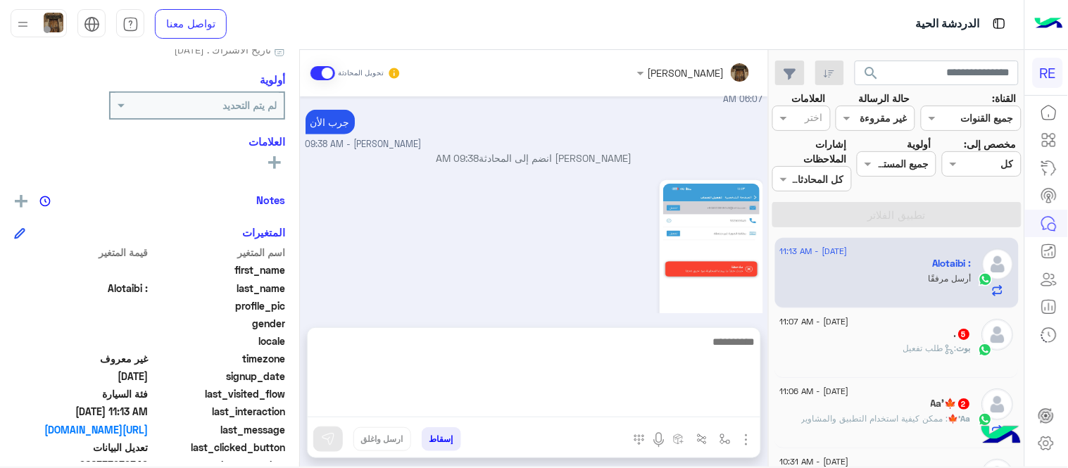
click at [639, 413] on textarea at bounding box center [534, 375] width 453 height 84
type textarea "**********"
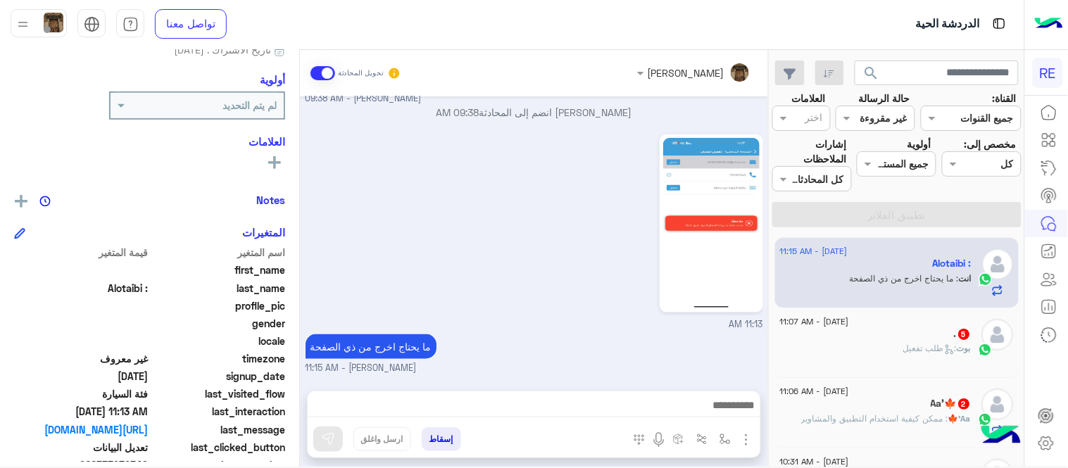
click at [875, 410] on div "[DATE] - 11:15 AM Alotaibi : انت : ما يحتاج اخرج من ذي الصفحة [DATE] - 11:07 AM…" at bounding box center [897, 352] width 255 height 239
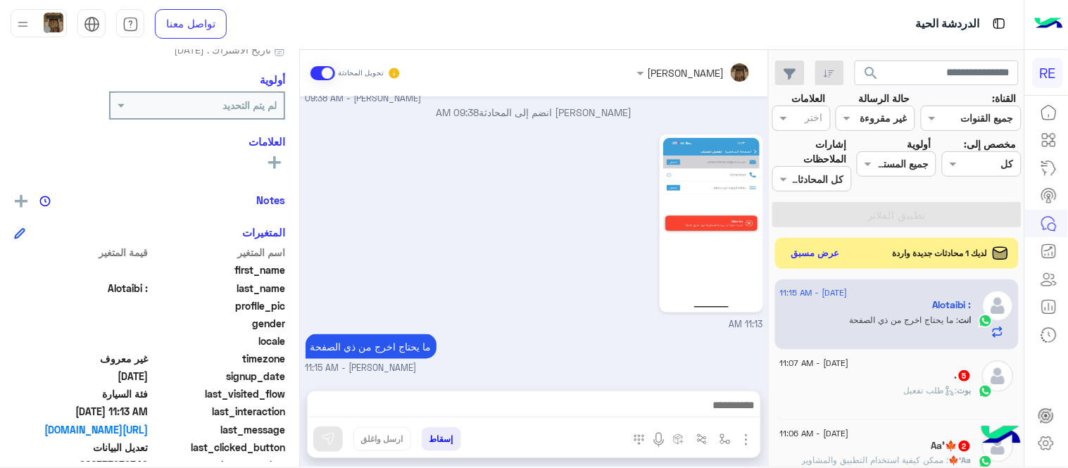
scroll to position [411, 0]
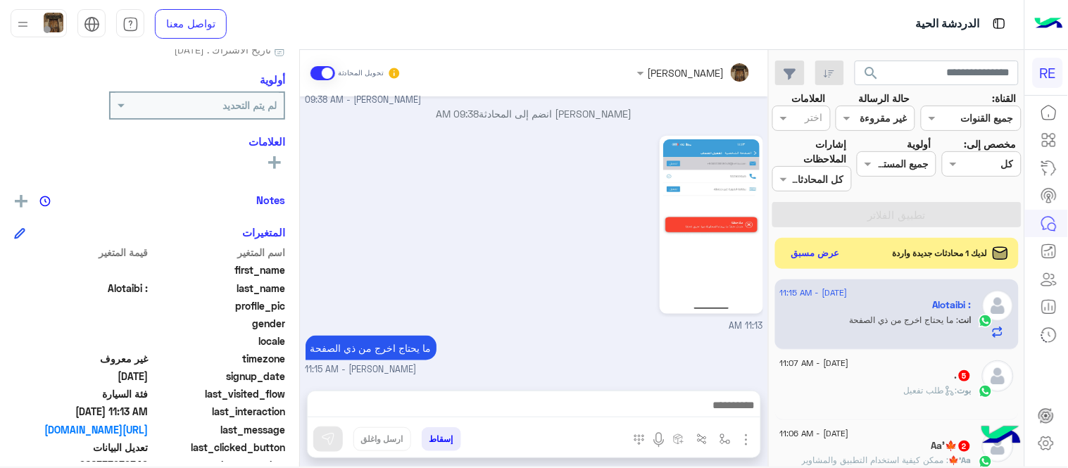
click at [898, 462] on span ": ممكن كيفية استخدام التطبيق والمشاوير" at bounding box center [875, 460] width 147 height 11
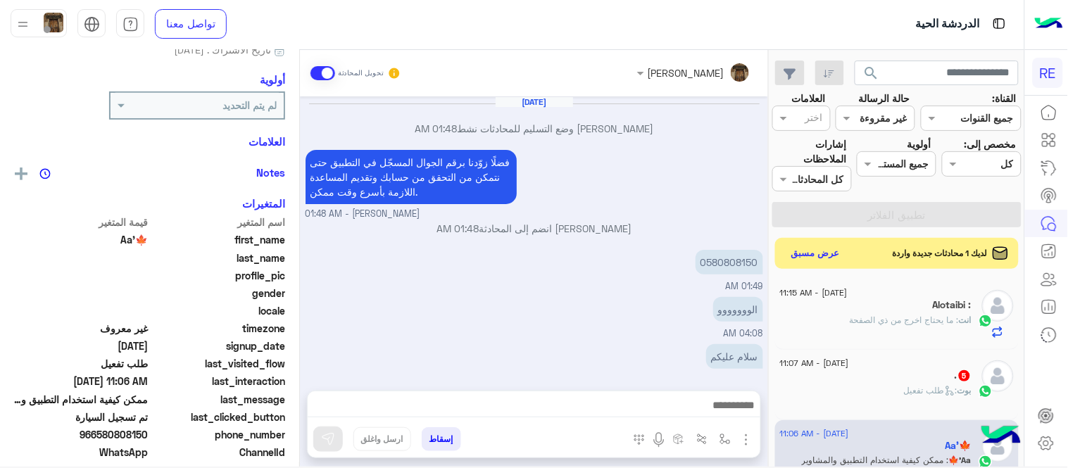
scroll to position [174, 0]
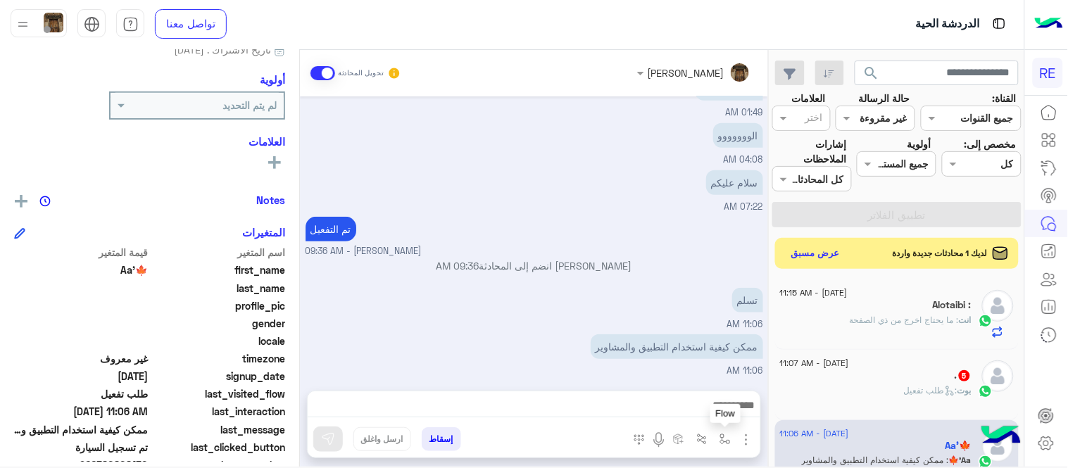
click at [729, 434] on img "button" at bounding box center [725, 439] width 11 height 11
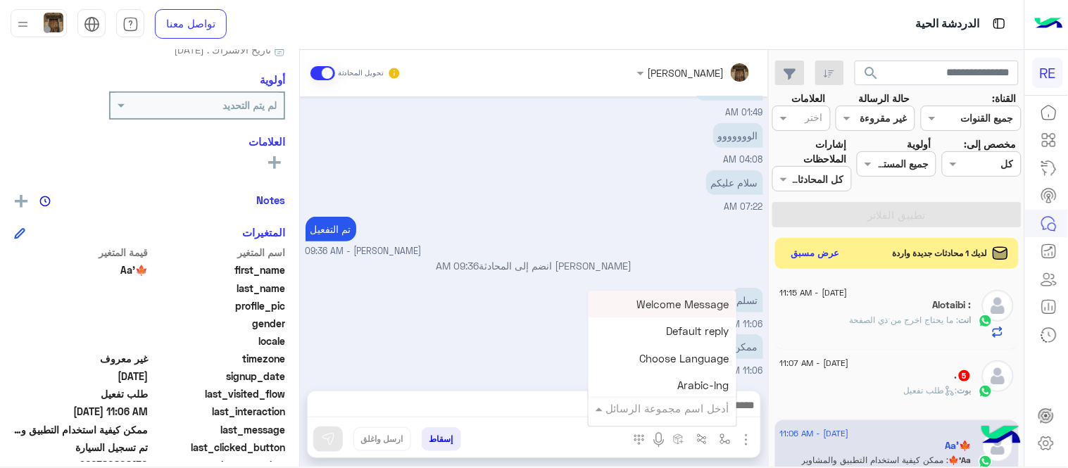
click at [677, 410] on input "text" at bounding box center [681, 409] width 95 height 16
type input "*"
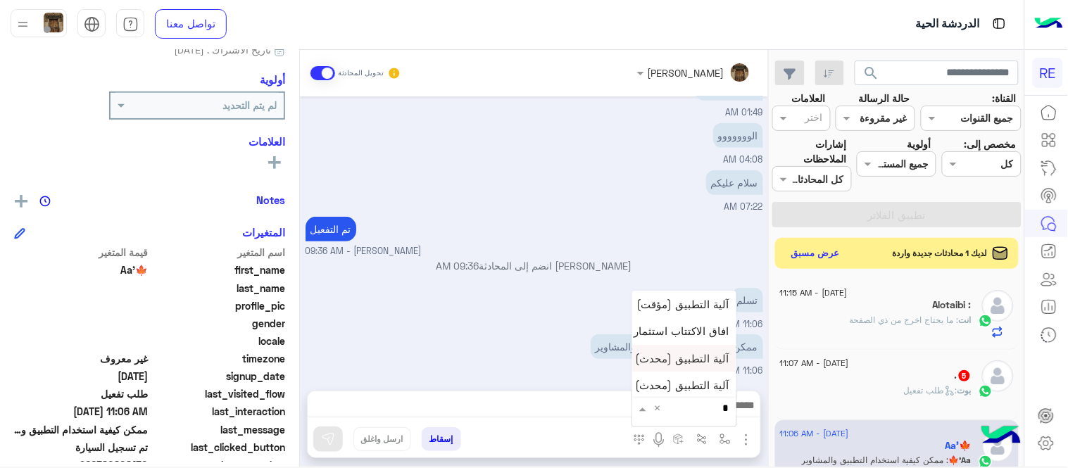
click at [655, 353] on span "آلية التطبيق (محدث)" at bounding box center [683, 358] width 94 height 13
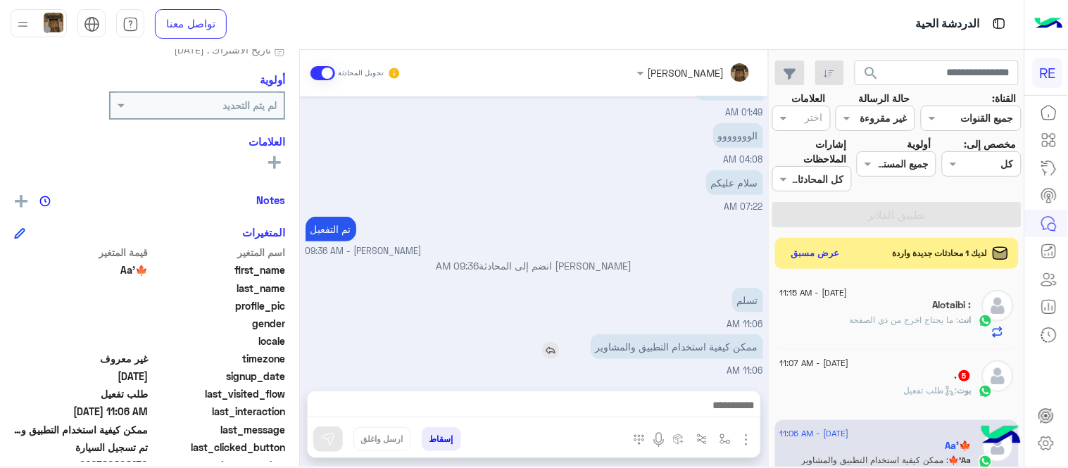
type textarea "**********"
click at [330, 446] on button at bounding box center [328, 439] width 30 height 25
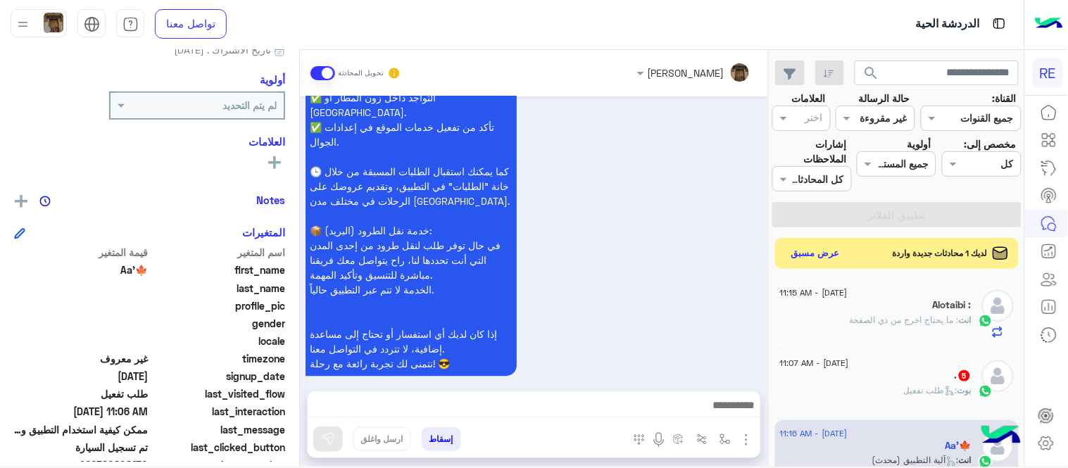
click at [891, 406] on div "بوت : طلب تفعيل" at bounding box center [876, 396] width 192 height 25
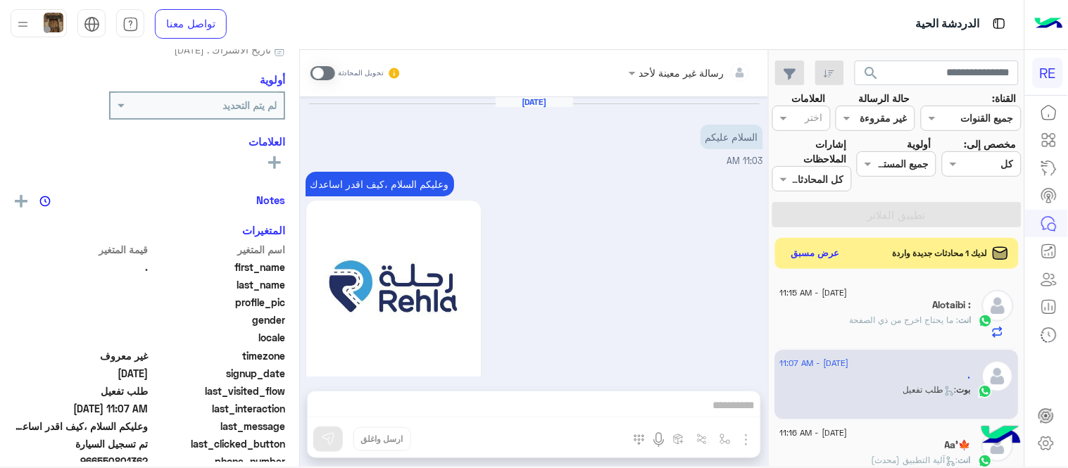
scroll to position [1310, 0]
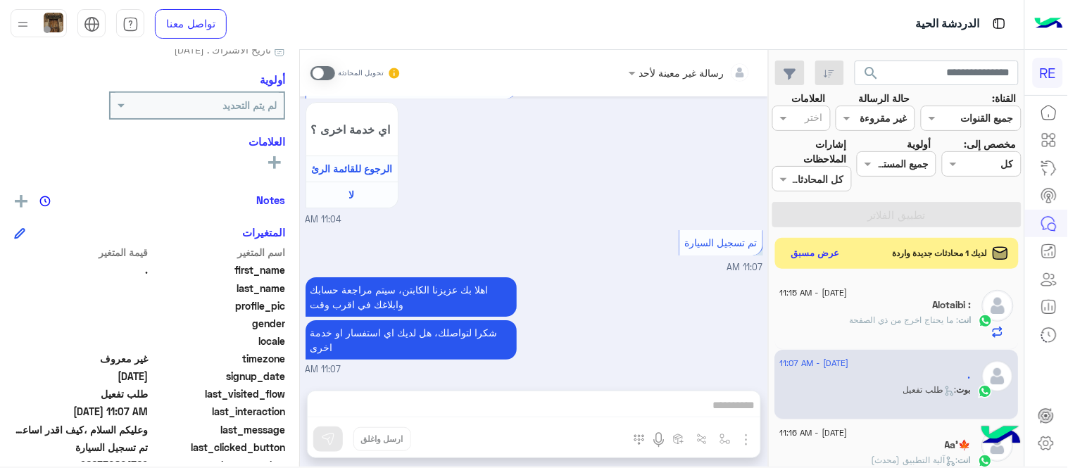
click at [318, 68] on span at bounding box center [323, 73] width 25 height 14
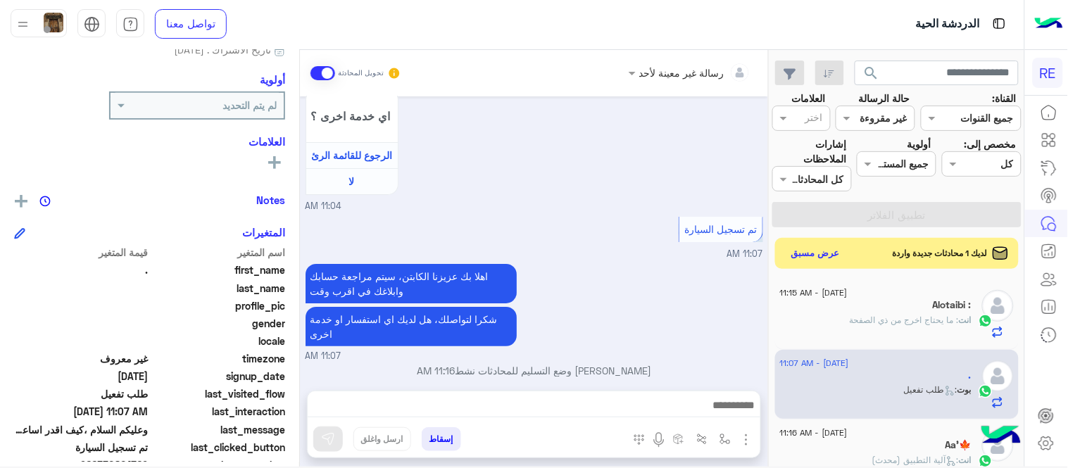
scroll to position [1335, 0]
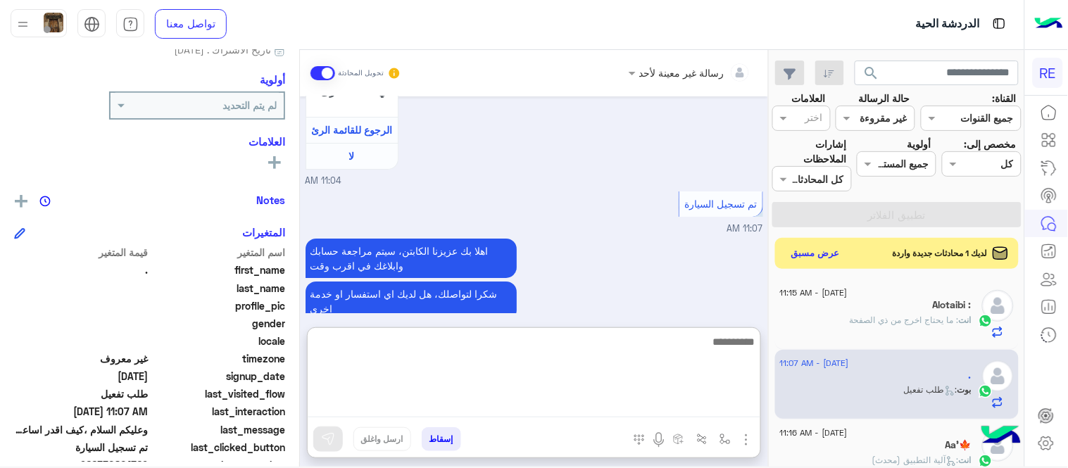
click at [564, 407] on textarea at bounding box center [534, 375] width 453 height 84
type textarea "**********"
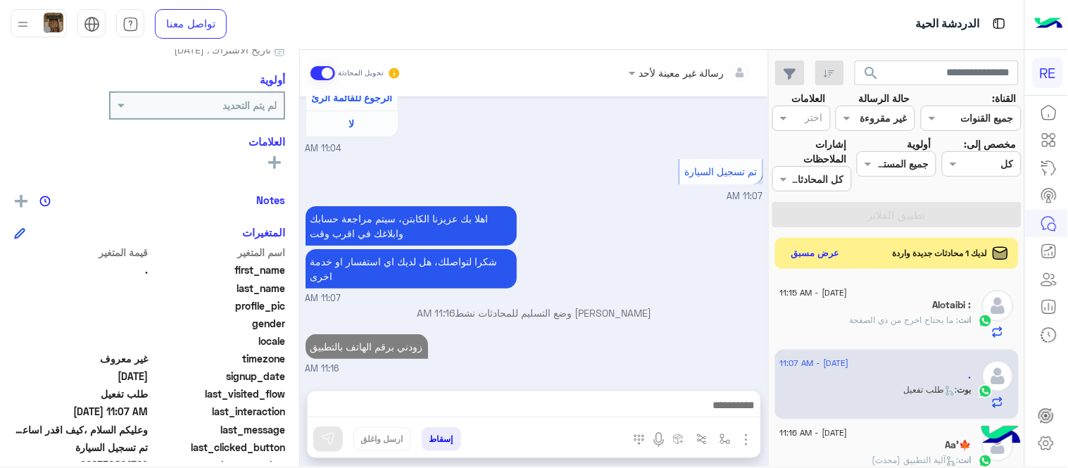
click at [569, 321] on div "رسالة غير معينة لأحد تحويل المحادثة [DATE] السلام عليكم 11:03 AM وعليكم السلام …" at bounding box center [534, 261] width 468 height 422
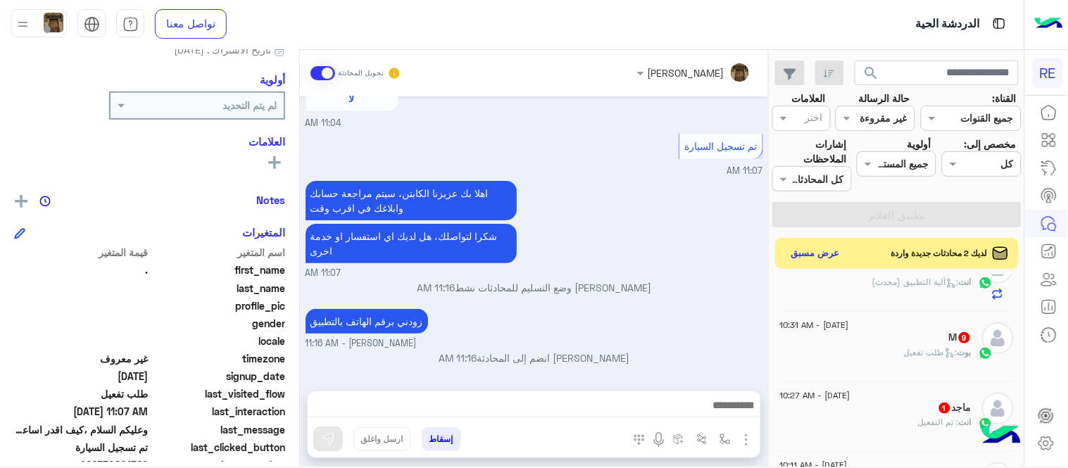
scroll to position [184, 0]
click at [850, 340] on div "بوت : طلب تفعيل" at bounding box center [876, 352] width 192 height 25
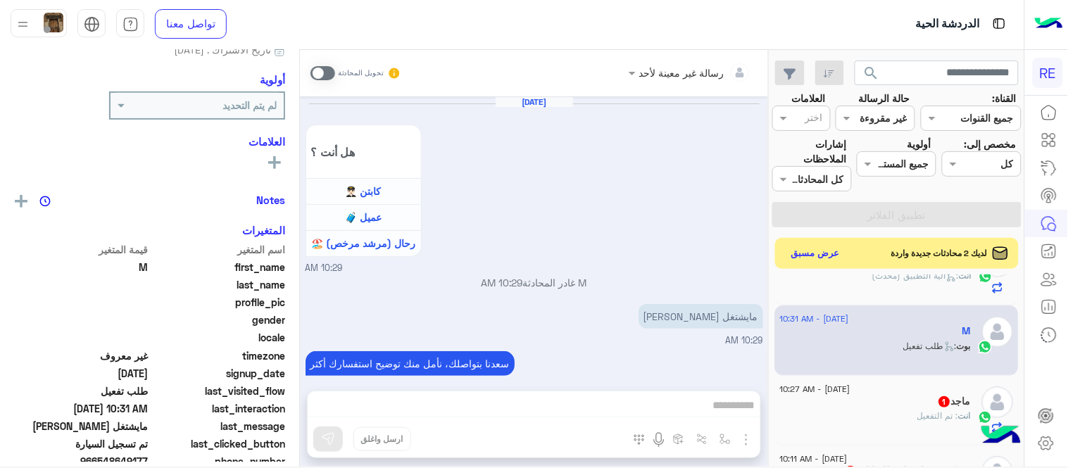
scroll to position [958, 0]
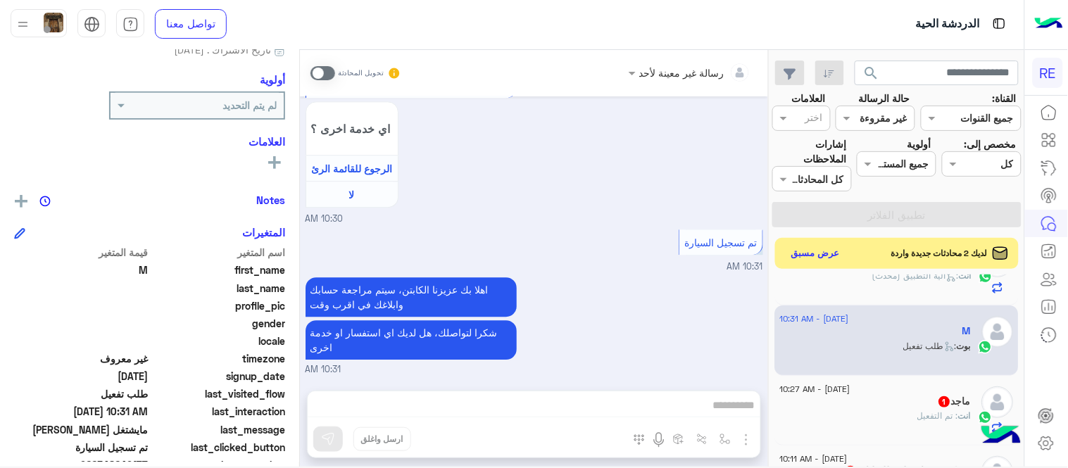
click at [325, 72] on span at bounding box center [323, 73] width 25 height 14
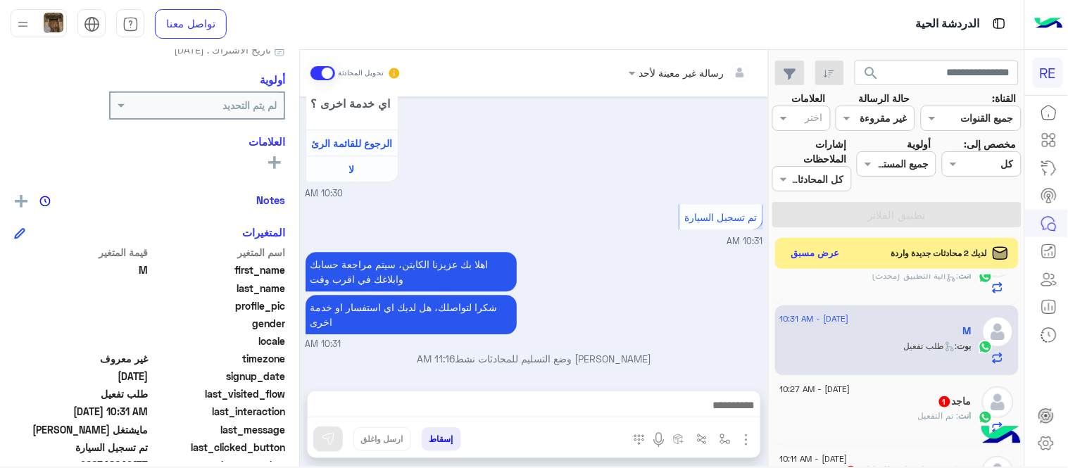
click at [496, 395] on div at bounding box center [534, 408] width 453 height 35
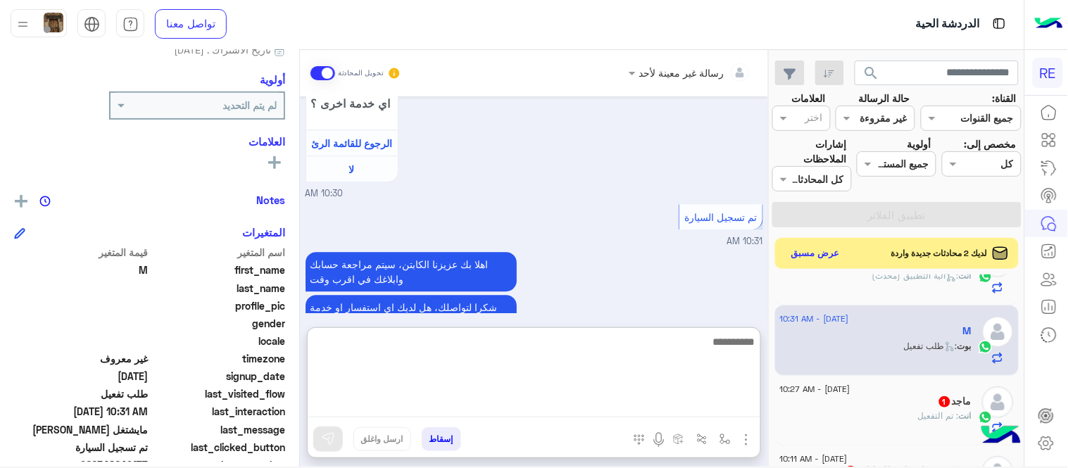
click at [496, 398] on textarea at bounding box center [534, 375] width 453 height 84
type textarea "**********"
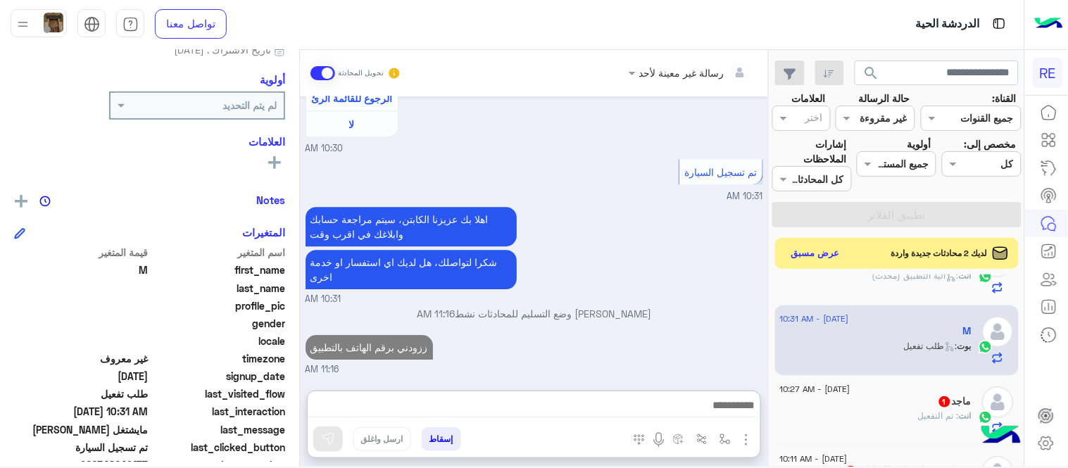
scroll to position [1053, 0]
click at [887, 396] on div "ماجد 1" at bounding box center [876, 403] width 192 height 15
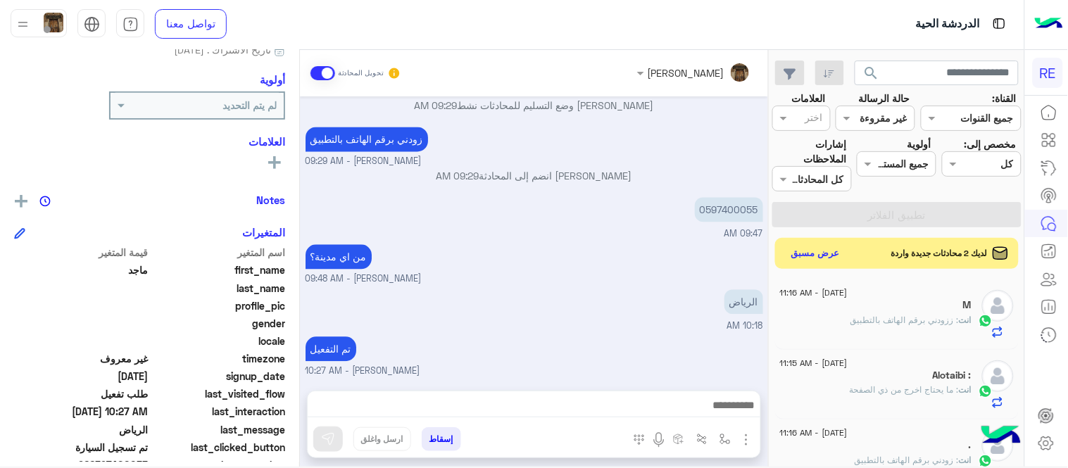
click at [811, 241] on div "لديك 2 محادثات جديدة واردة عرض مسبق" at bounding box center [897, 253] width 244 height 31
click at [817, 248] on button "عرض مسبق" at bounding box center [815, 253] width 59 height 19
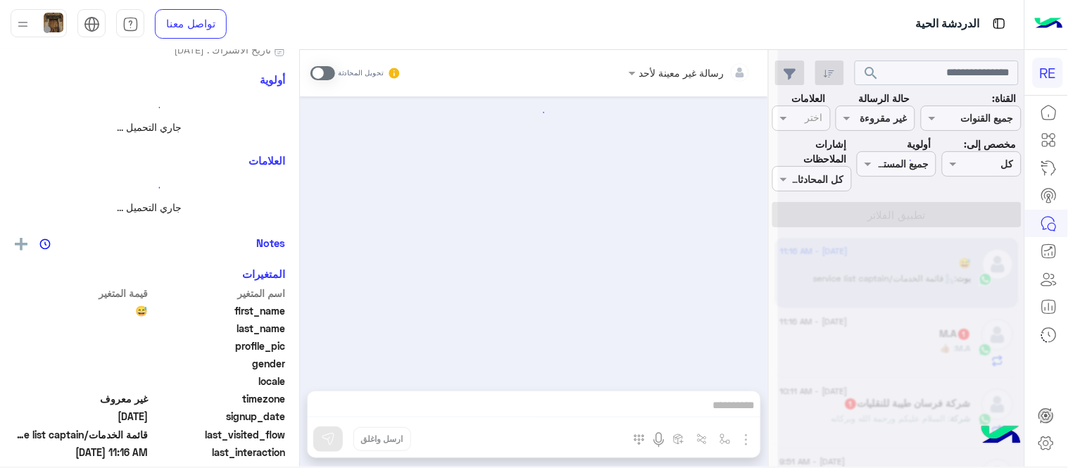
scroll to position [491, 0]
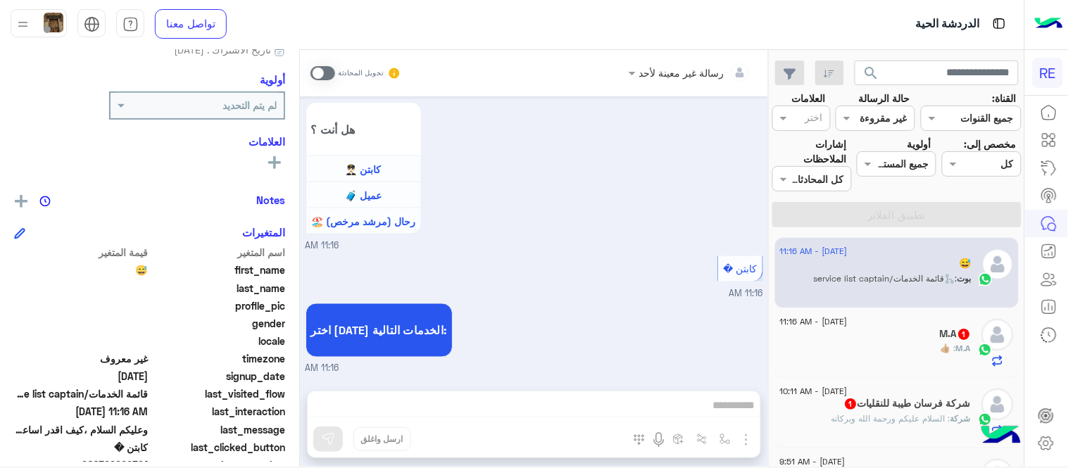
click at [862, 345] on div "M.A : 👍🏼" at bounding box center [876, 354] width 192 height 25
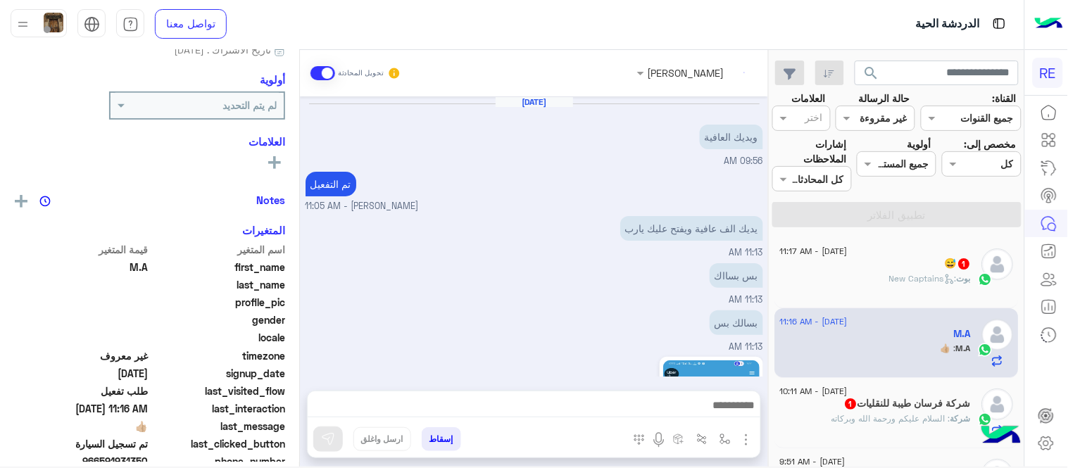
scroll to position [1100, 0]
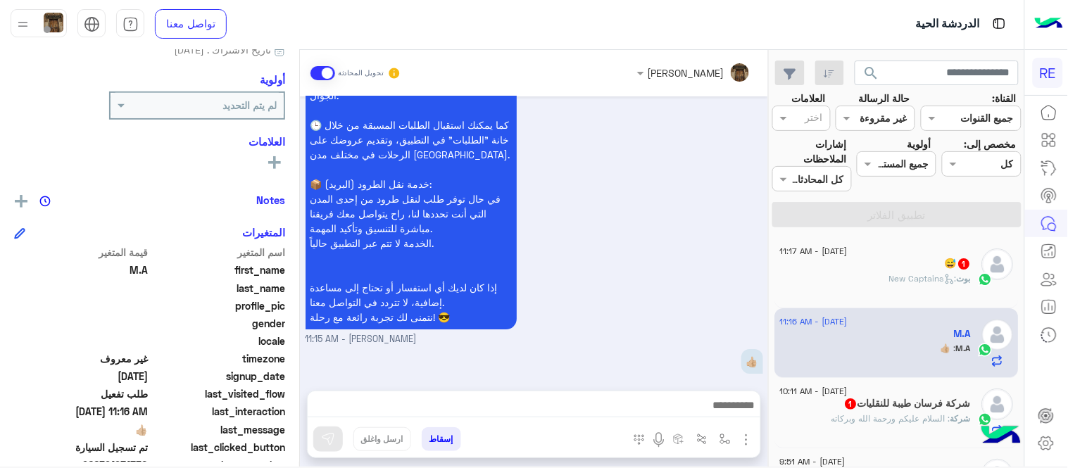
click at [850, 275] on div "بوت : New Captains" at bounding box center [876, 284] width 192 height 25
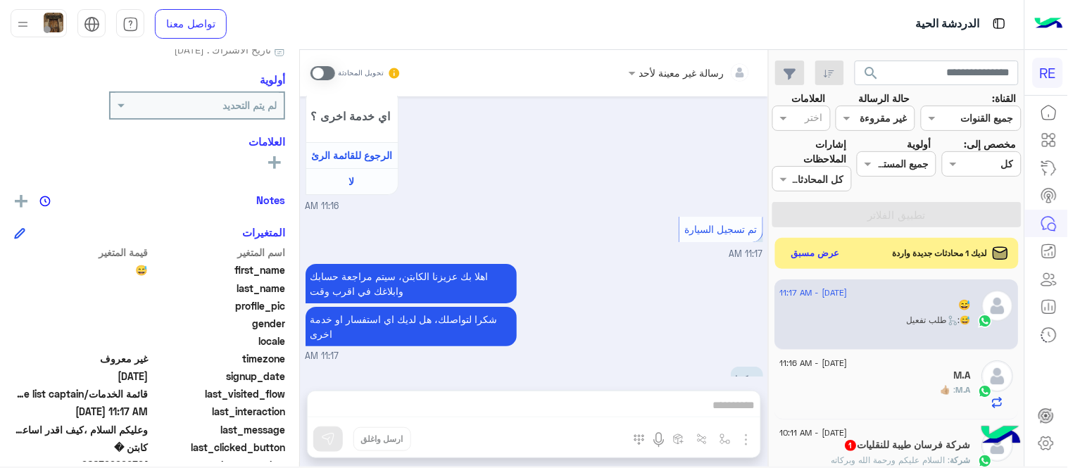
scroll to position [1356, 0]
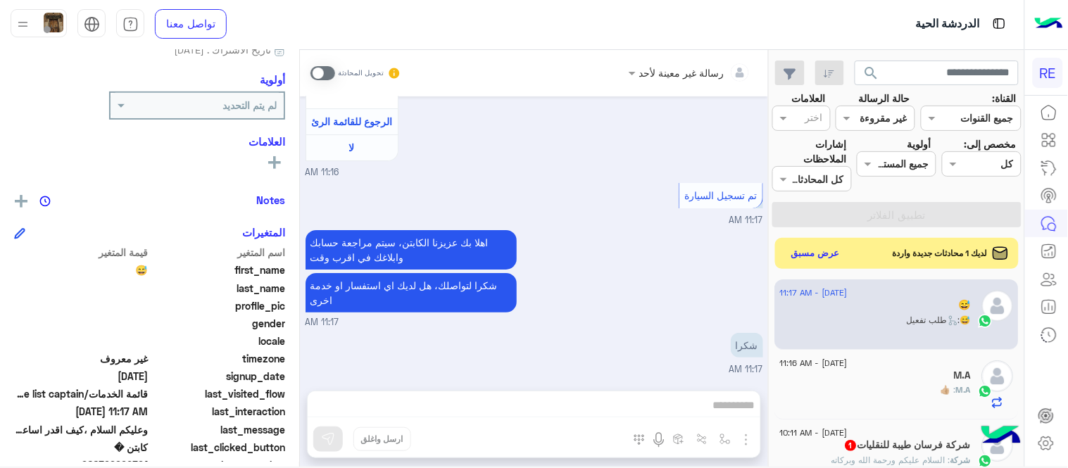
click at [318, 76] on span at bounding box center [323, 73] width 25 height 14
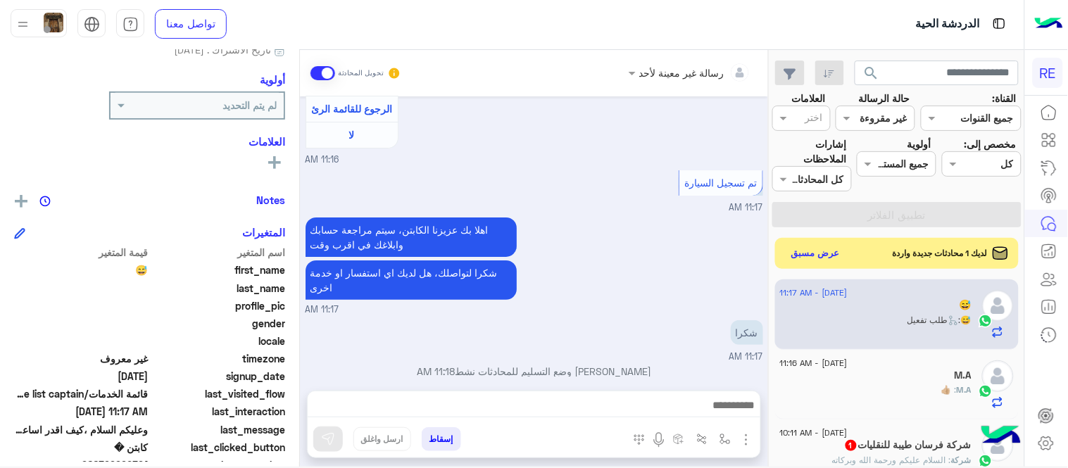
scroll to position [1381, 0]
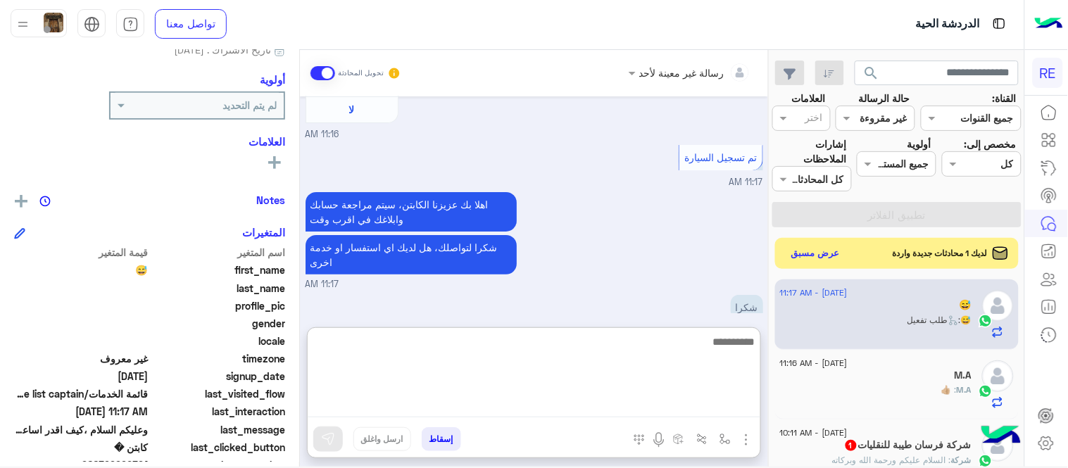
click at [568, 396] on textarea at bounding box center [534, 375] width 453 height 84
type textarea "**********"
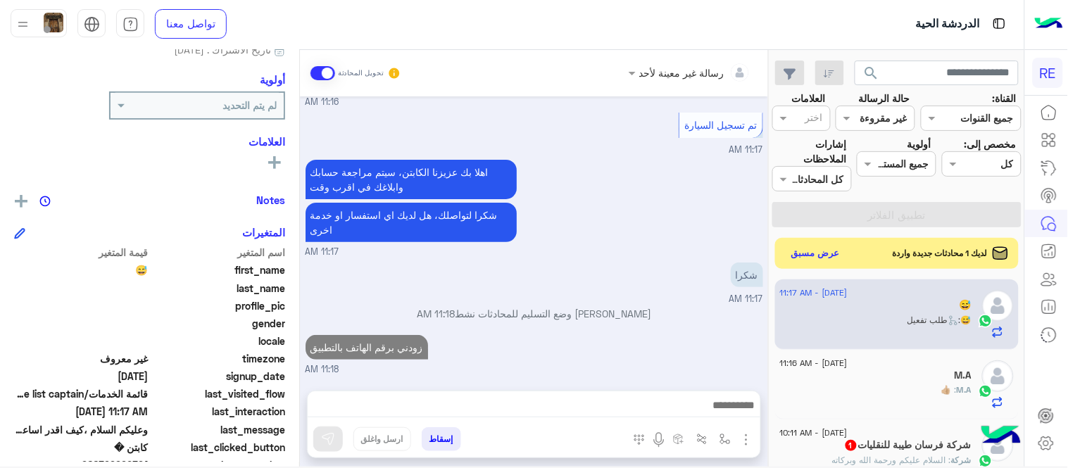
scroll to position [1458, 0]
click at [892, 388] on div "M.A : 👍🏼" at bounding box center [876, 396] width 192 height 25
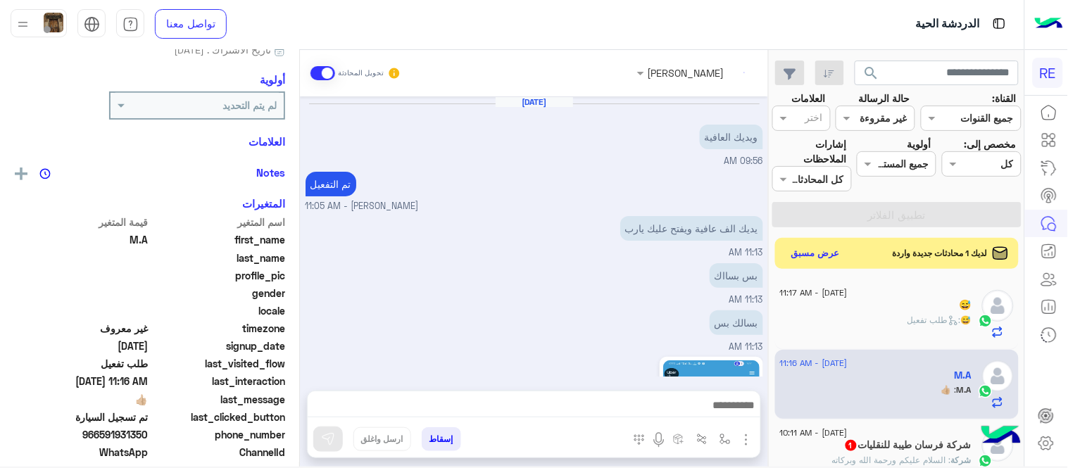
scroll to position [1100, 0]
